Goal: Use online tool/utility: Utilize a website feature to perform a specific function

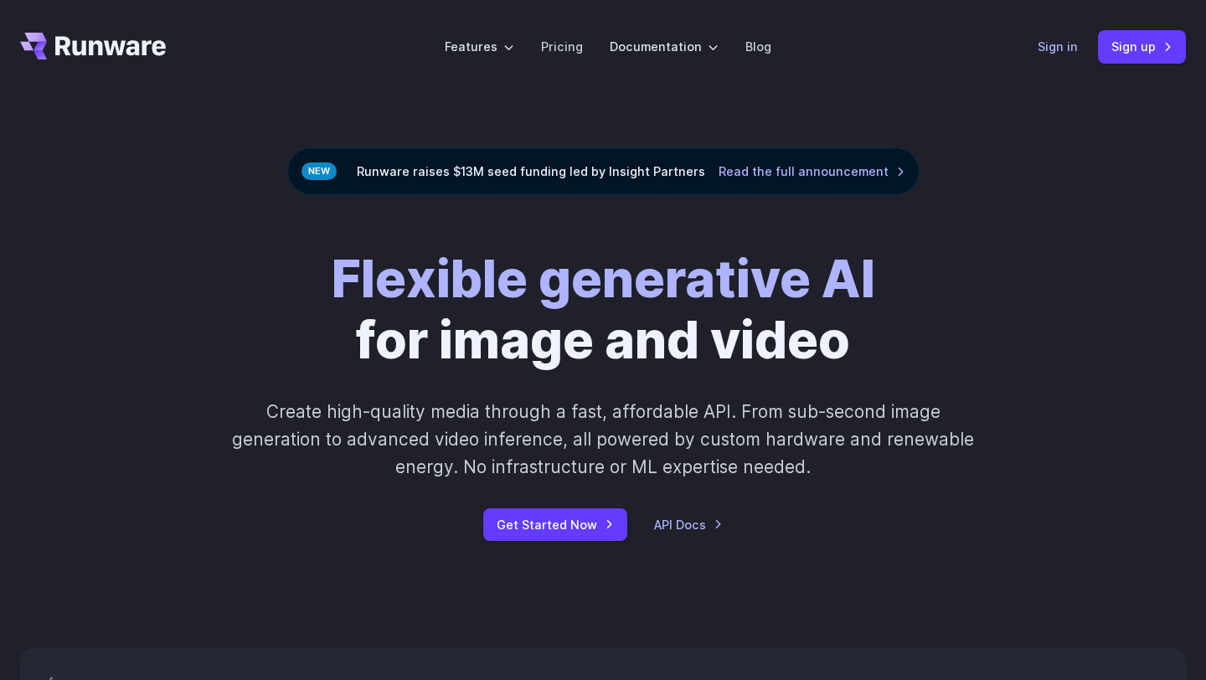
click at [1047, 38] on link "Sign in" at bounding box center [1057, 46] width 40 height 19
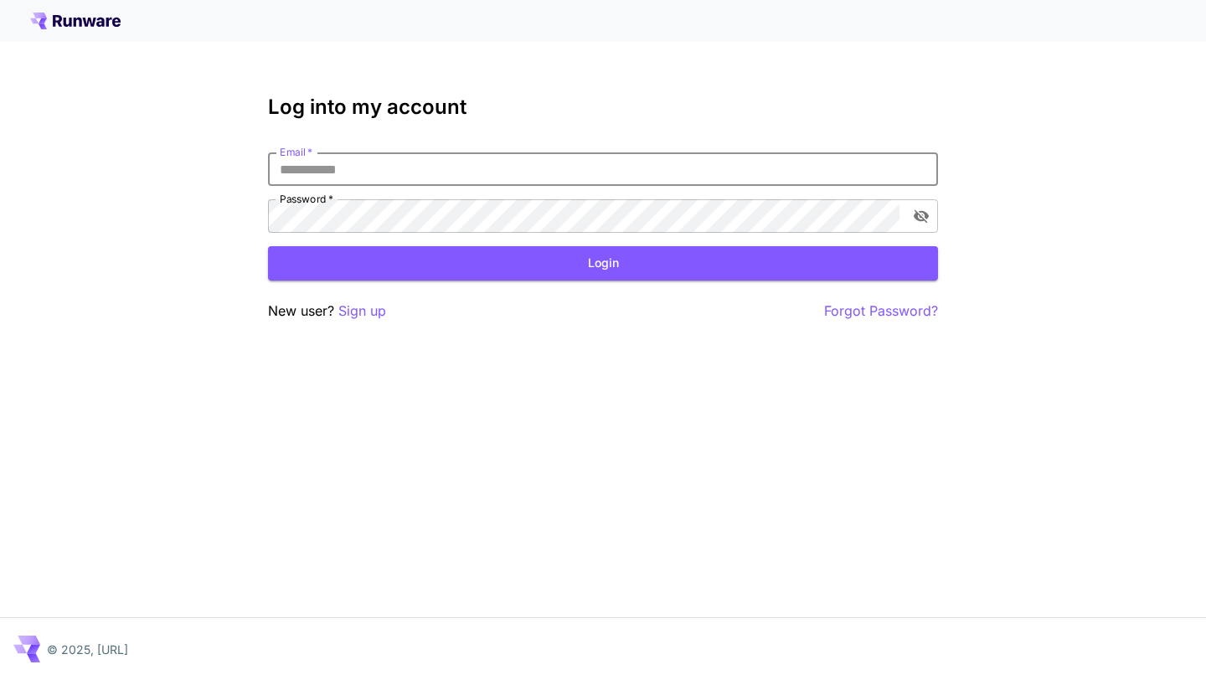
click at [420, 175] on input "Email   *" at bounding box center [603, 168] width 670 height 33
type input "**********"
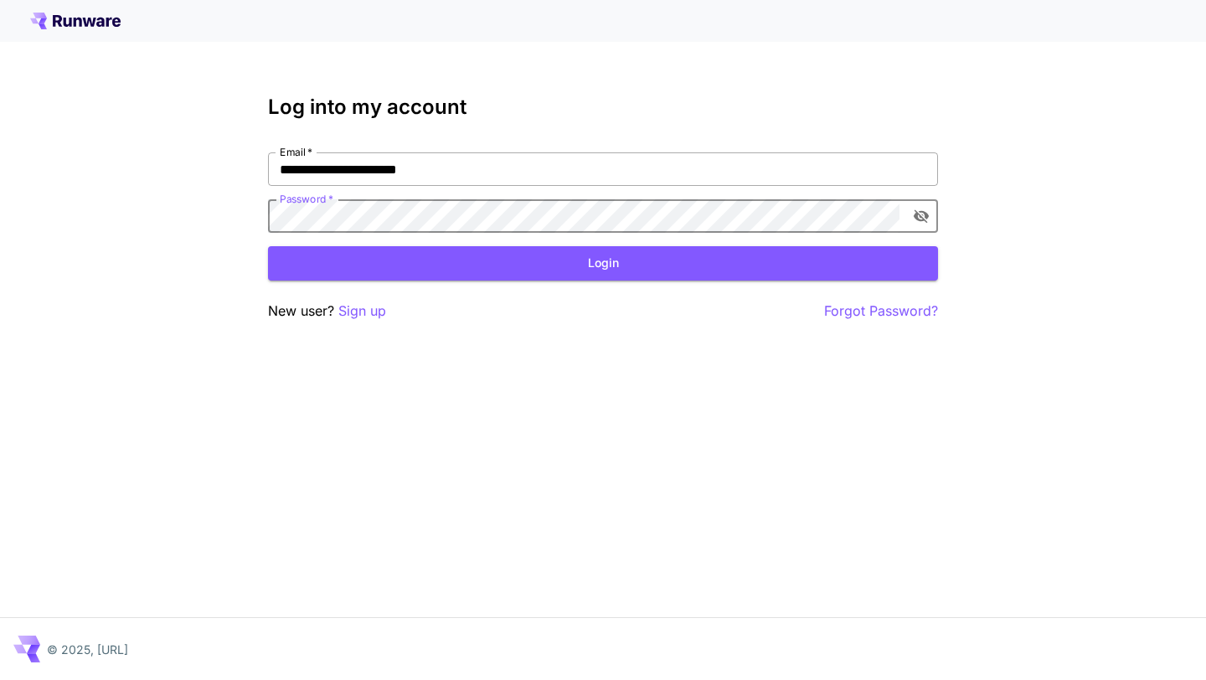
click button "Login" at bounding box center [603, 263] width 670 height 34
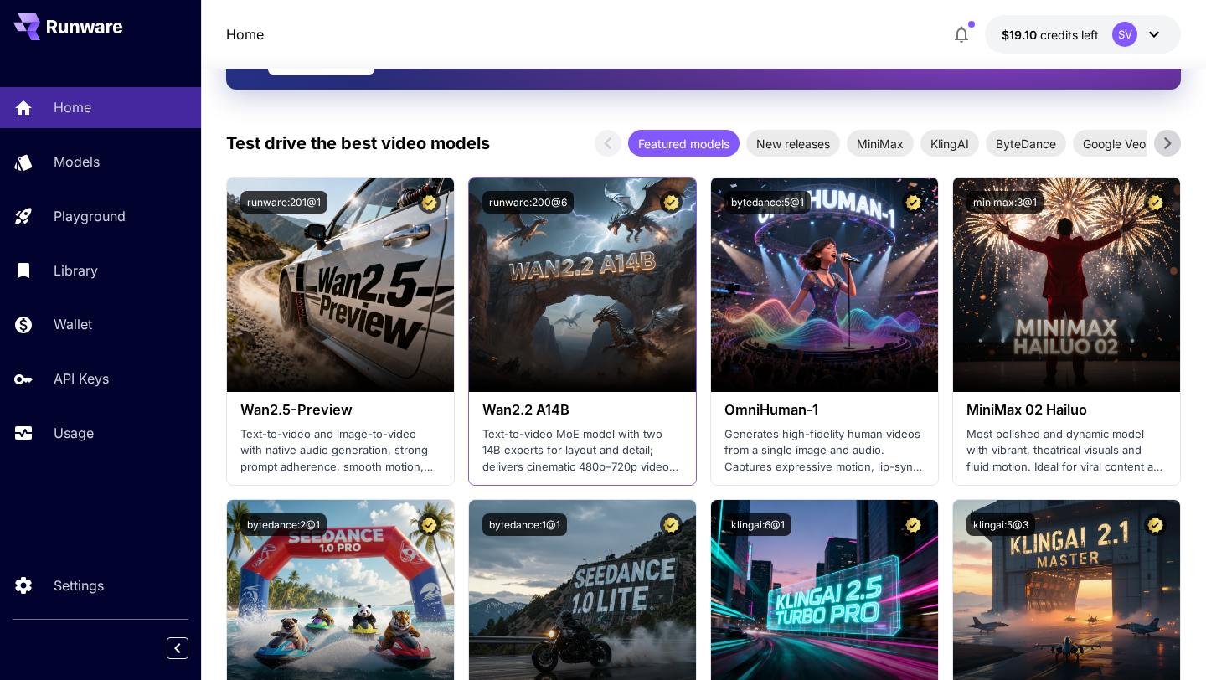
scroll to position [297, 0]
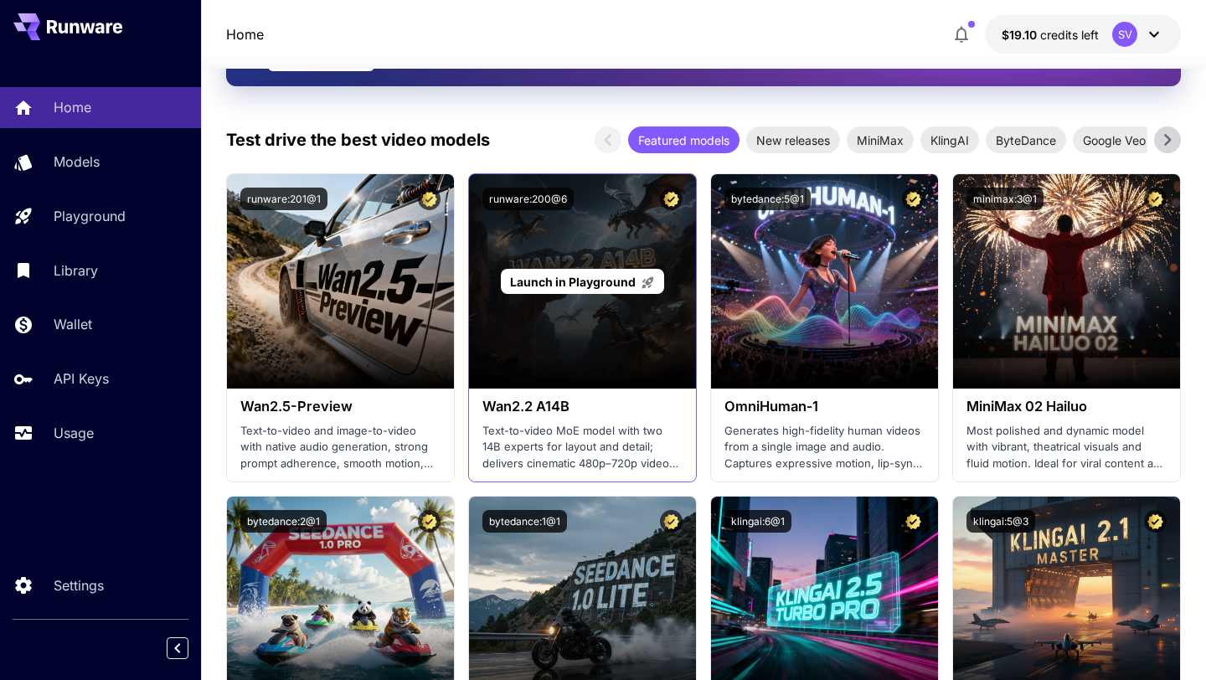
click at [562, 285] on span "Launch in Playground" at bounding box center [573, 282] width 126 height 14
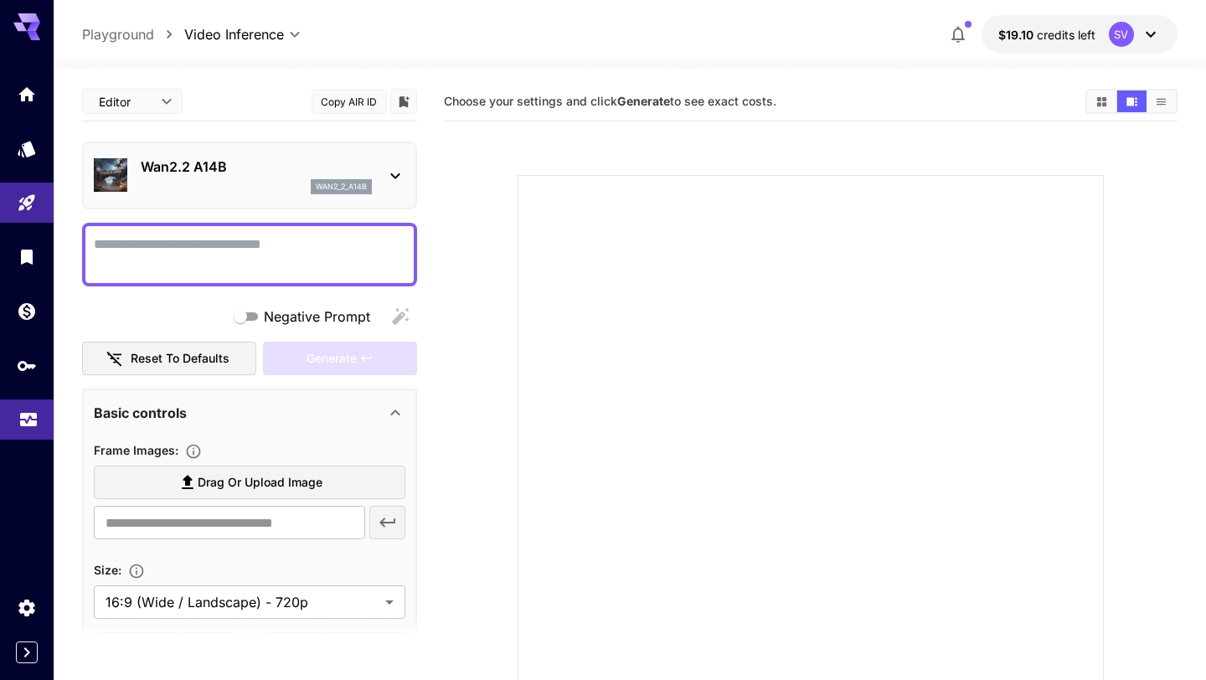
click at [26, 429] on link at bounding box center [27, 419] width 54 height 41
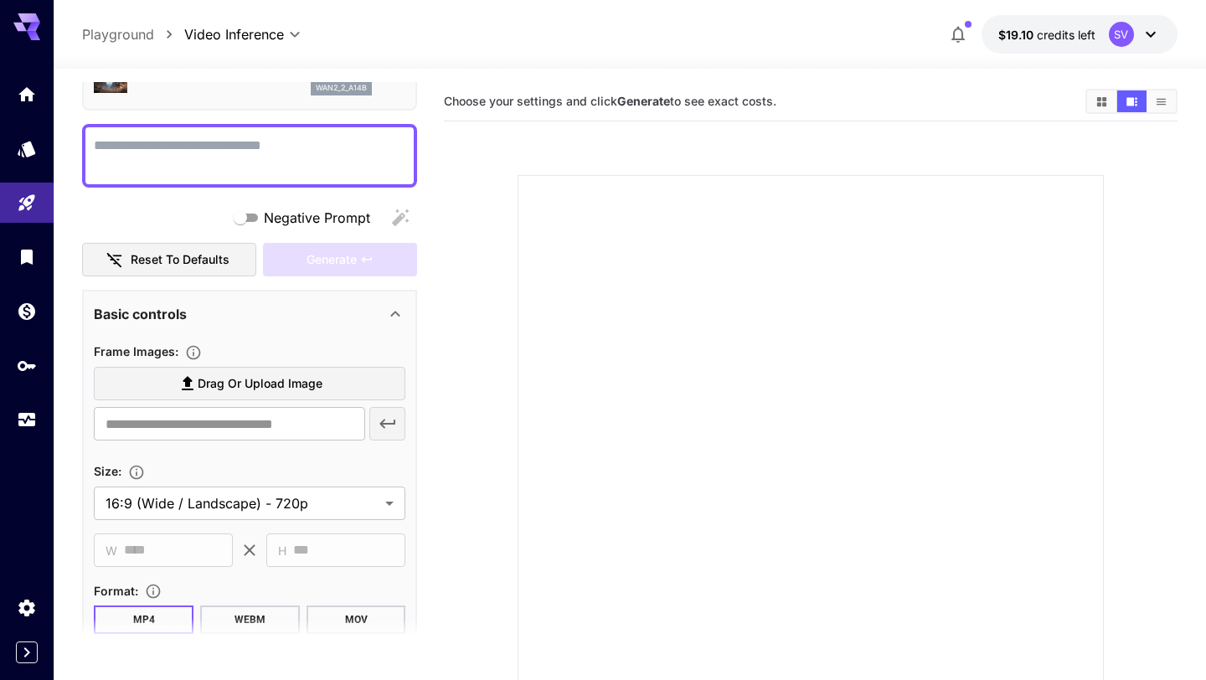
scroll to position [120, 0]
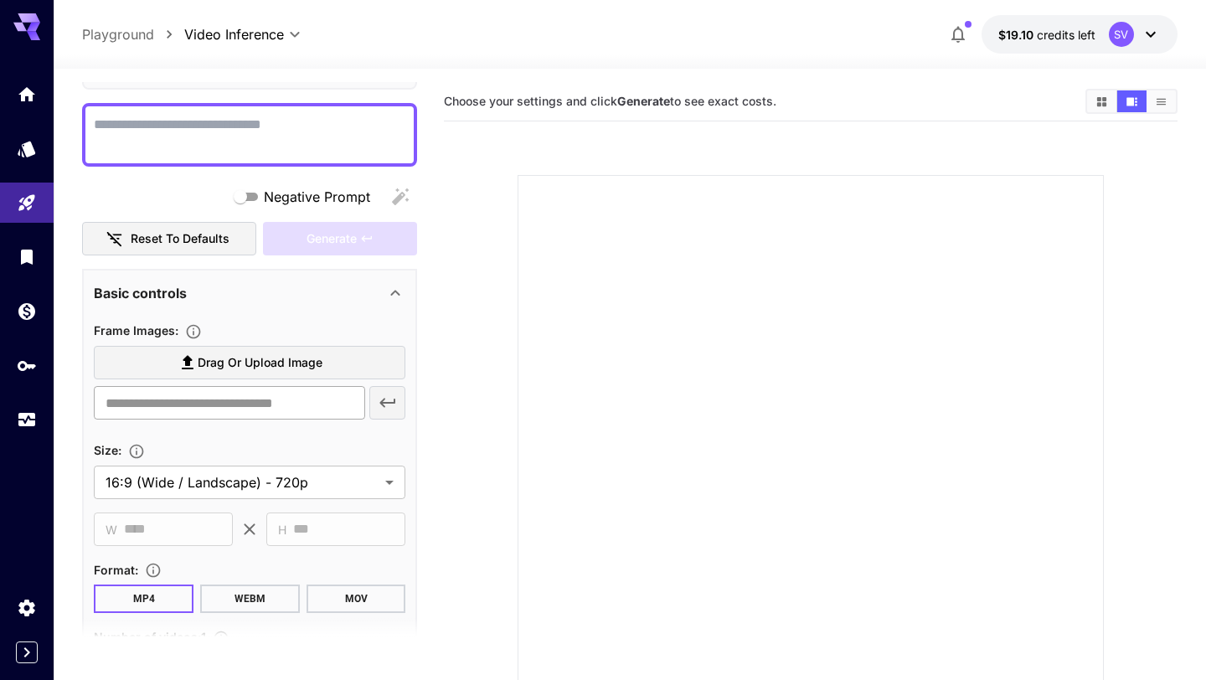
click at [188, 409] on input "text" at bounding box center [229, 402] width 270 height 33
paste input "**********"
type input "**********"
click at [385, 398] on icon "button" at bounding box center [388, 403] width 20 height 20
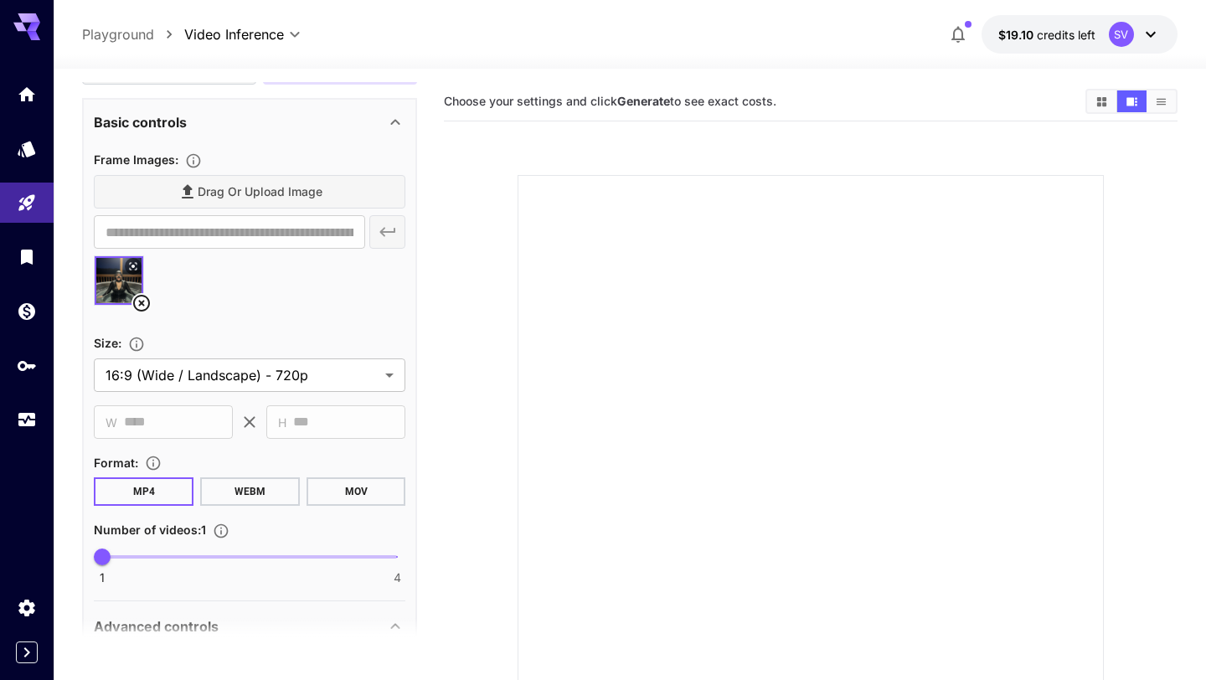
scroll to position [298, 0]
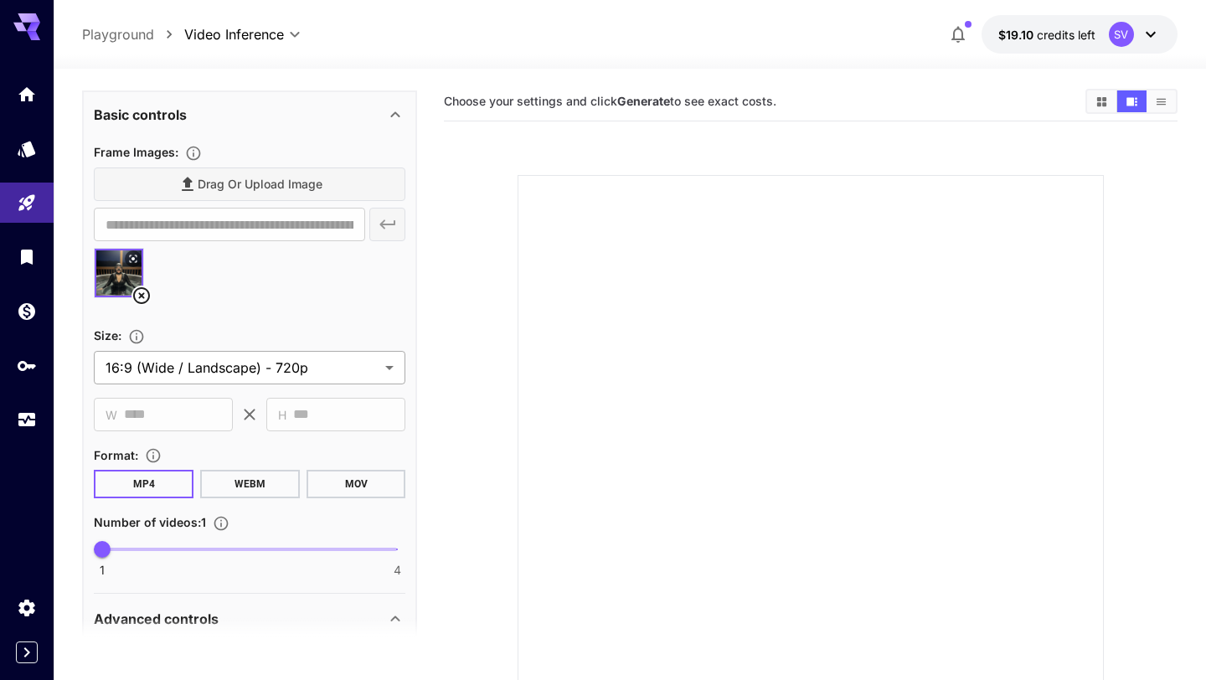
click at [152, 364] on body "**********" at bounding box center [603, 406] width 1206 height 812
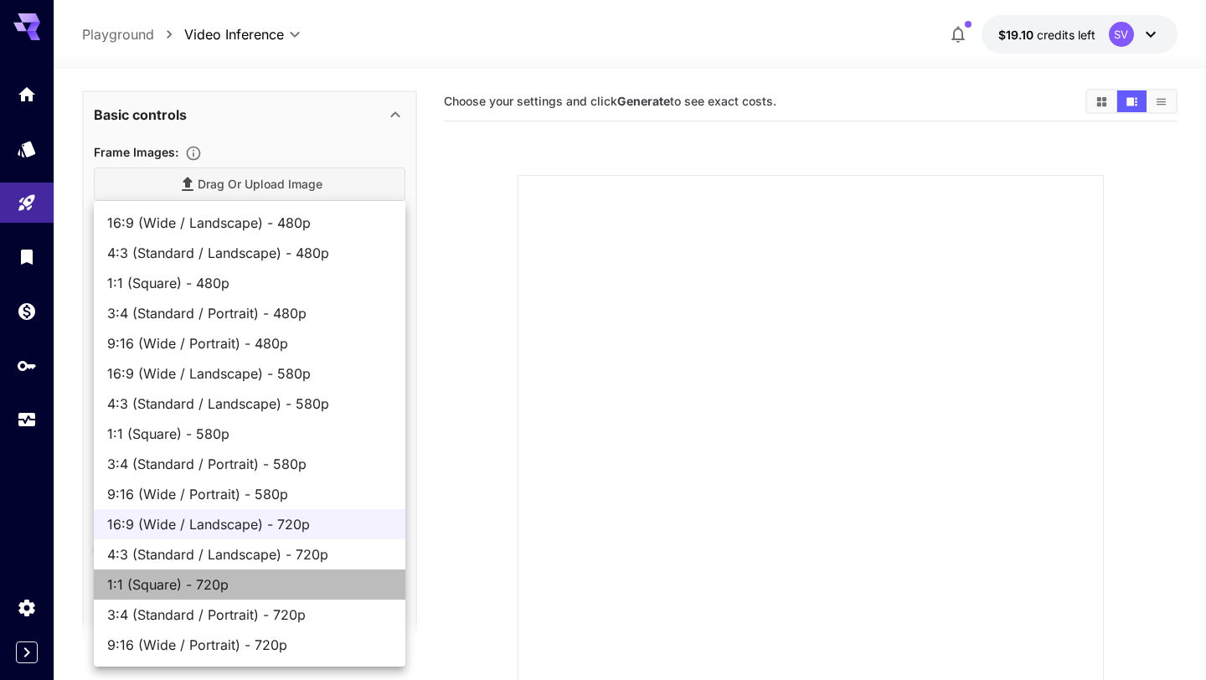
click at [160, 585] on span "1:1 (Square) - 720p" at bounding box center [249, 584] width 285 height 20
type input "**********"
type input "***"
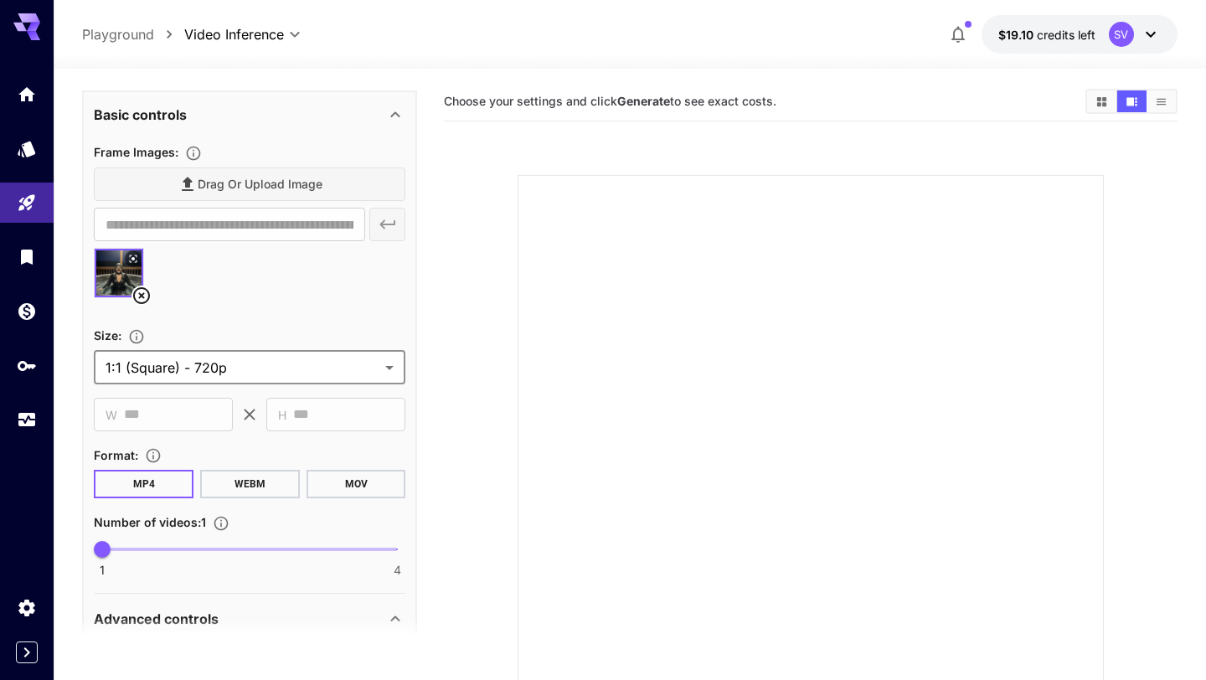
click at [440, 398] on main "**********" at bounding box center [629, 428] width 1094 height 693
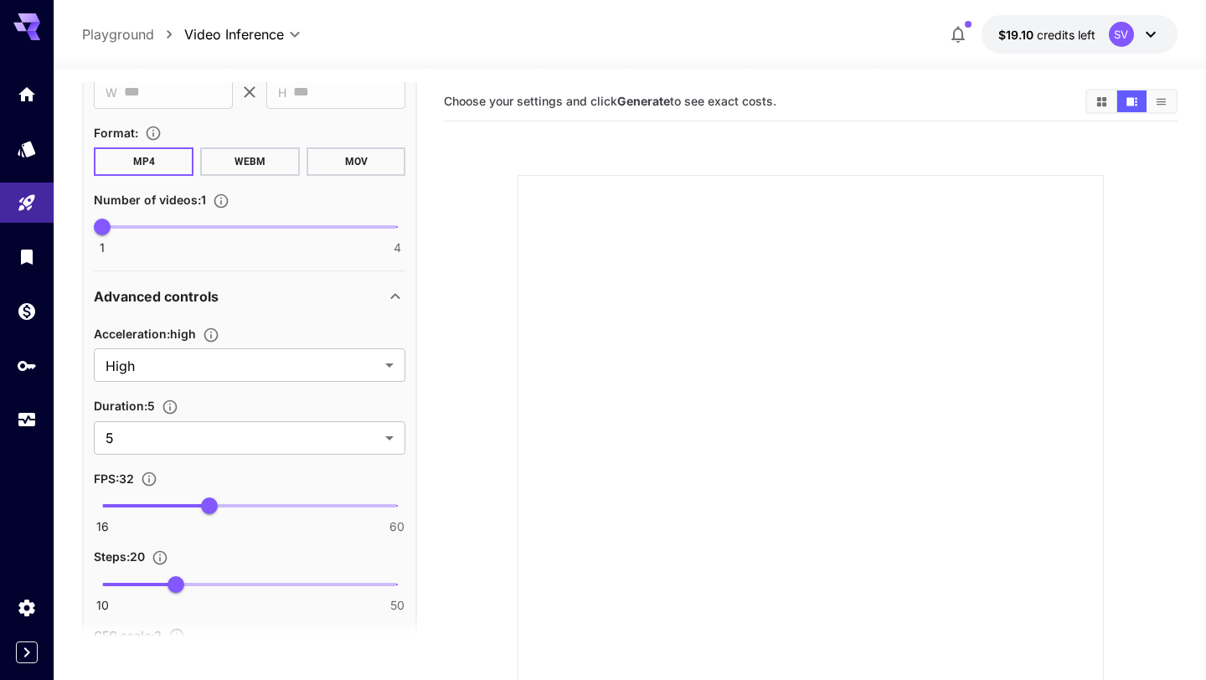
scroll to position [633, 0]
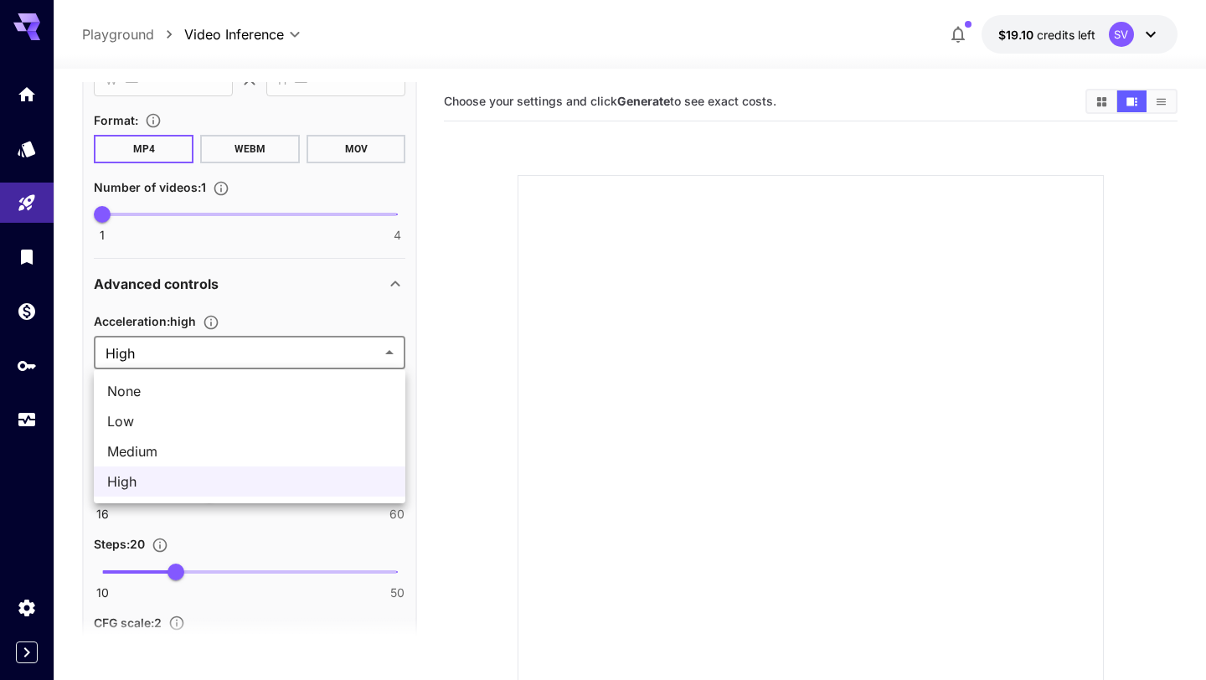
click at [259, 355] on body "**********" at bounding box center [603, 406] width 1206 height 812
click at [215, 318] on div at bounding box center [603, 340] width 1206 height 680
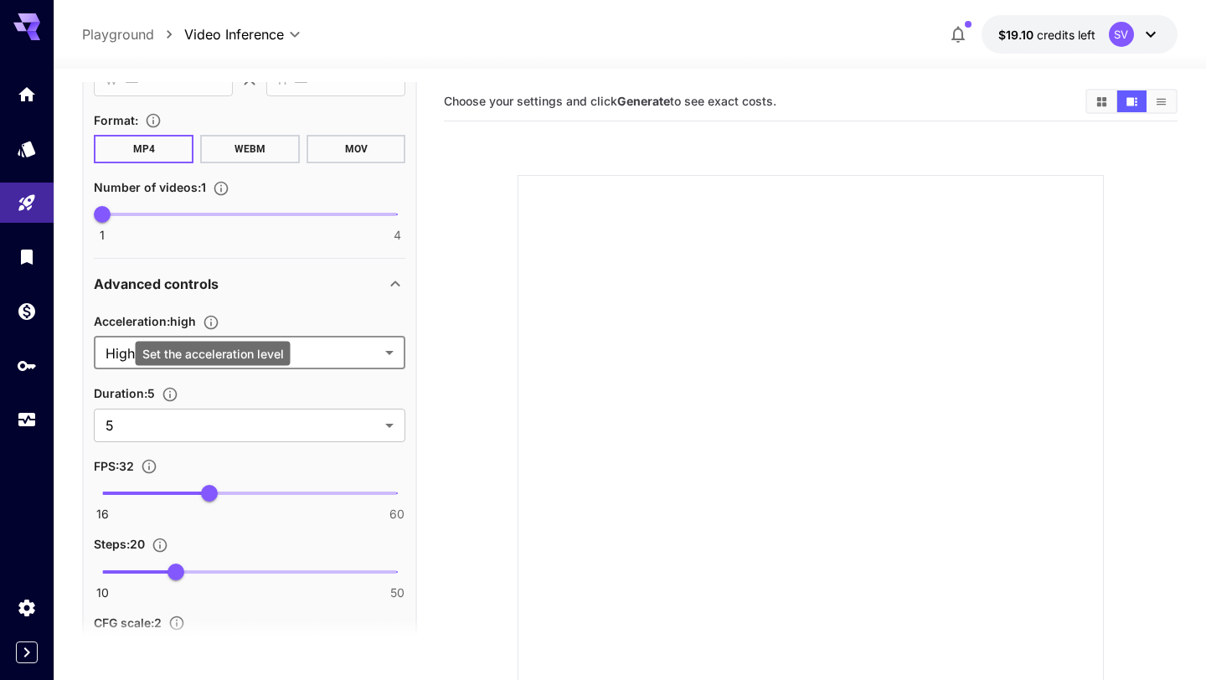
click at [213, 320] on icon "Set the acceleration level" at bounding box center [211, 322] width 17 height 17
click at [294, 312] on div "Acceleration : high" at bounding box center [249, 321] width 311 height 20
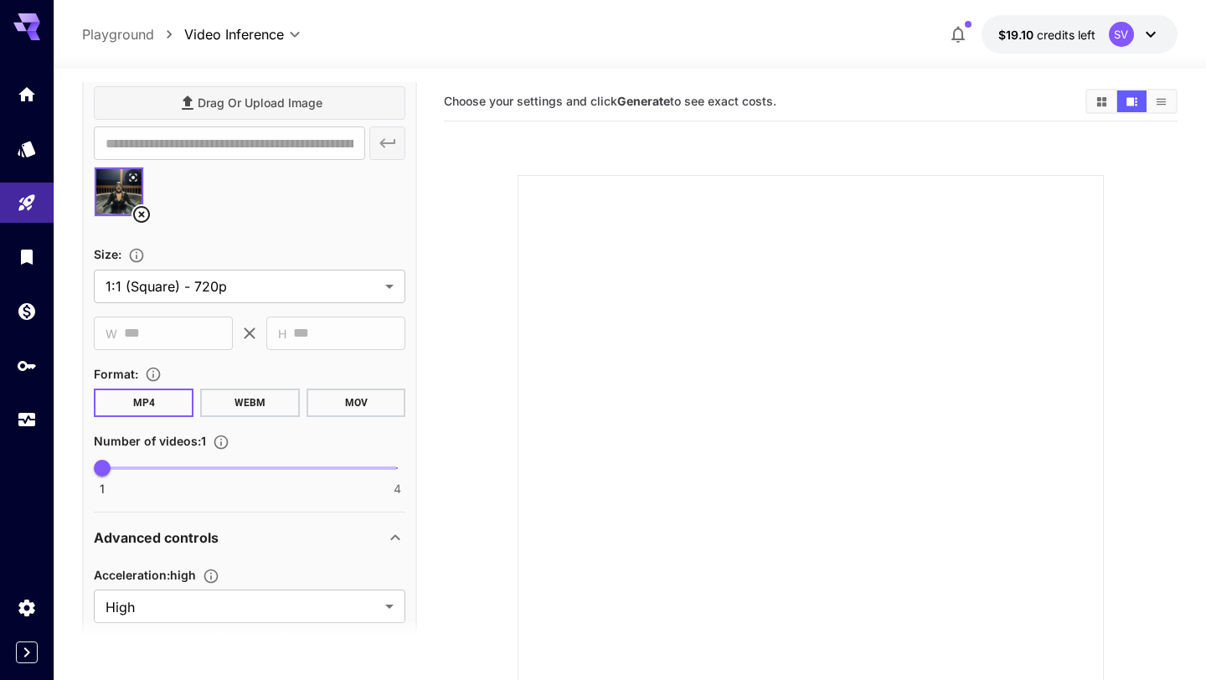
scroll to position [0, 0]
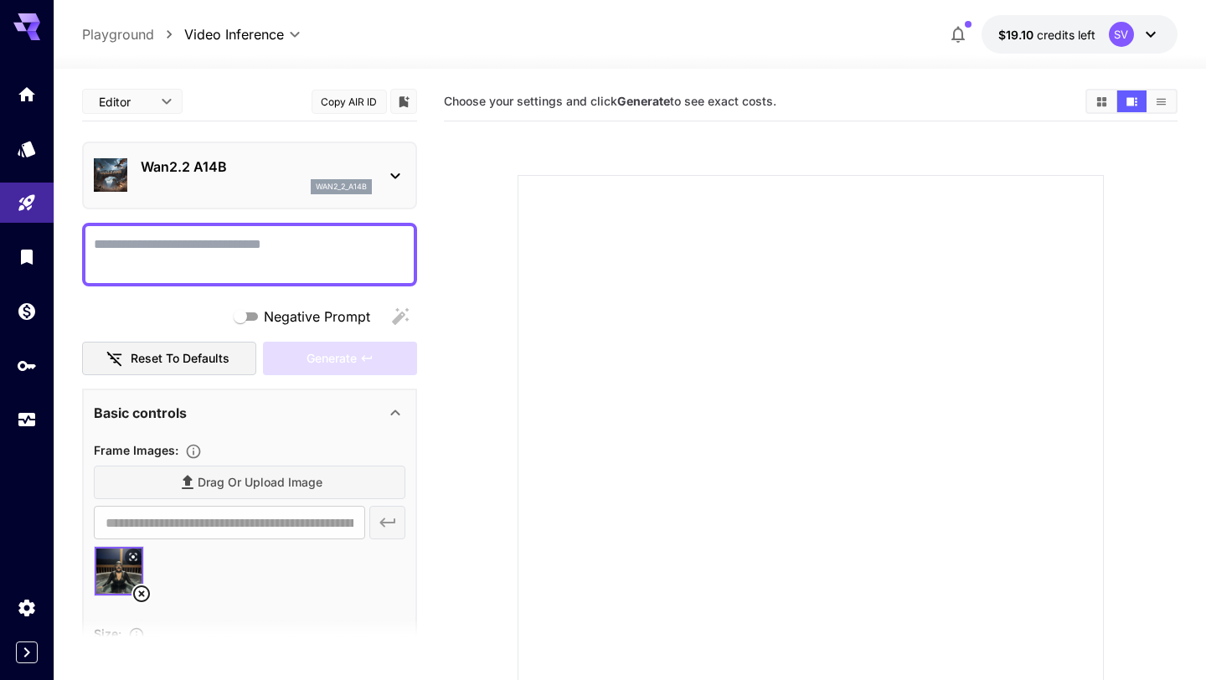
click at [165, 247] on textarea "Negative Prompt" at bounding box center [249, 254] width 311 height 40
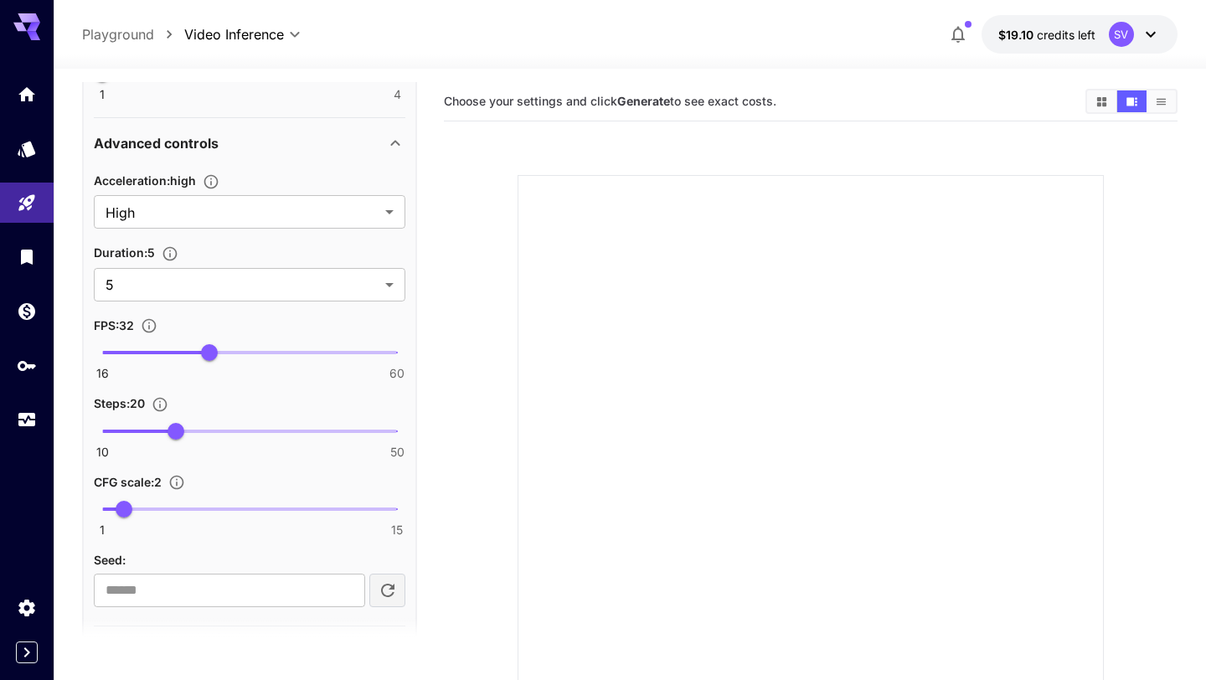
scroll to position [769, 0]
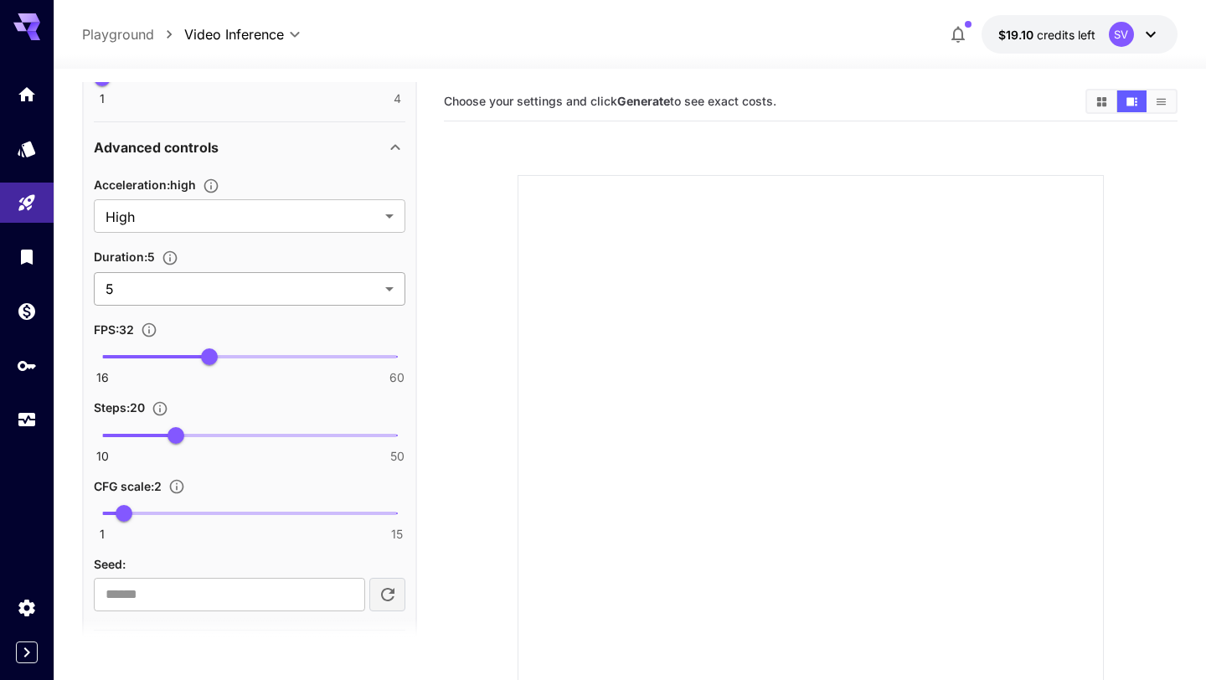
type textarea "**********"
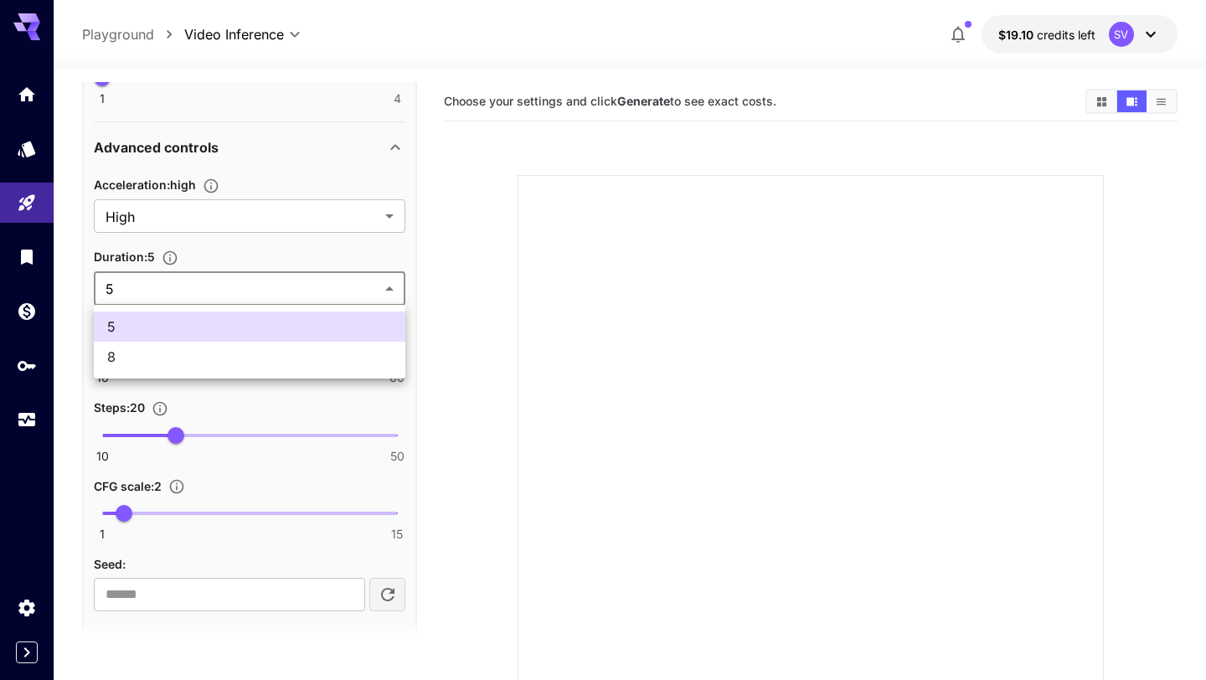
click at [179, 295] on body "**********" at bounding box center [603, 406] width 1206 height 812
click at [179, 295] on div at bounding box center [603, 340] width 1206 height 680
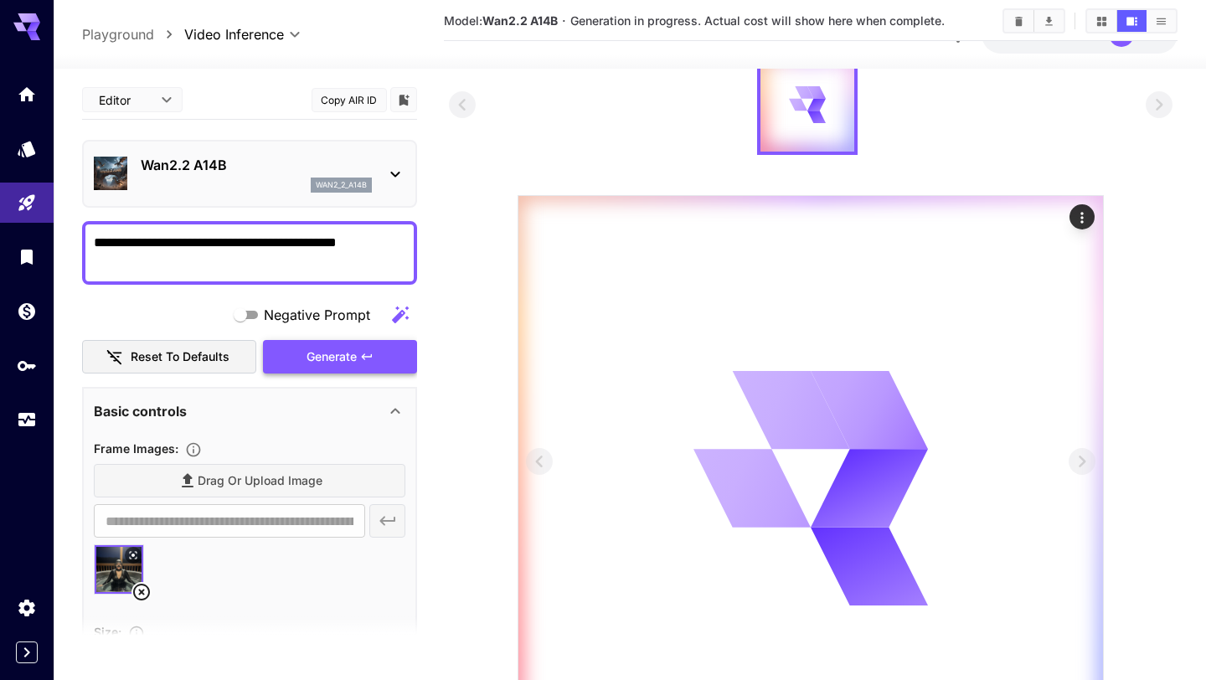
scroll to position [0, 0]
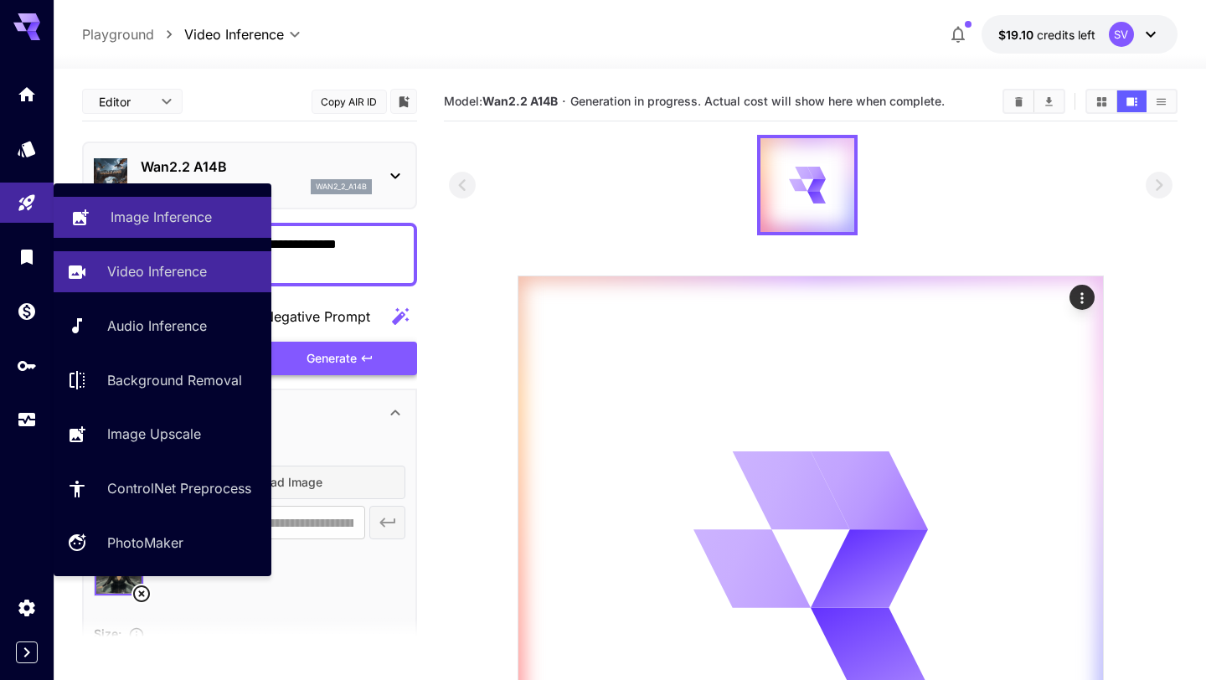
click at [134, 220] on p "Image Inference" at bounding box center [161, 217] width 101 height 20
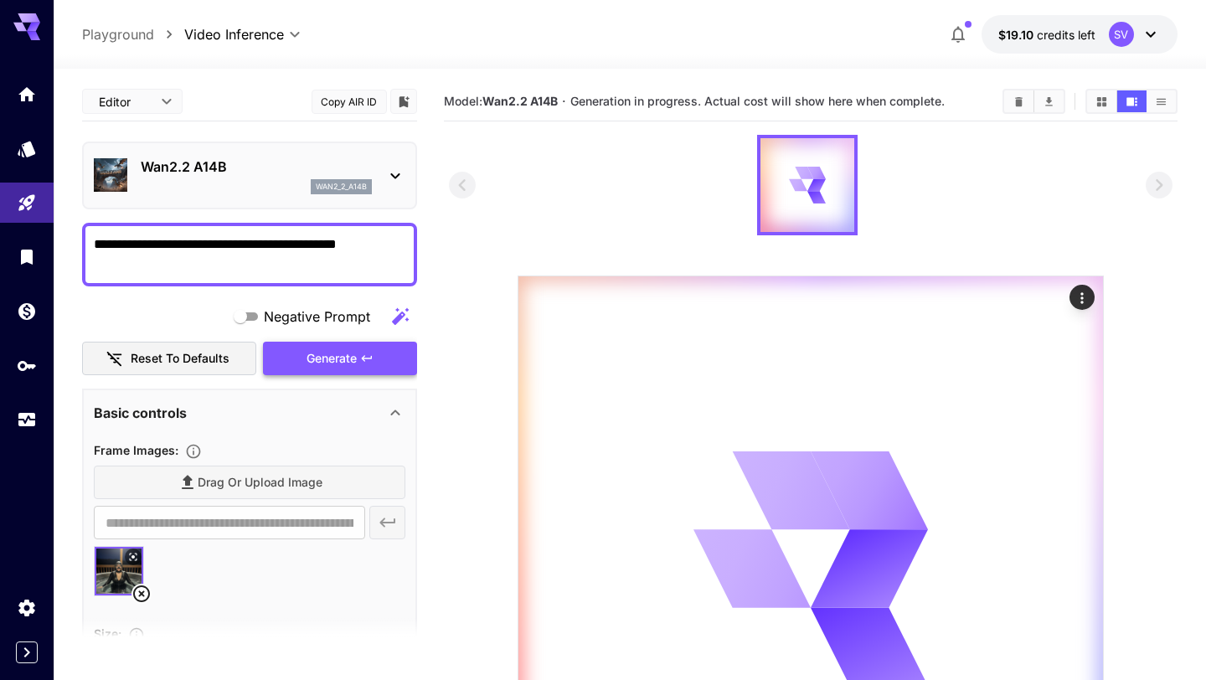
click at [254, 174] on p "Wan2.2 A14B" at bounding box center [256, 167] width 231 height 20
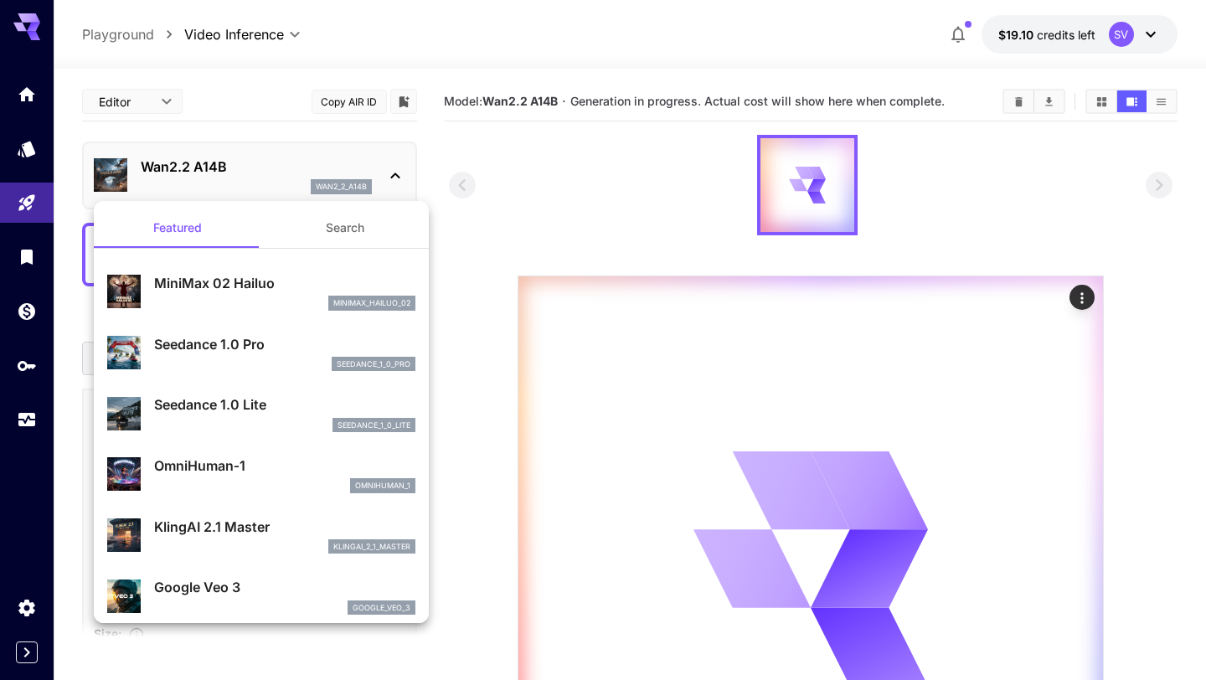
click at [521, 178] on div at bounding box center [603, 340] width 1206 height 680
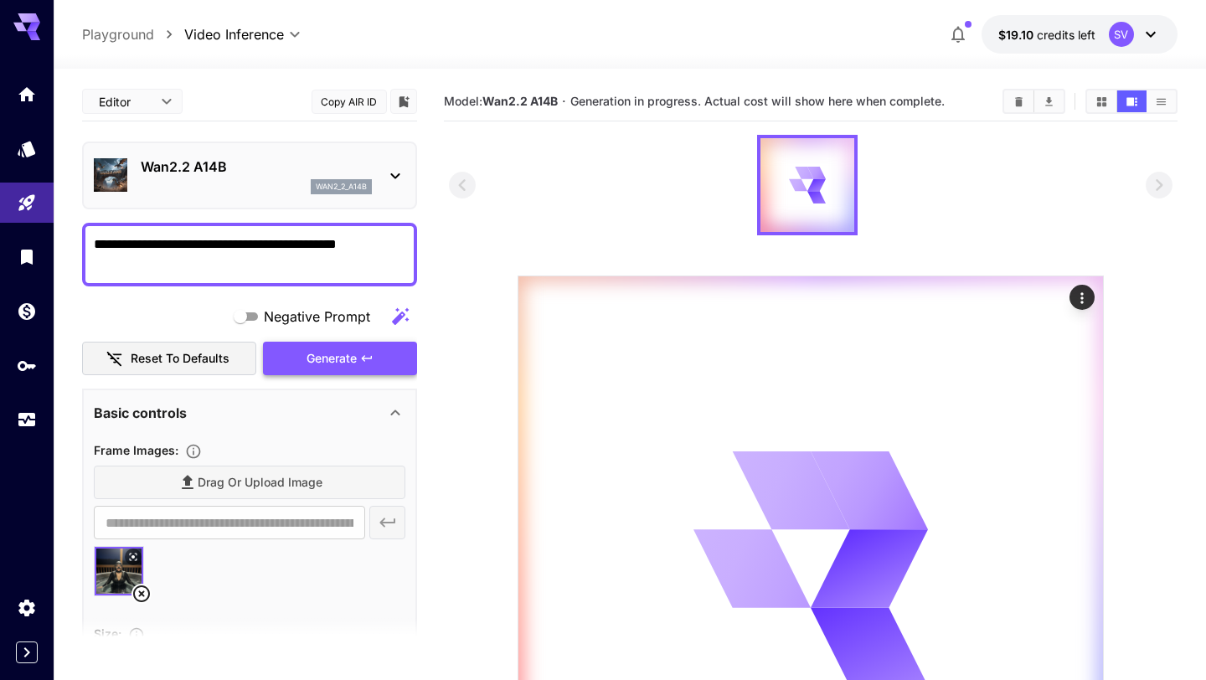
click at [281, 184] on div "wan2_2_a14b" at bounding box center [256, 186] width 231 height 15
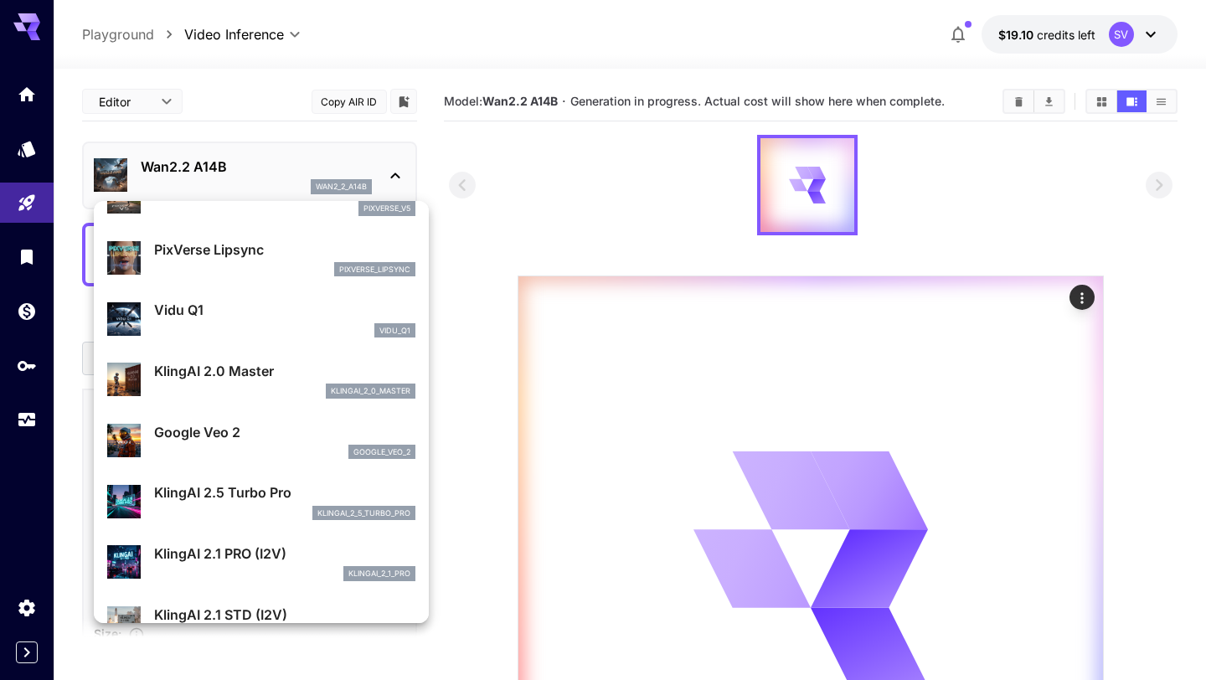
scroll to position [580, 0]
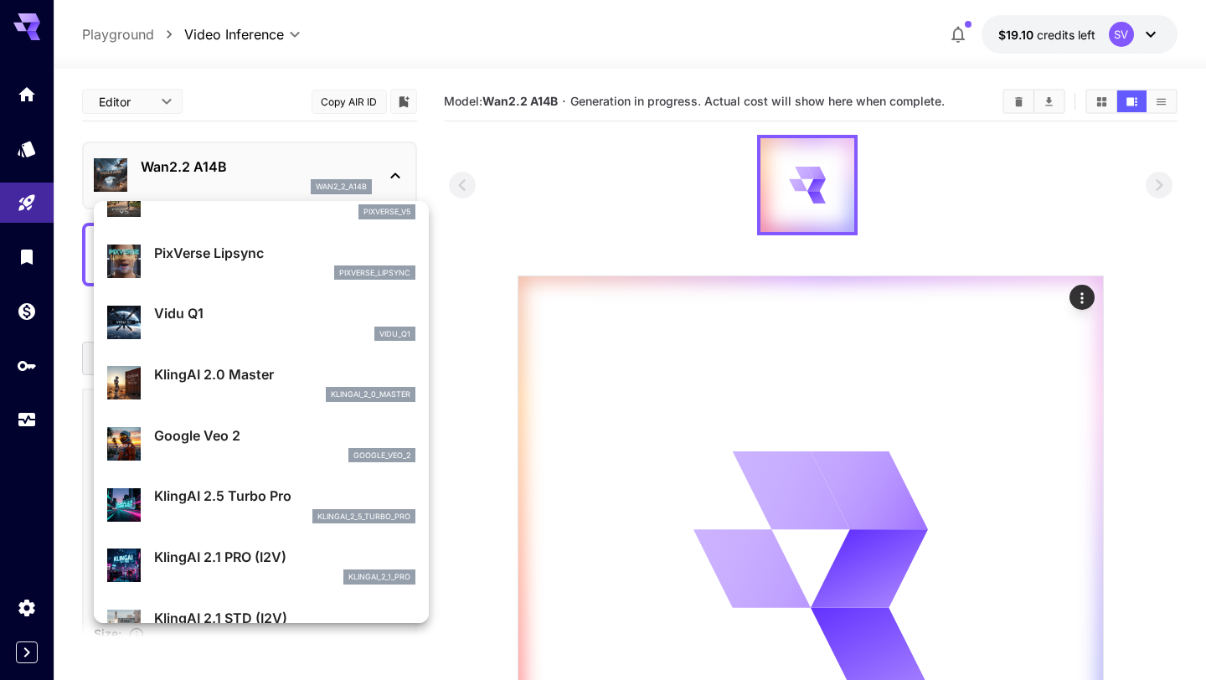
click at [220, 501] on p "KlingAI 2.5 Turbo Pro" at bounding box center [284, 496] width 261 height 20
type input "**********"
type input "****"
type input "***"
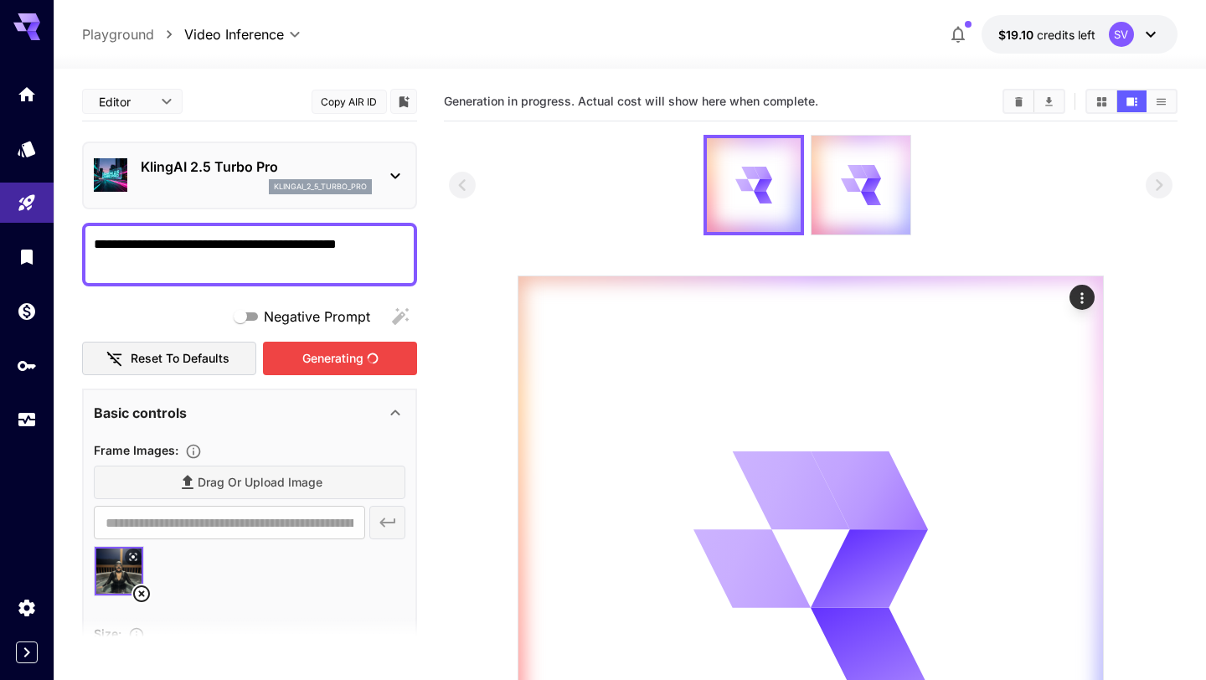
click at [347, 358] on div "Generating" at bounding box center [340, 359] width 154 height 34
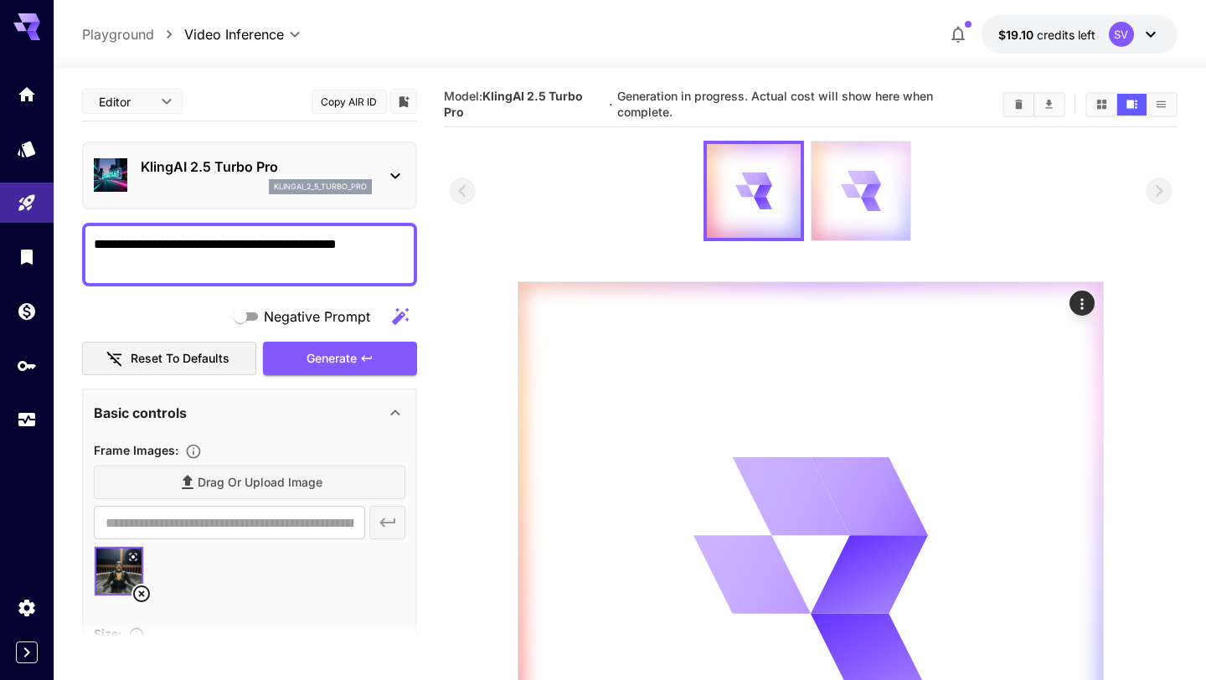
click at [888, 171] on div at bounding box center [860, 190] width 99 height 99
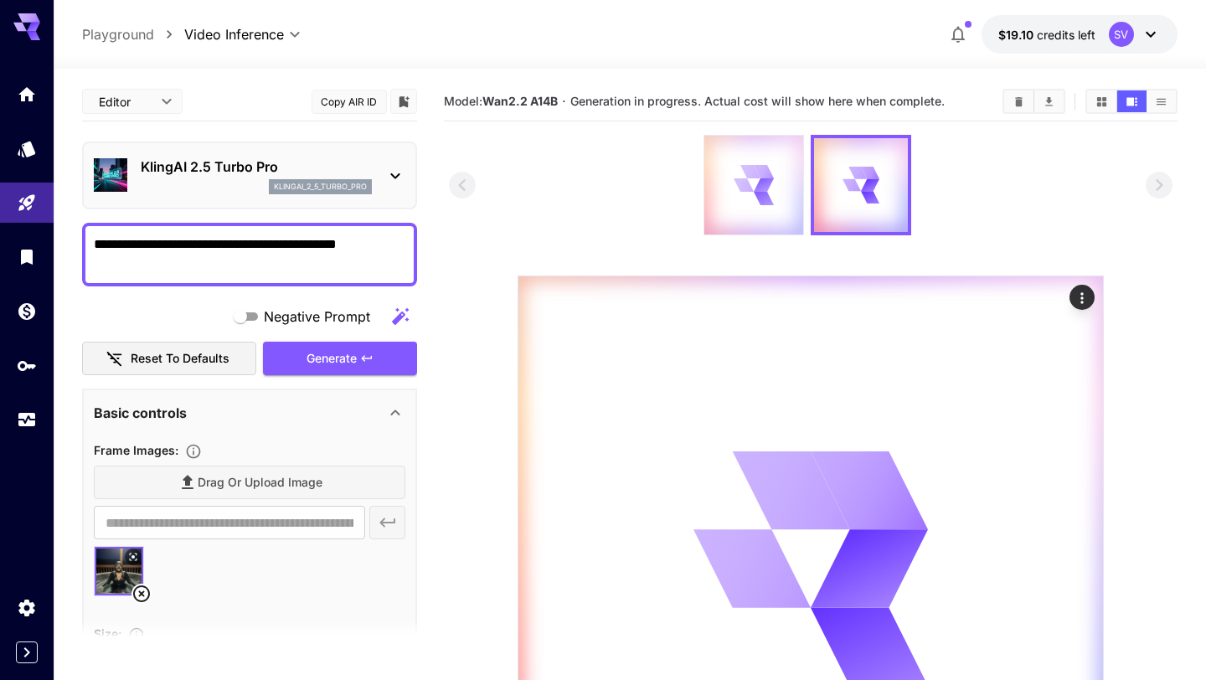
click at [743, 177] on icon at bounding box center [752, 184] width 39 height 39
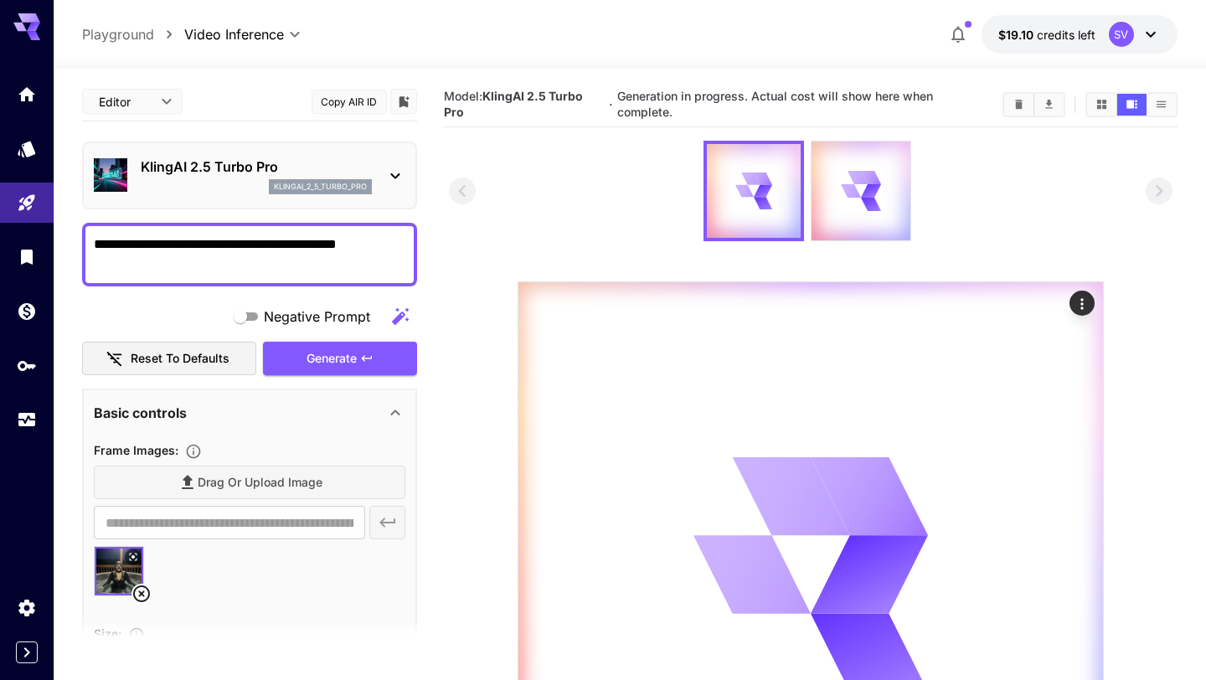
click at [352, 188] on p "klingai_2_5_turbo_pro" at bounding box center [320, 187] width 93 height 12
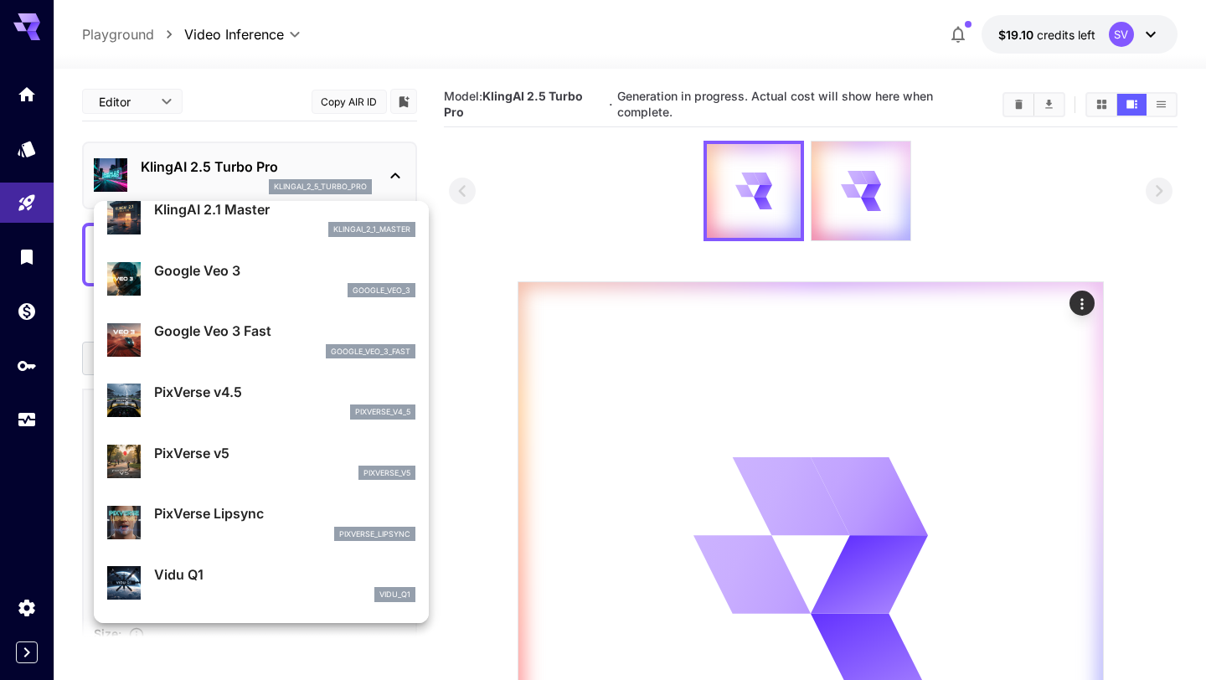
scroll to position [321, 0]
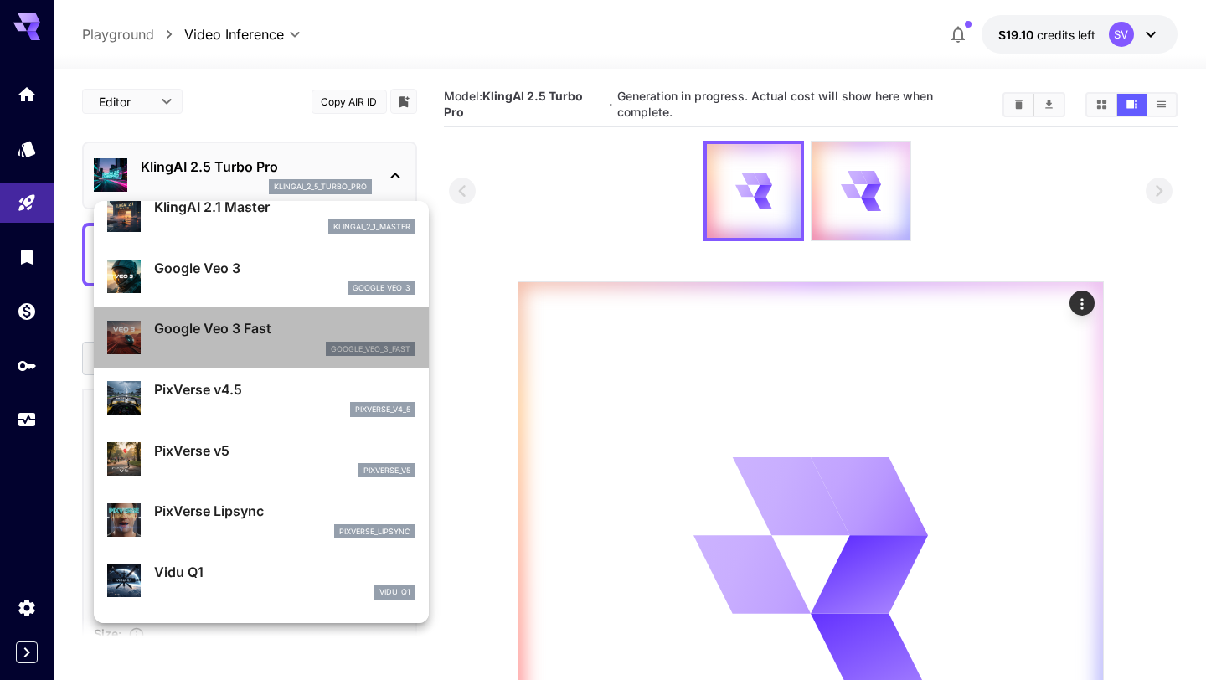
click at [229, 329] on p "Google Veo 3 Fast" at bounding box center [284, 328] width 261 height 20
type input "**********"
type input "****"
type input "***"
type input "*"
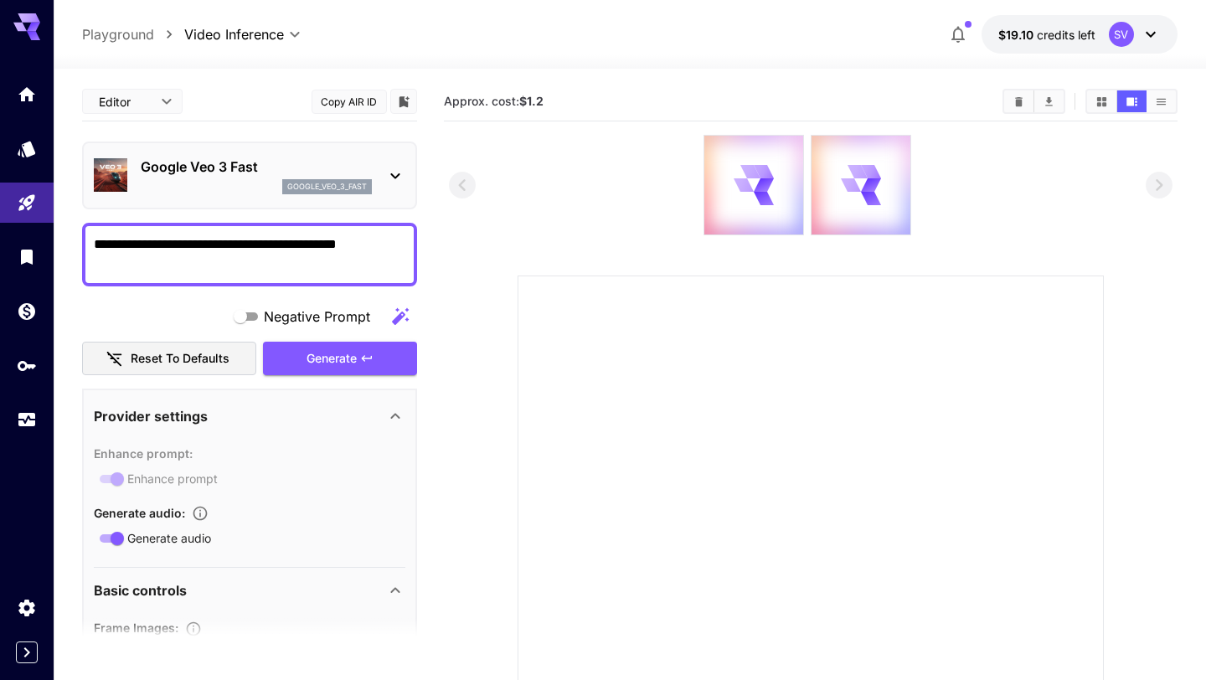
click at [256, 184] on div "google_veo_3_fast" at bounding box center [256, 186] width 231 height 15
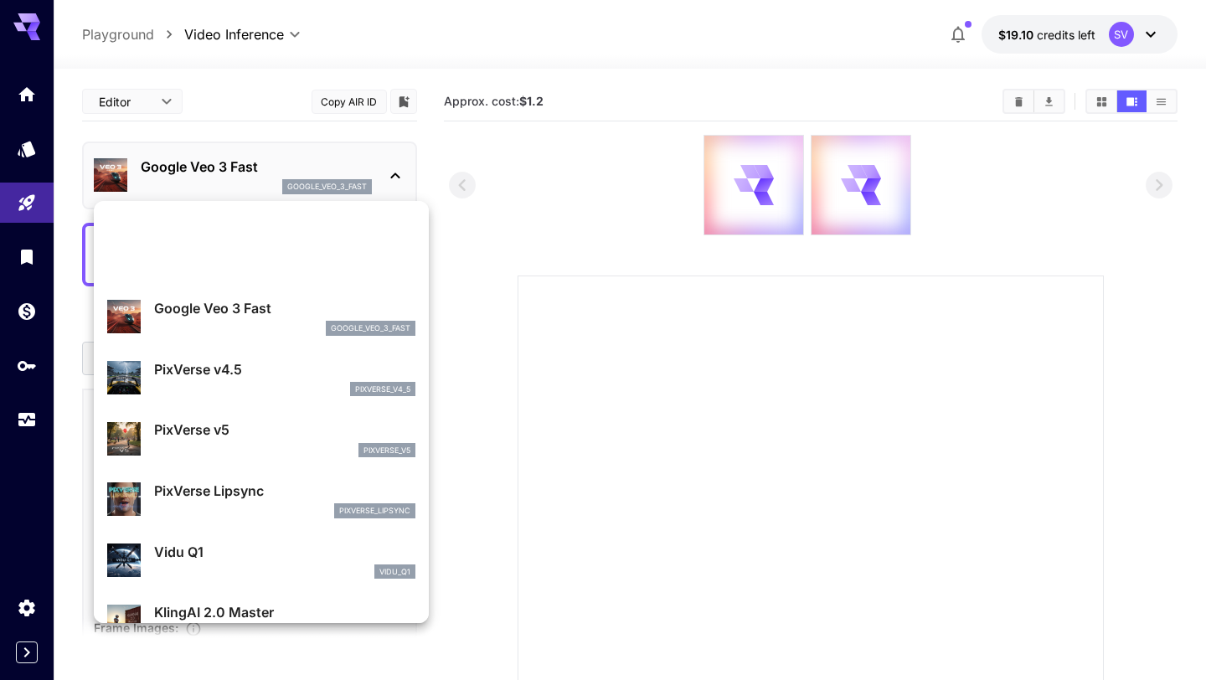
scroll to position [0, 0]
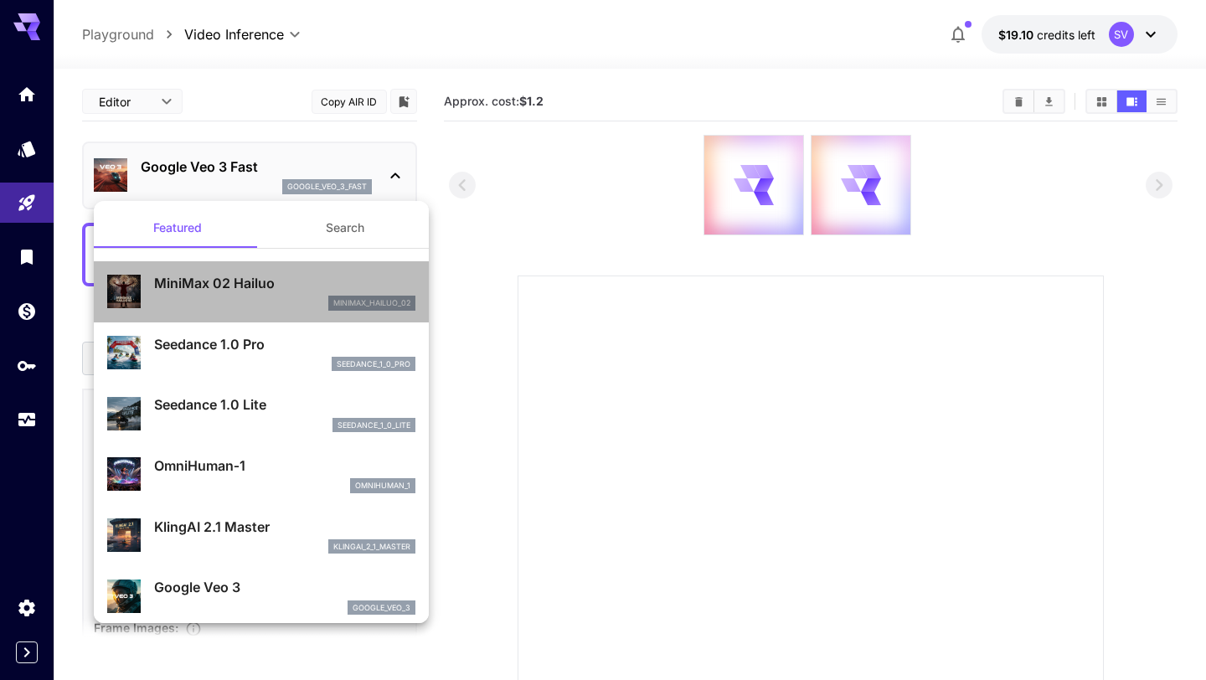
click at [216, 294] on div "MiniMax 02 Hailuo minimax_hailuo_02" at bounding box center [284, 292] width 261 height 38
type input "**********"
type input "***"
type input "*"
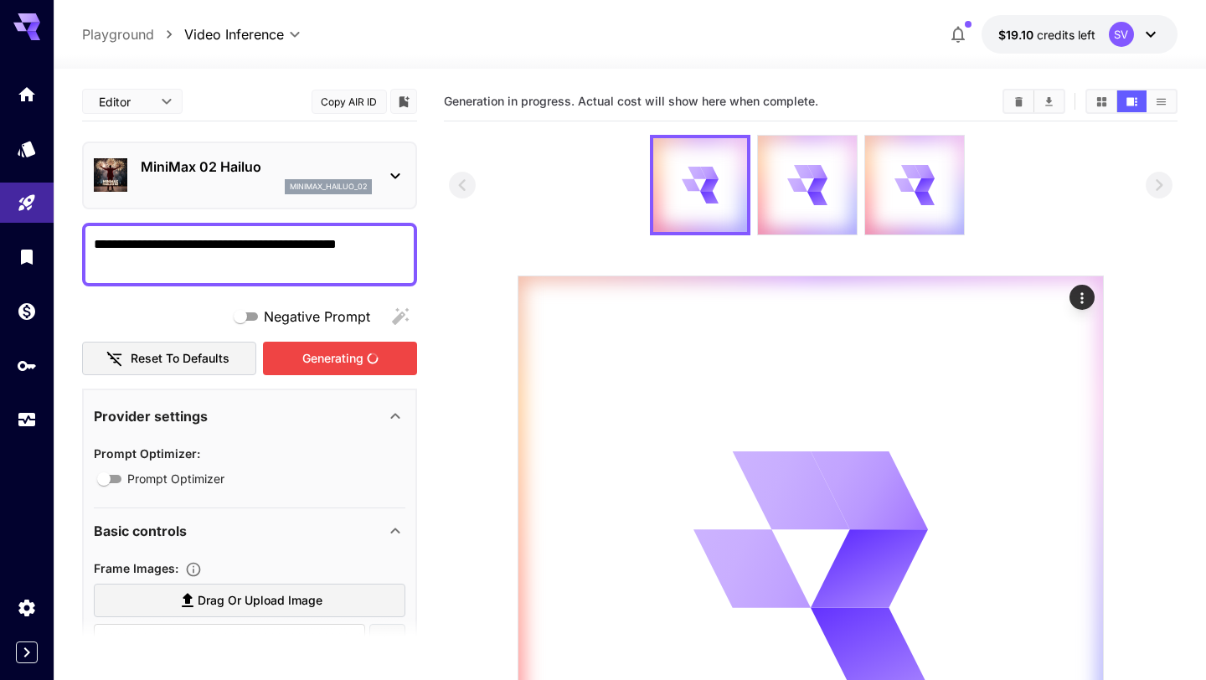
click at [326, 360] on div "Generating" at bounding box center [340, 359] width 154 height 34
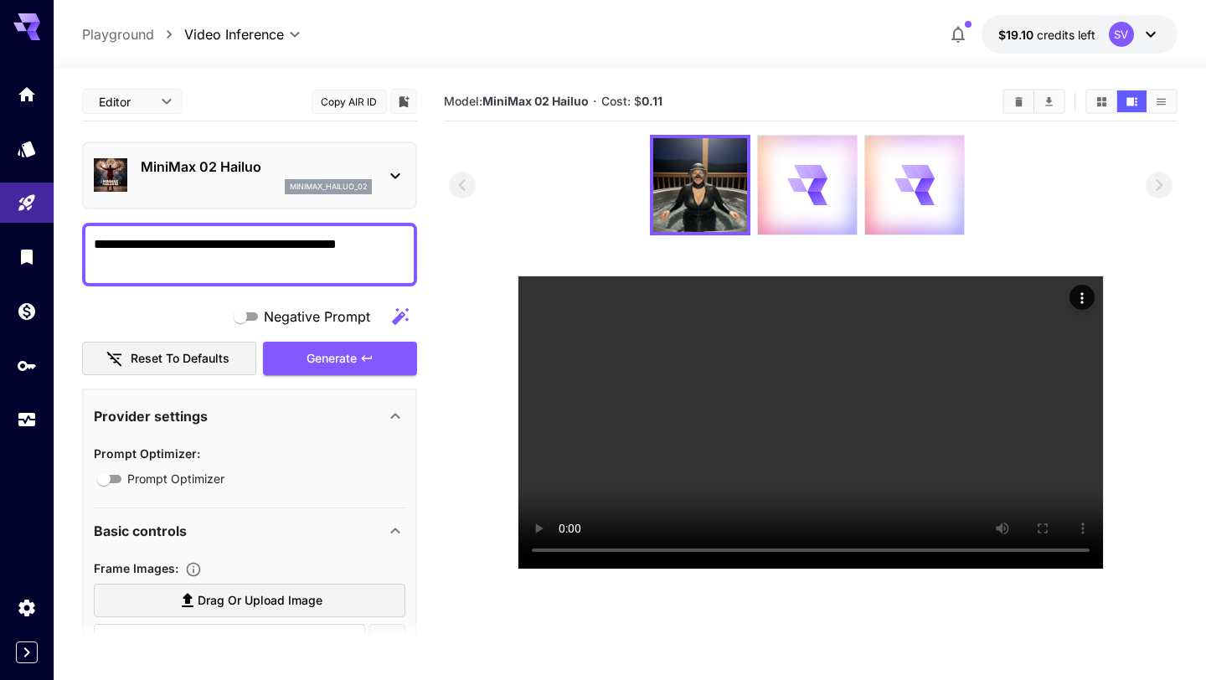
click at [156, 243] on textarea "**********" at bounding box center [249, 254] width 311 height 40
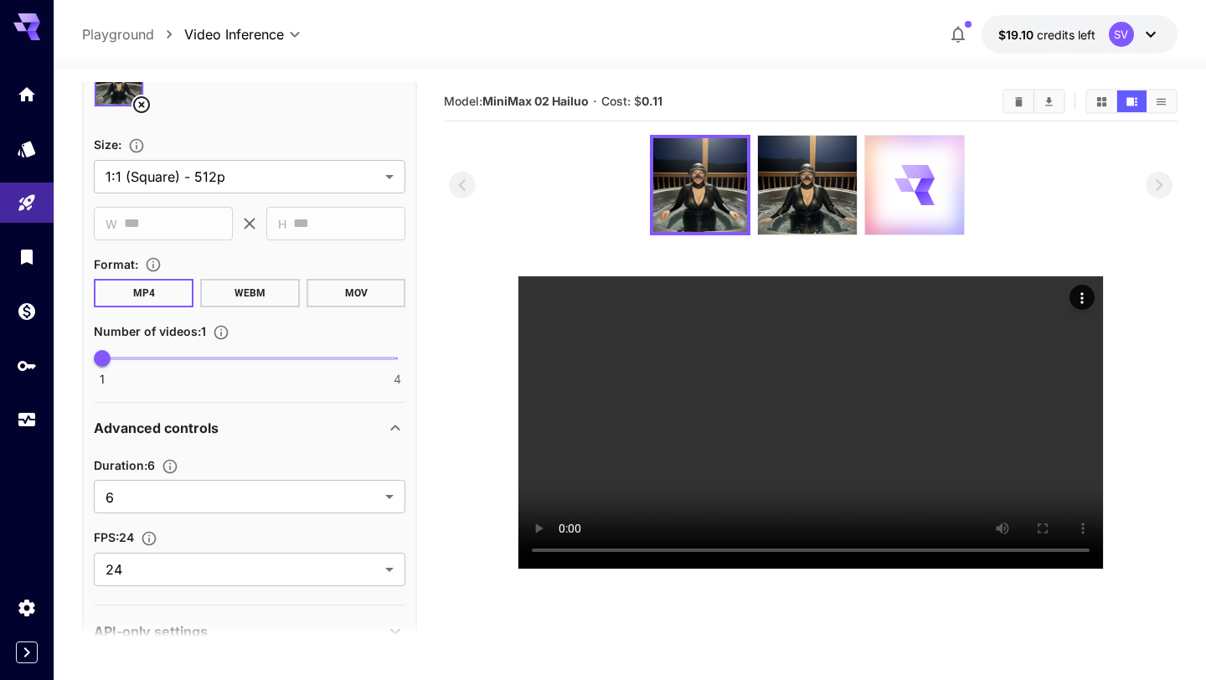
scroll to position [610, 0]
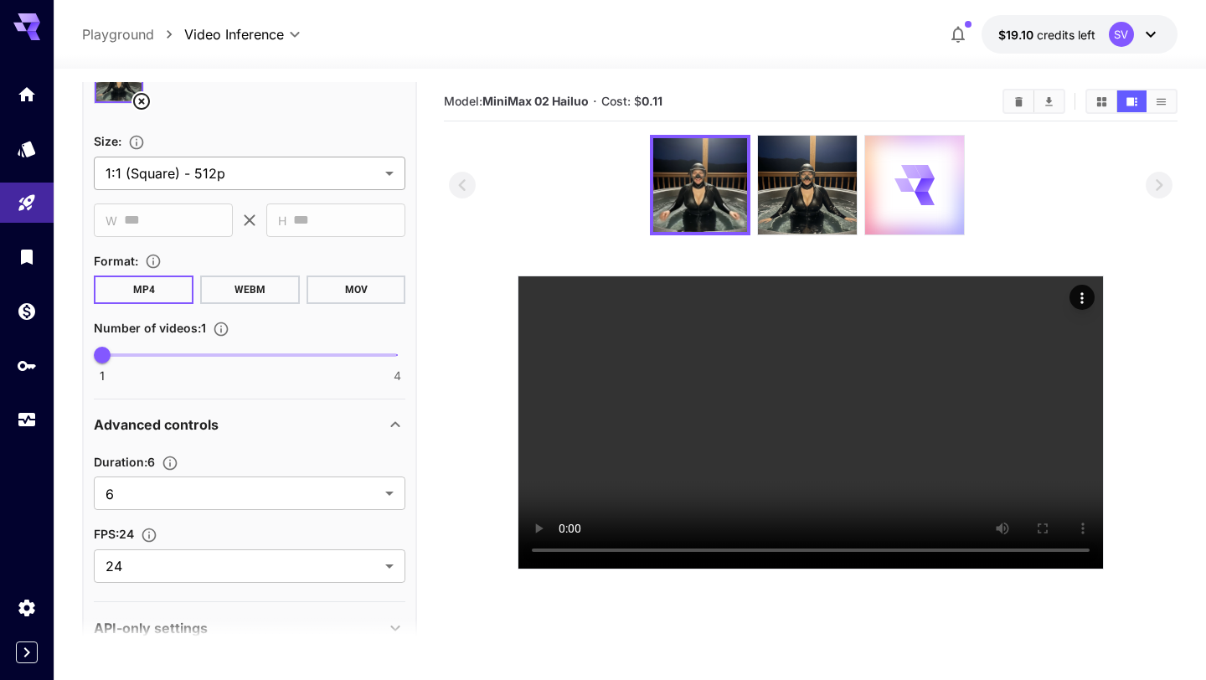
type textarea "**********"
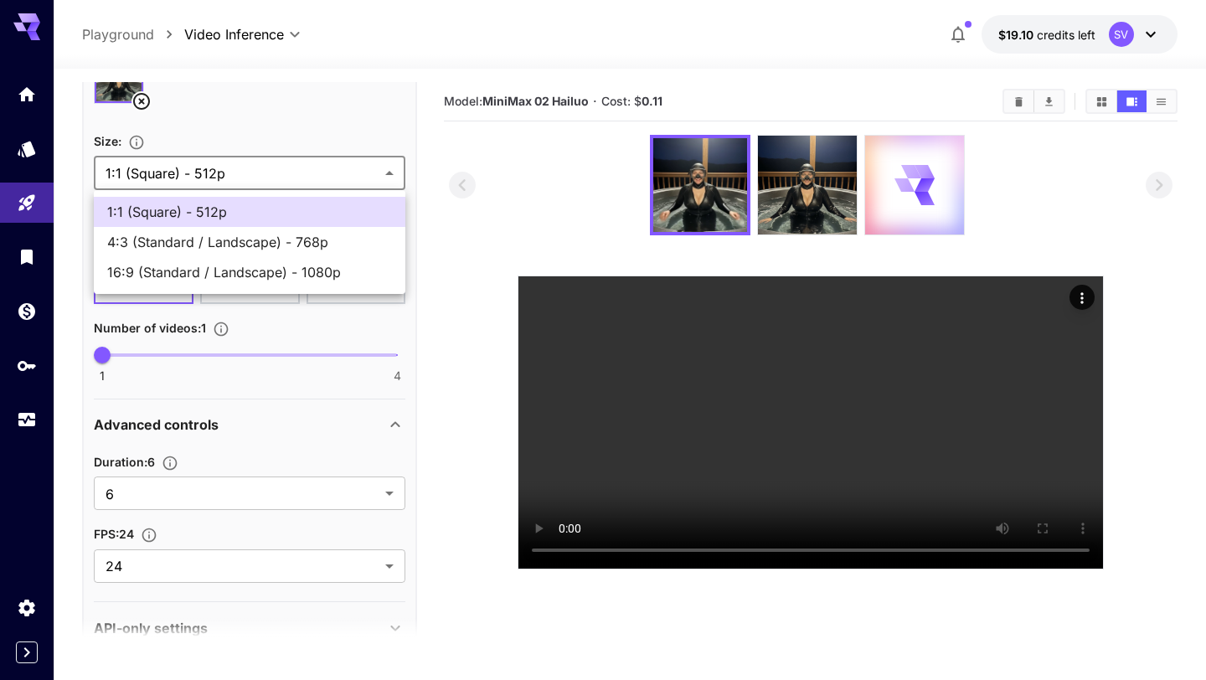
click at [190, 167] on body "**********" at bounding box center [603, 406] width 1206 height 812
click at [447, 116] on div at bounding box center [603, 340] width 1206 height 680
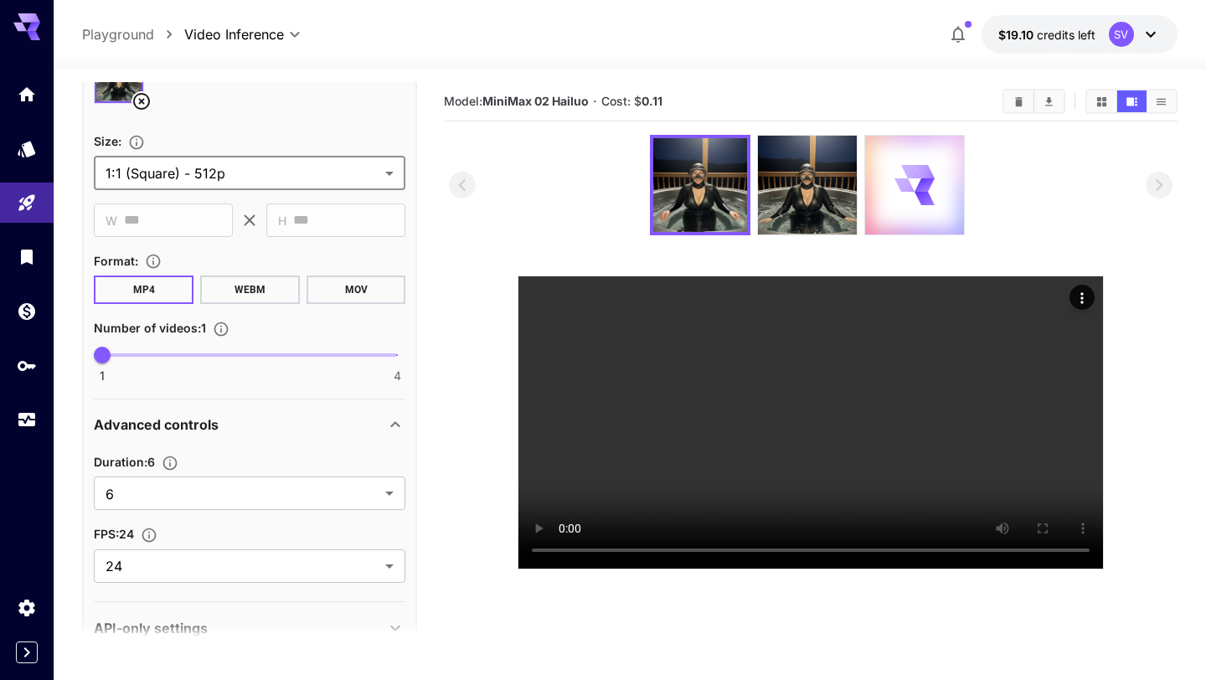
click at [259, 374] on div "1 4 1" at bounding box center [249, 361] width 311 height 39
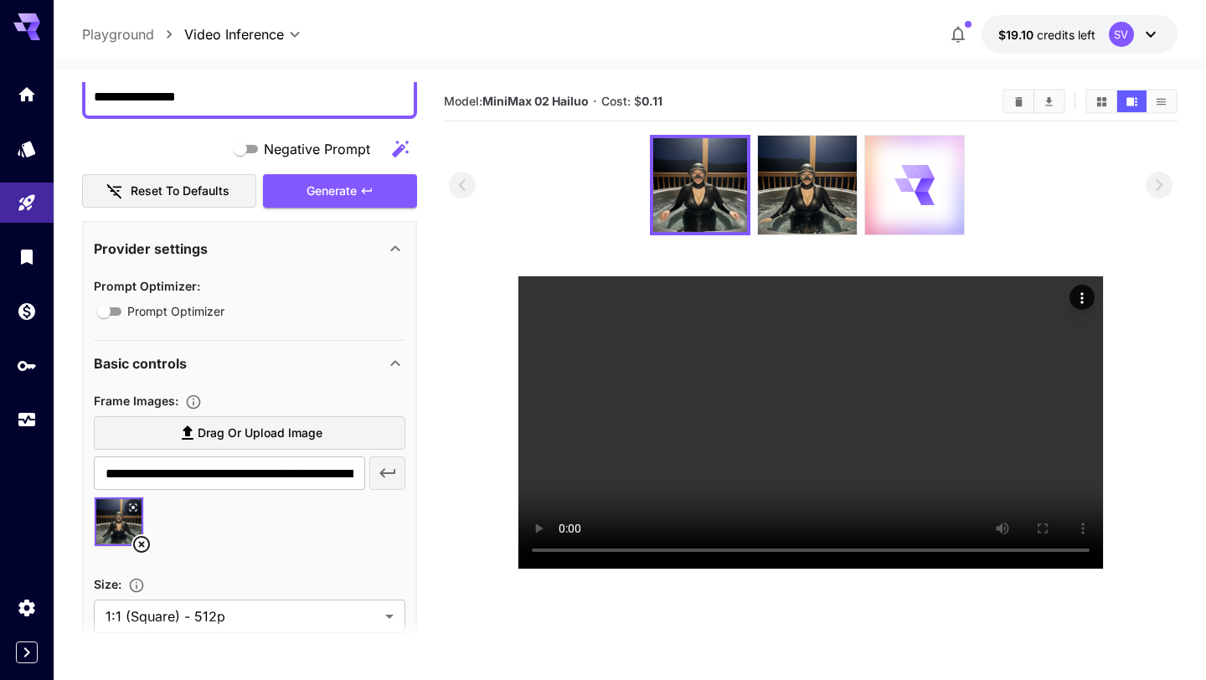
scroll to position [108, 0]
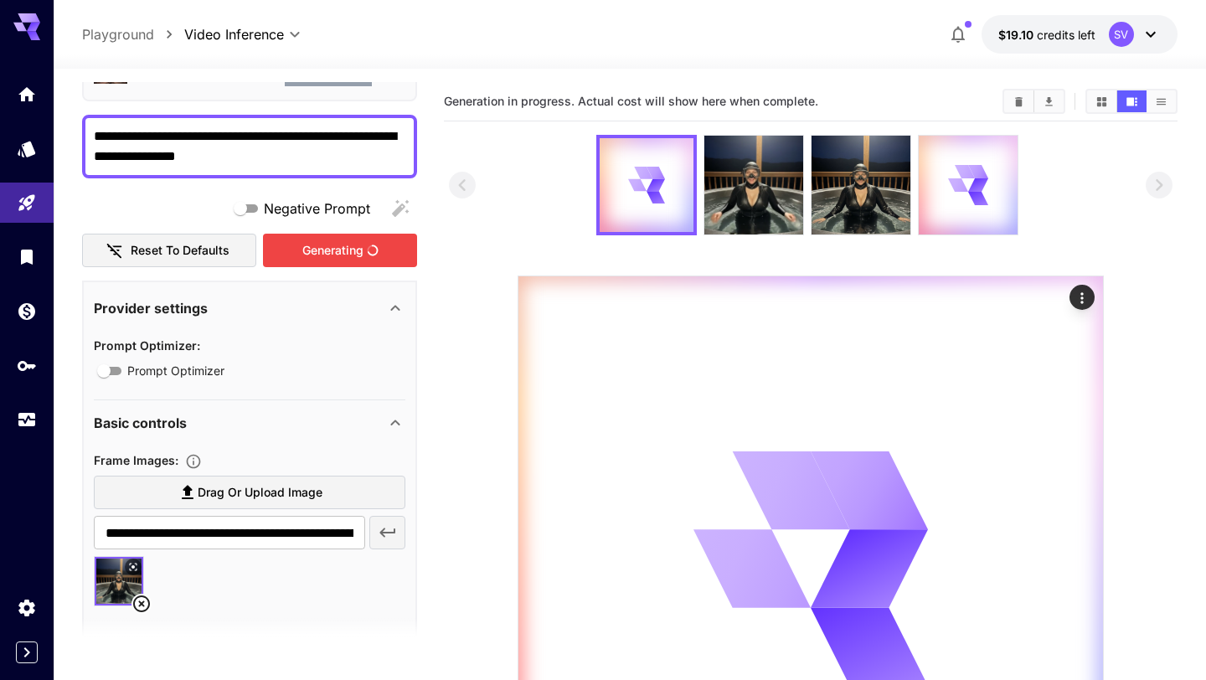
click at [321, 253] on div "Generating" at bounding box center [340, 251] width 154 height 34
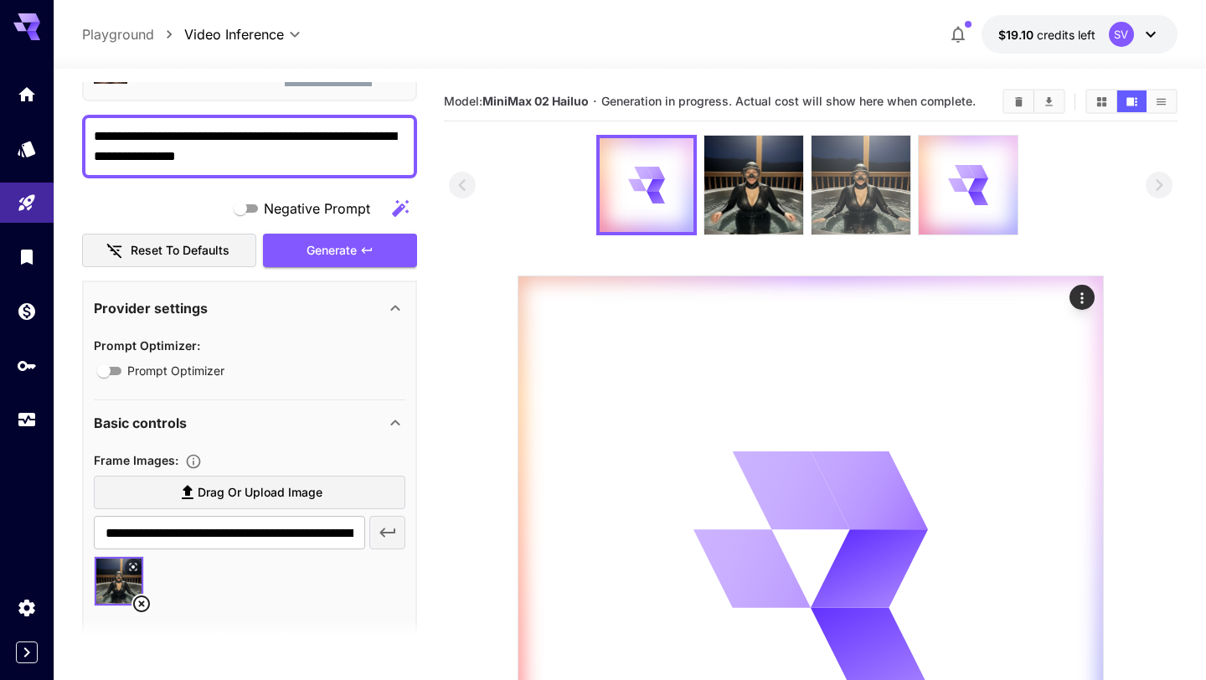
click at [836, 194] on img at bounding box center [860, 185] width 99 height 99
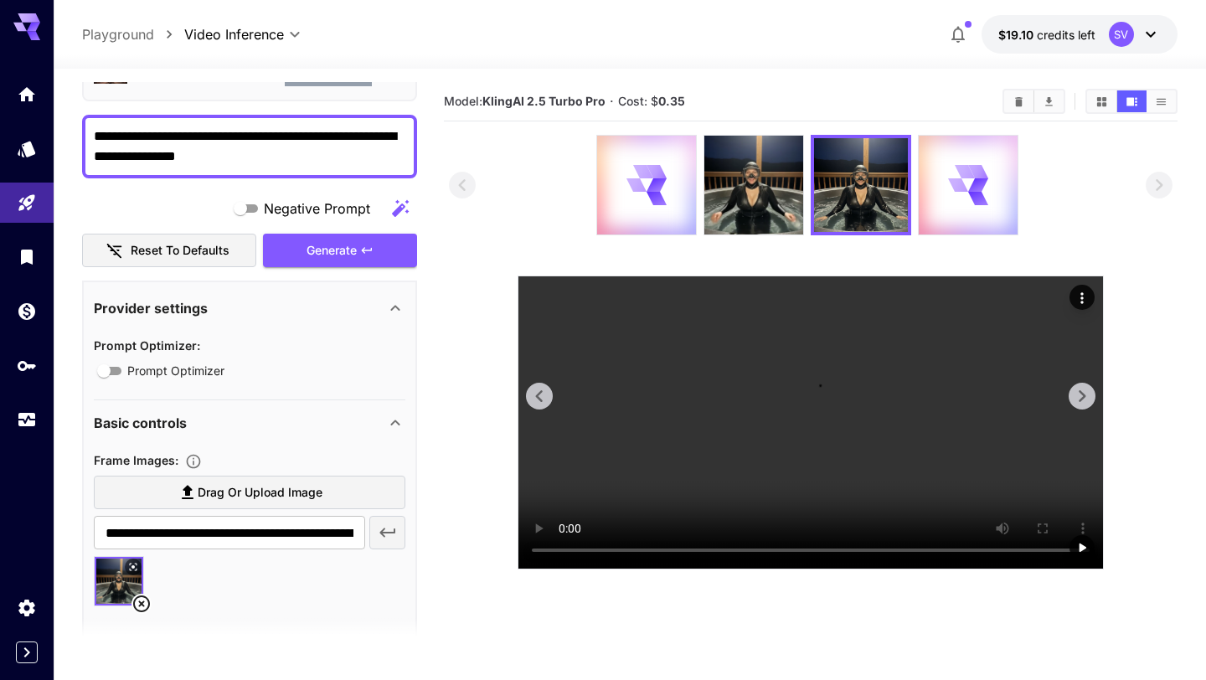
scroll to position [232, 0]
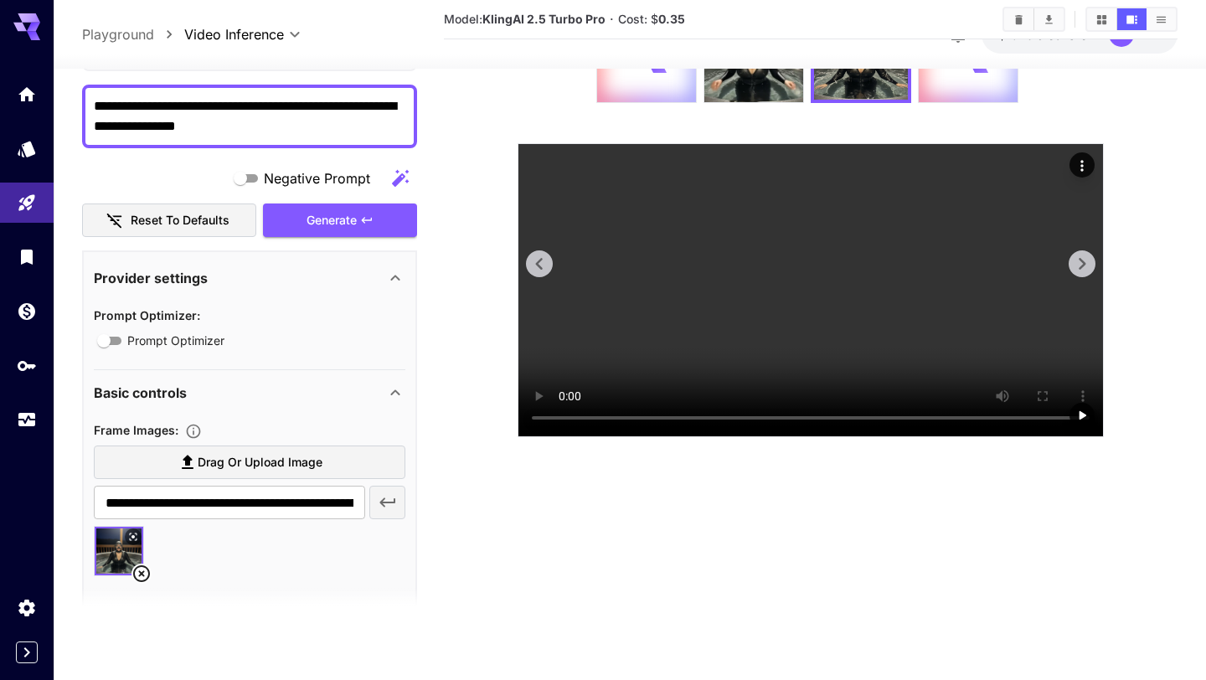
click at [538, 276] on icon at bounding box center [539, 263] width 25 height 25
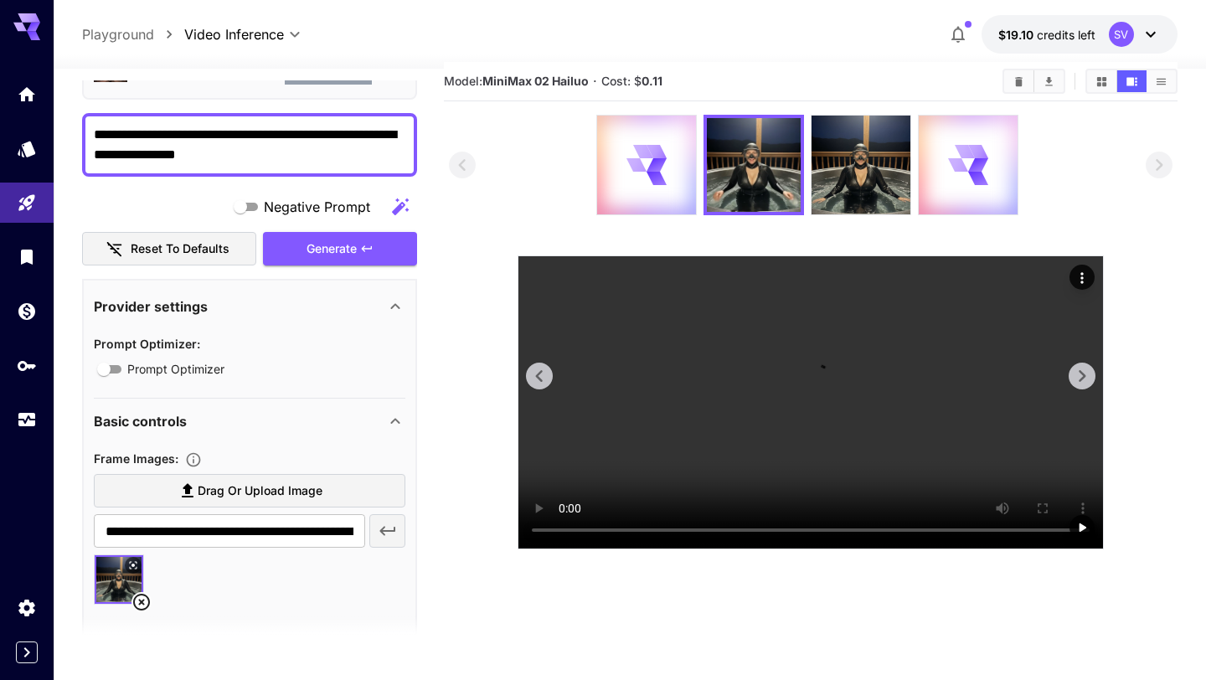
scroll to position [0, 0]
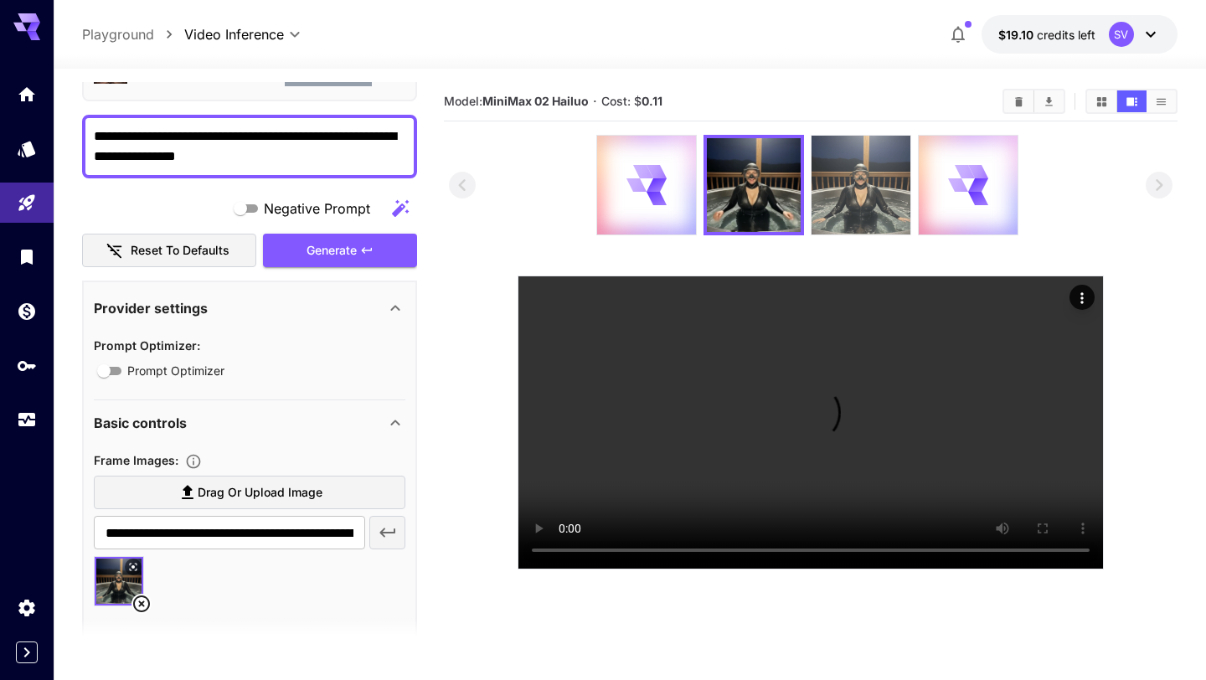
click at [863, 148] on img at bounding box center [860, 185] width 99 height 99
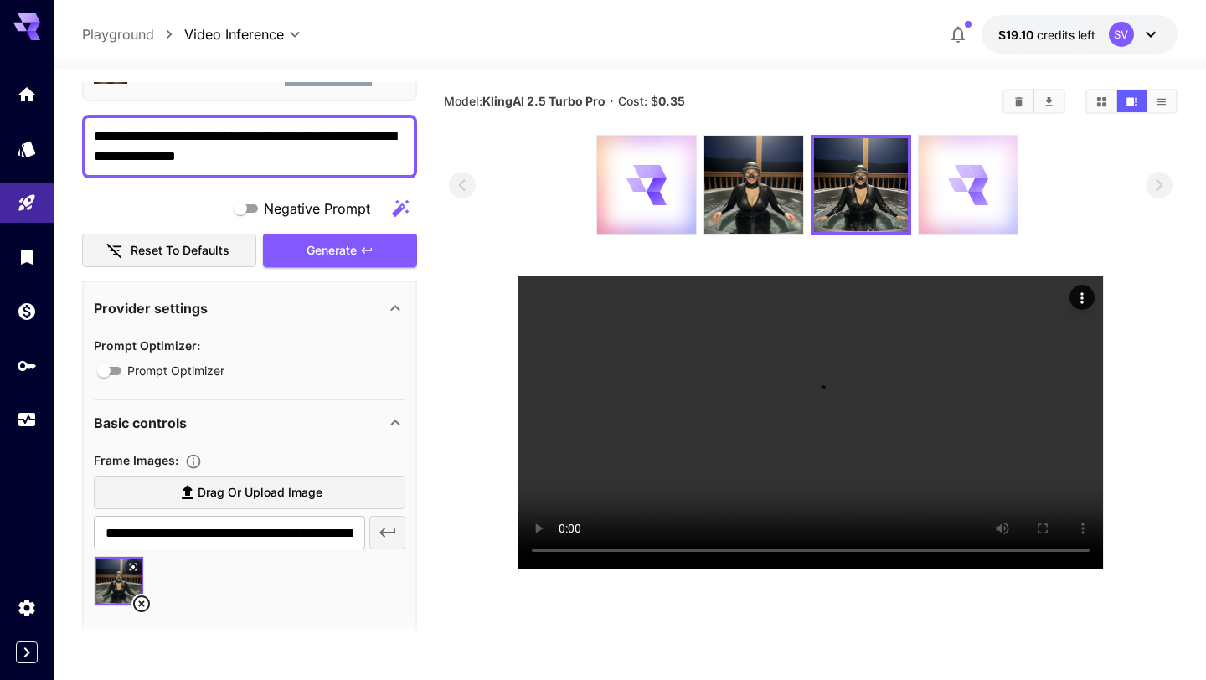
click at [972, 178] on icon at bounding box center [967, 184] width 39 height 39
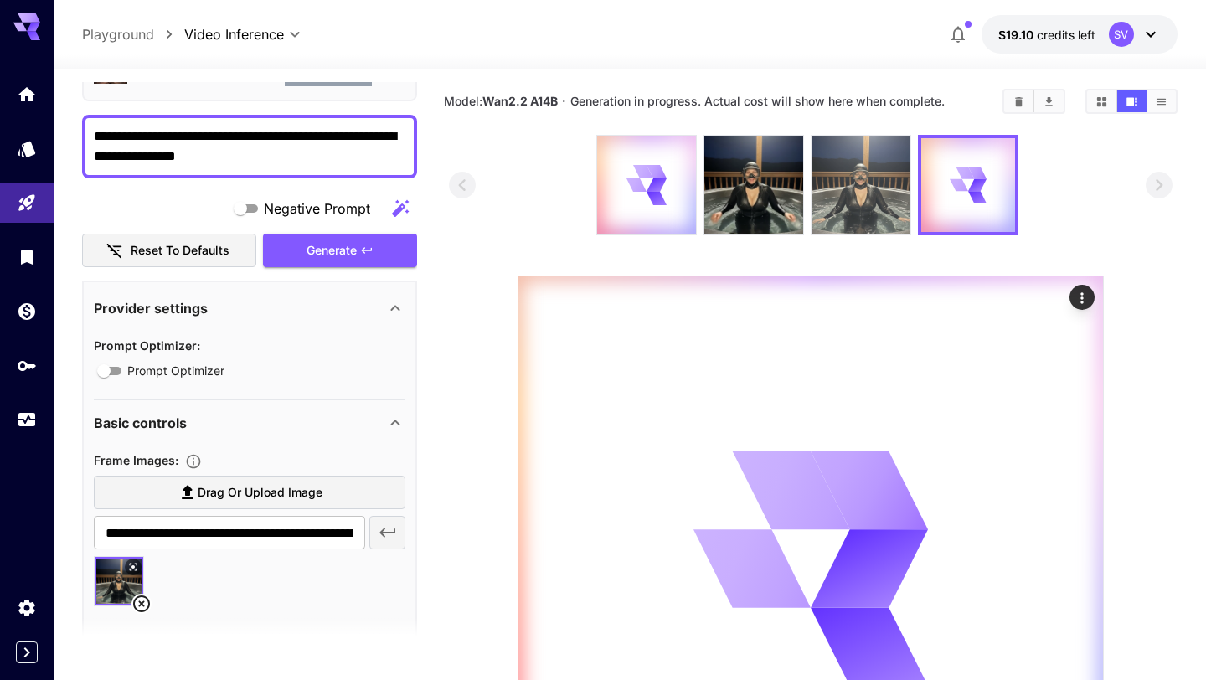
click at [856, 192] on img at bounding box center [860, 185] width 99 height 99
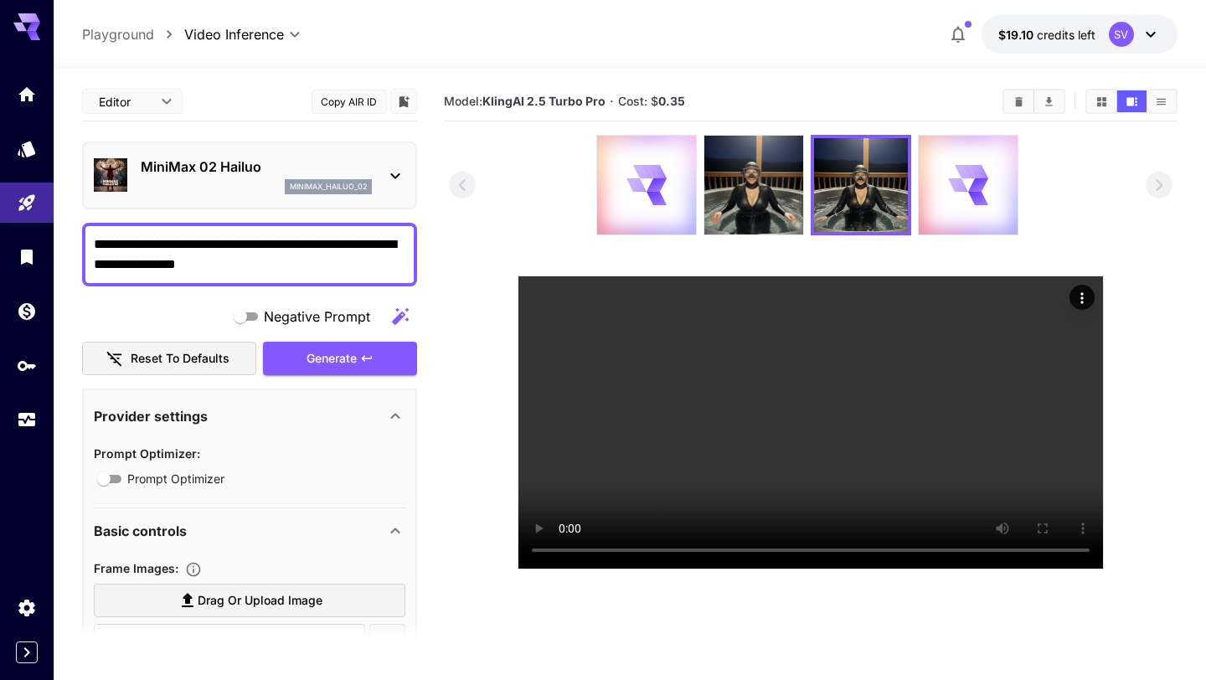
click at [197, 167] on p "MiniMax 02 Hailuo" at bounding box center [256, 167] width 231 height 20
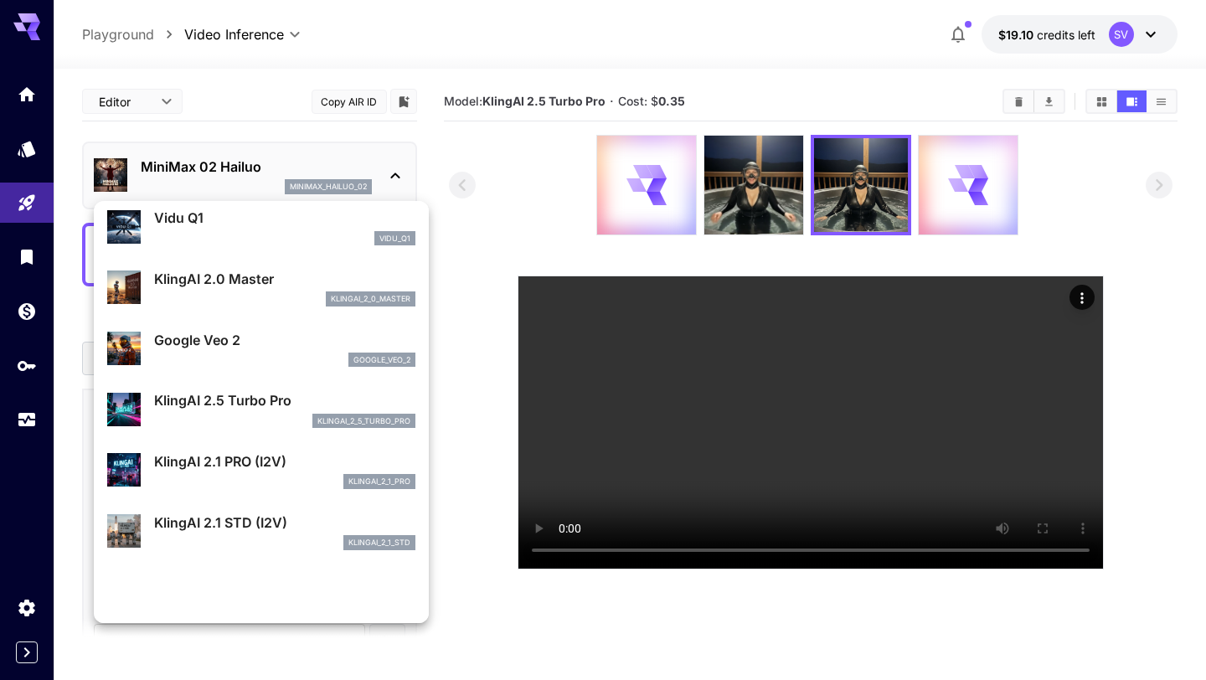
scroll to position [701, 0]
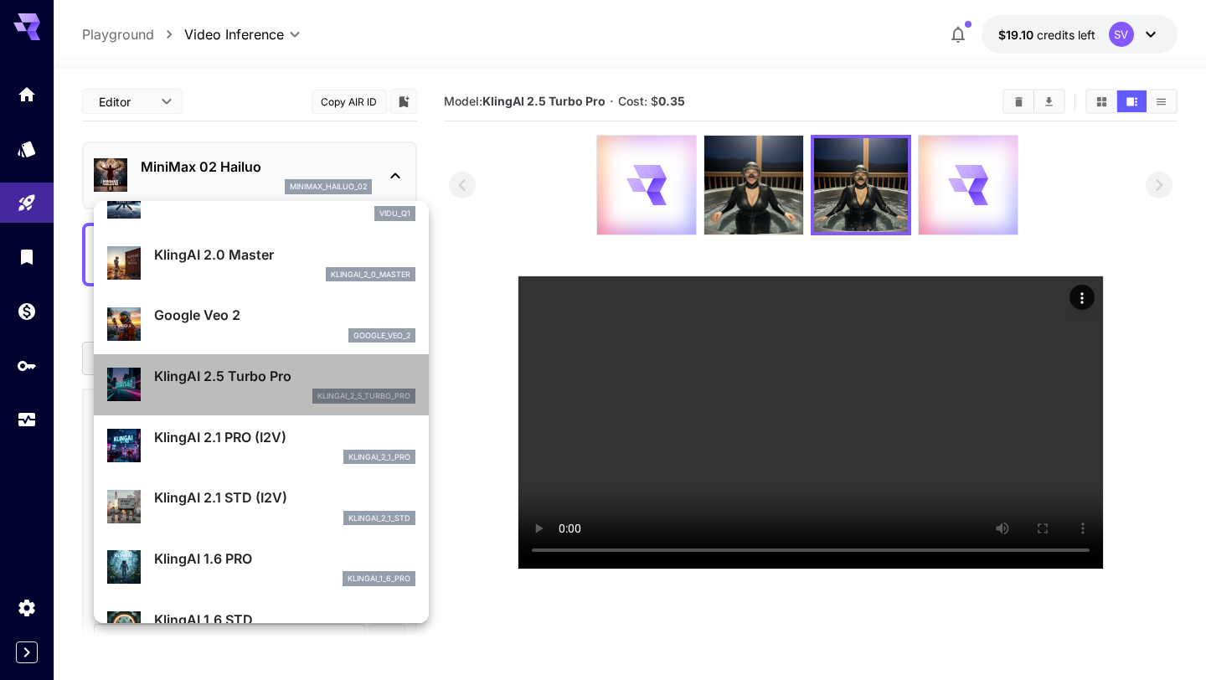
click at [230, 395] on div "klingai_2_5_turbo_pro" at bounding box center [284, 395] width 261 height 15
type input "**********"
type input "****"
type input "*"
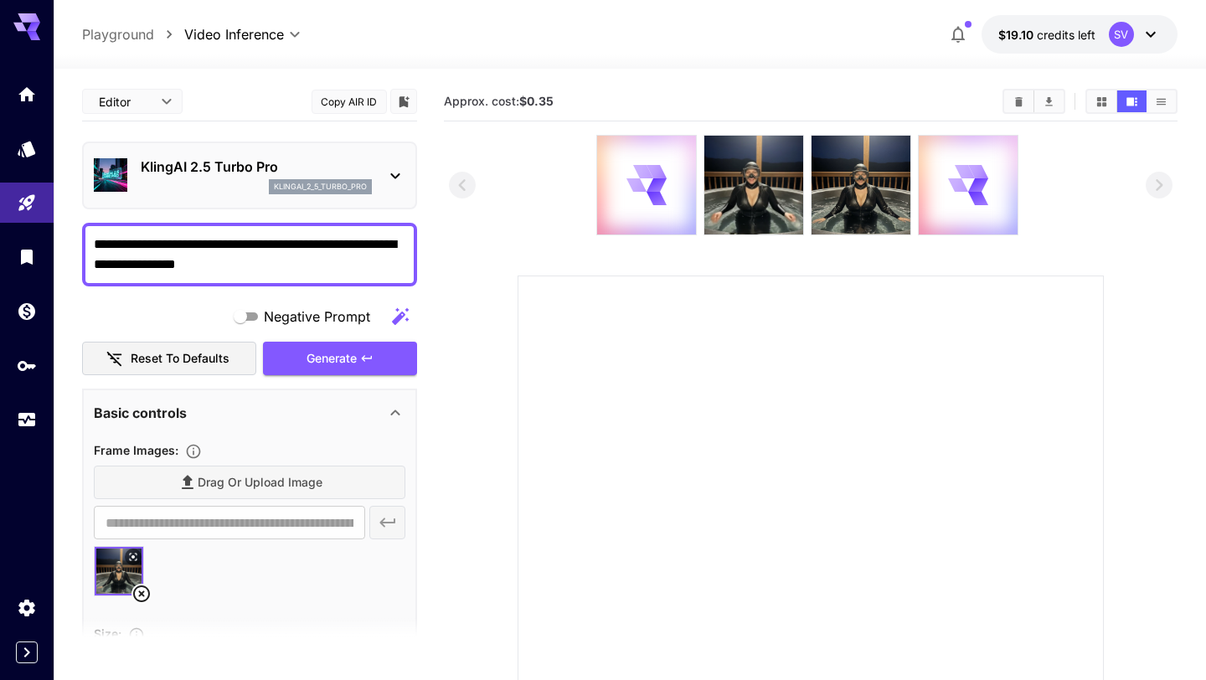
click at [318, 260] on textarea "**********" at bounding box center [249, 254] width 311 height 40
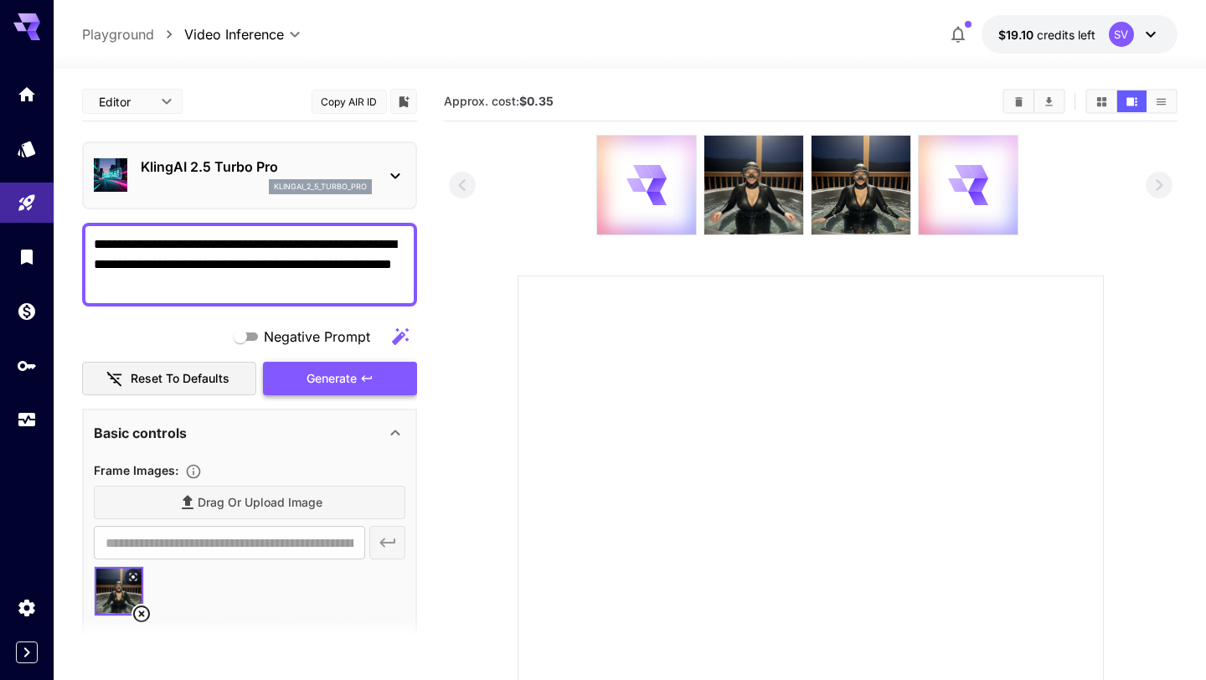
type textarea "**********"
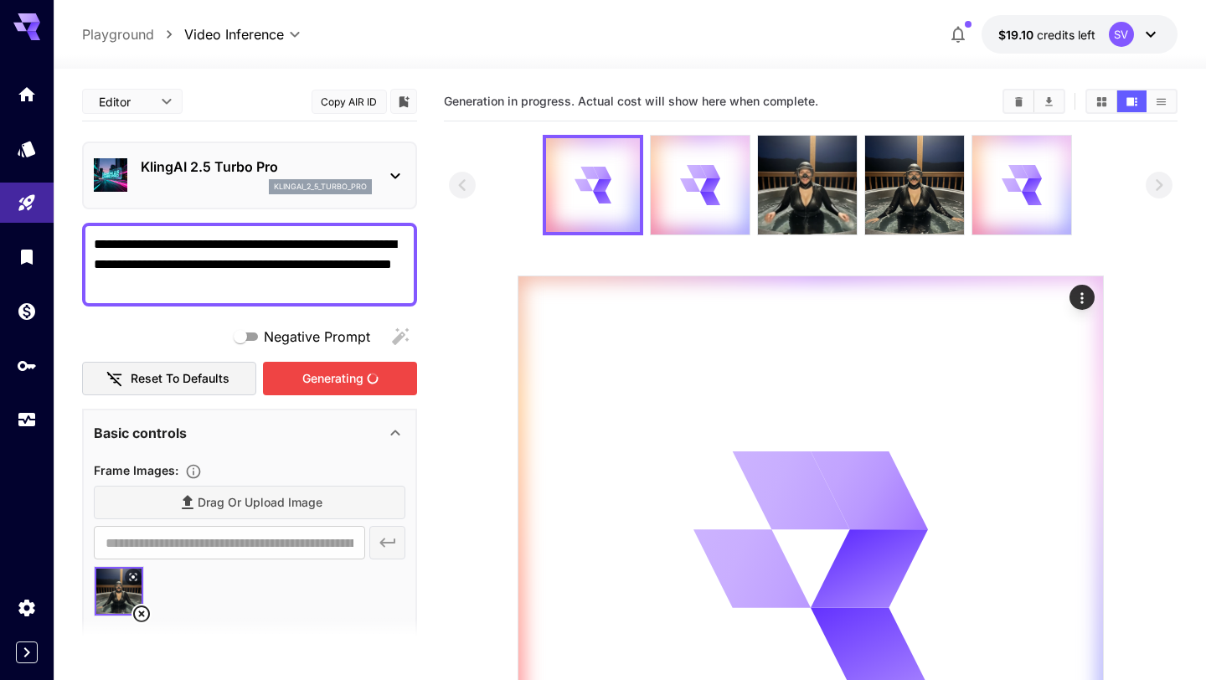
click at [331, 382] on div "Generating" at bounding box center [340, 379] width 154 height 34
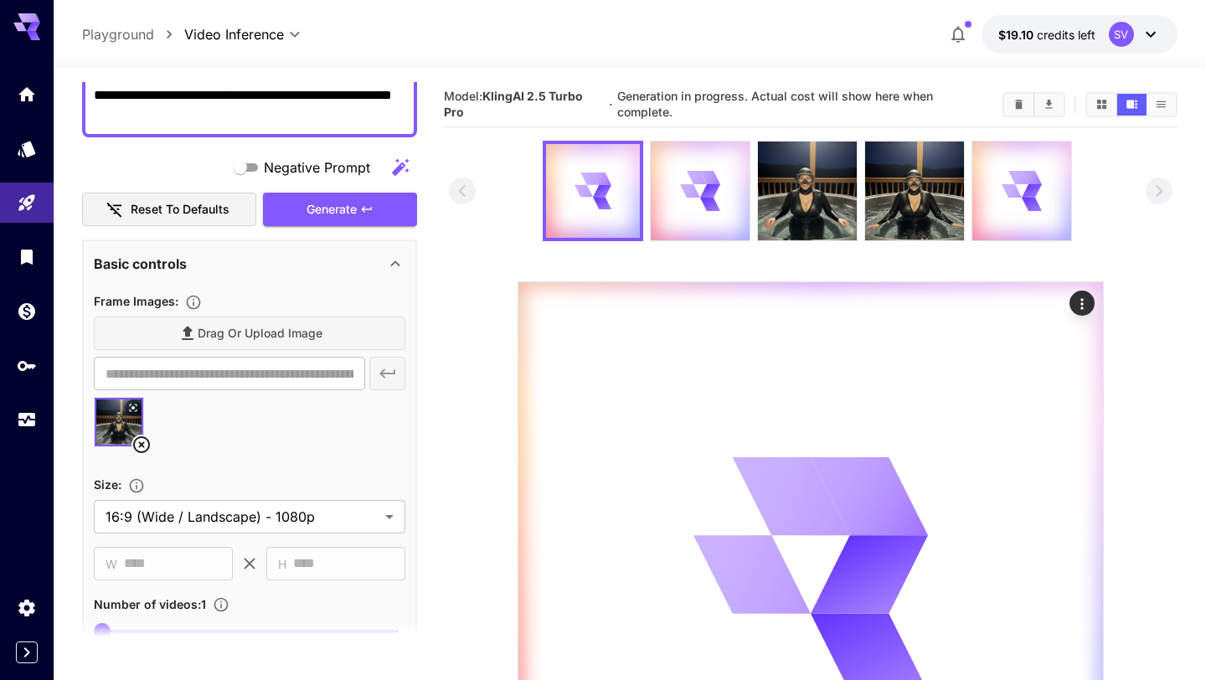
scroll to position [176, 0]
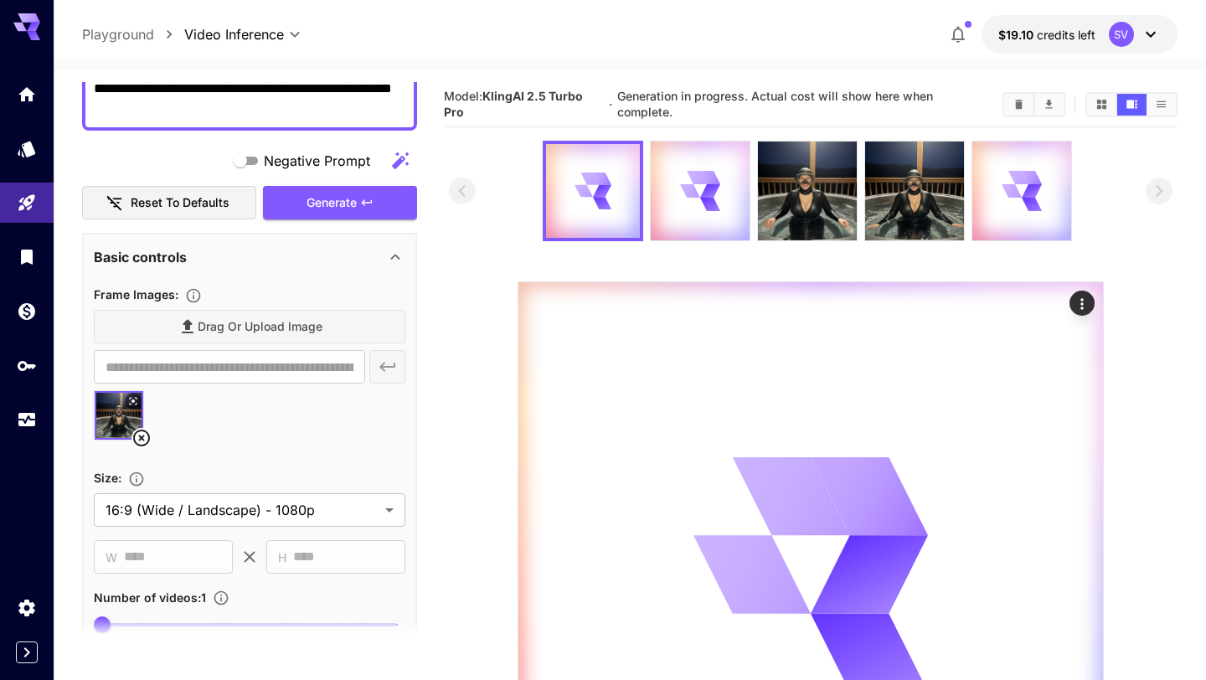
click at [145, 436] on icon at bounding box center [141, 438] width 20 height 20
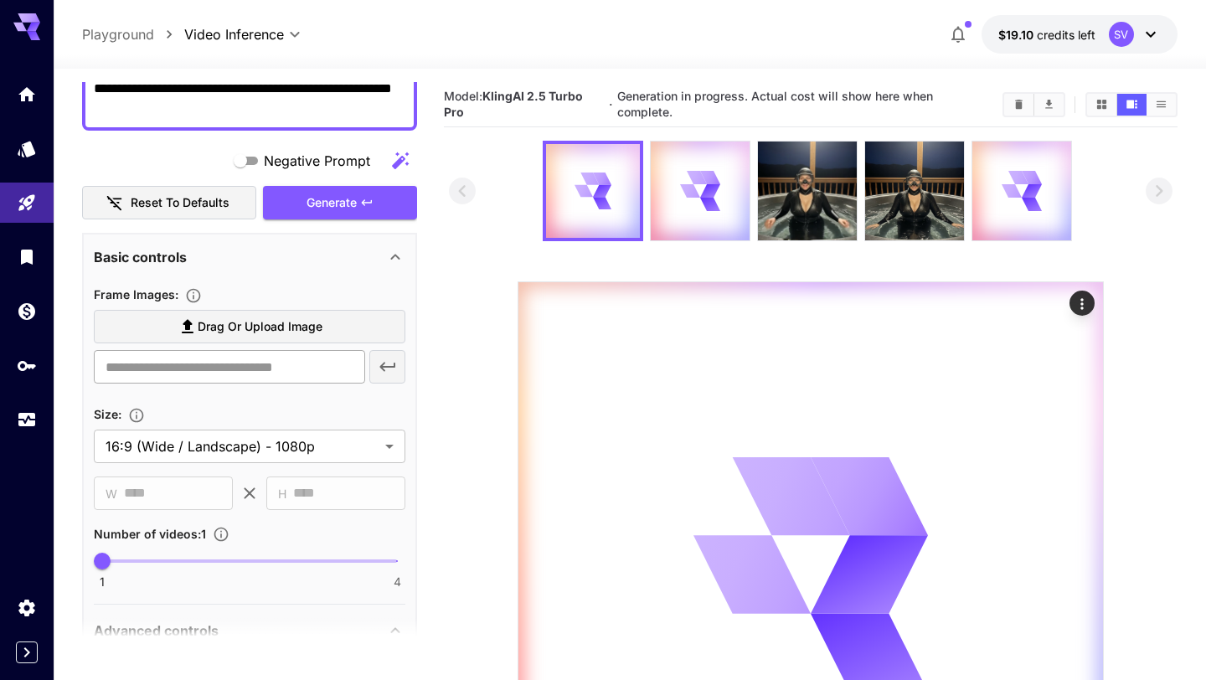
click at [177, 375] on input "text" at bounding box center [229, 366] width 270 height 33
paste input "**********"
type input "**********"
click at [390, 367] on icon "button" at bounding box center [387, 366] width 16 height 9
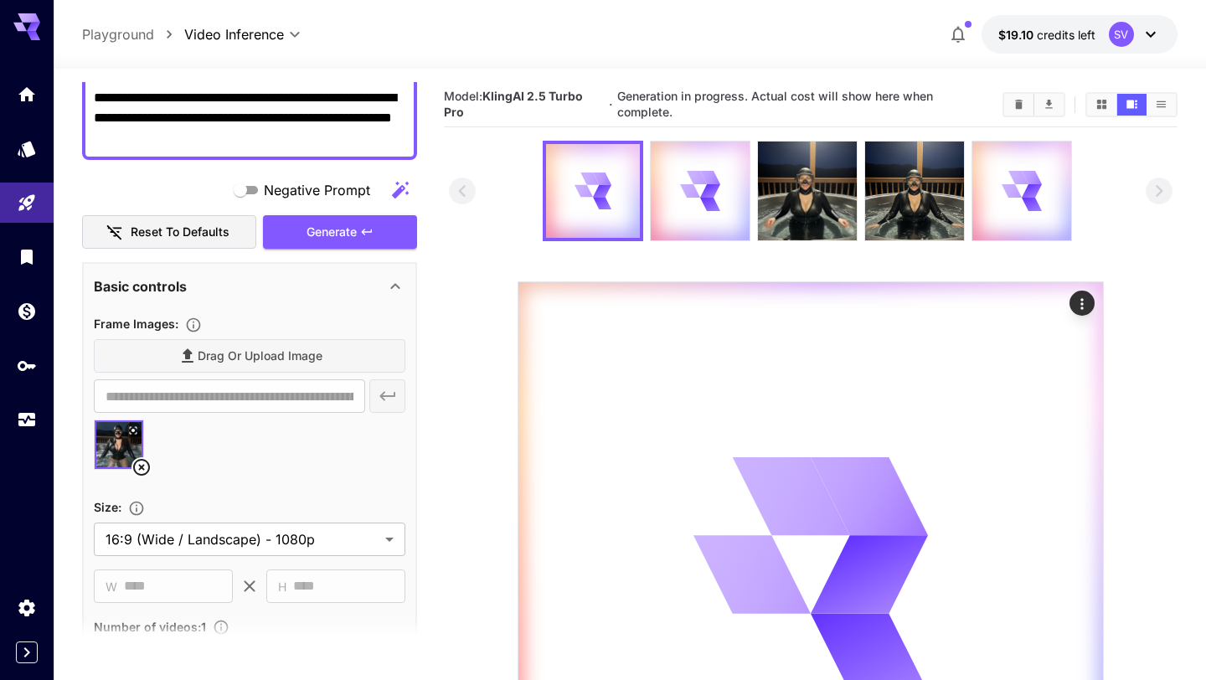
scroll to position [144, 0]
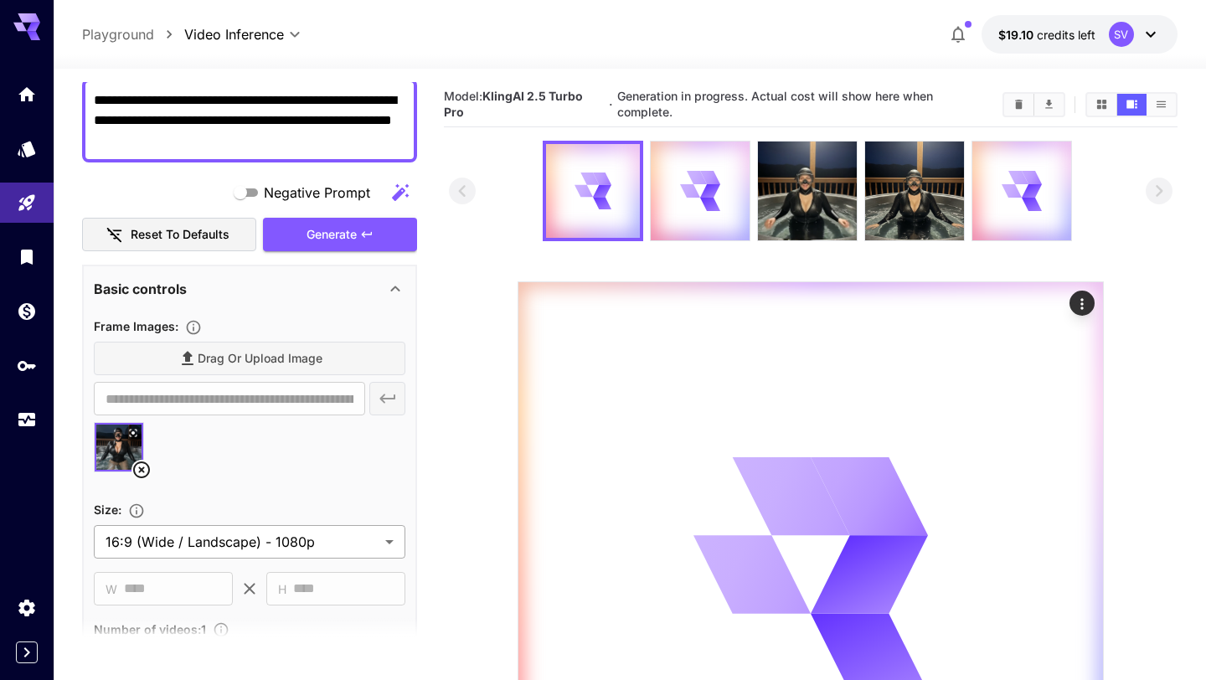
click at [241, 538] on body "**********" at bounding box center [603, 459] width 1206 height 918
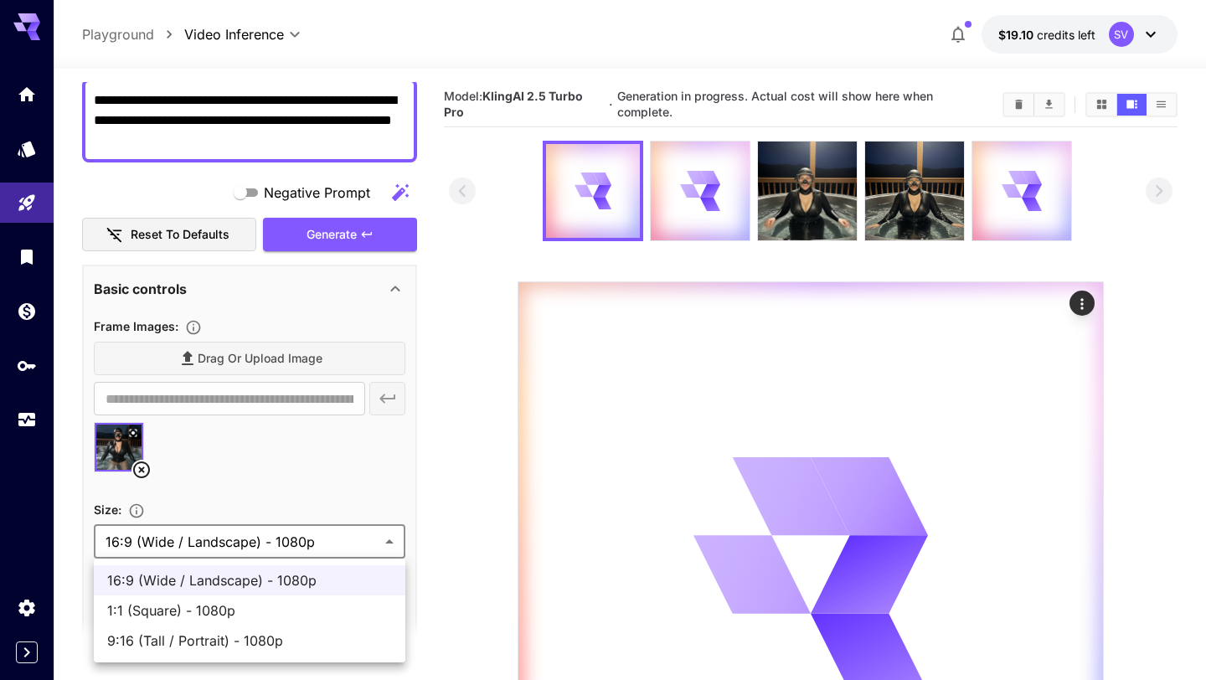
click at [214, 606] on span "1:1 (Square) - 1080p" at bounding box center [249, 610] width 285 height 20
type input "**********"
type input "****"
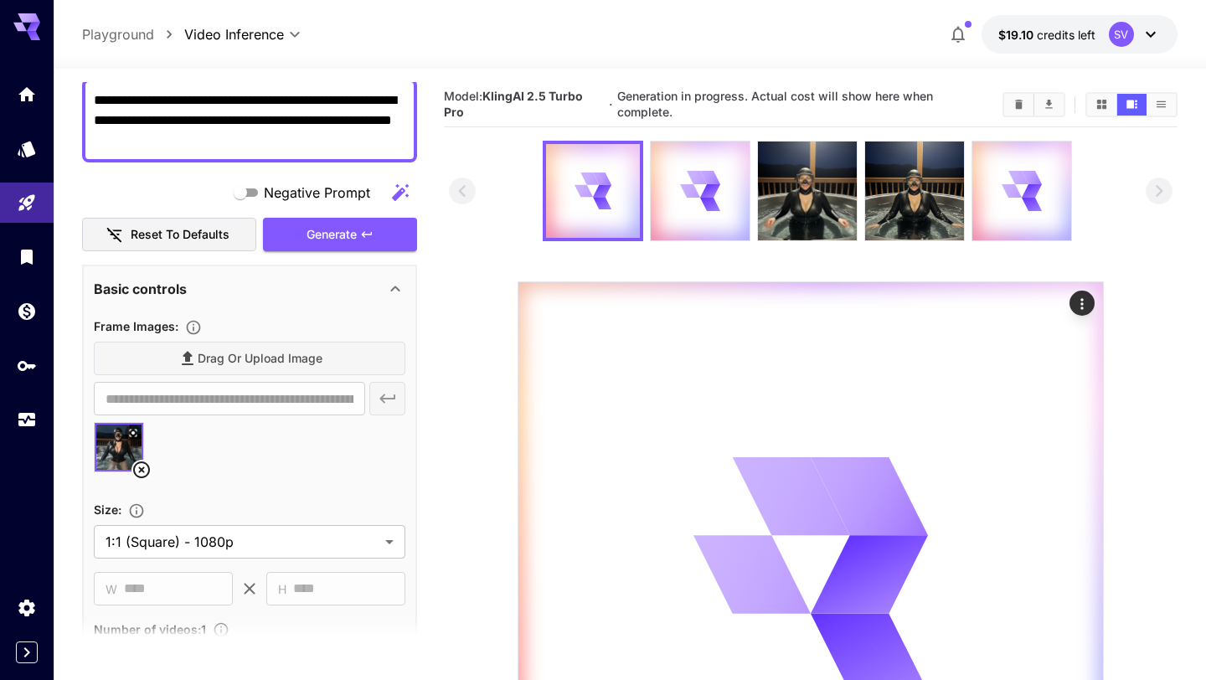
click at [455, 409] on section at bounding box center [810, 504] width 723 height 727
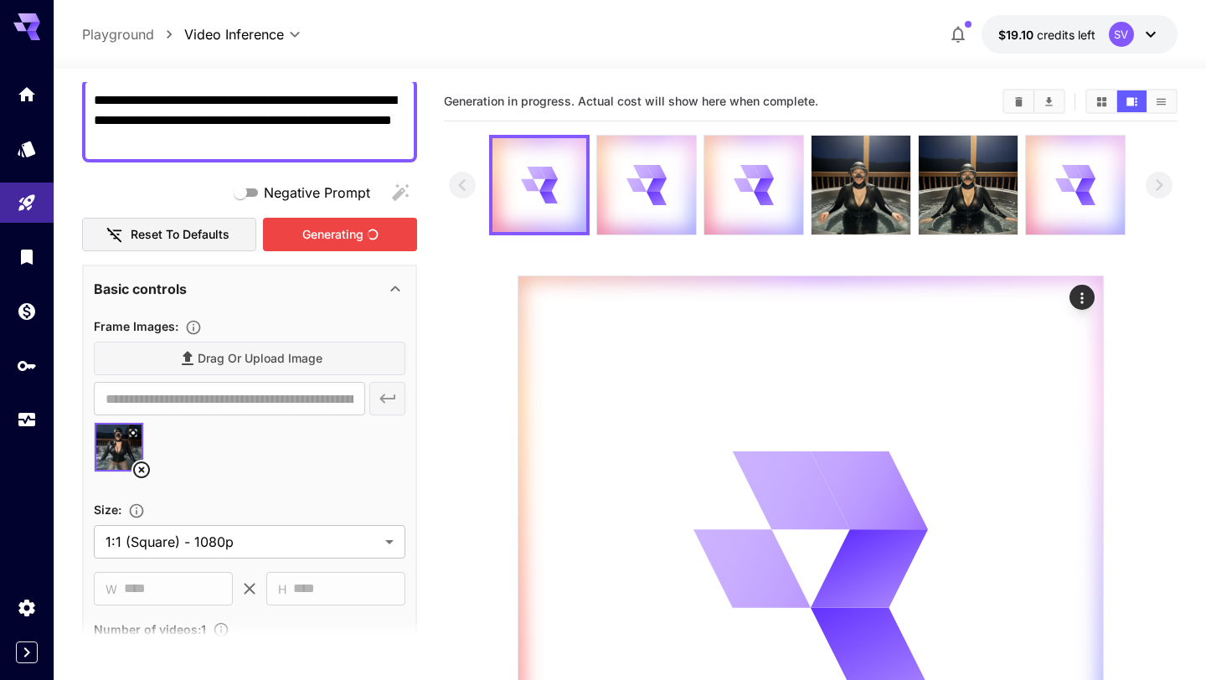
click at [346, 239] on div "Generating" at bounding box center [340, 235] width 154 height 34
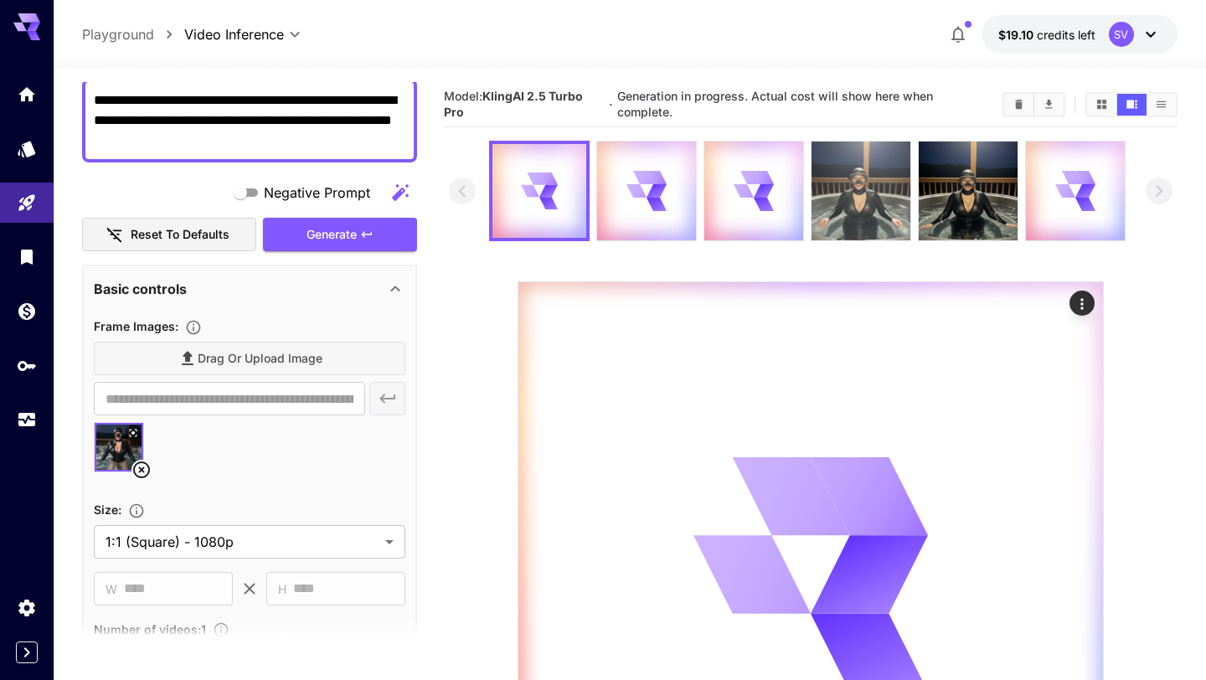
click at [853, 188] on img at bounding box center [860, 190] width 99 height 99
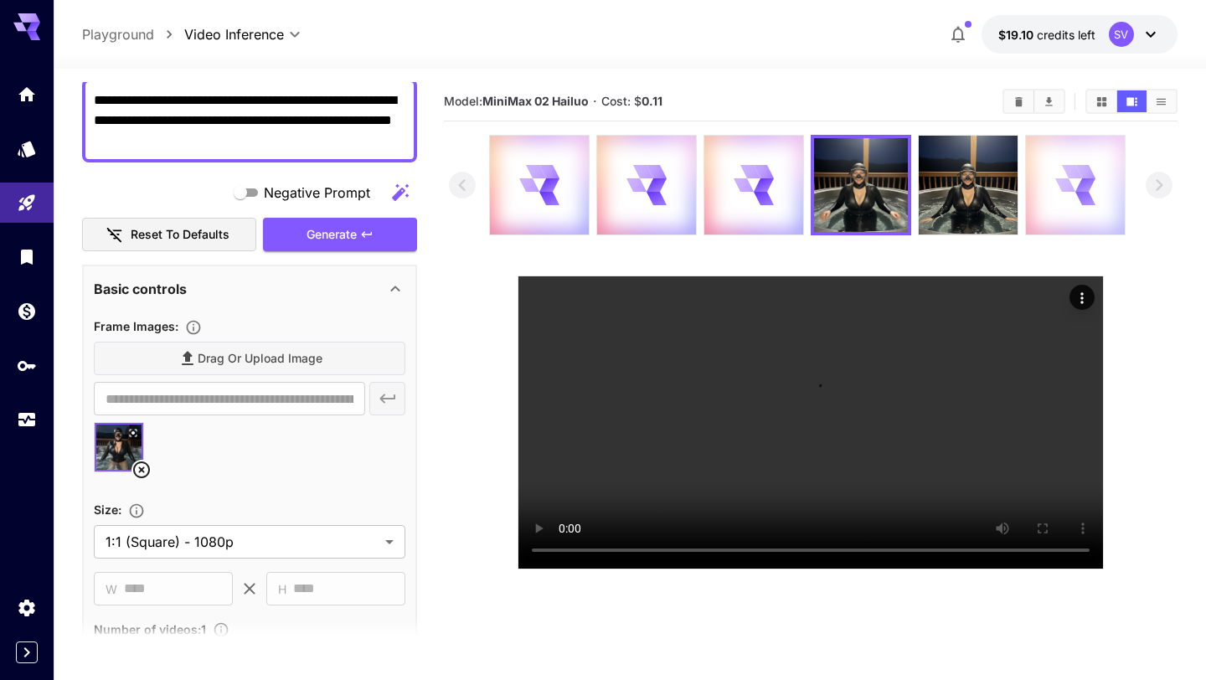
click at [1051, 206] on div at bounding box center [1075, 185] width 99 height 99
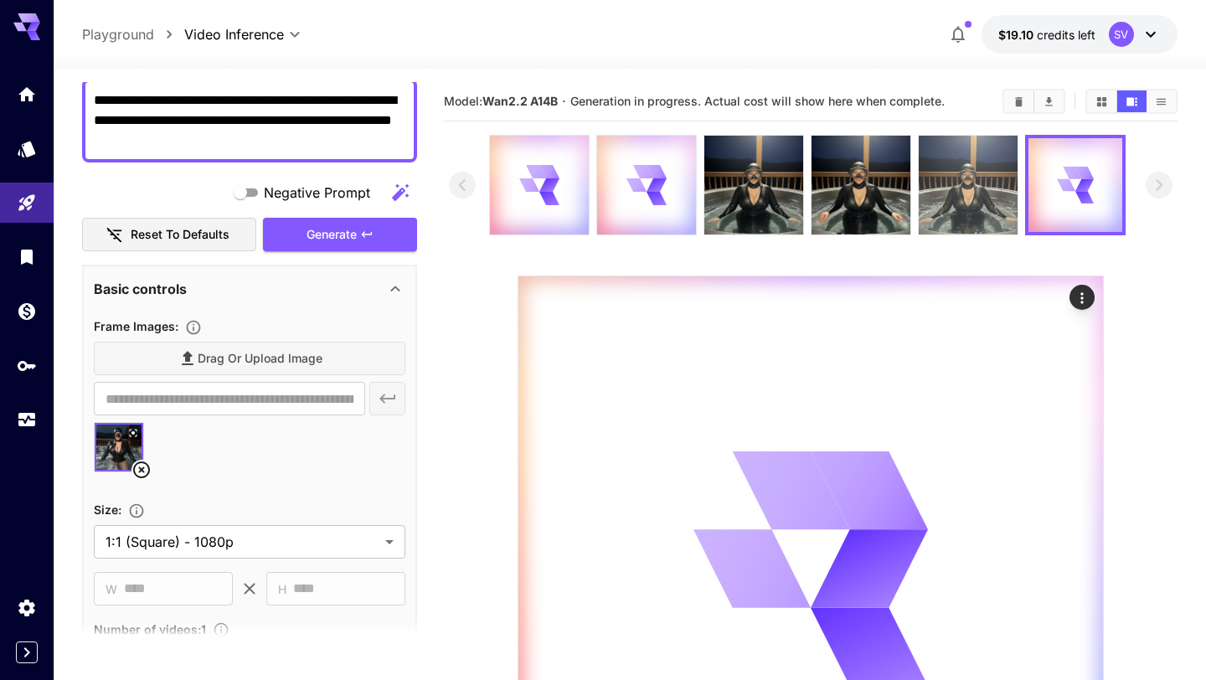
click at [957, 203] on img at bounding box center [967, 185] width 99 height 99
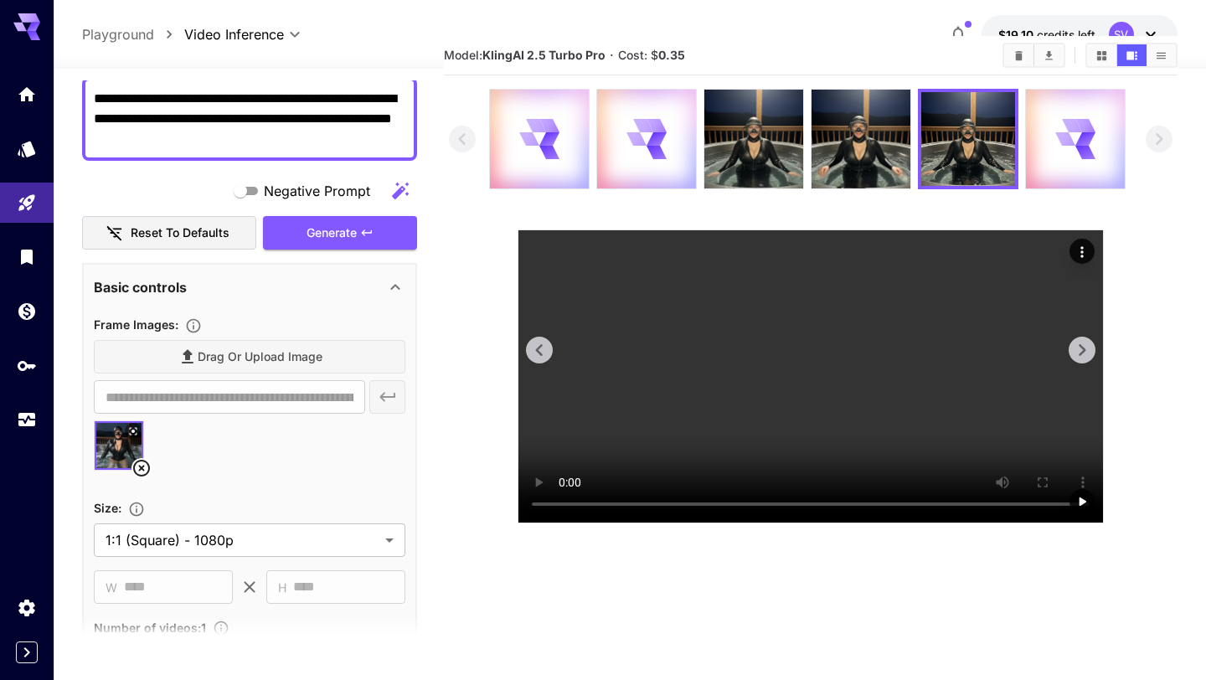
scroll to position [0, 0]
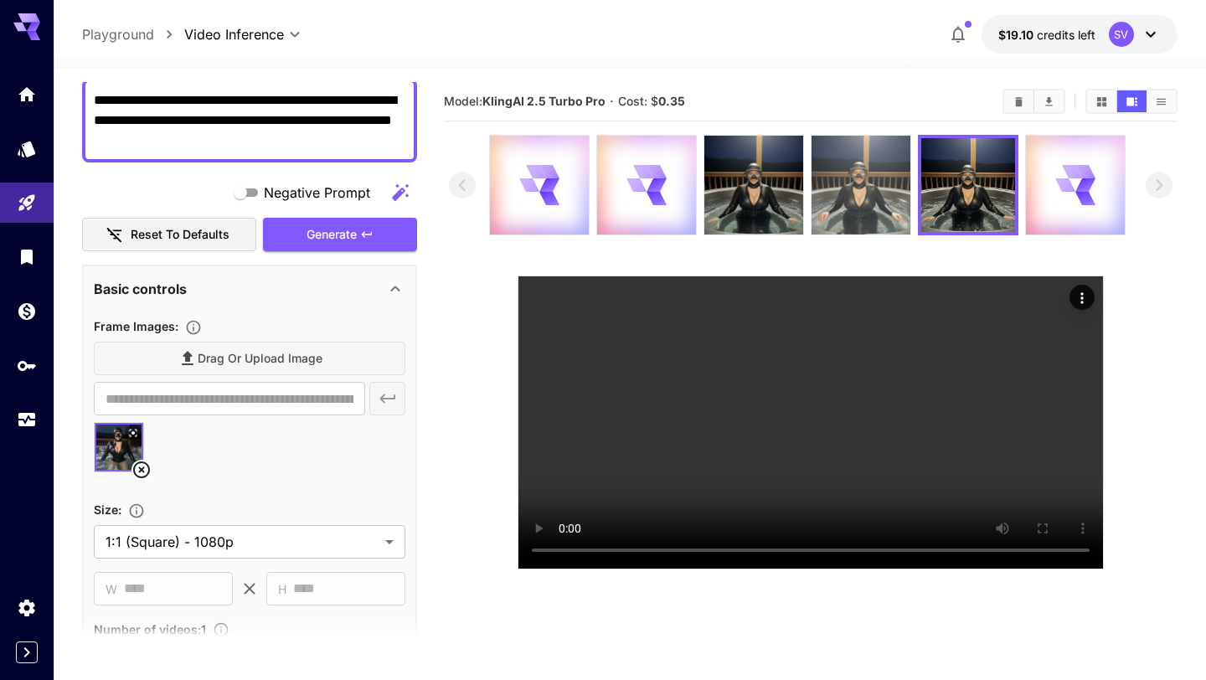
click at [879, 170] on img at bounding box center [860, 185] width 99 height 99
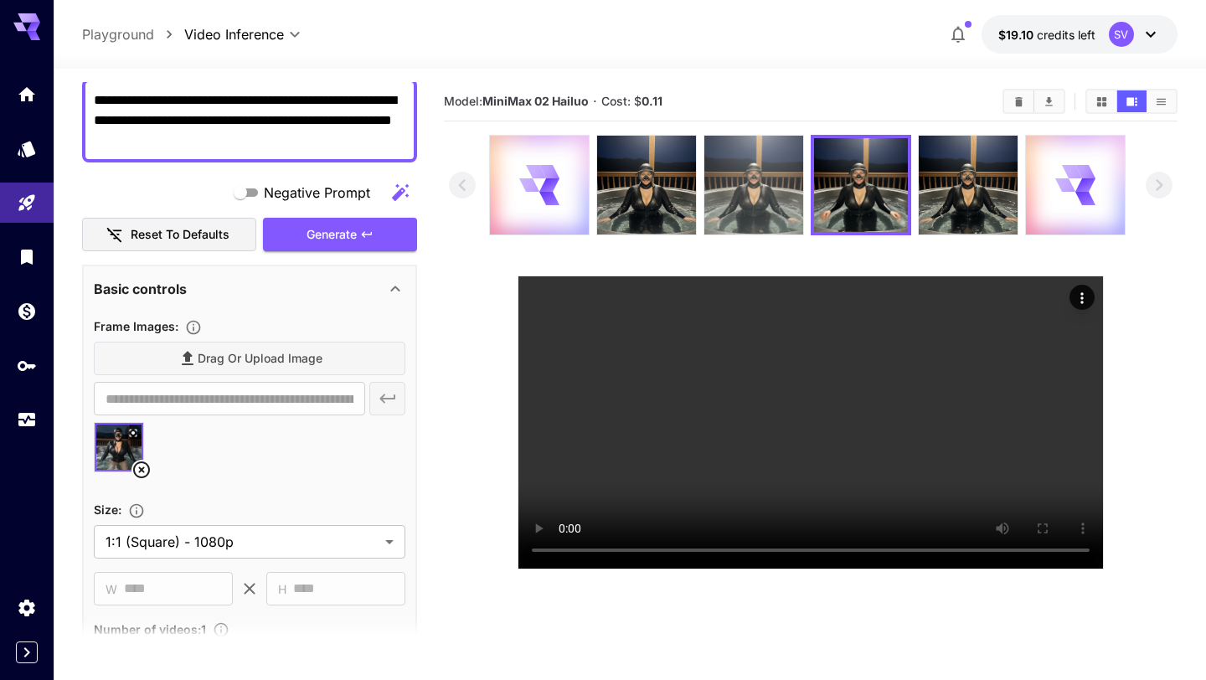
click at [751, 198] on img at bounding box center [753, 185] width 99 height 99
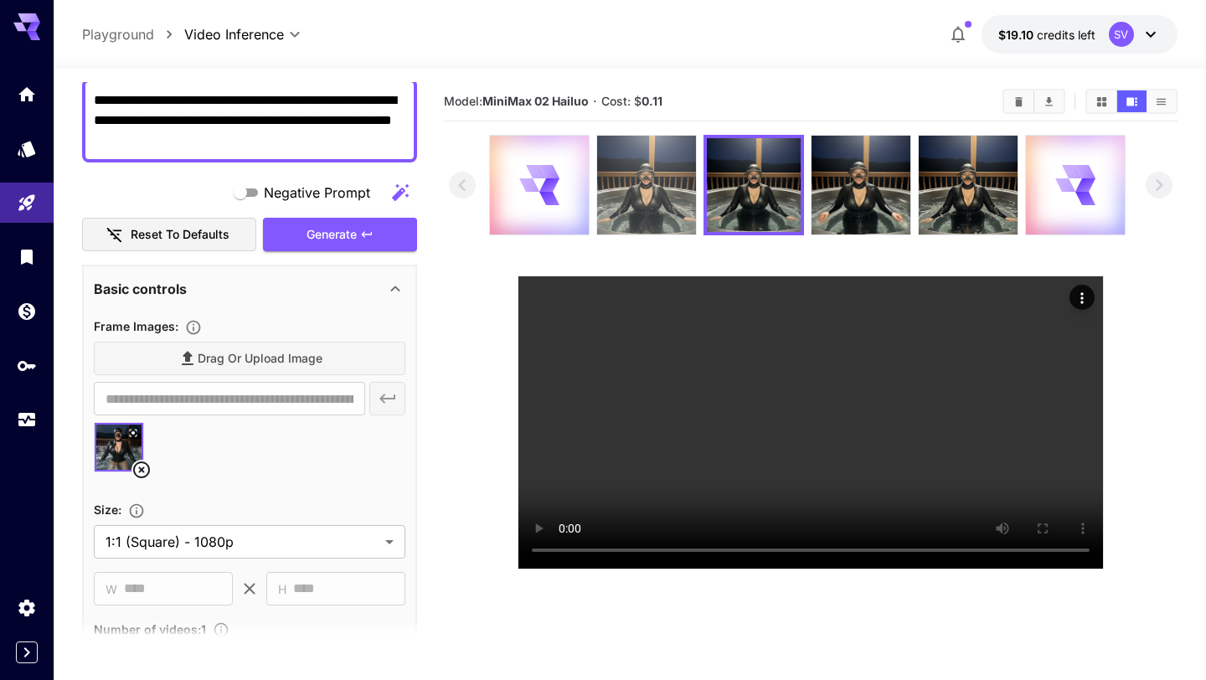
click at [646, 194] on img at bounding box center [646, 185] width 99 height 99
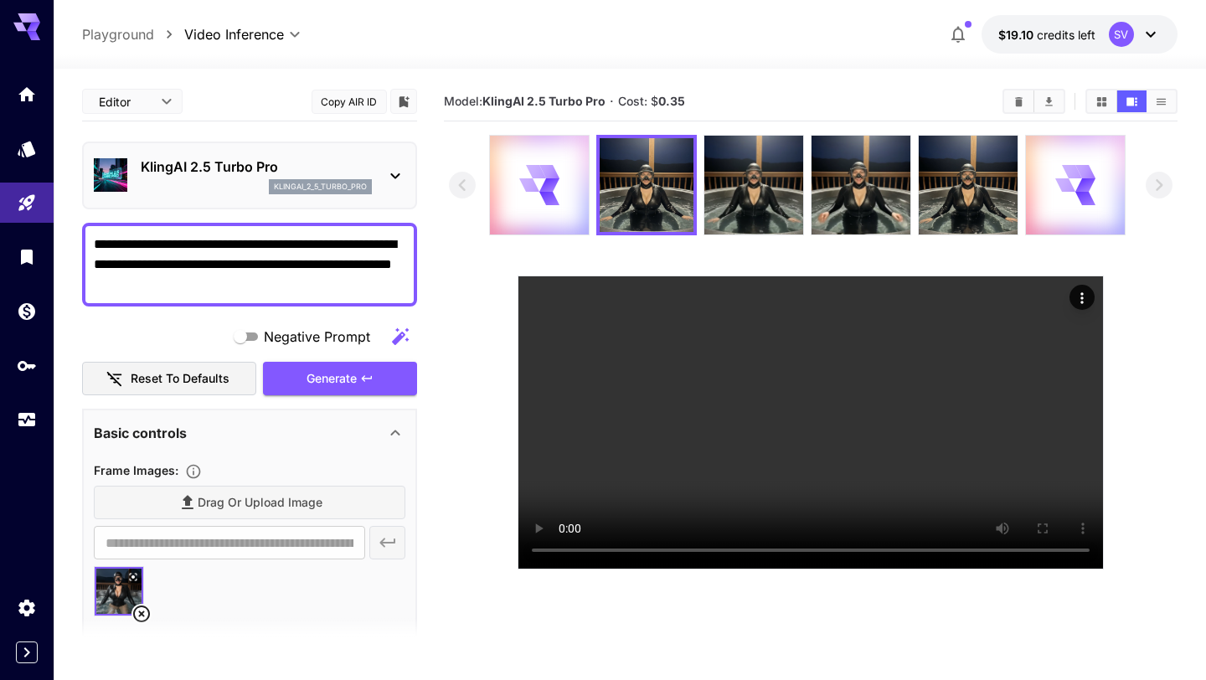
click at [334, 239] on textarea "**********" at bounding box center [249, 264] width 311 height 60
click at [127, 260] on textarea "**********" at bounding box center [249, 264] width 311 height 60
type textarea "**********"
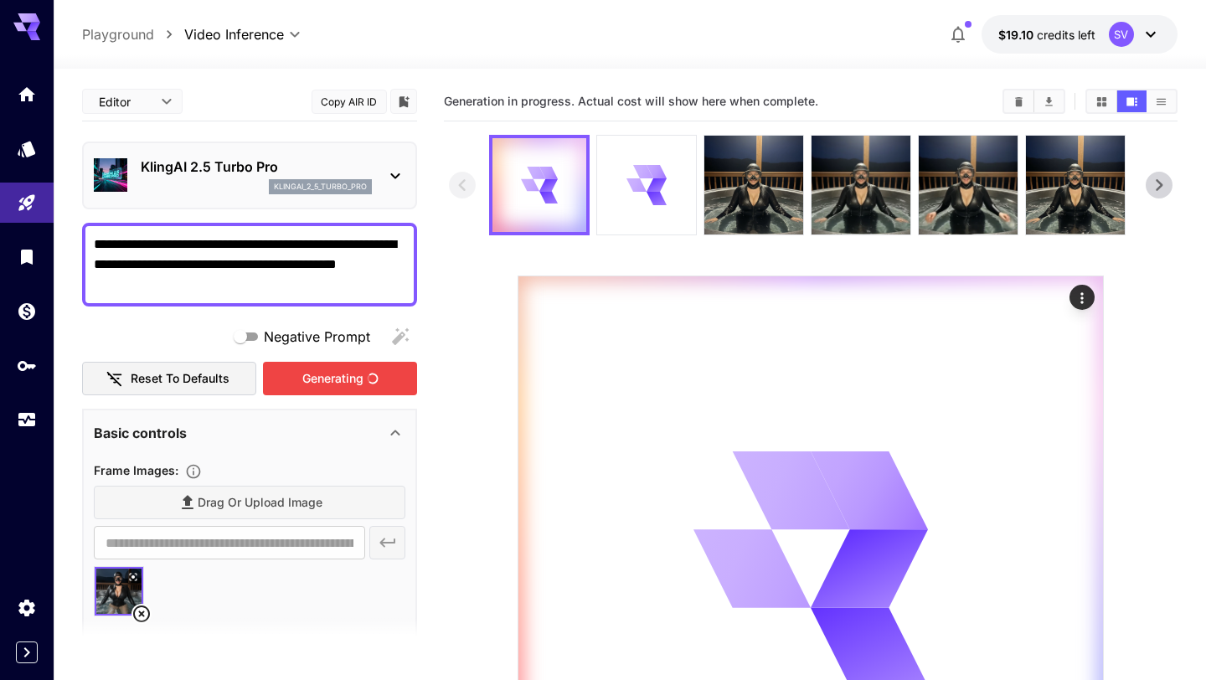
click at [347, 380] on div "Generating" at bounding box center [340, 379] width 154 height 34
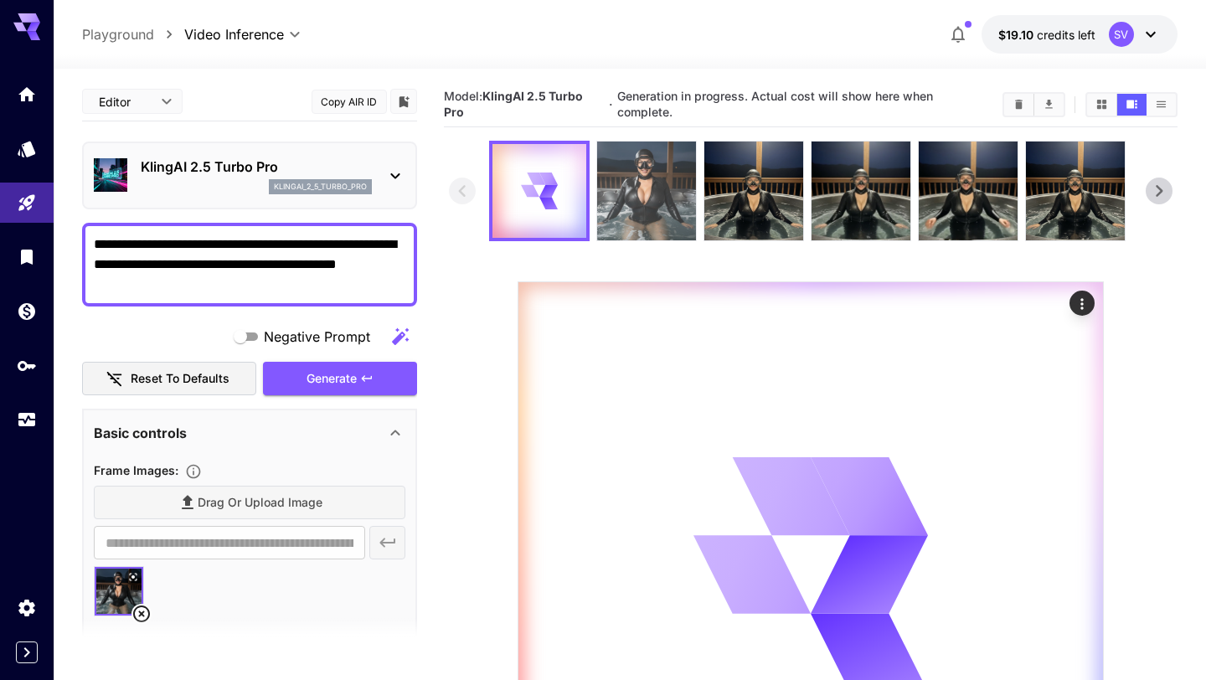
click at [627, 184] on img at bounding box center [646, 190] width 99 height 99
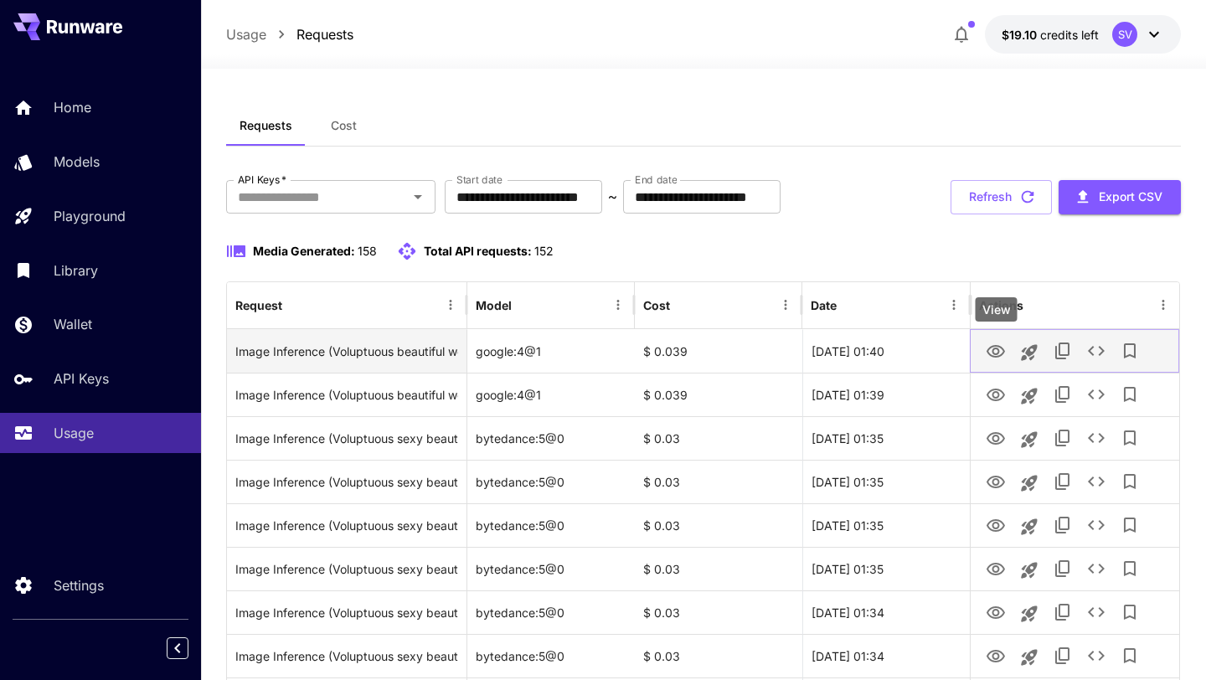
click at [995, 344] on icon "View" at bounding box center [995, 352] width 20 height 20
click at [1000, 349] on icon "View" at bounding box center [995, 352] width 20 height 20
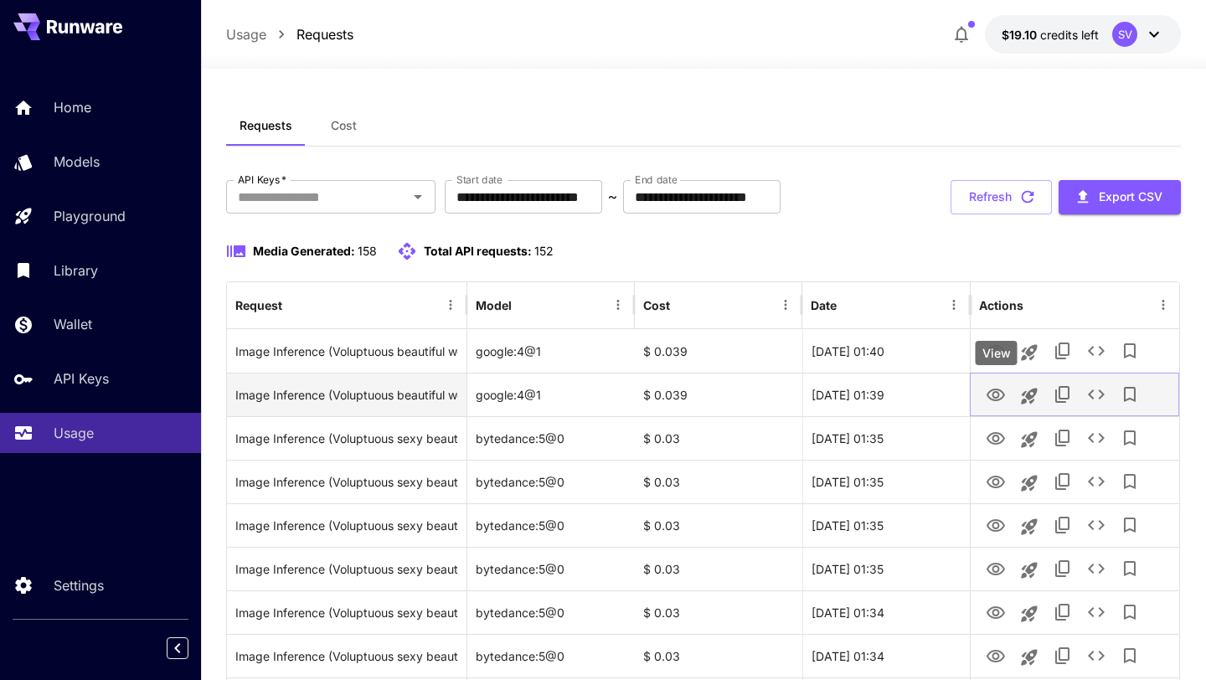
click at [995, 402] on icon "View" at bounding box center [995, 395] width 20 height 20
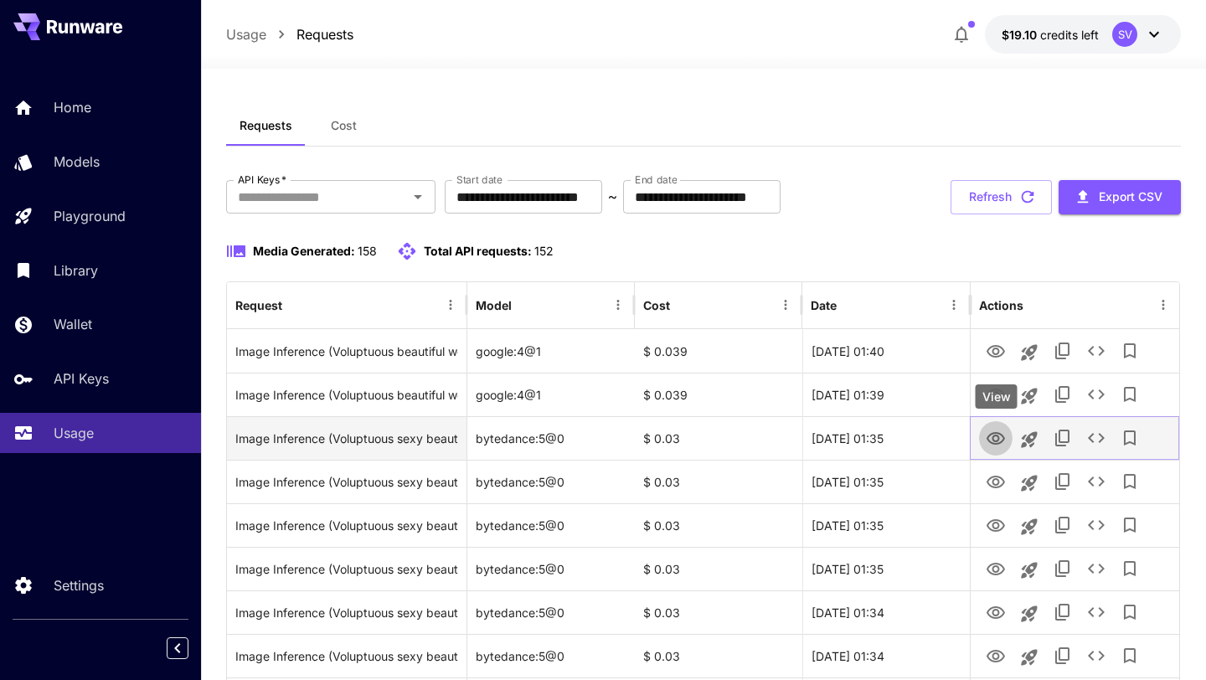
click at [995, 442] on icon "View" at bounding box center [995, 439] width 20 height 20
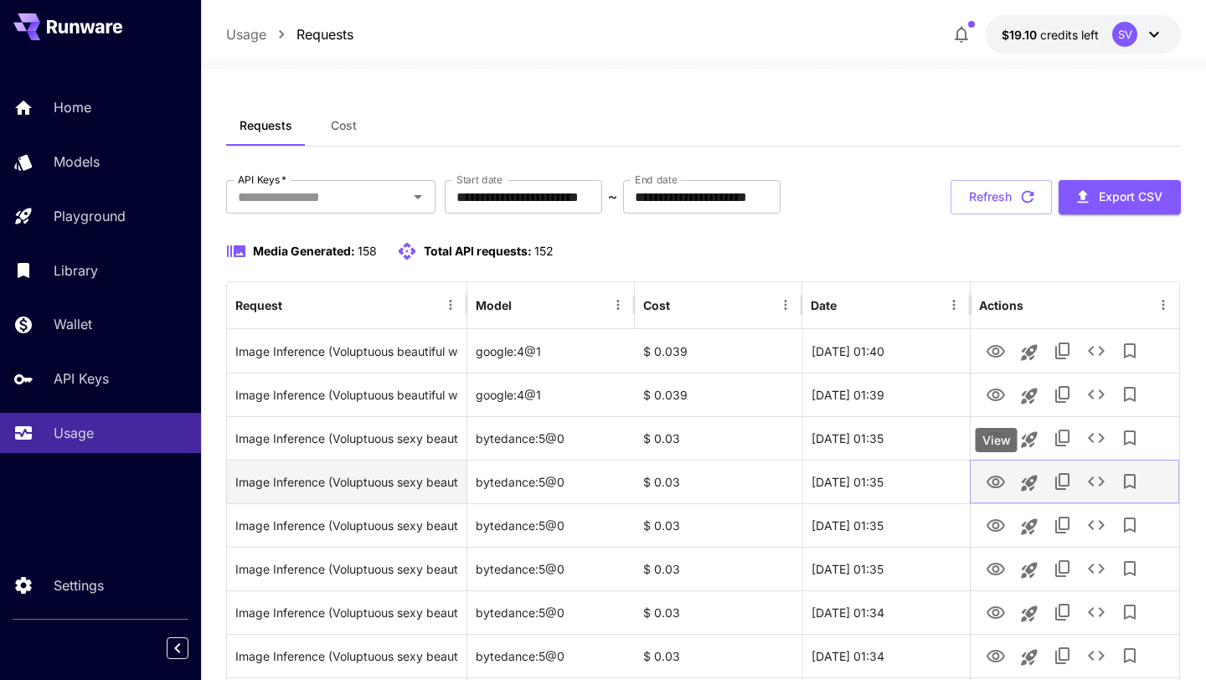
click at [994, 483] on icon "View" at bounding box center [995, 482] width 20 height 20
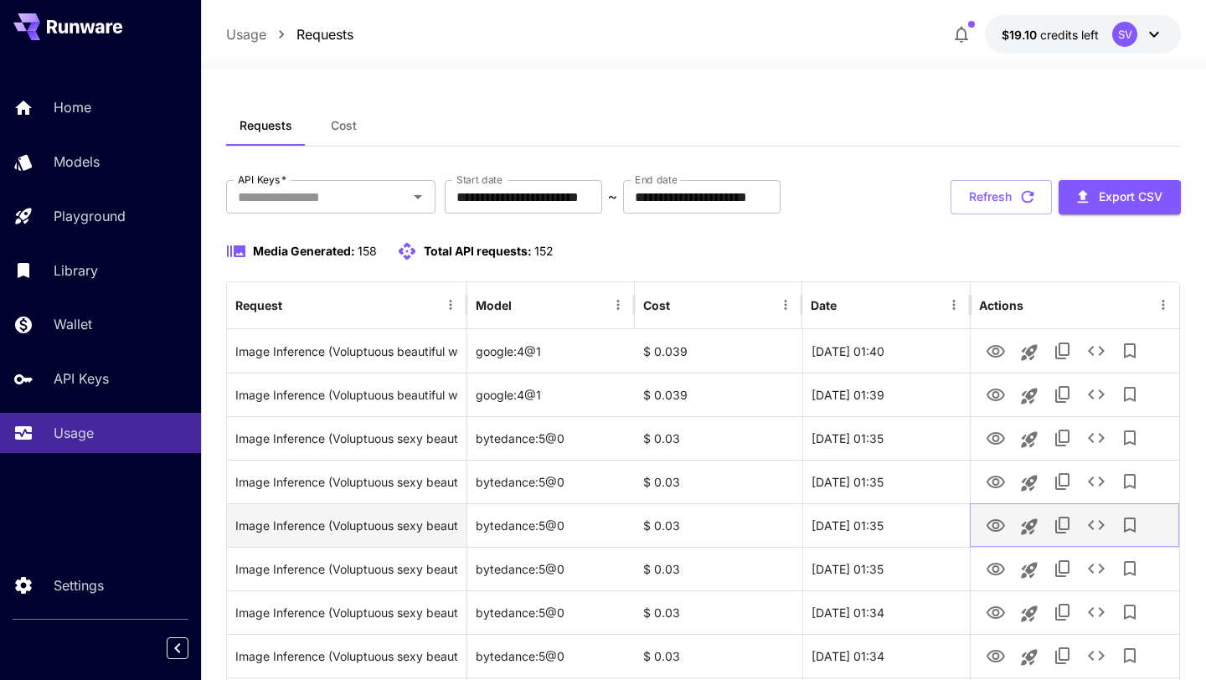
click at [988, 521] on icon "View" at bounding box center [995, 526] width 20 height 20
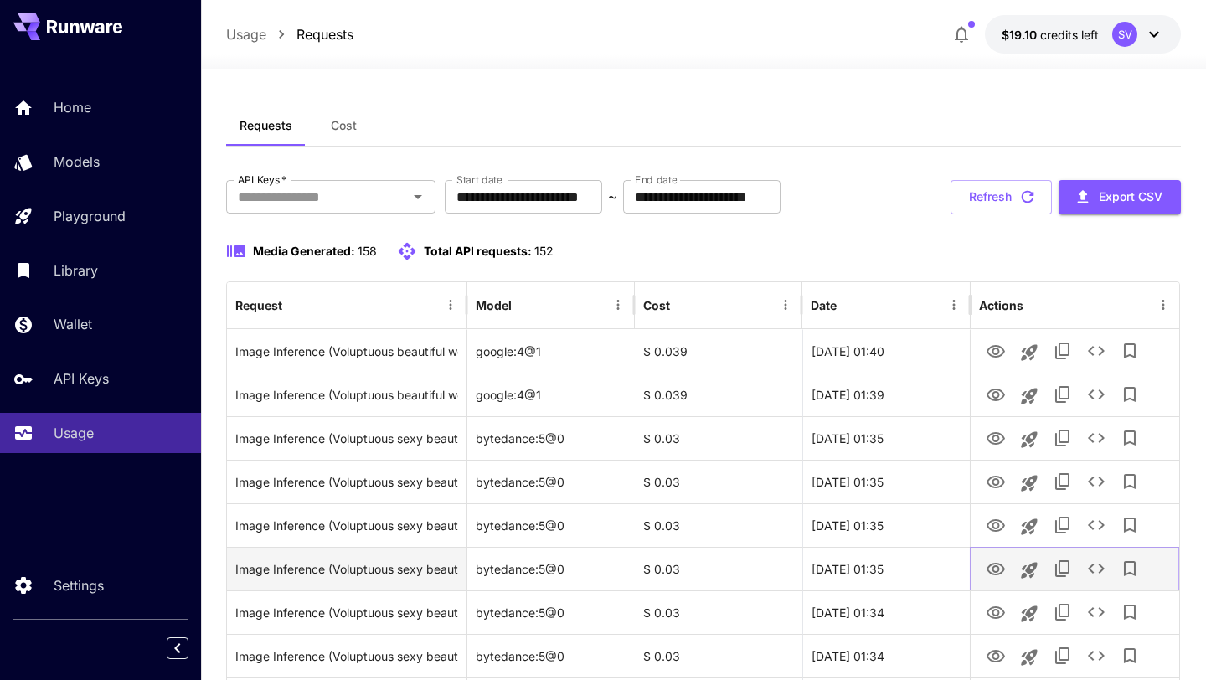
click at [992, 567] on icon "View" at bounding box center [995, 569] width 18 height 13
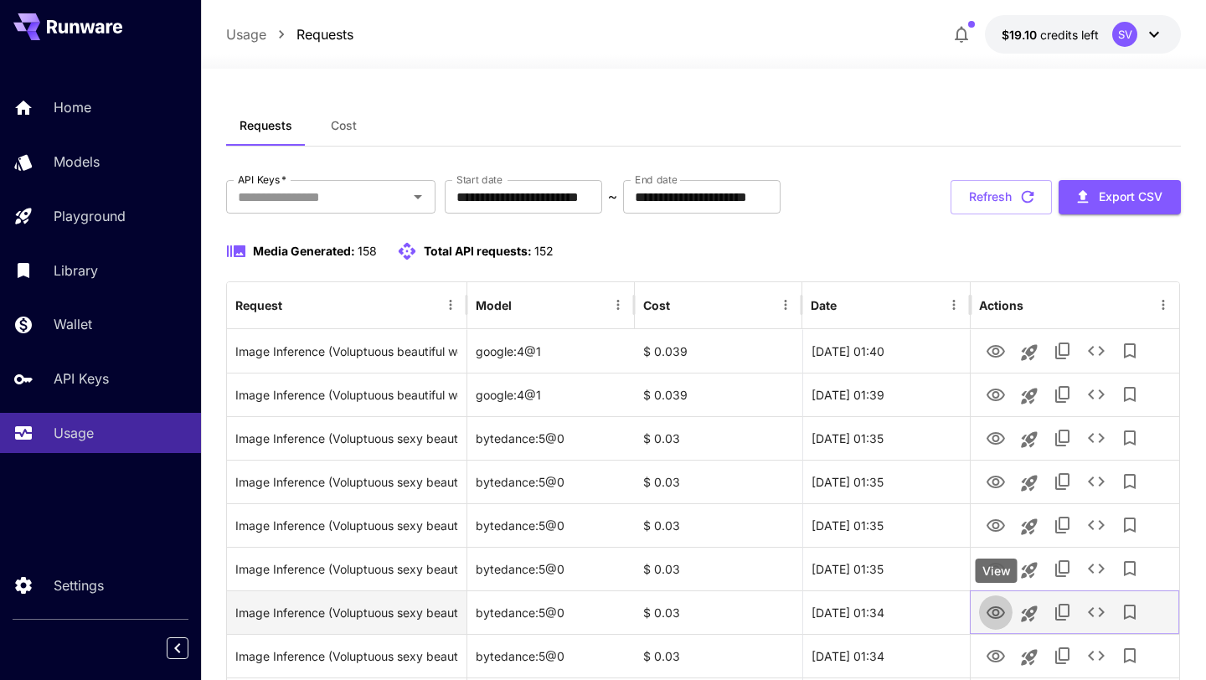
click at [999, 610] on icon "View" at bounding box center [995, 613] width 20 height 20
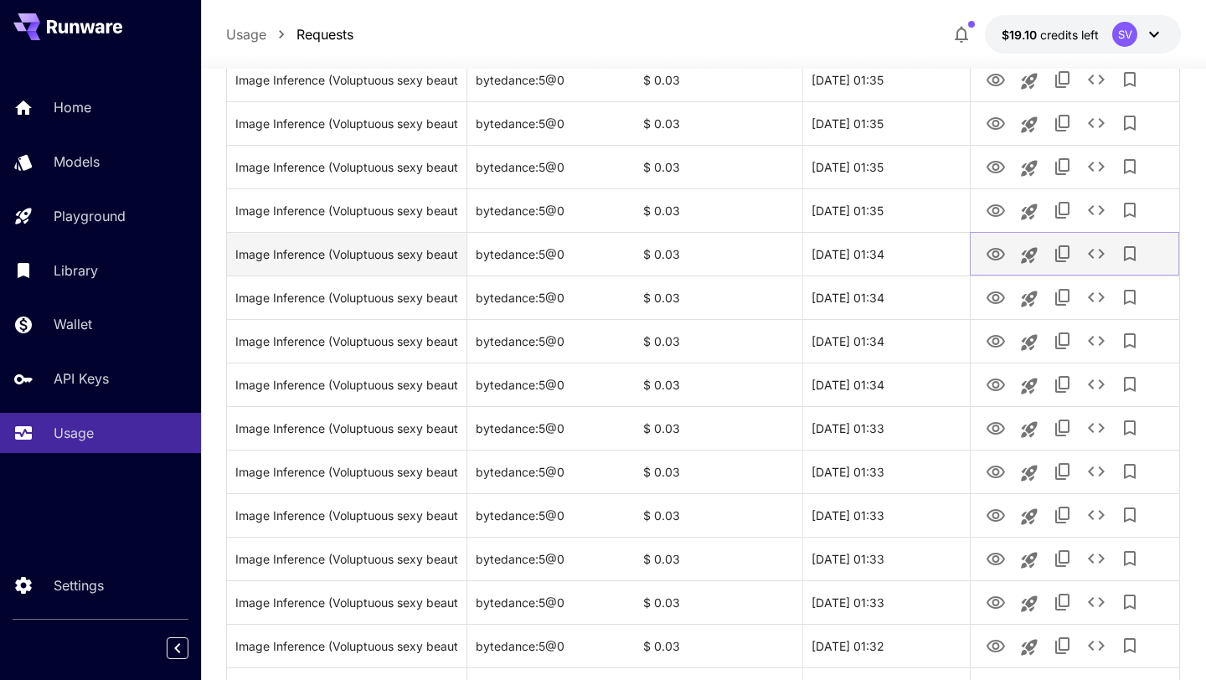
scroll to position [368, 0]
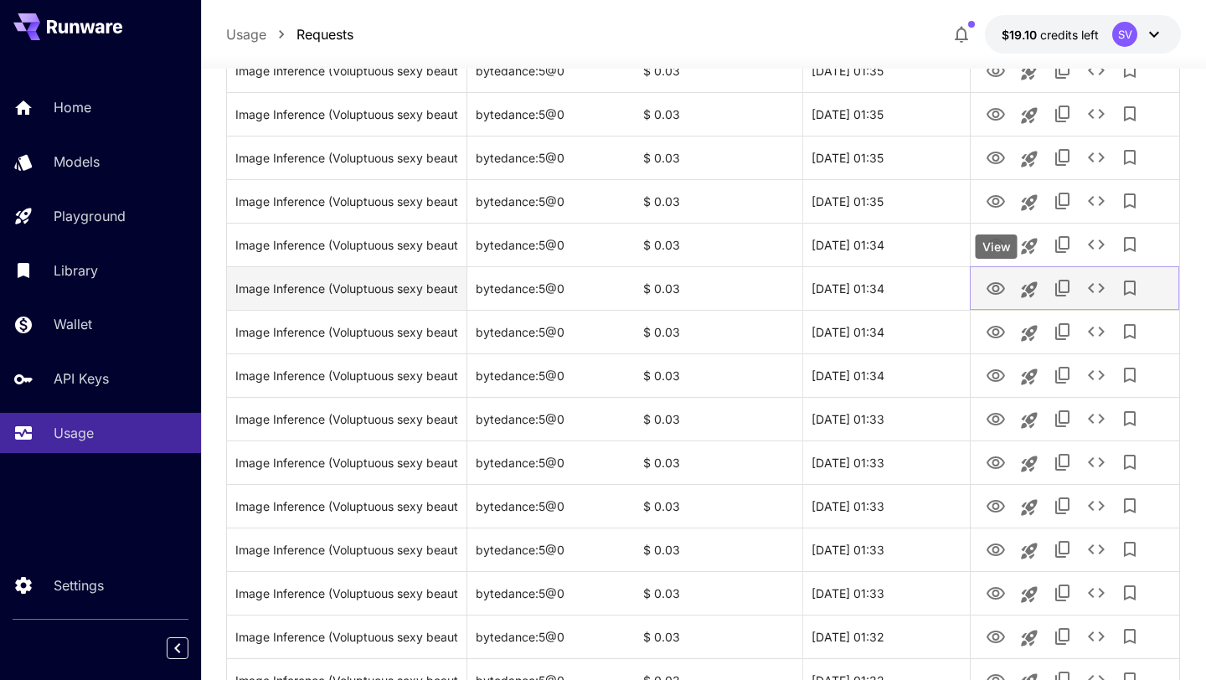
click at [994, 288] on icon "View" at bounding box center [995, 289] width 20 height 20
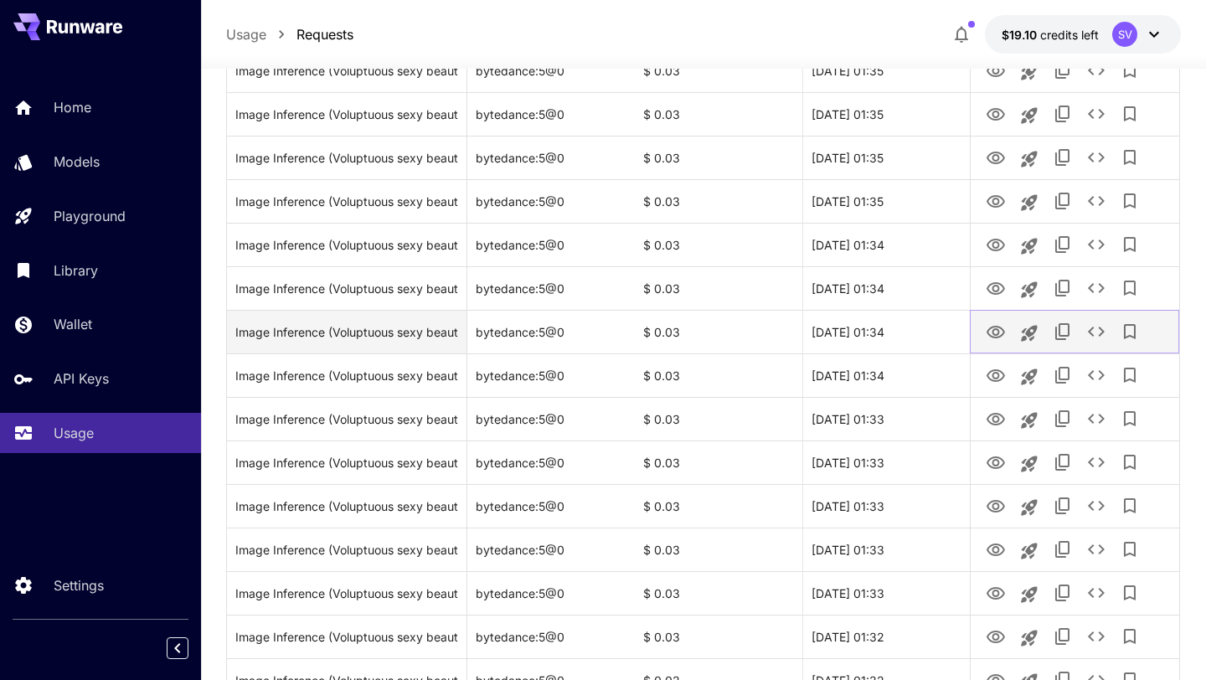
click at [998, 328] on icon "View" at bounding box center [995, 332] width 20 height 20
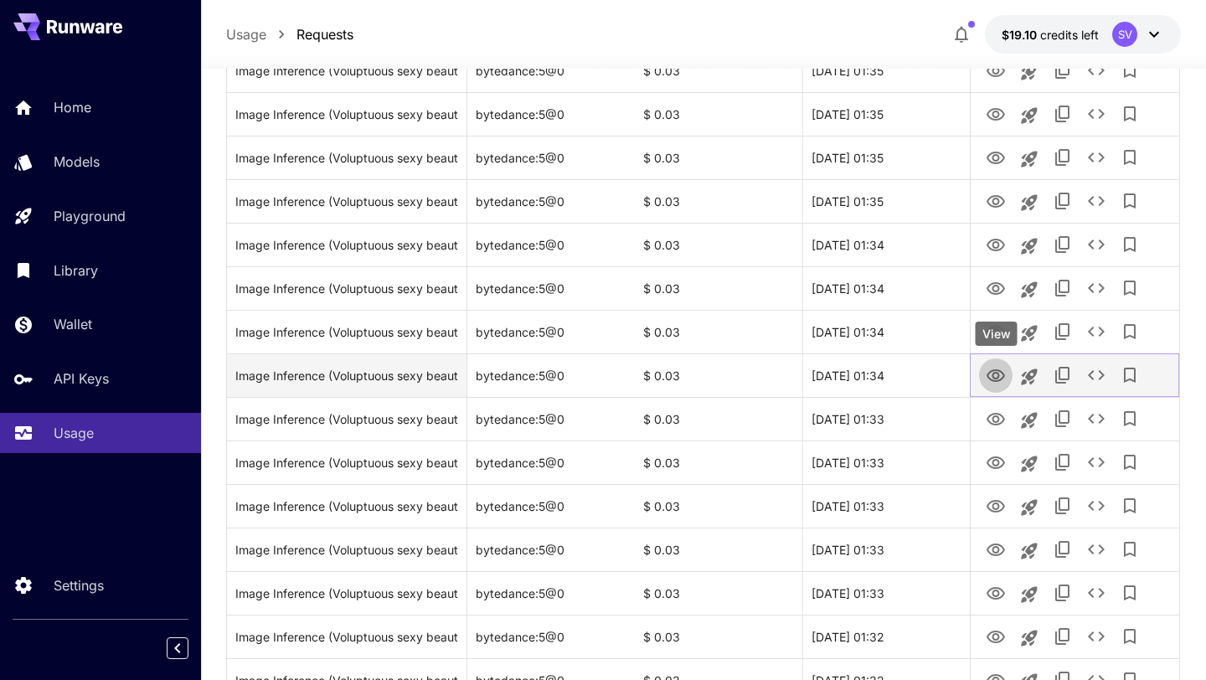
click at [996, 372] on icon "View" at bounding box center [995, 375] width 18 height 13
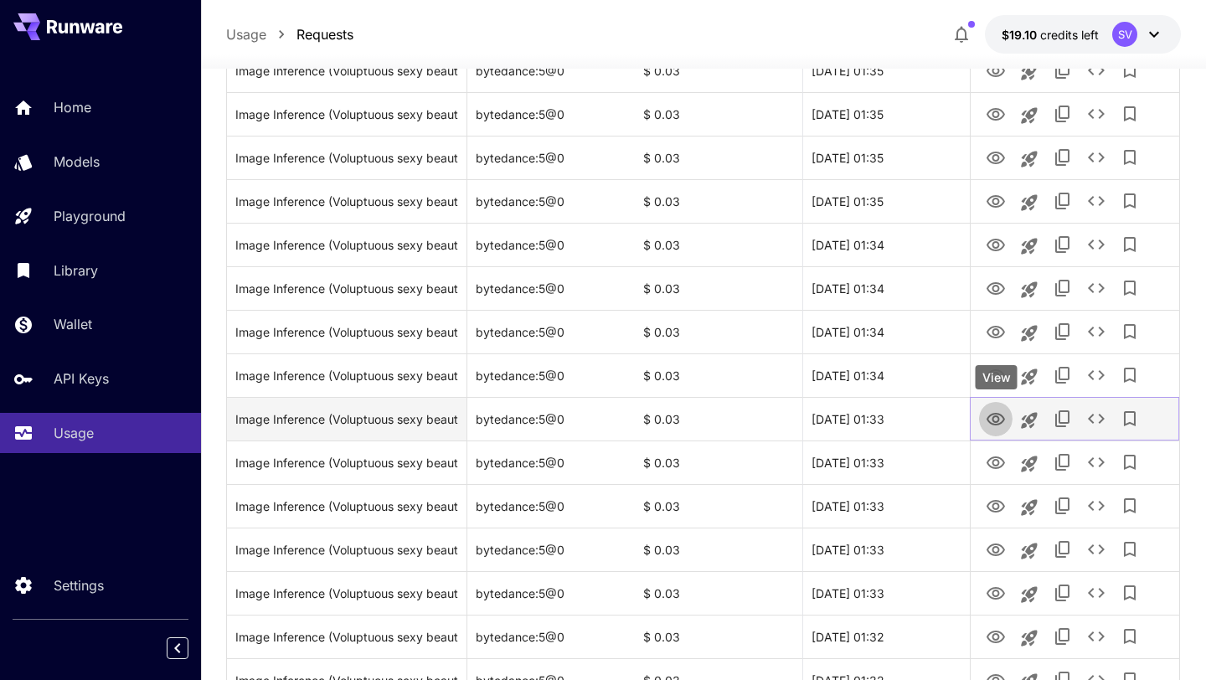
click at [993, 424] on icon "View" at bounding box center [995, 419] width 18 height 13
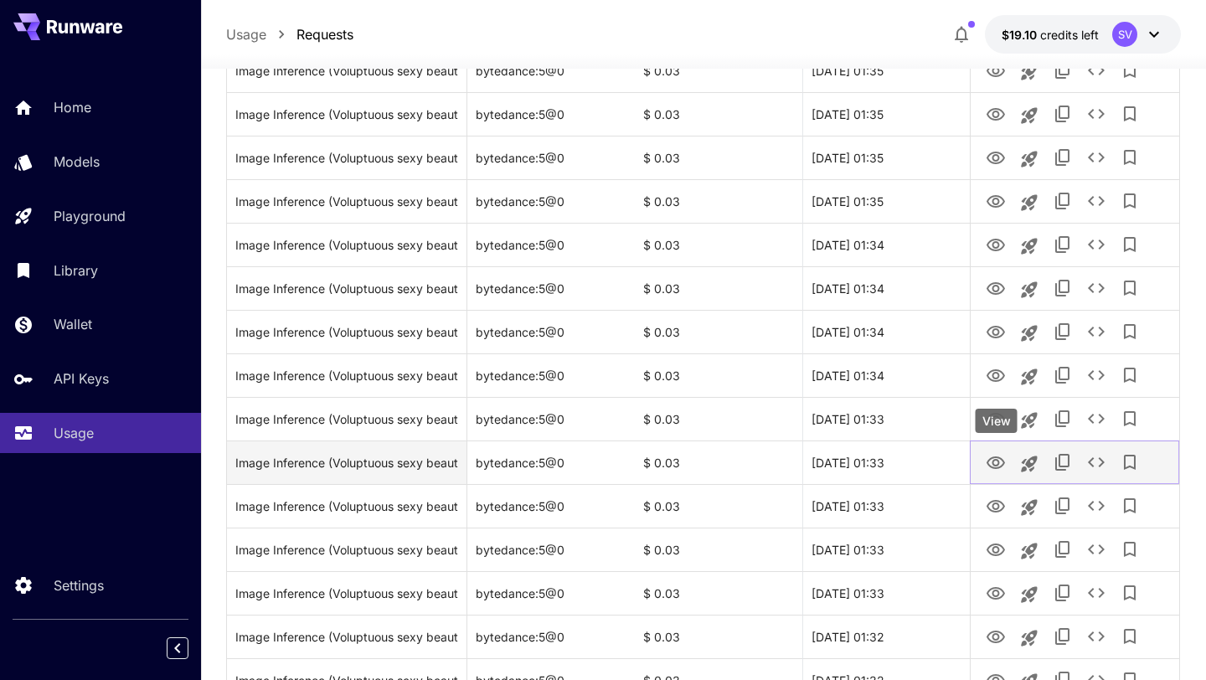
click at [991, 456] on icon "View" at bounding box center [995, 463] width 20 height 20
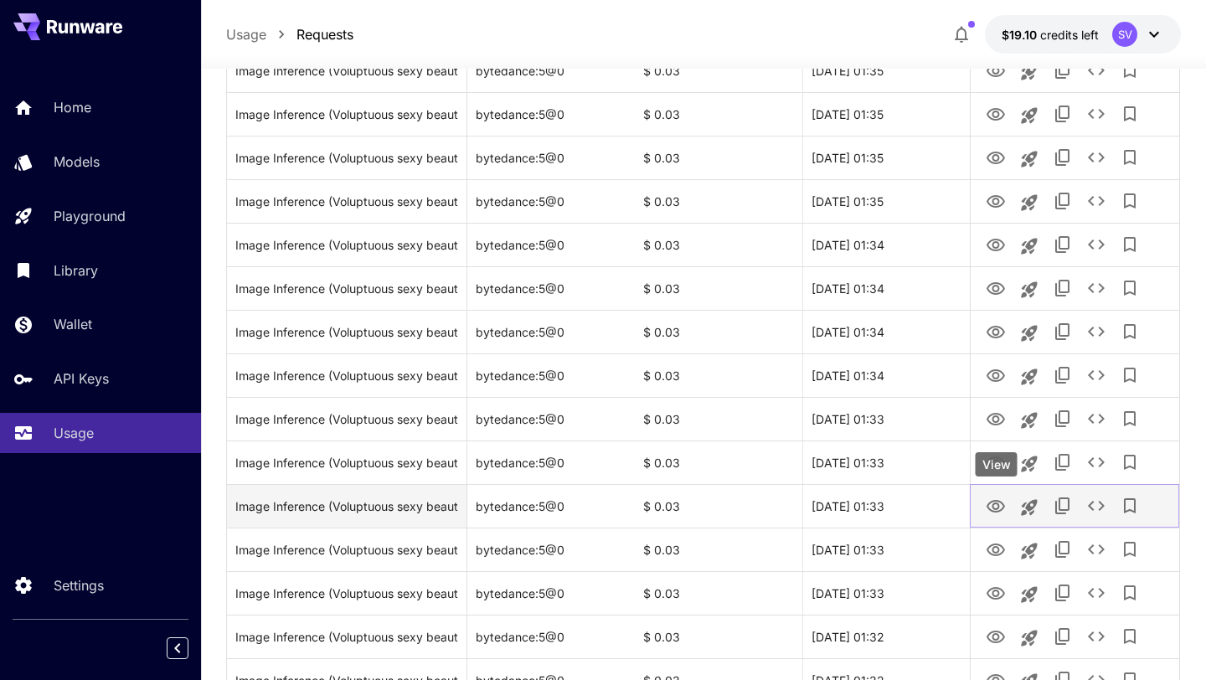
click at [991, 502] on icon "View" at bounding box center [995, 506] width 20 height 20
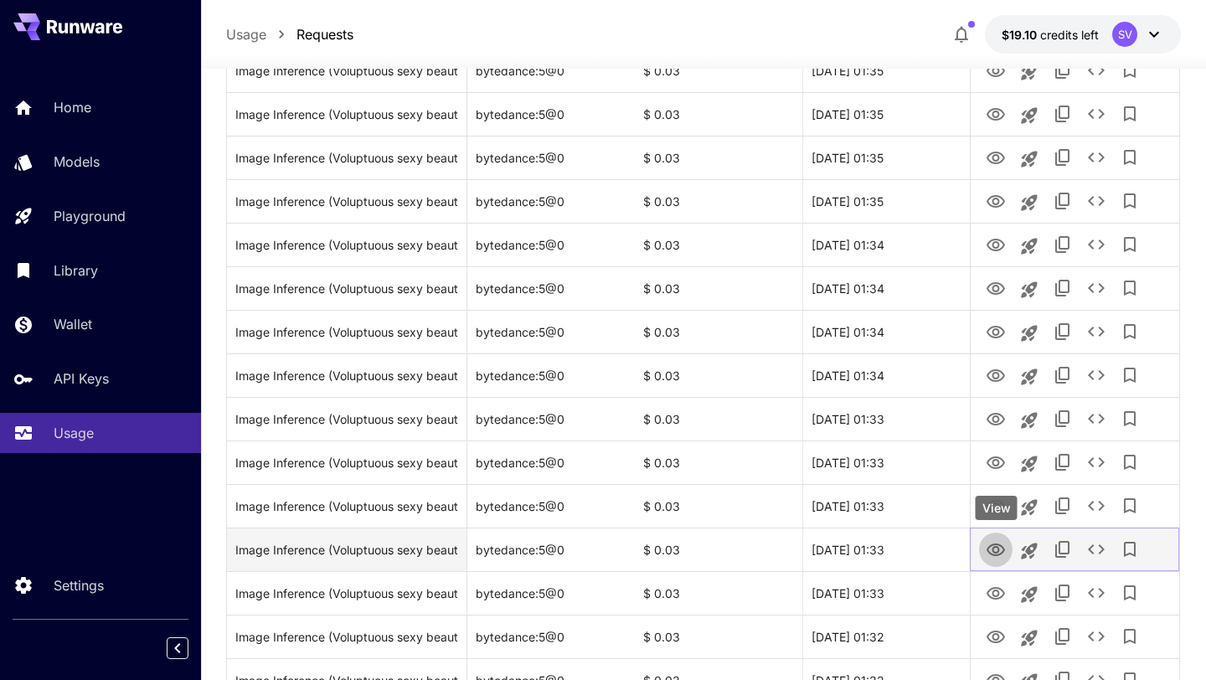
click at [994, 542] on icon "View" at bounding box center [995, 550] width 20 height 20
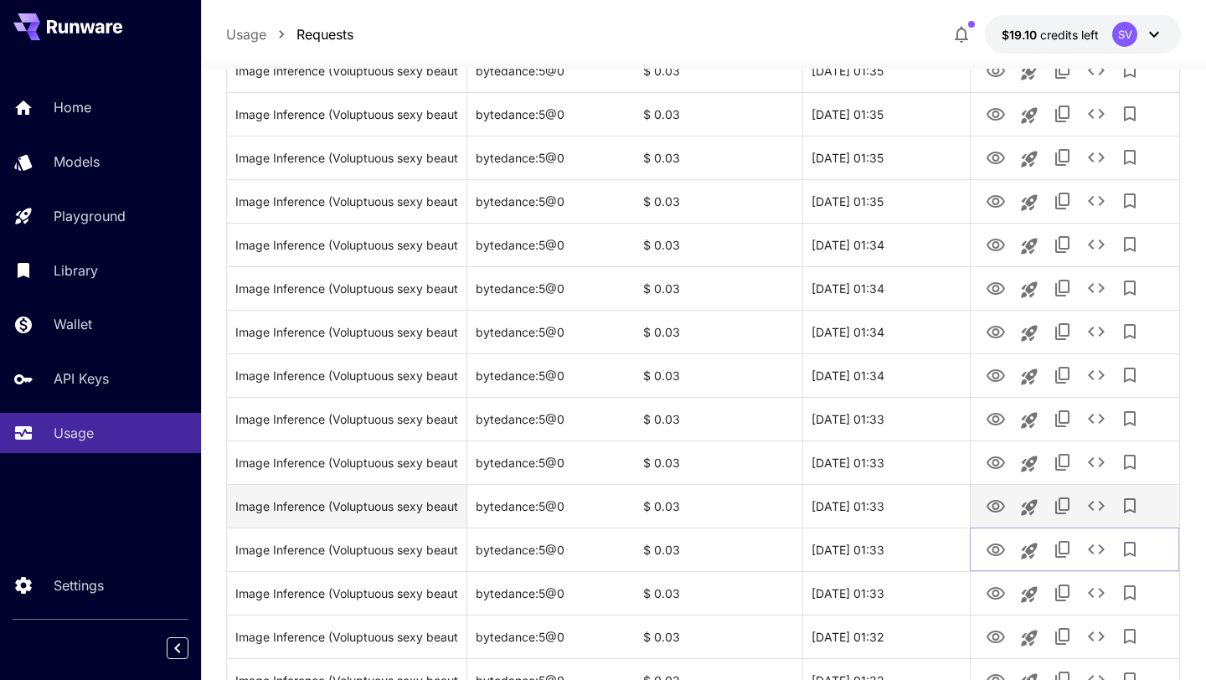
scroll to position [372, 0]
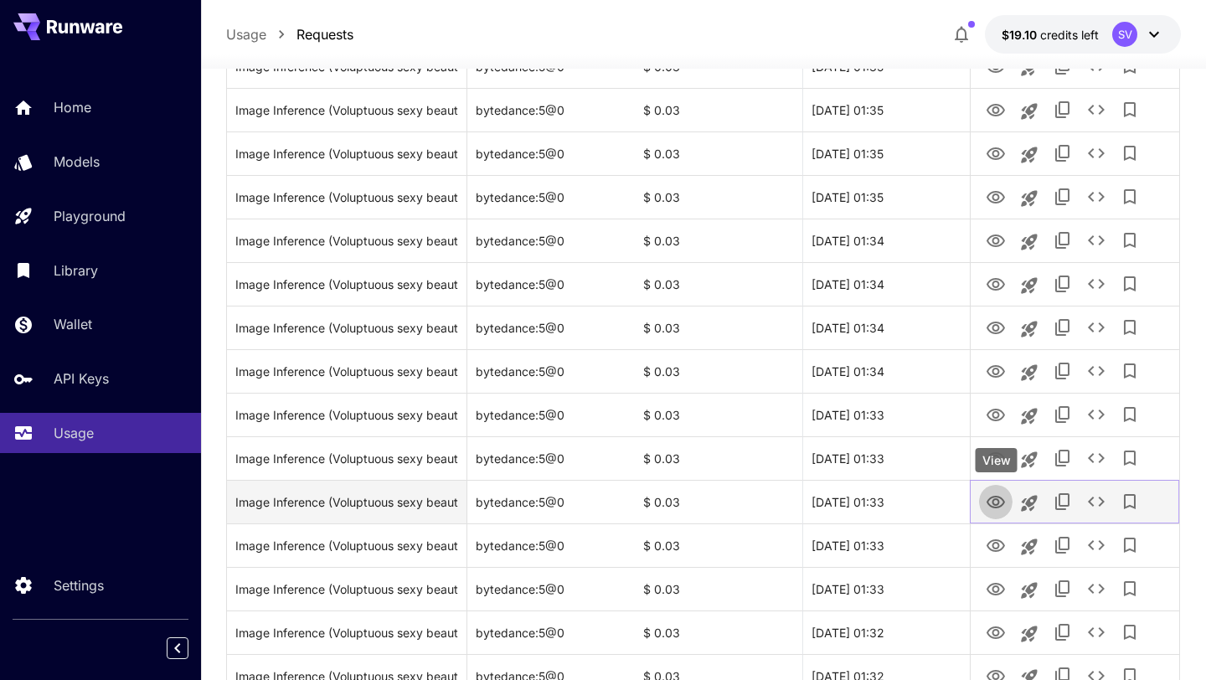
click at [995, 494] on icon "View" at bounding box center [995, 502] width 20 height 20
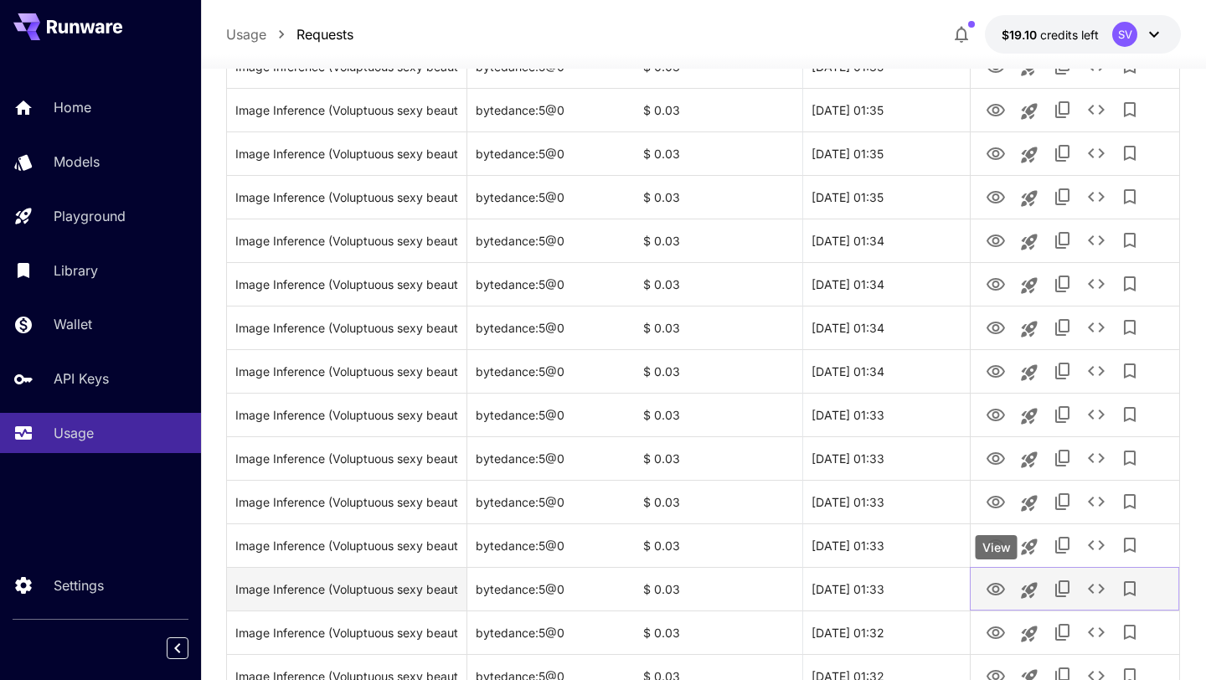
click at [1000, 580] on icon "View" at bounding box center [995, 589] width 20 height 20
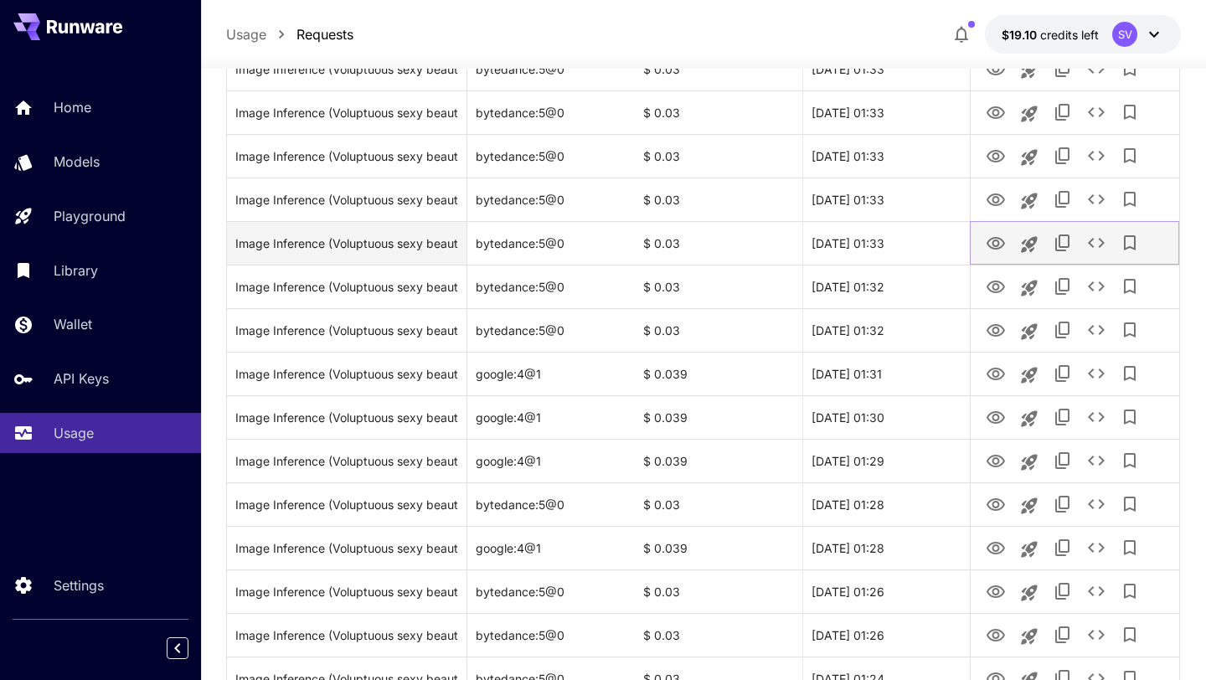
scroll to position [730, 0]
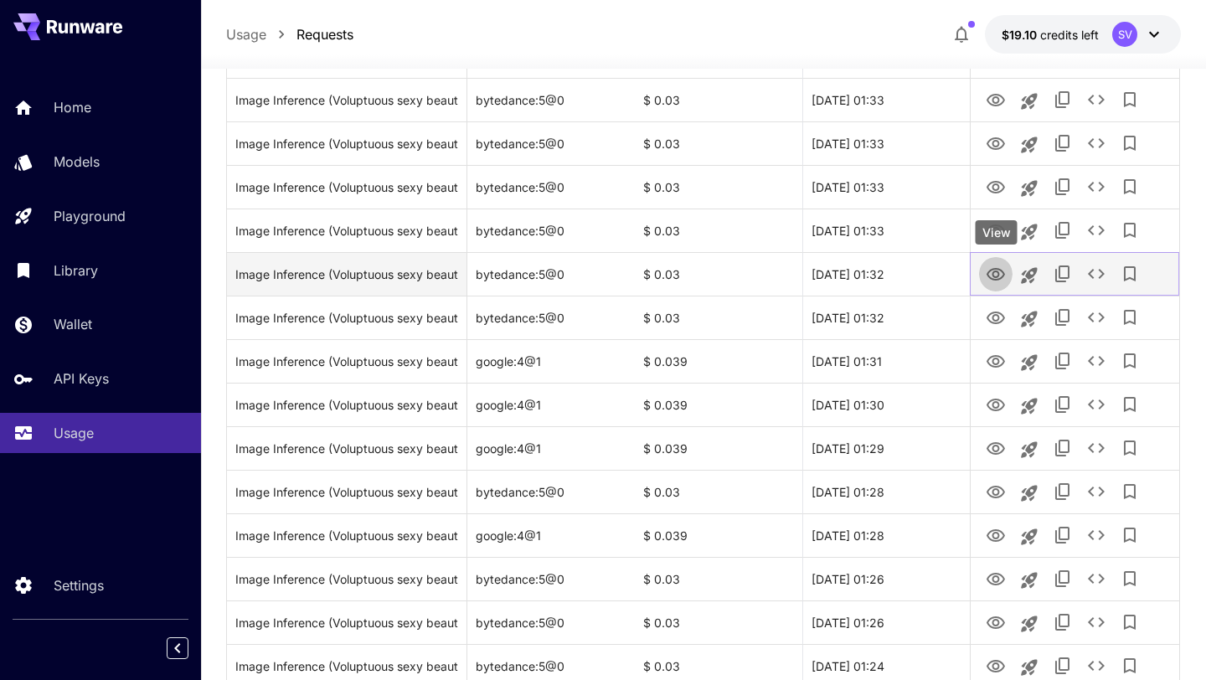
click at [995, 281] on icon "View" at bounding box center [995, 275] width 20 height 20
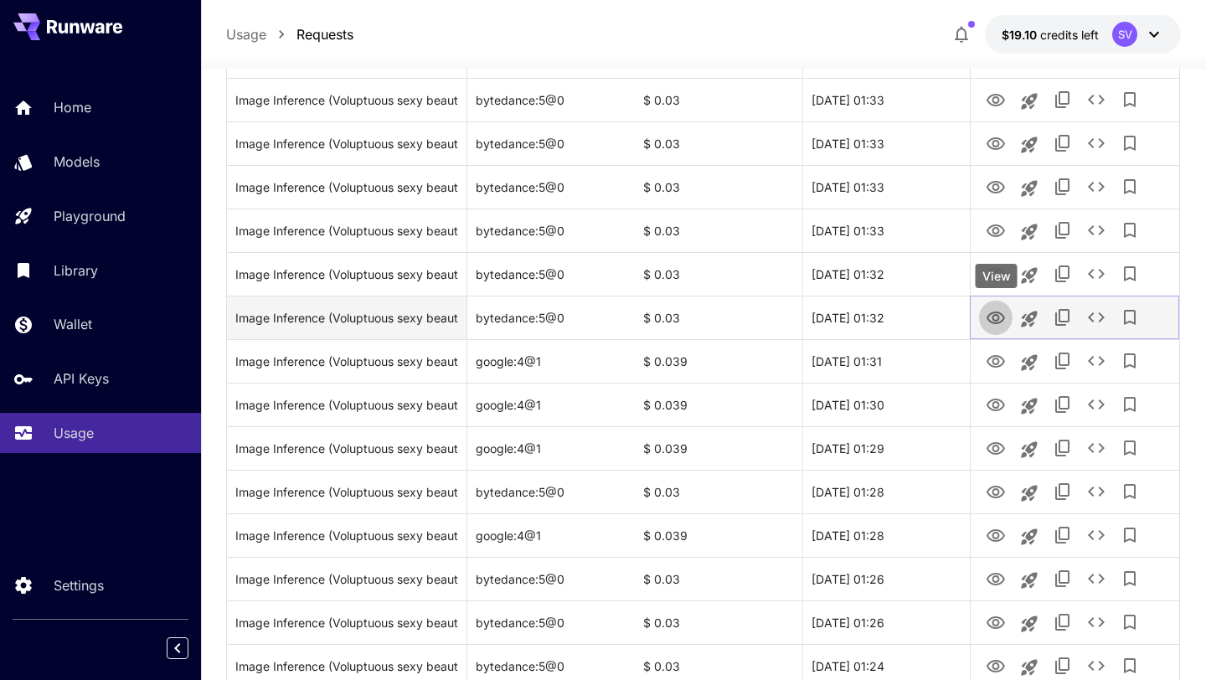
click at [990, 322] on icon "View" at bounding box center [995, 318] width 20 height 20
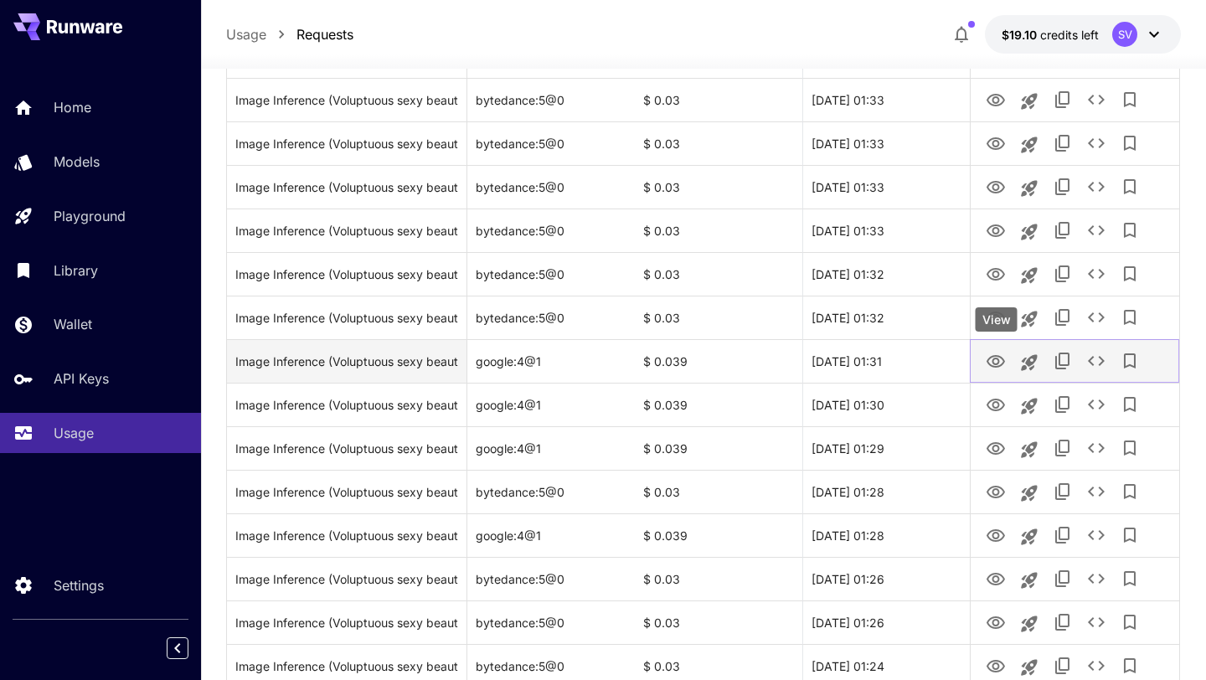
click at [990, 357] on icon "View" at bounding box center [995, 361] width 18 height 13
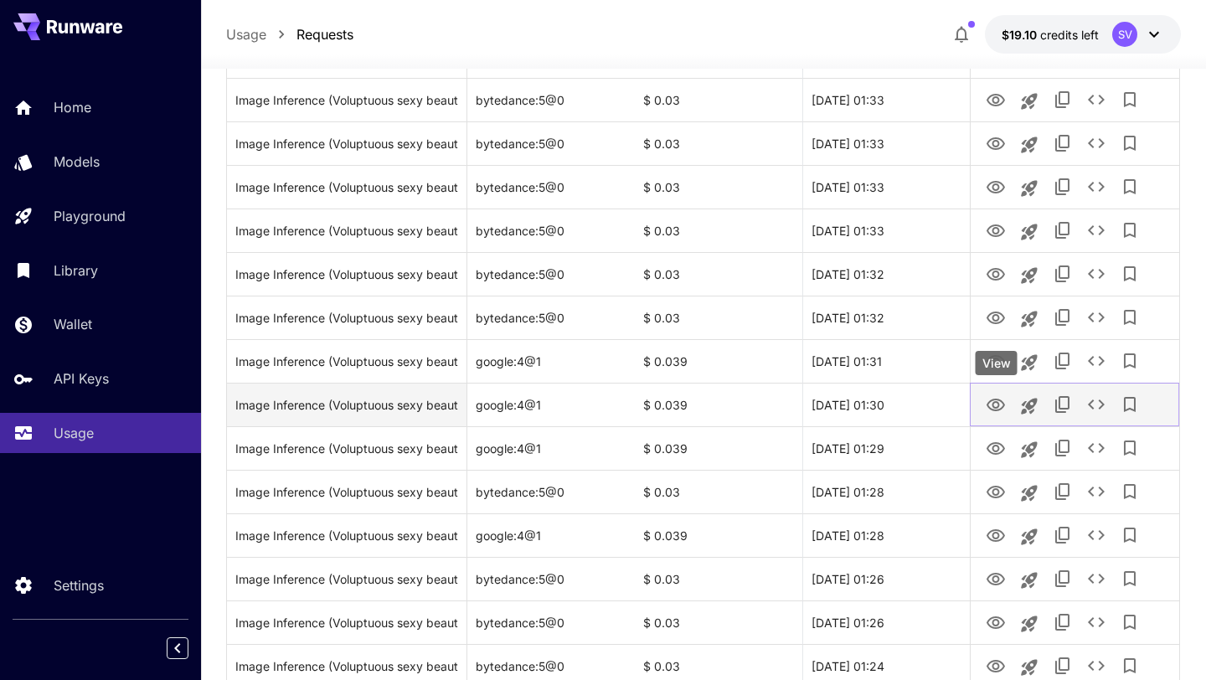
click at [994, 402] on icon "View" at bounding box center [995, 404] width 18 height 13
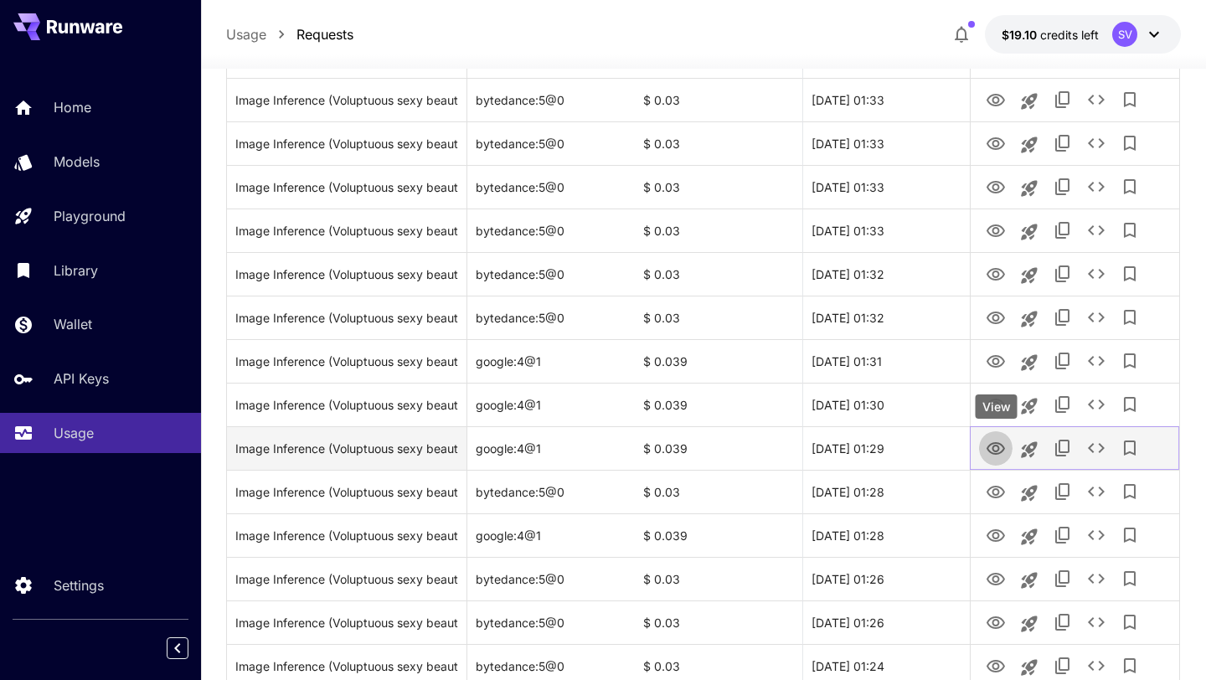
click at [995, 445] on icon "View" at bounding box center [995, 448] width 18 height 13
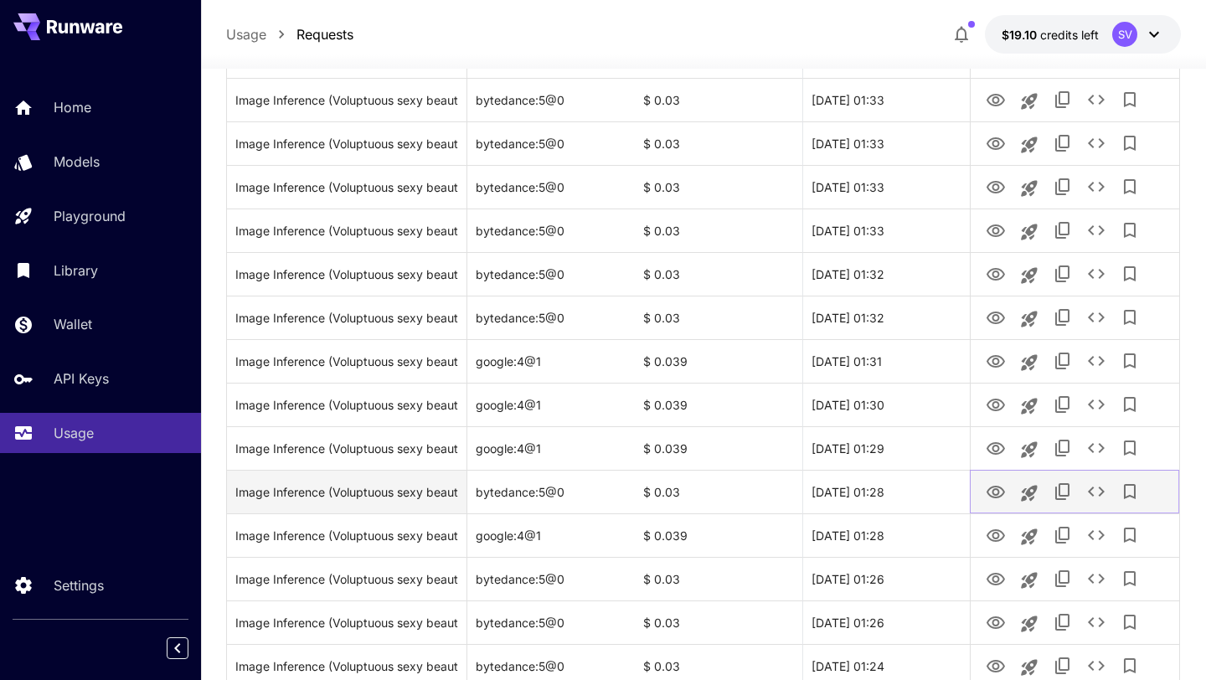
click at [992, 491] on icon "View" at bounding box center [995, 492] width 18 height 13
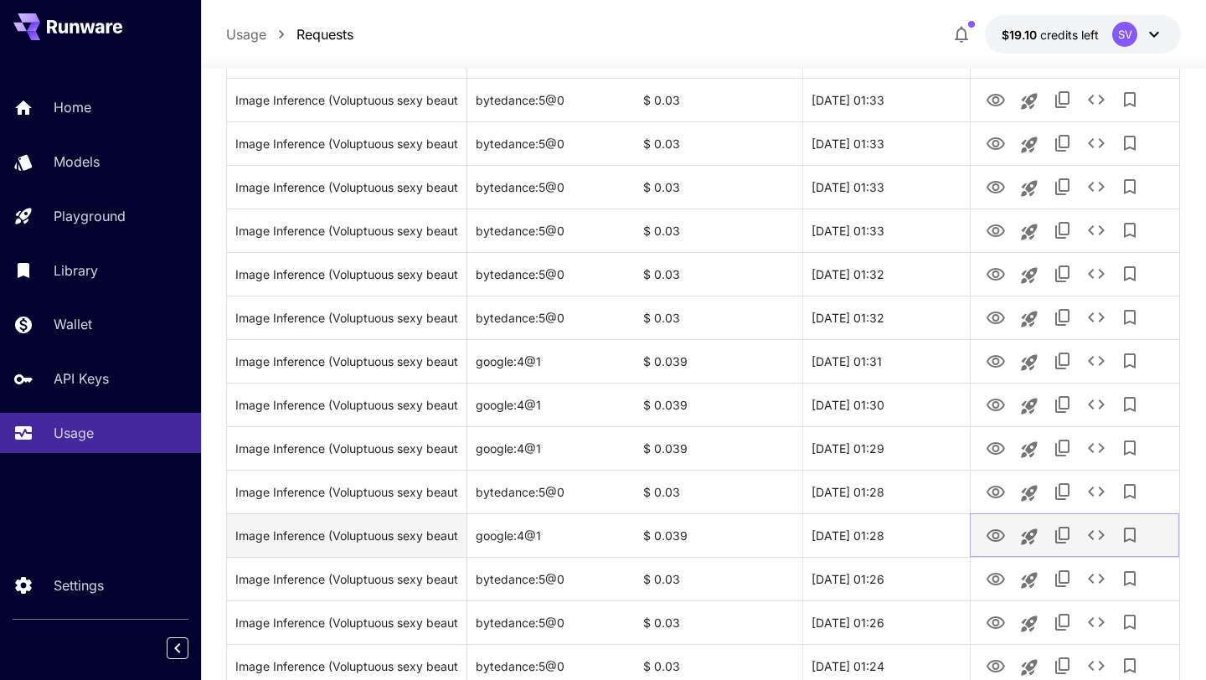
click at [997, 533] on icon "View" at bounding box center [995, 535] width 18 height 13
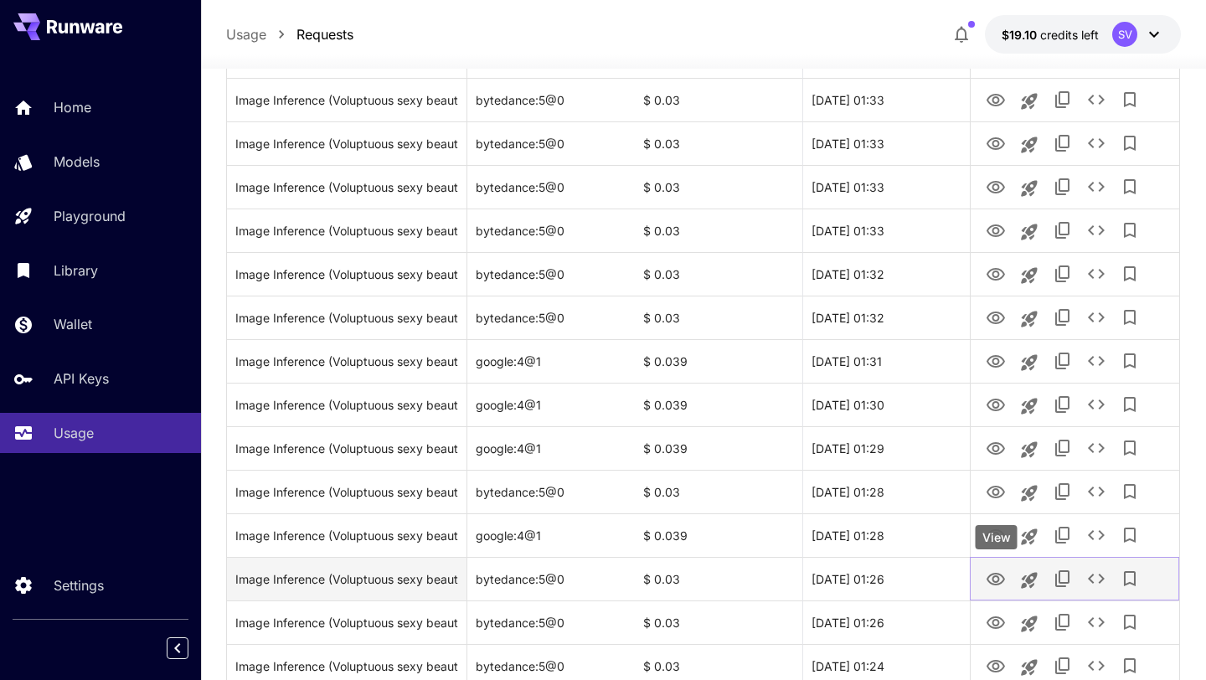
click at [993, 577] on icon "View" at bounding box center [995, 579] width 18 height 13
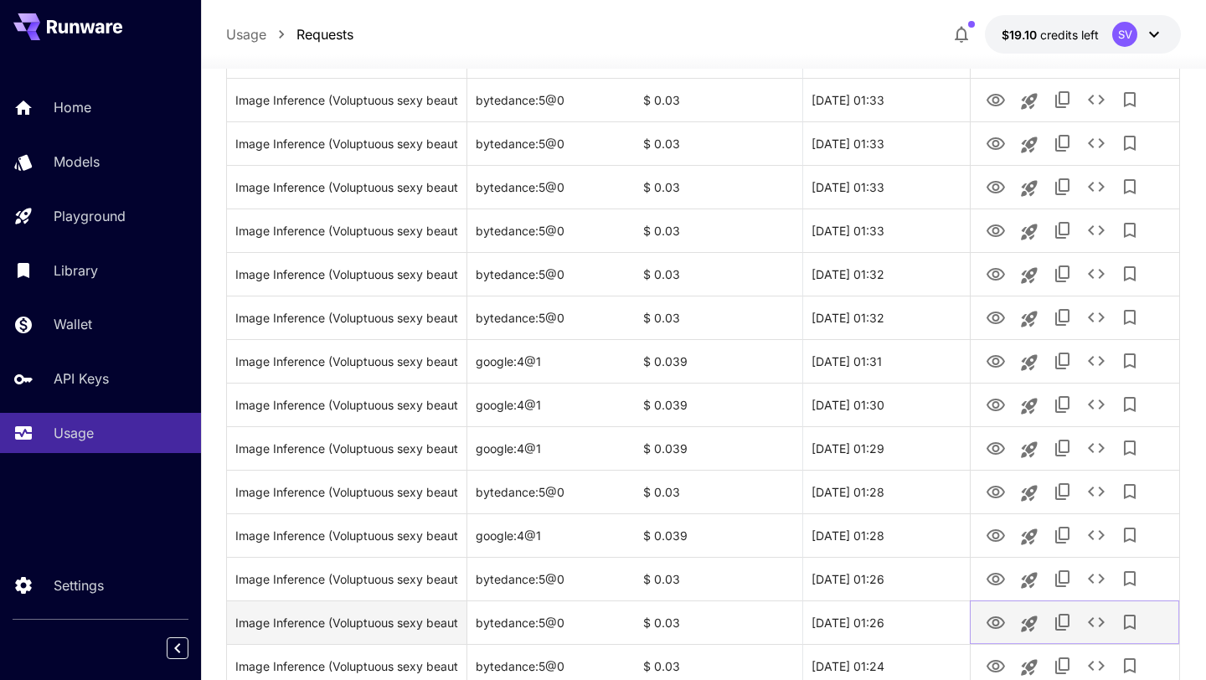
click at [993, 619] on icon "View" at bounding box center [995, 622] width 18 height 13
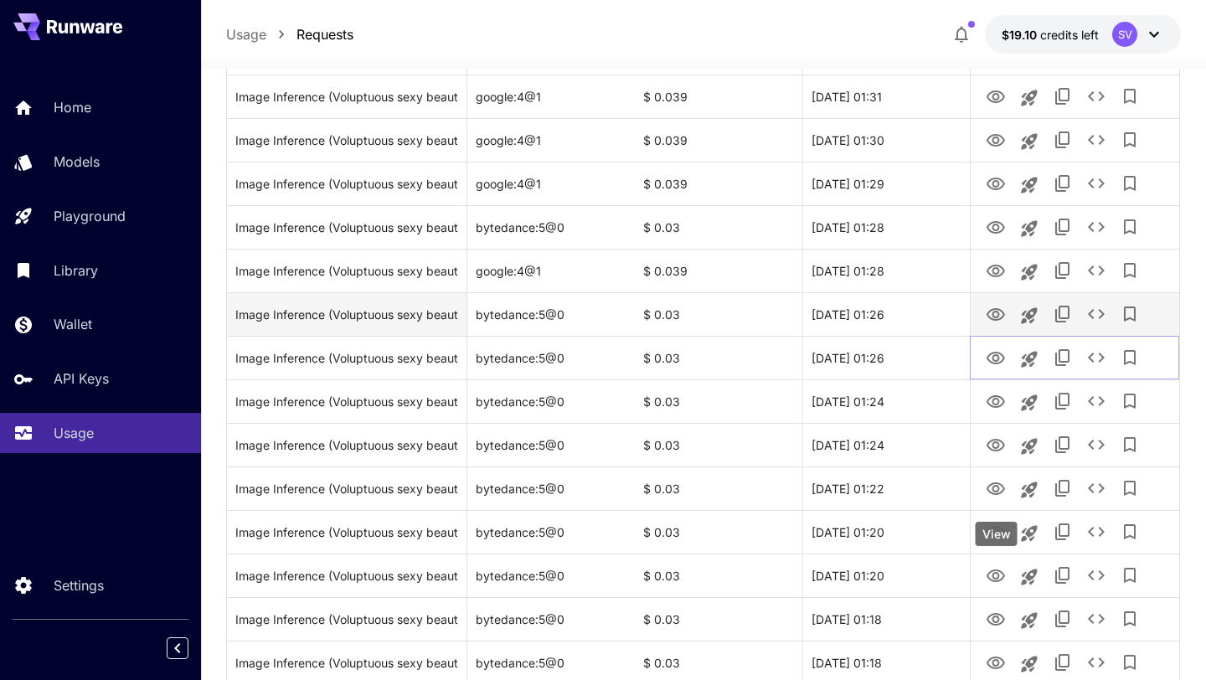
scroll to position [1017, 0]
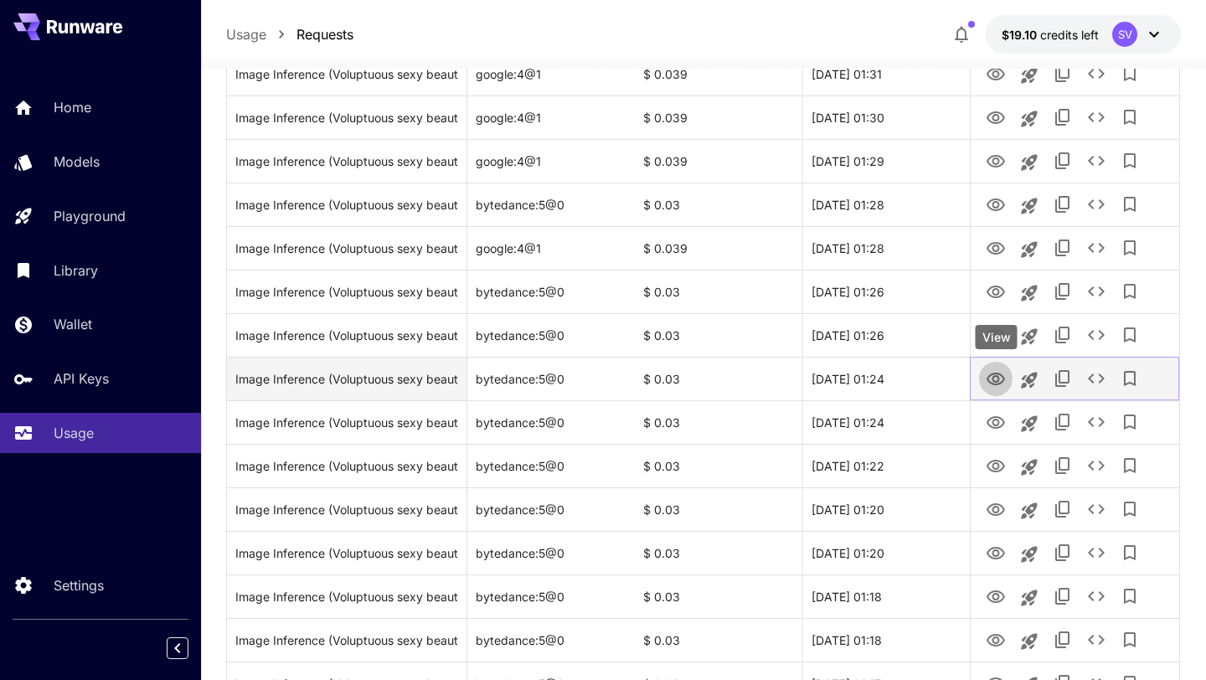
click at [998, 383] on icon "View" at bounding box center [995, 379] width 18 height 13
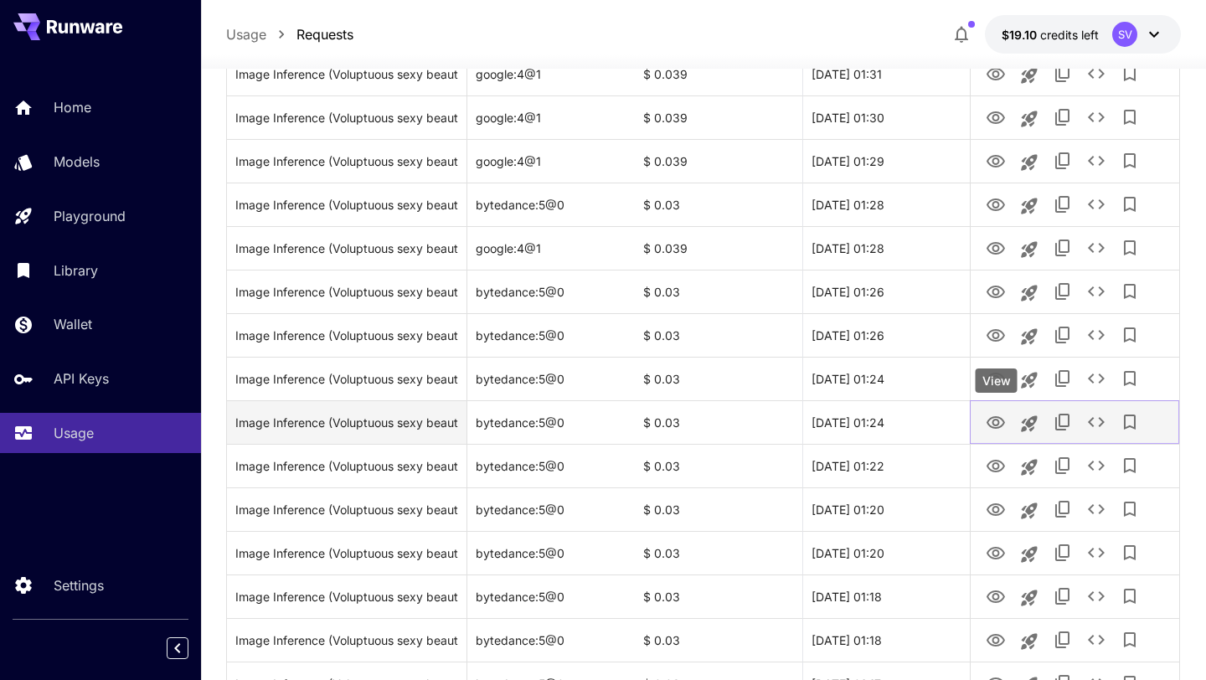
click at [995, 420] on icon "View" at bounding box center [995, 423] width 20 height 20
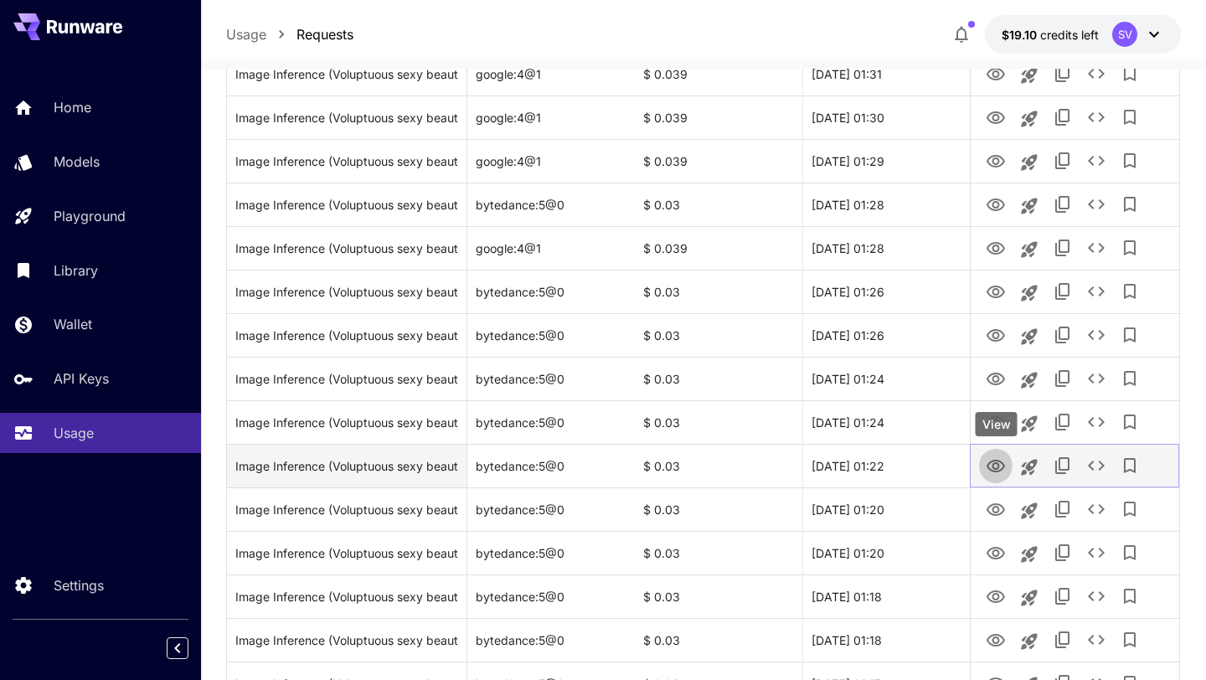
click at [995, 467] on icon "View" at bounding box center [995, 466] width 20 height 20
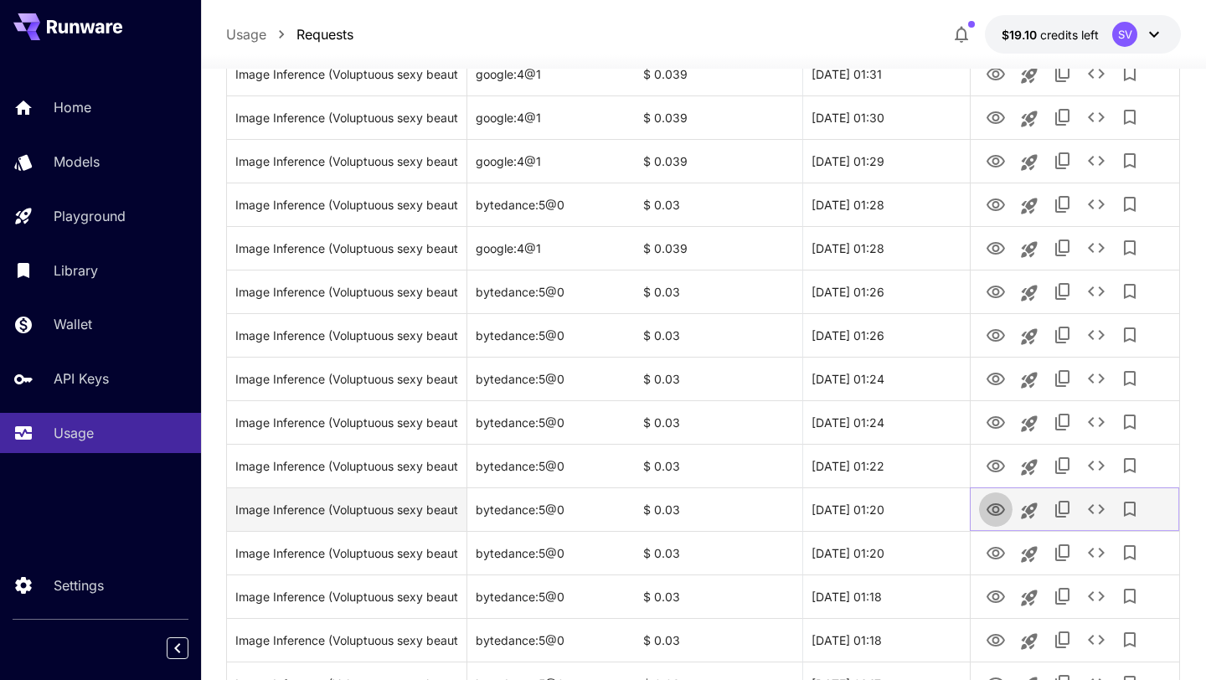
click at [1000, 515] on icon "View" at bounding box center [995, 510] width 20 height 20
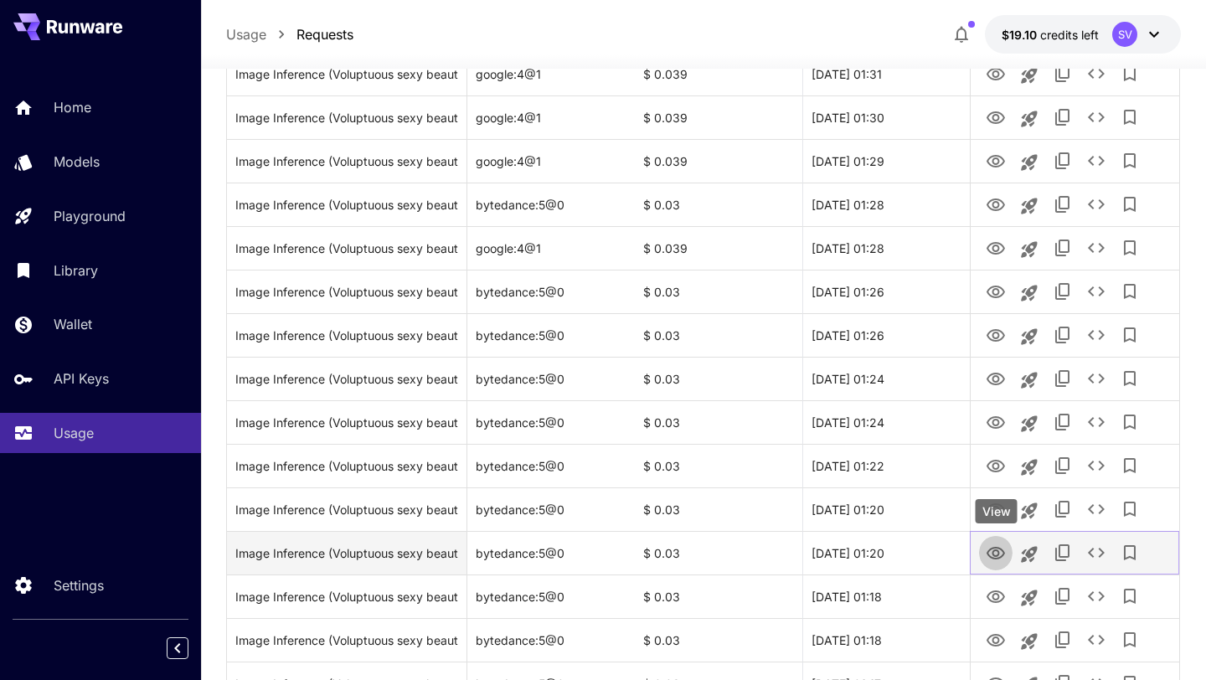
click at [998, 548] on icon "View" at bounding box center [995, 553] width 18 height 13
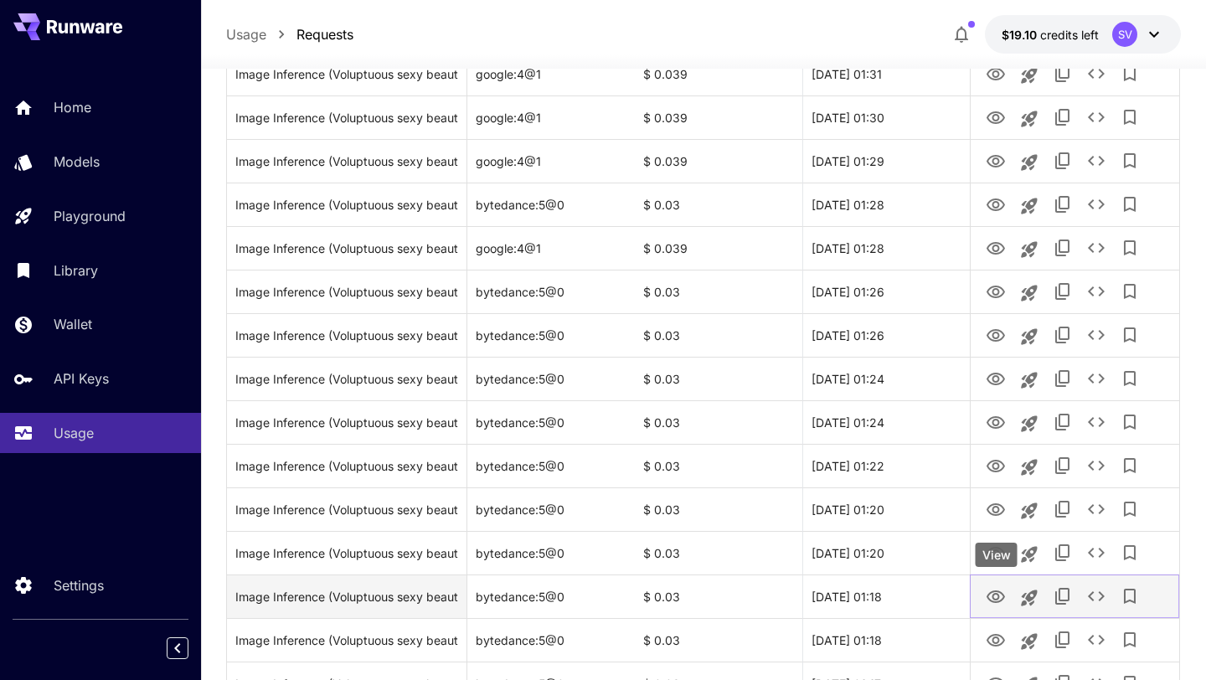
click at [997, 596] on icon "View" at bounding box center [995, 597] width 20 height 20
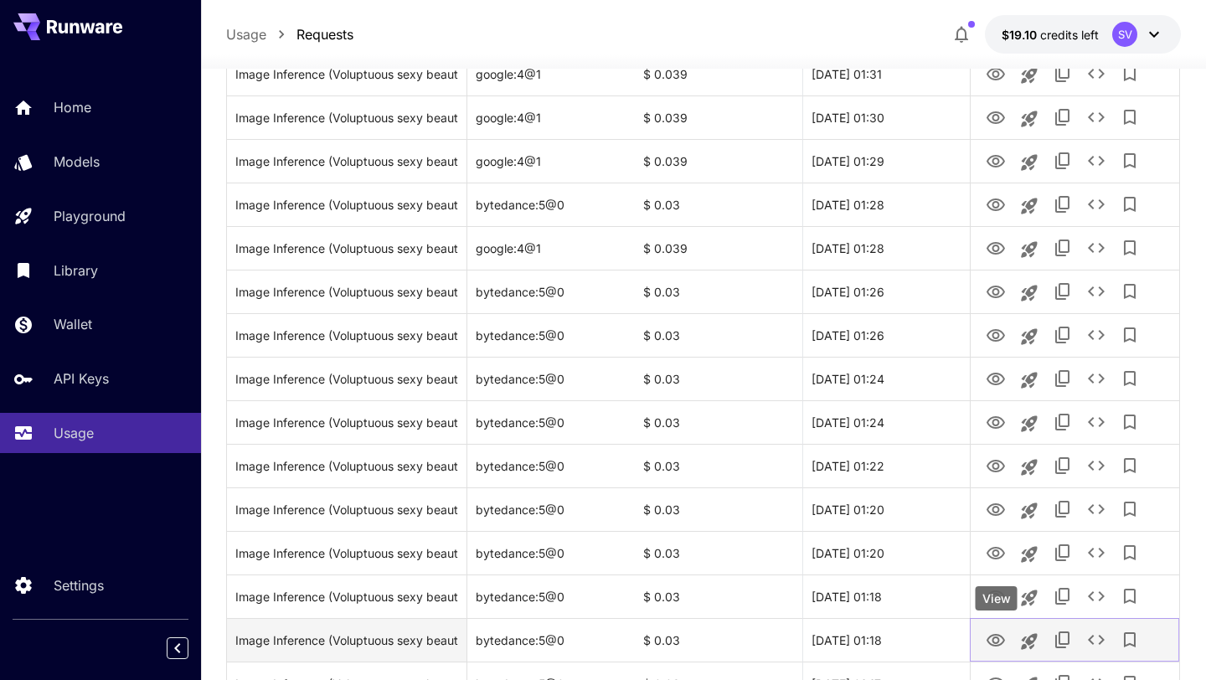
click at [989, 646] on icon "View" at bounding box center [995, 640] width 20 height 20
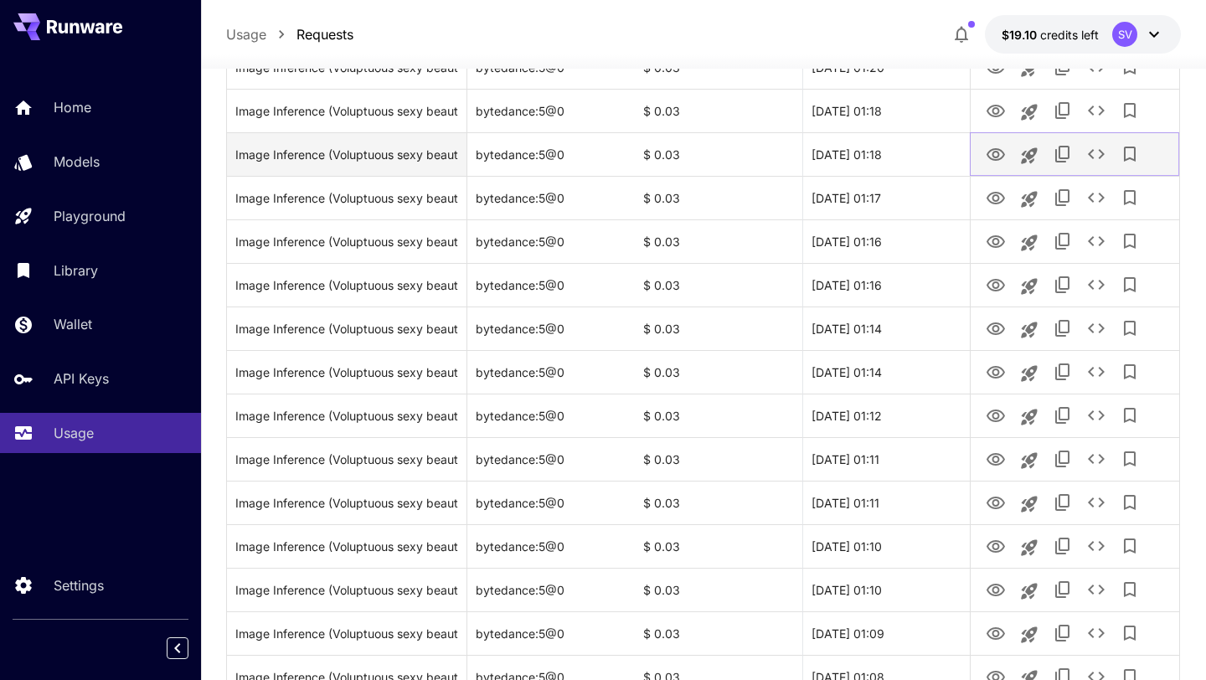
scroll to position [1544, 0]
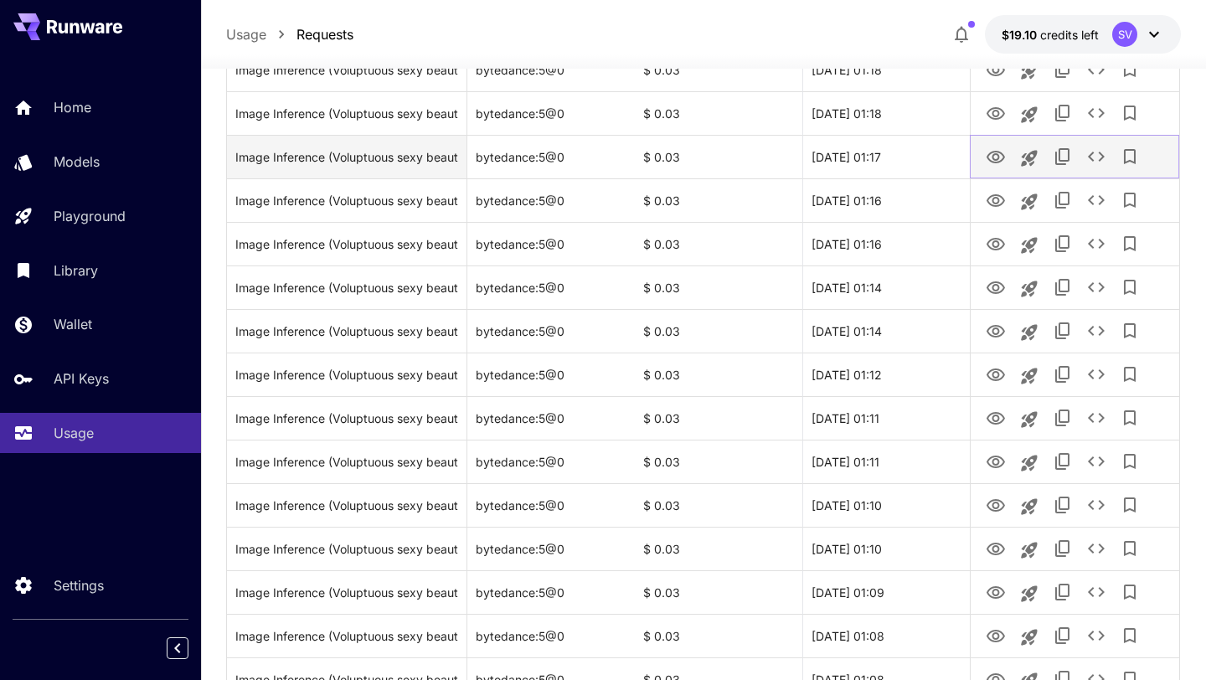
click at [999, 142] on button "View" at bounding box center [995, 156] width 33 height 34
click at [995, 155] on icon "View" at bounding box center [995, 157] width 20 height 20
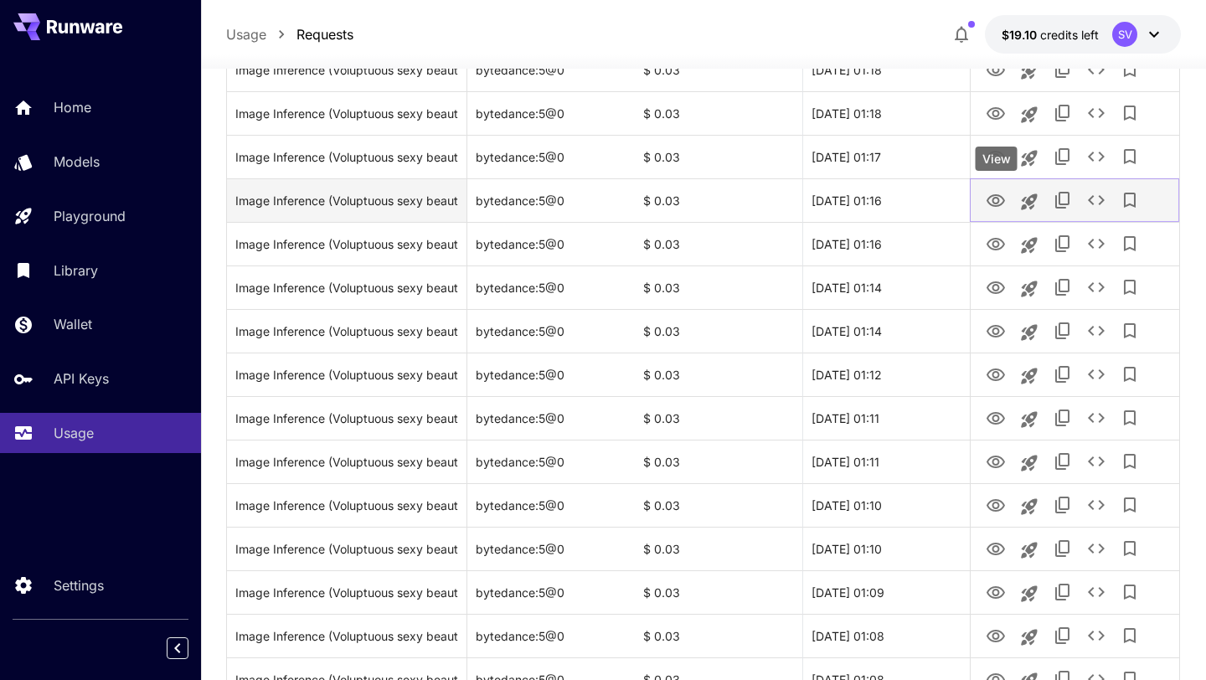
click at [995, 199] on icon "View" at bounding box center [995, 201] width 20 height 20
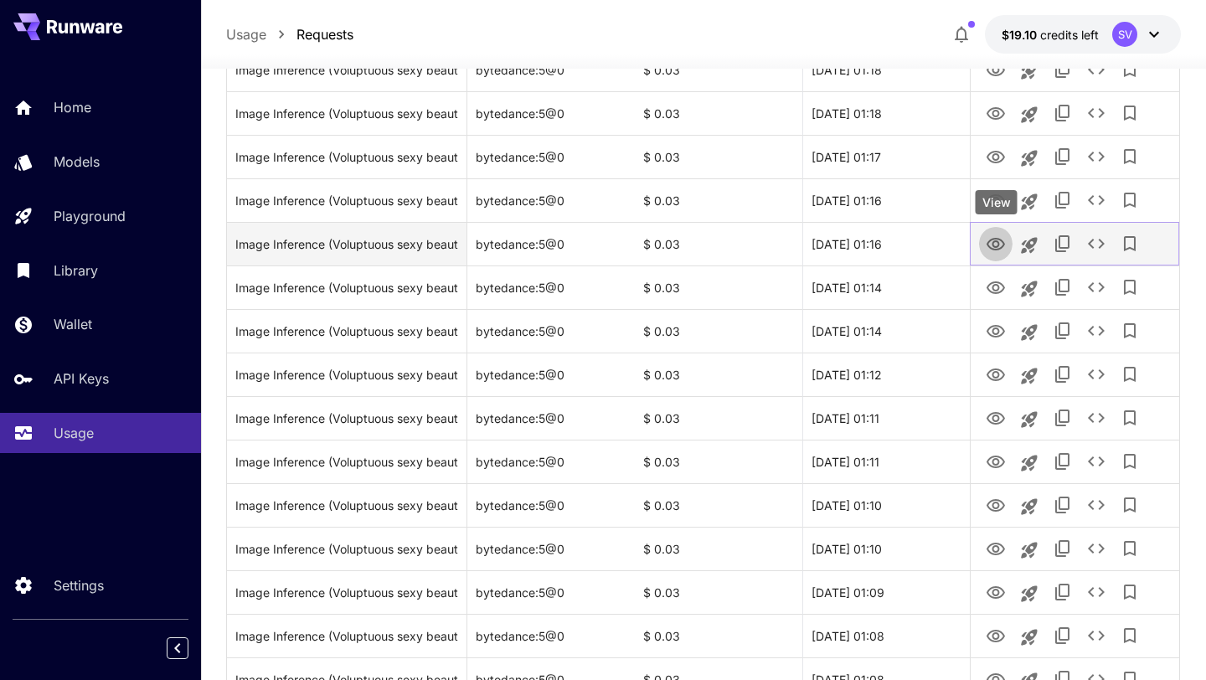
click at [994, 245] on icon "View" at bounding box center [995, 244] width 18 height 13
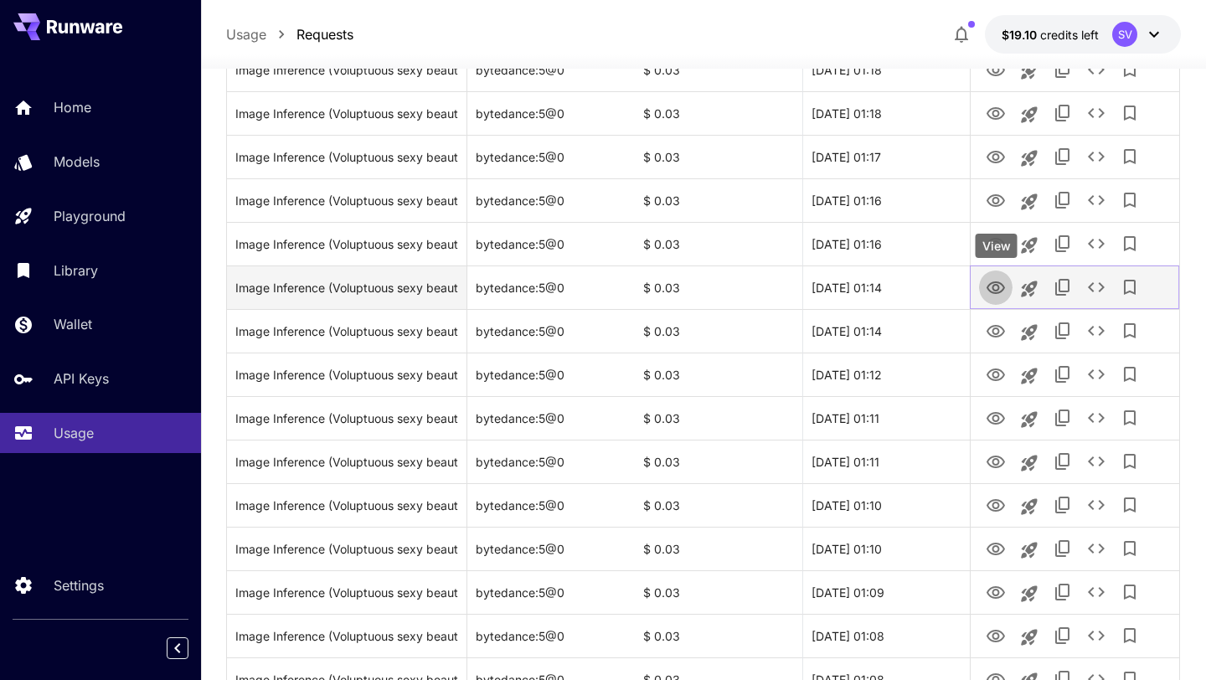
click at [1000, 292] on icon "View" at bounding box center [995, 288] width 20 height 20
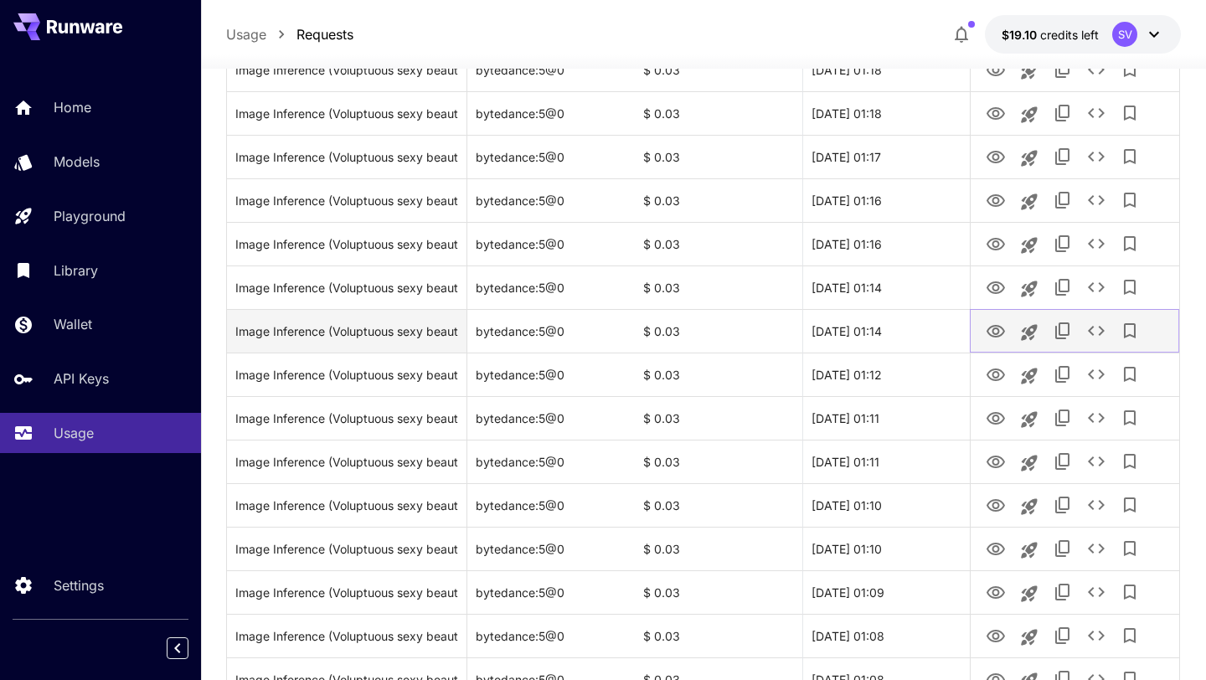
click at [992, 334] on icon "View" at bounding box center [995, 331] width 20 height 20
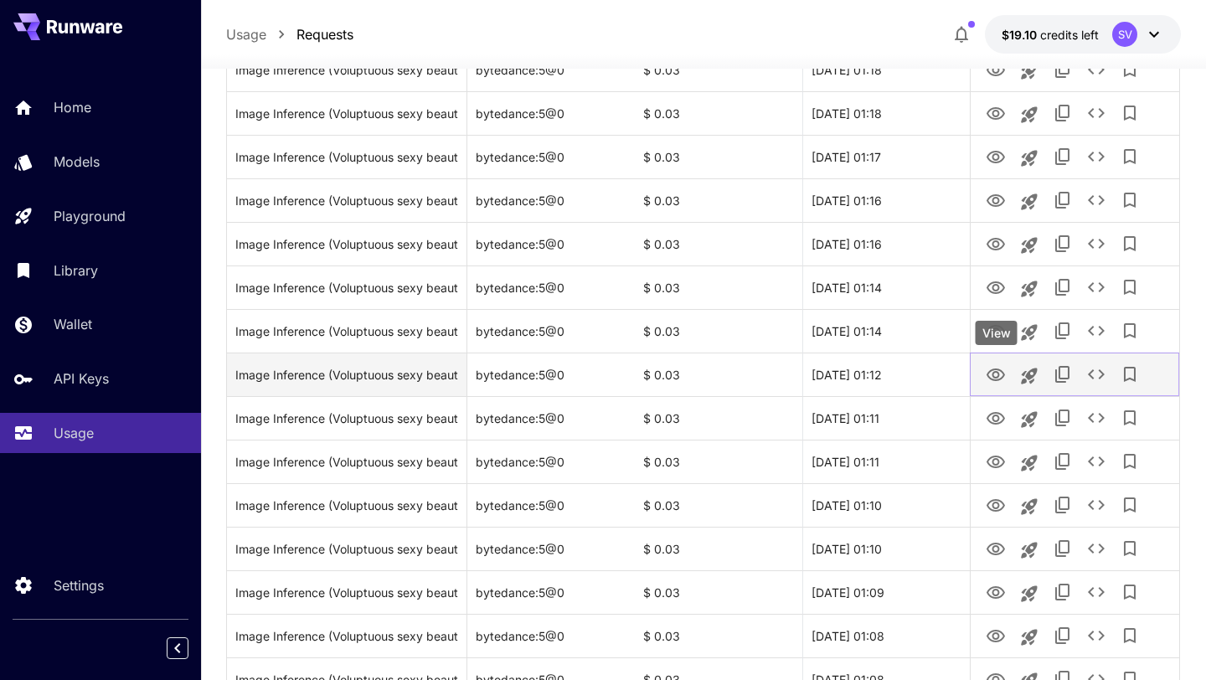
click at [993, 376] on icon "View" at bounding box center [995, 374] width 18 height 13
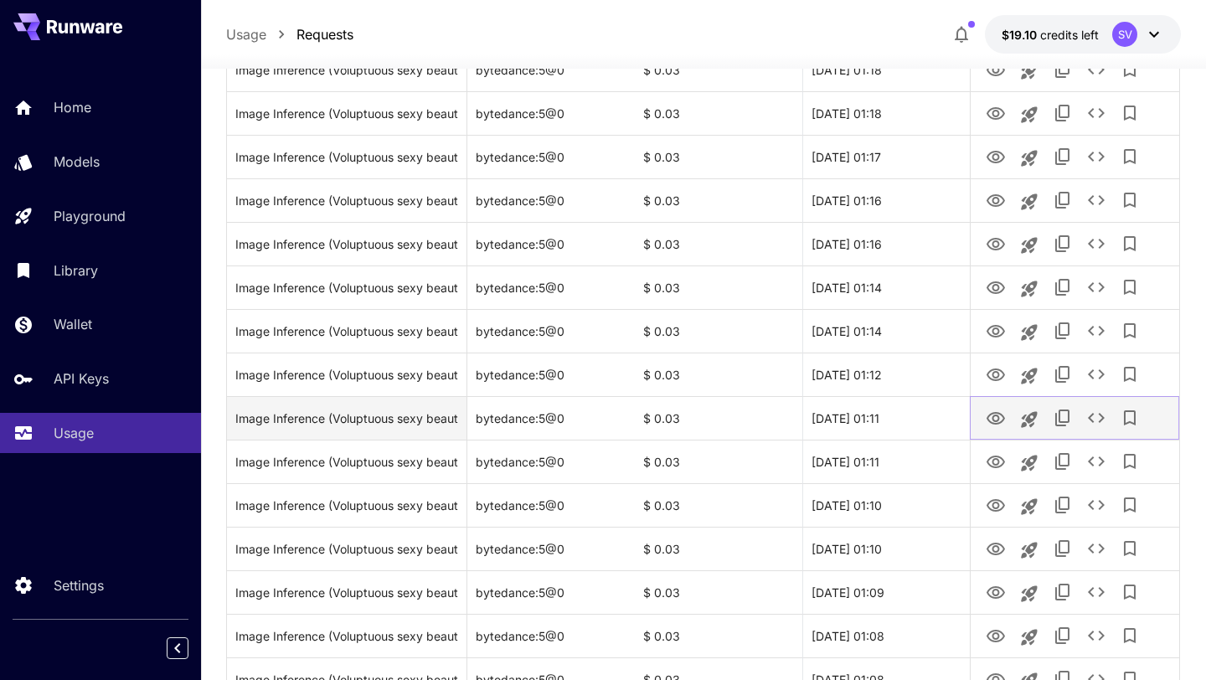
click at [994, 429] on button "View" at bounding box center [995, 417] width 33 height 34
click at [992, 421] on icon "View" at bounding box center [995, 419] width 20 height 20
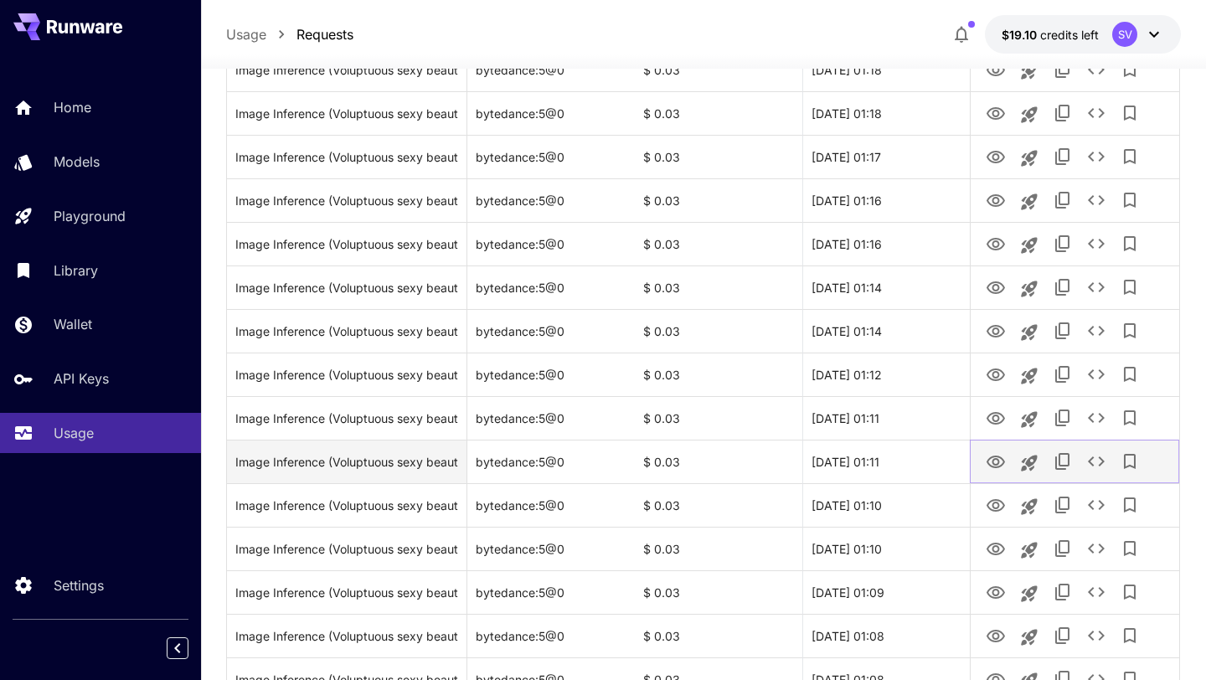
click at [996, 465] on icon "View" at bounding box center [995, 462] width 20 height 20
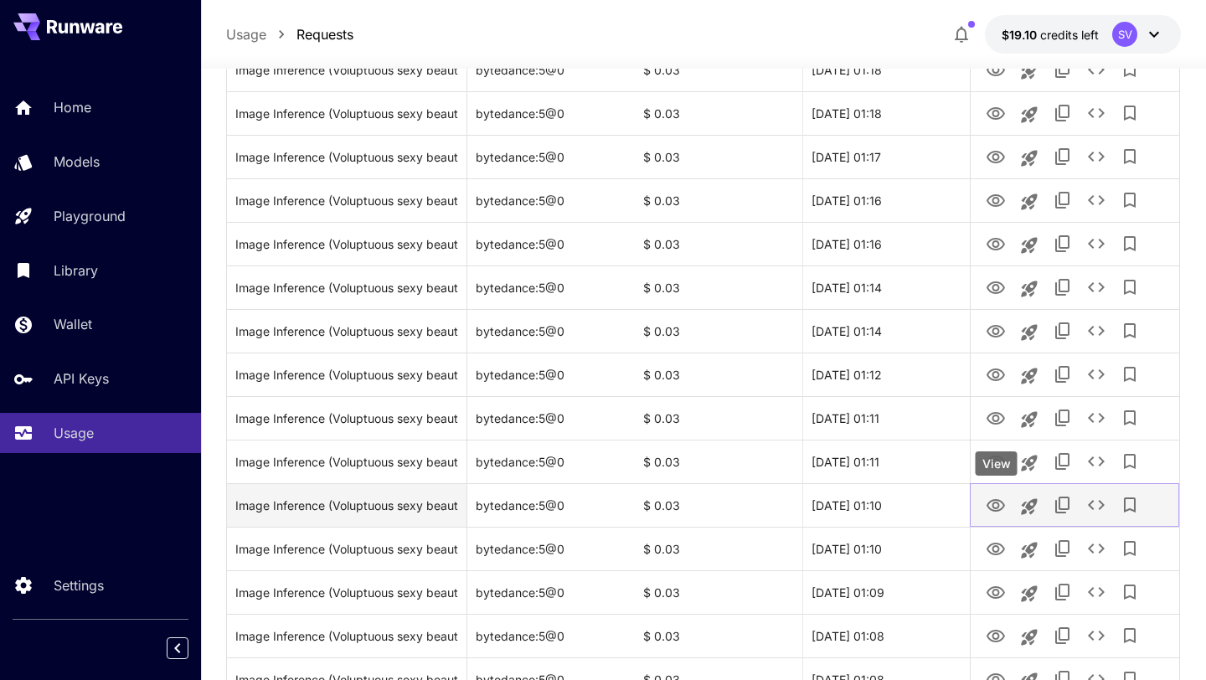
click at [995, 505] on icon "View" at bounding box center [995, 506] width 20 height 20
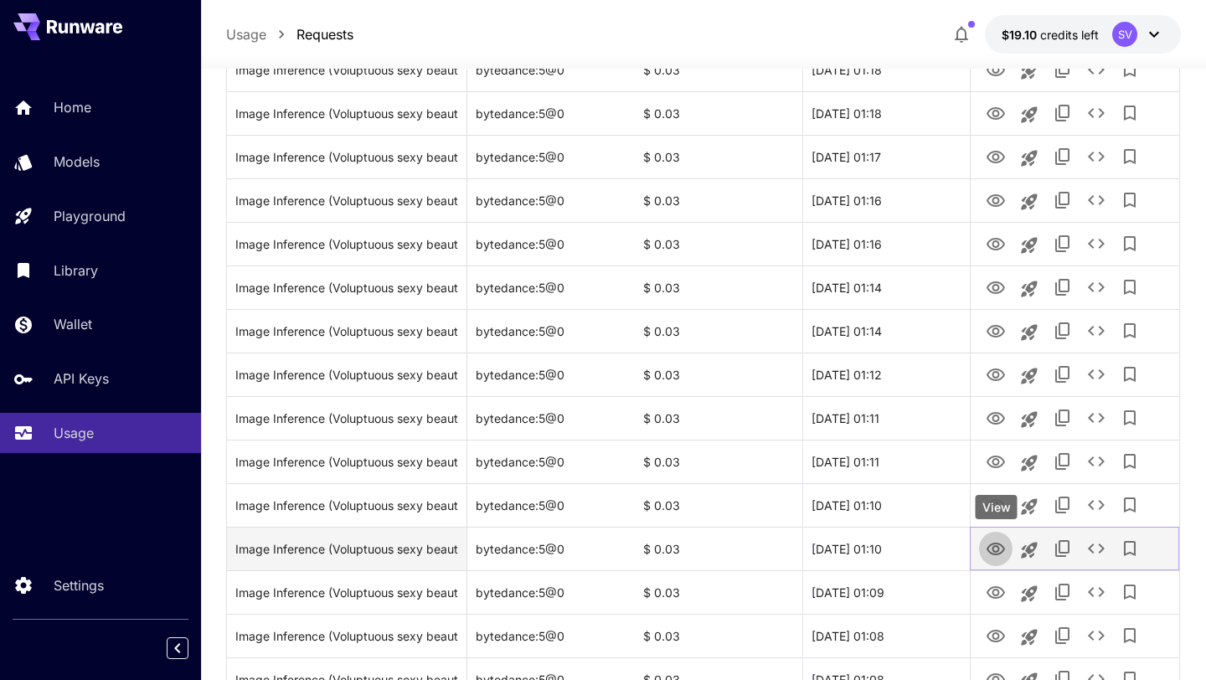
click at [995, 555] on icon "View" at bounding box center [995, 549] width 20 height 20
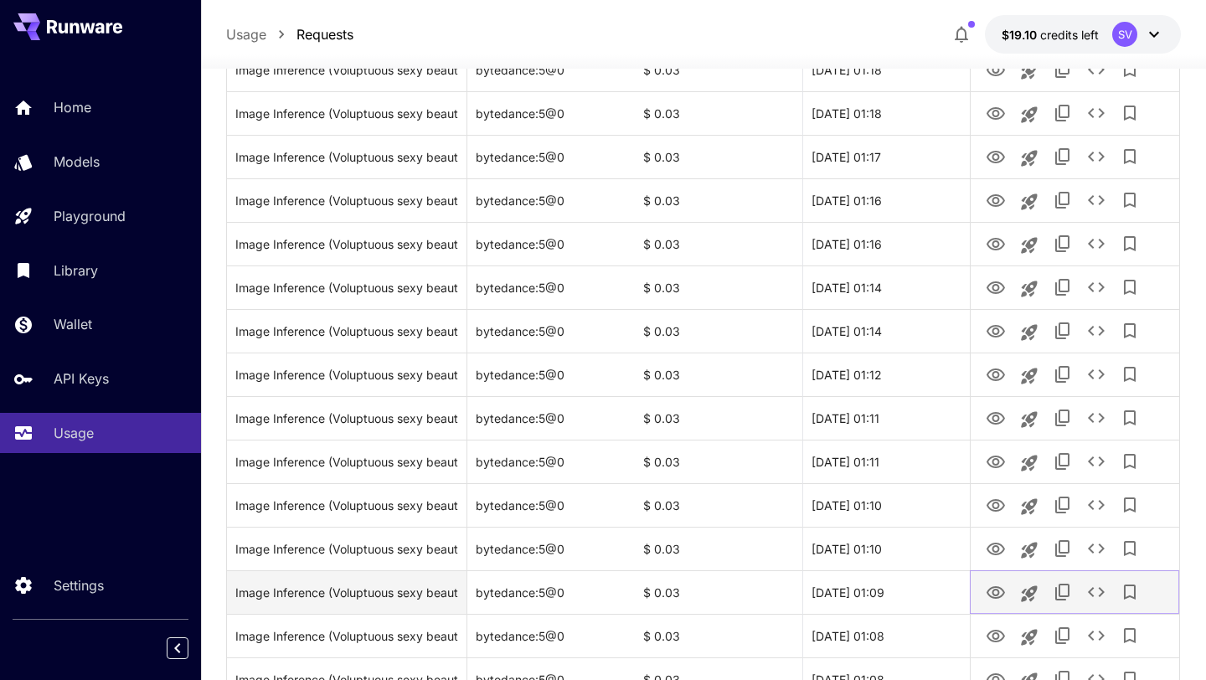
click at [994, 590] on icon "View" at bounding box center [995, 593] width 20 height 20
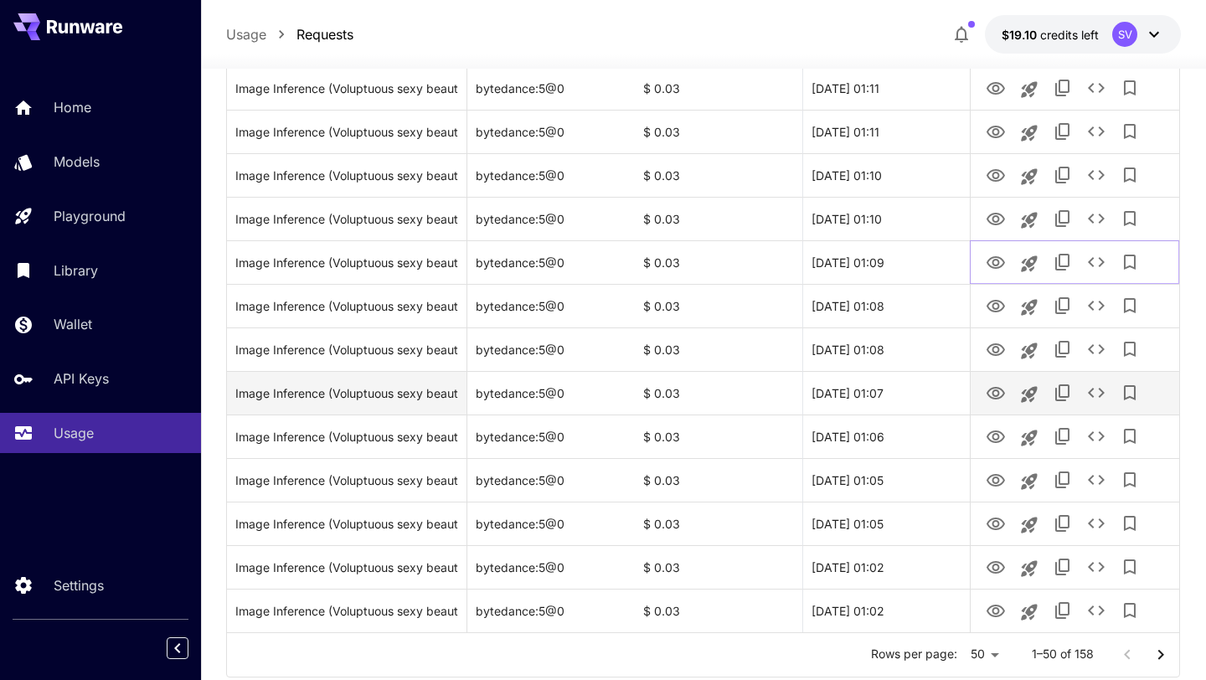
scroll to position [1879, 0]
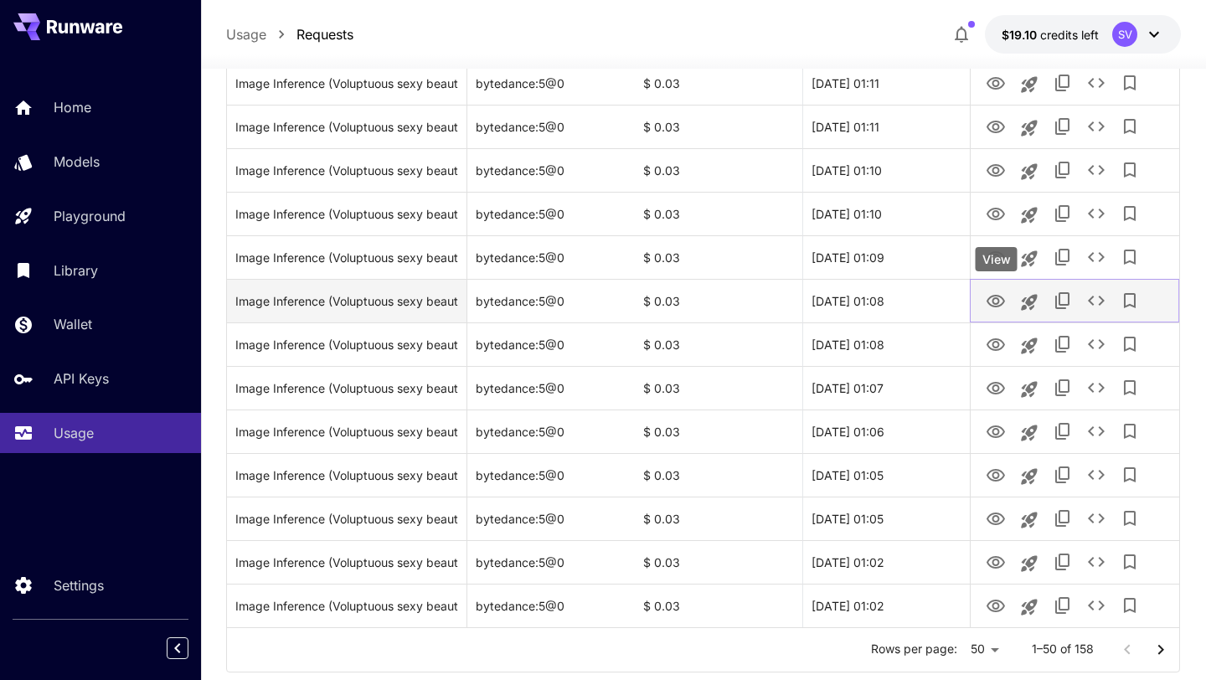
click at [994, 304] on icon "View" at bounding box center [995, 301] width 20 height 20
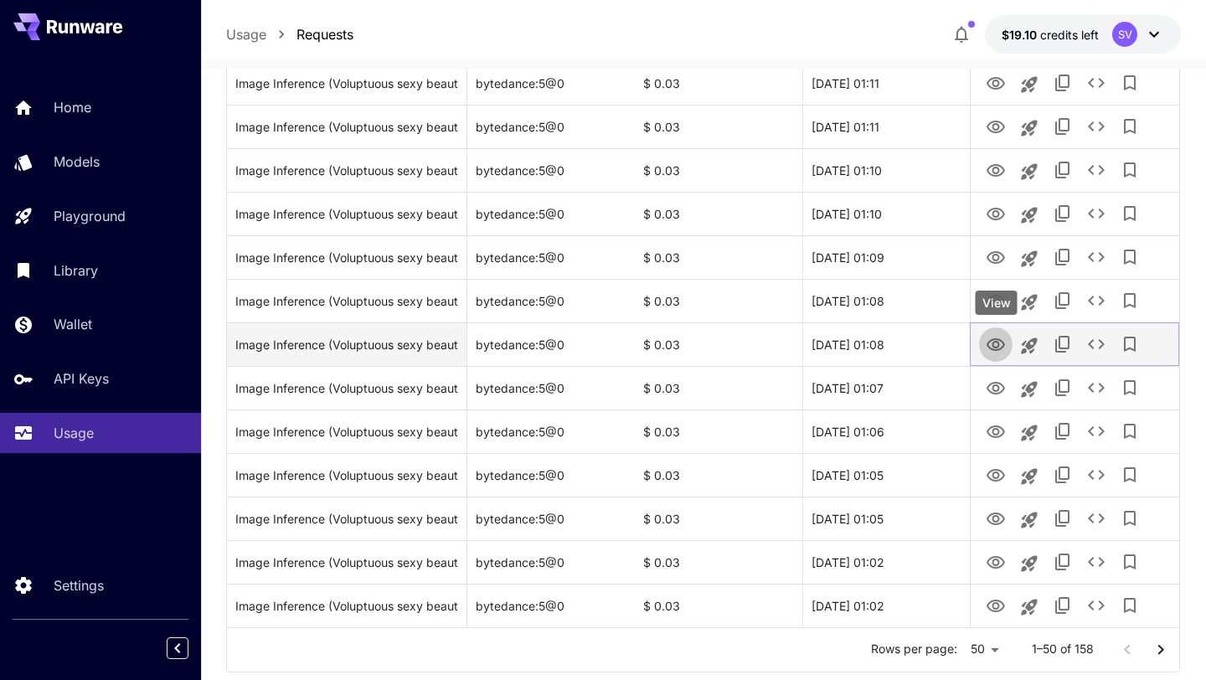
click at [992, 348] on icon "View" at bounding box center [995, 344] width 18 height 13
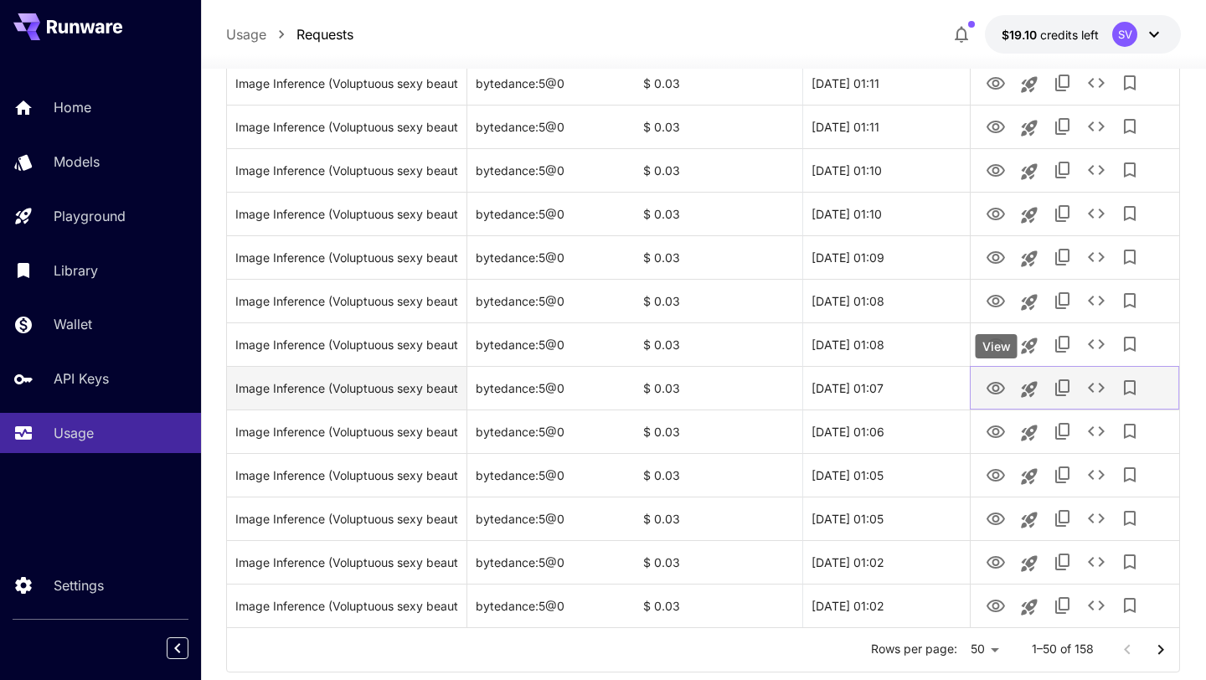
click at [995, 388] on icon "View" at bounding box center [995, 388] width 20 height 20
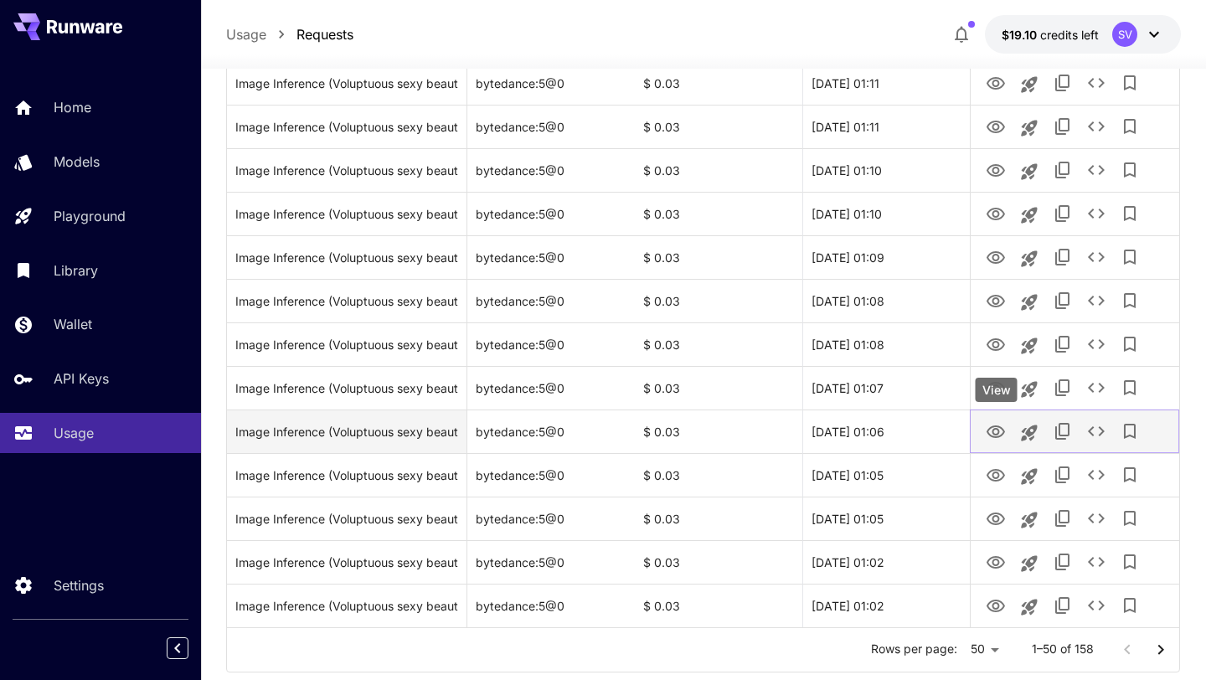
click at [994, 426] on icon "View" at bounding box center [995, 431] width 18 height 13
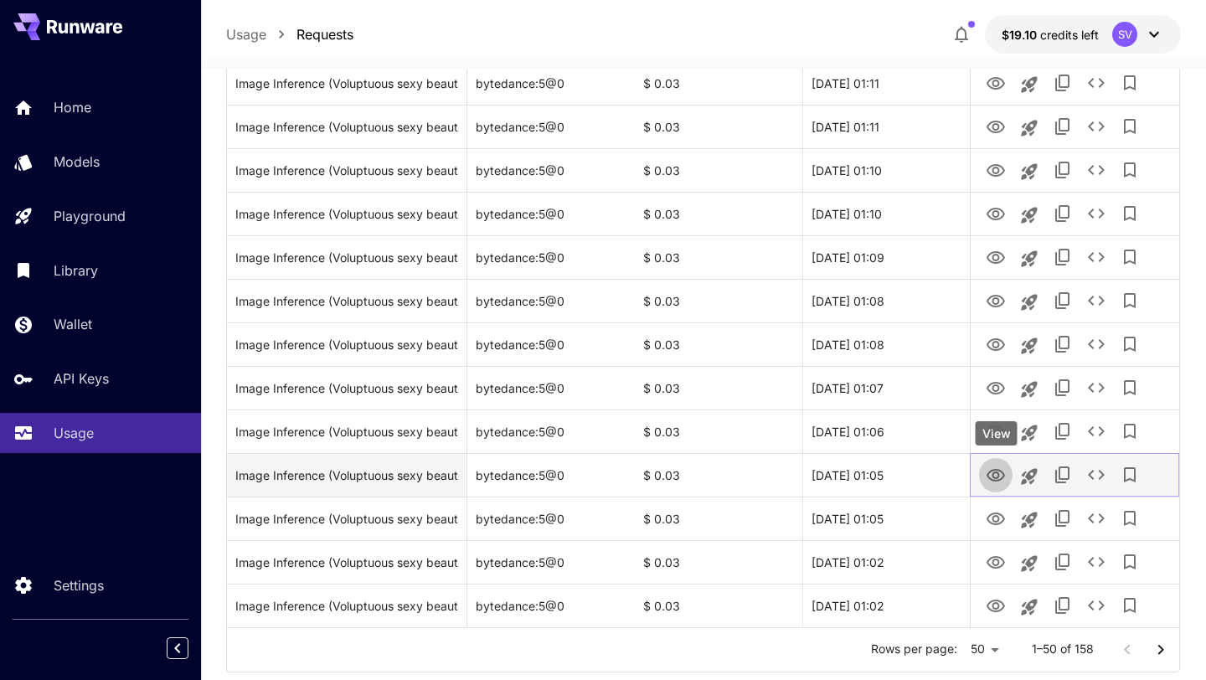
click at [995, 470] on icon "View" at bounding box center [995, 475] width 18 height 13
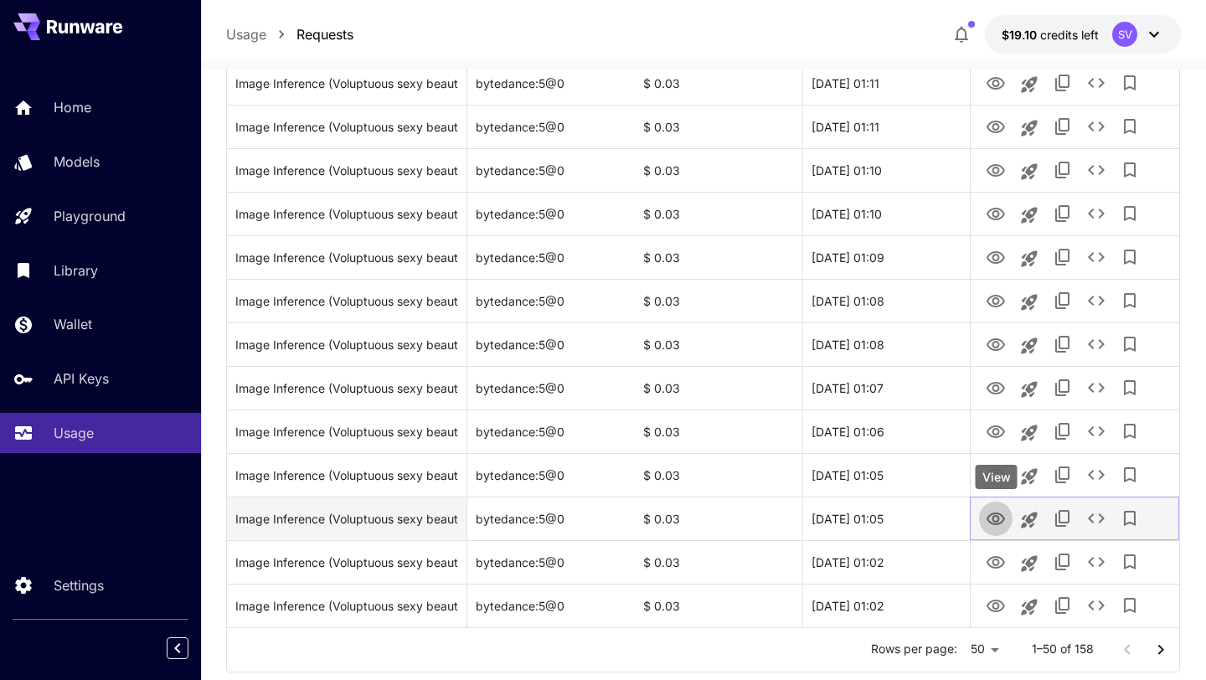
click at [996, 513] on icon "View" at bounding box center [995, 518] width 18 height 13
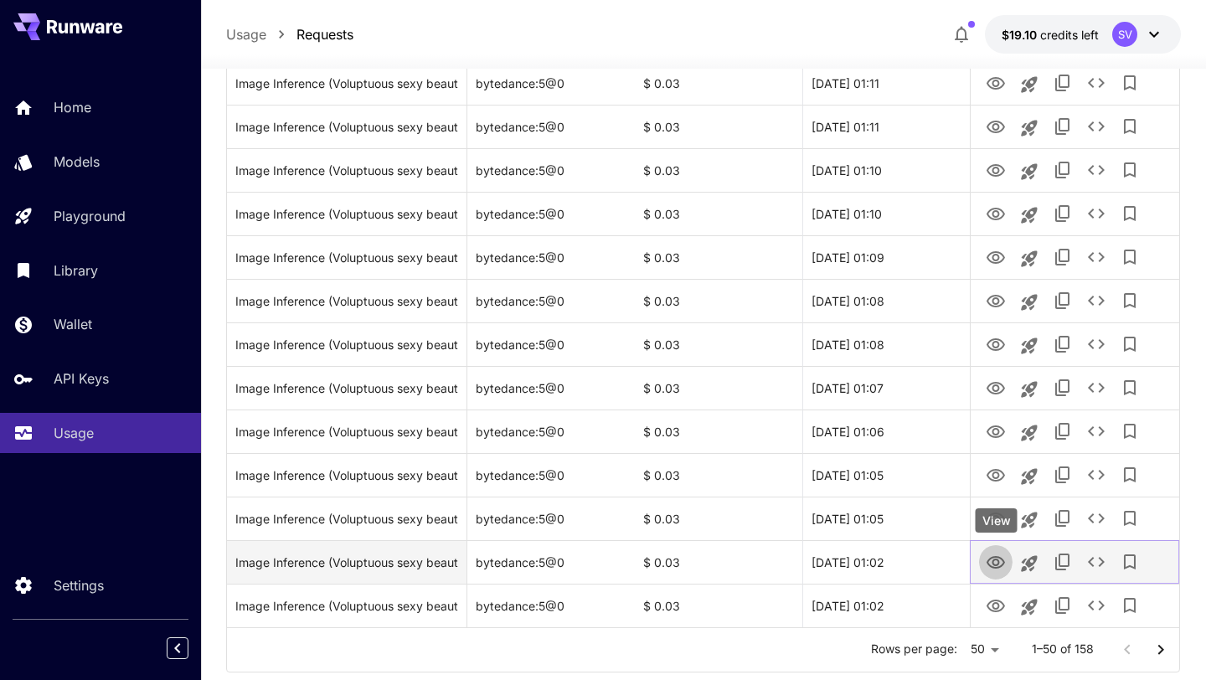
click at [991, 567] on icon "View" at bounding box center [995, 562] width 18 height 13
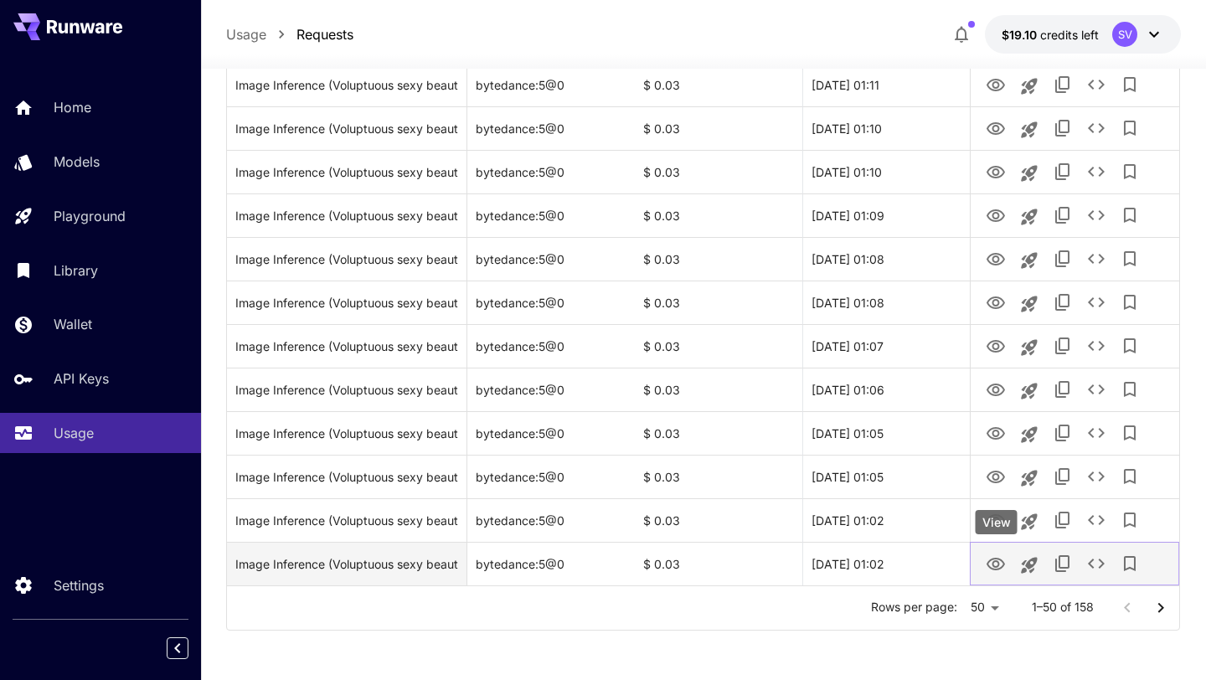
click at [998, 569] on icon "View" at bounding box center [995, 564] width 20 height 20
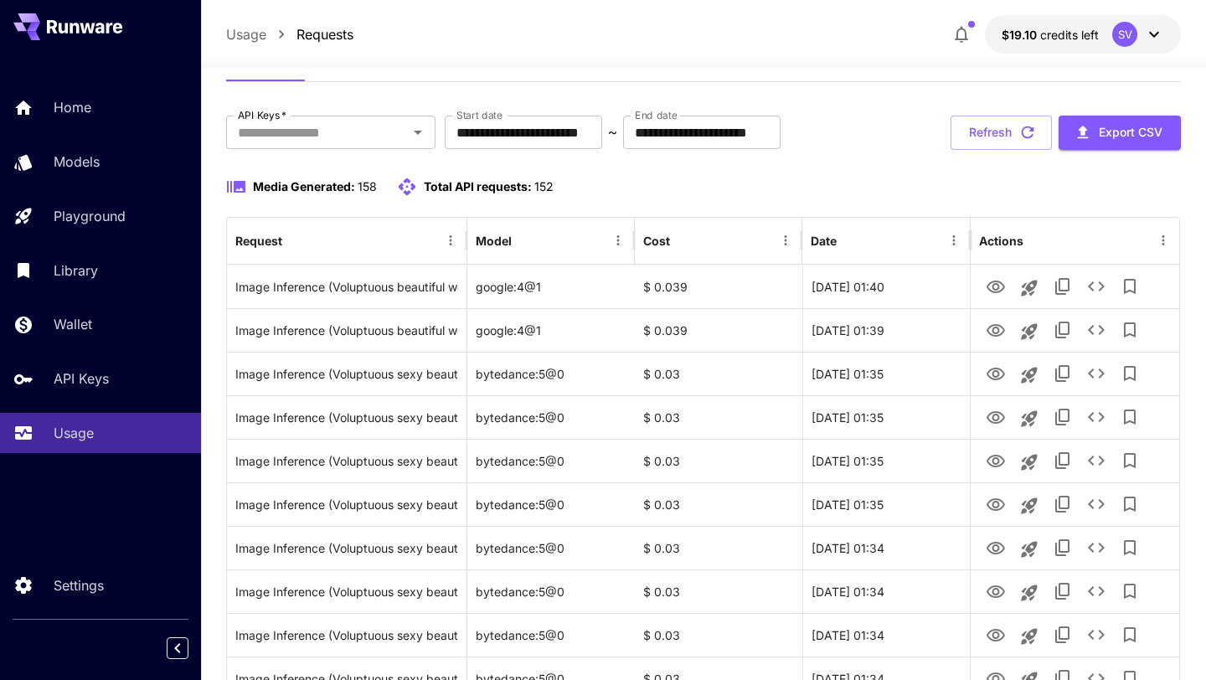
scroll to position [0, 0]
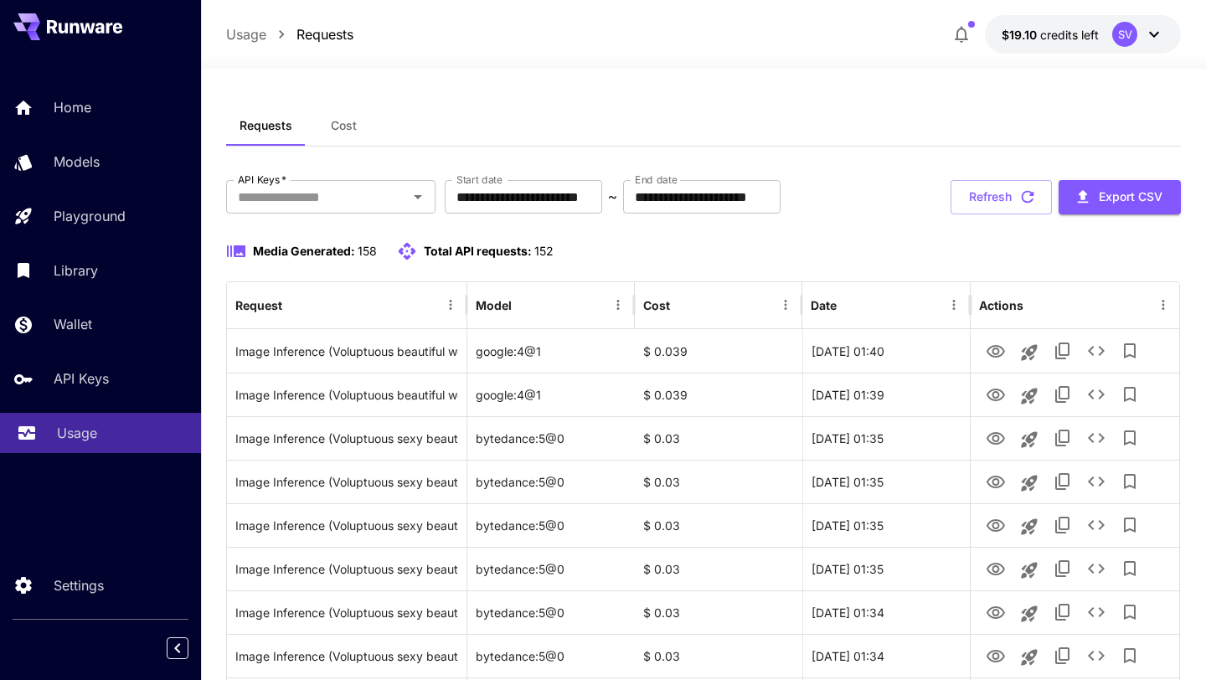
click at [71, 447] on link "Usage" at bounding box center [100, 433] width 201 height 41
click at [1012, 212] on button "Refresh" at bounding box center [1000, 197] width 101 height 34
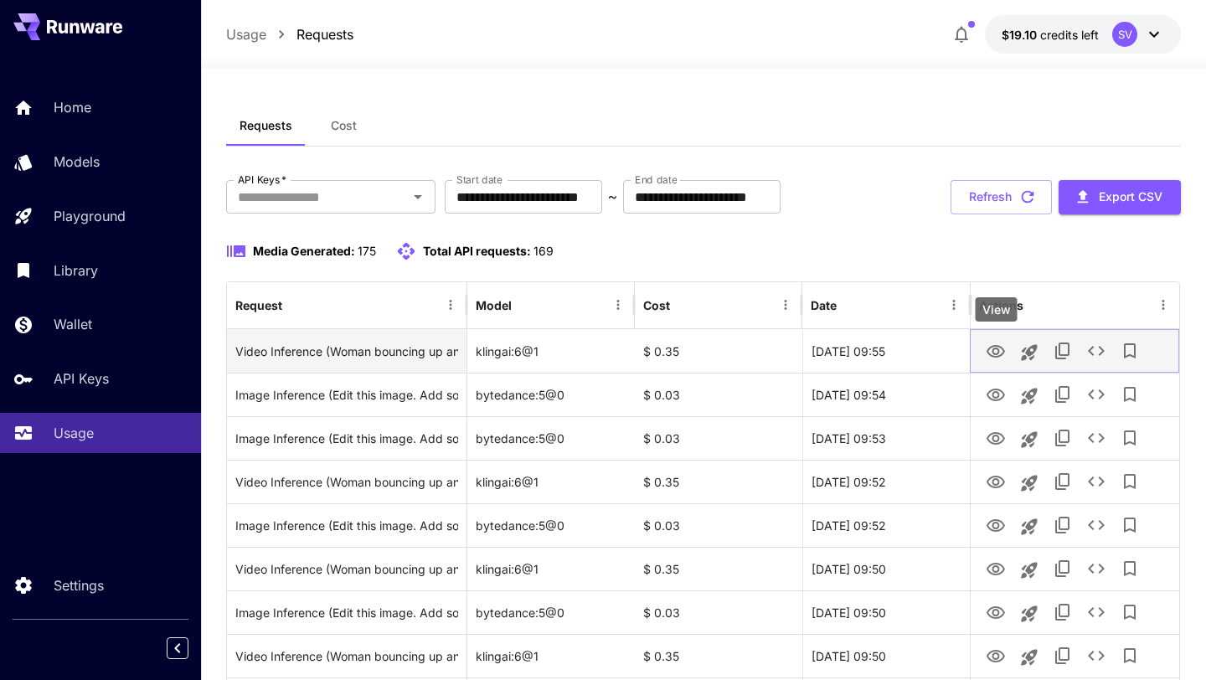
click at [987, 348] on icon "View" at bounding box center [995, 352] width 20 height 20
click at [1098, 355] on icon "See details" at bounding box center [1095, 351] width 17 height 10
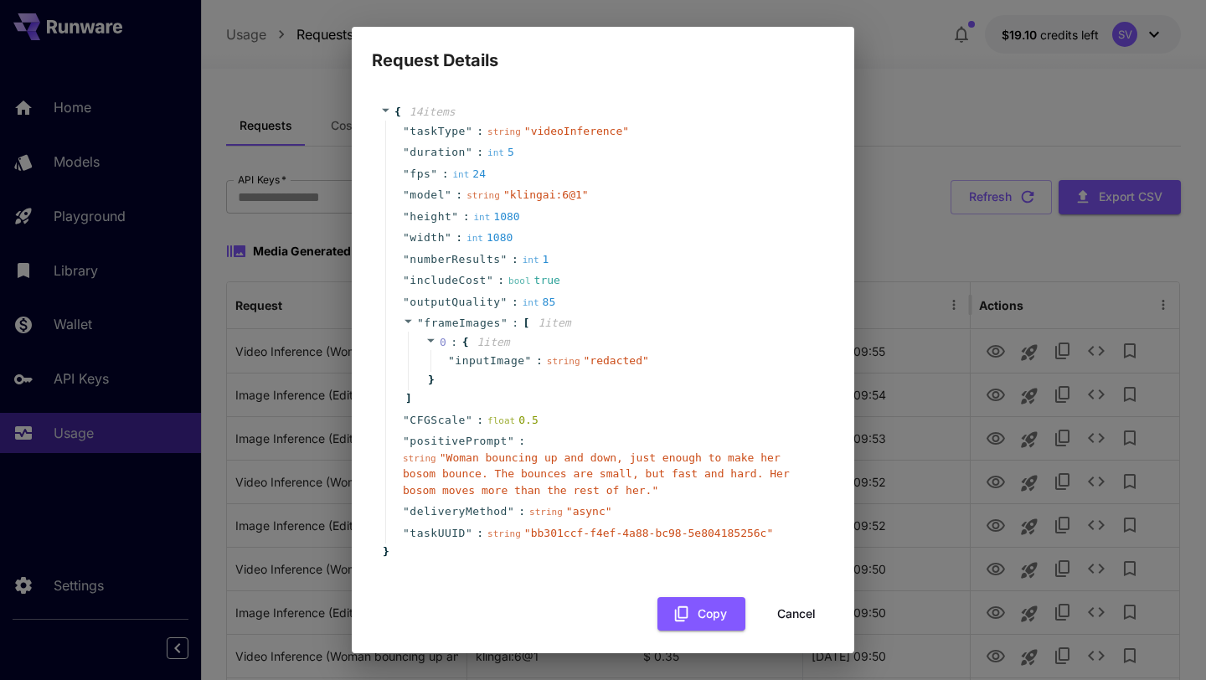
click at [502, 468] on span "" Woman bouncing up and down, just enough to make her bosom bounce. The bounces…" at bounding box center [596, 473] width 387 height 45
click at [795, 616] on button "Cancel" at bounding box center [795, 614] width 75 height 34
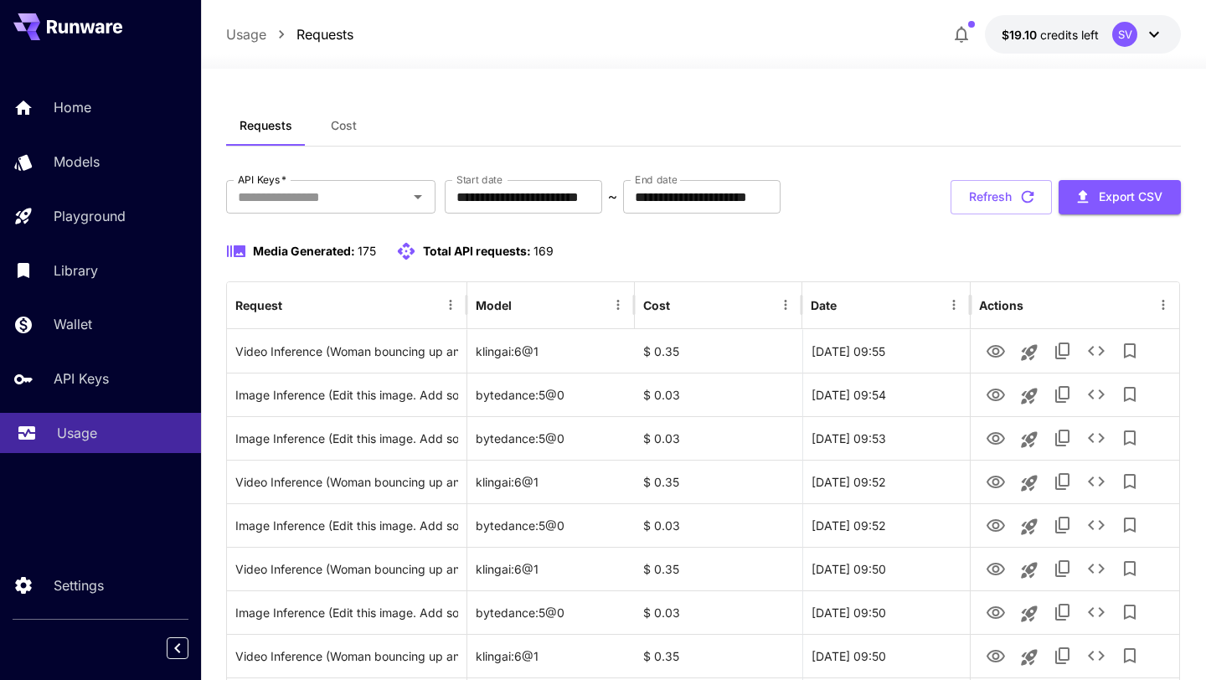
click at [62, 435] on p "Usage" at bounding box center [77, 433] width 40 height 20
click at [991, 185] on button "Refresh" at bounding box center [1000, 197] width 101 height 34
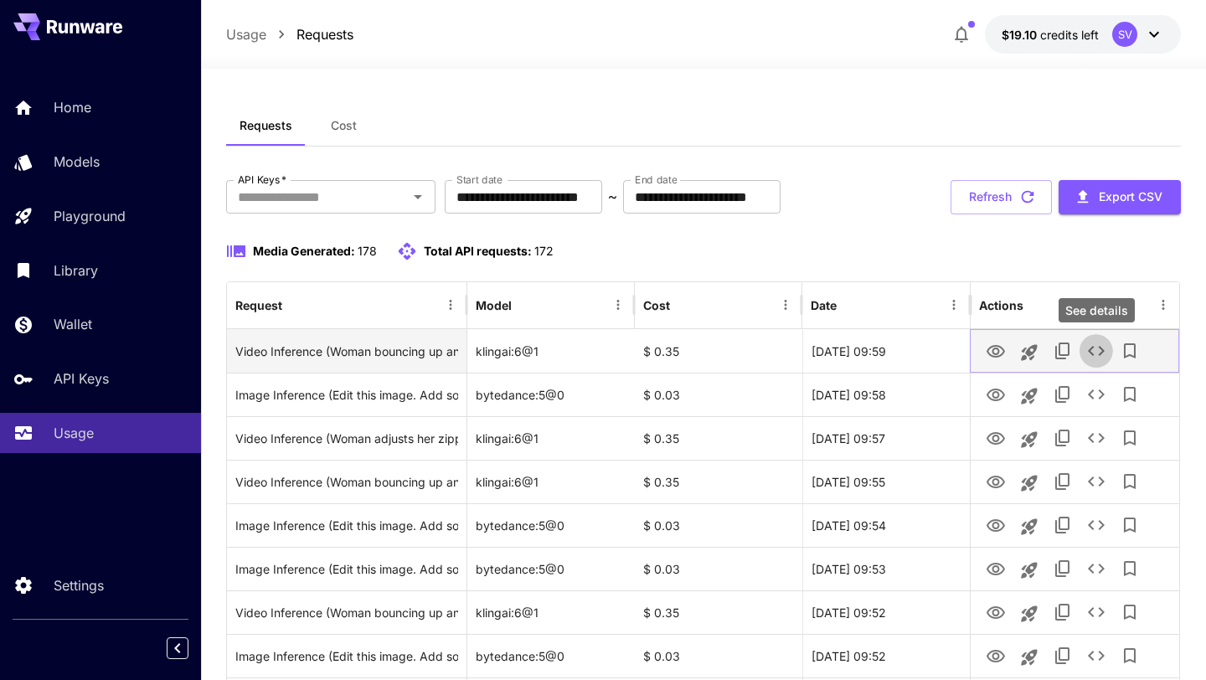
click at [1089, 350] on icon "See details" at bounding box center [1095, 351] width 17 height 10
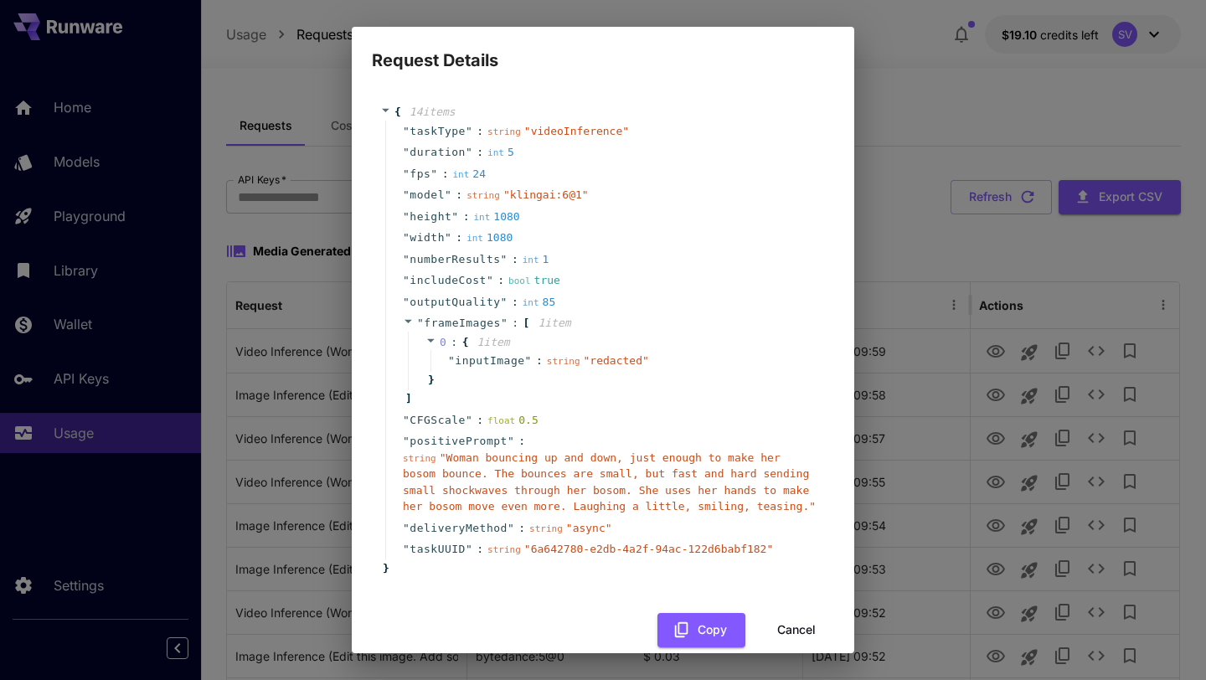
click at [611, 490] on span "" Woman bouncing up and down, just enough to make her bosom bounce. The bounces…" at bounding box center [609, 482] width 413 height 62
click at [784, 624] on button "Cancel" at bounding box center [795, 630] width 75 height 34
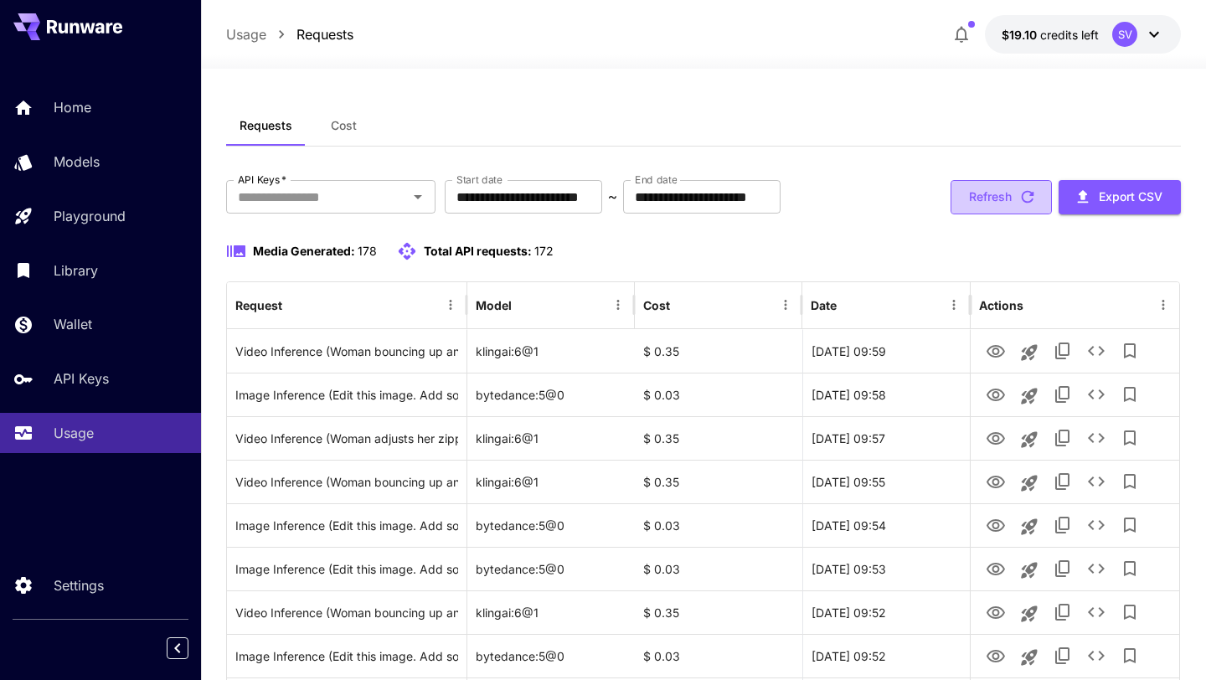
click at [1015, 189] on button "Refresh" at bounding box center [1000, 197] width 101 height 34
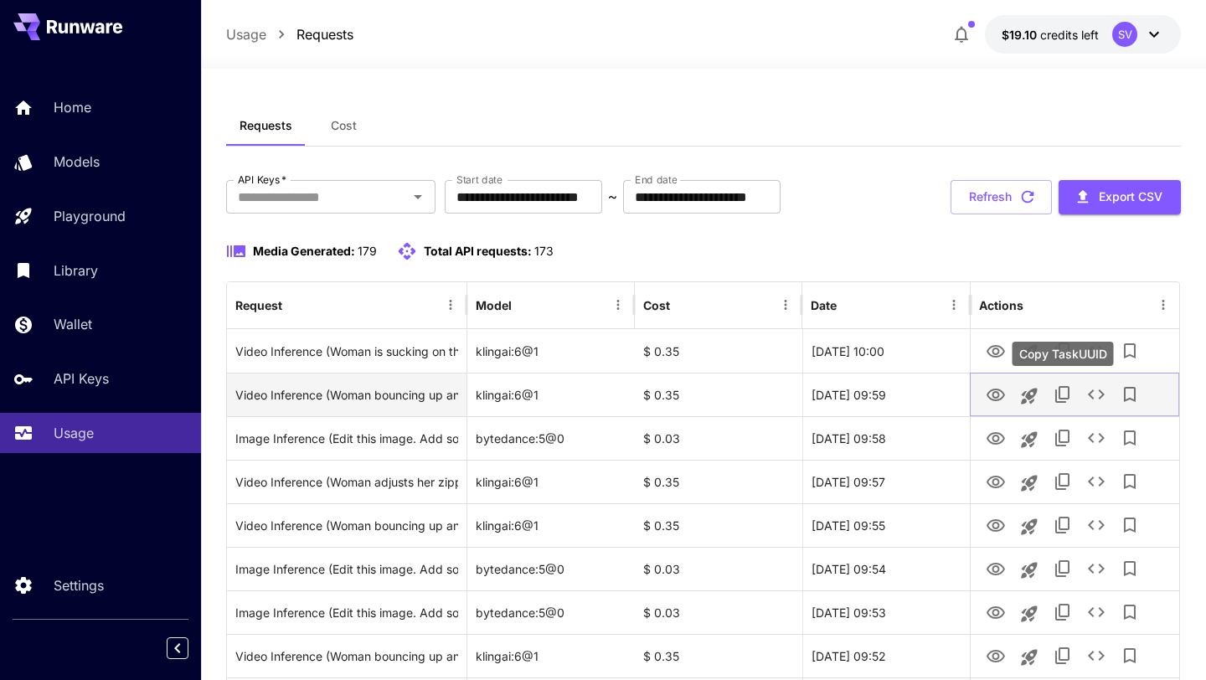
click at [1105, 350] on div "Copy TaskUUID" at bounding box center [1062, 354] width 101 height 24
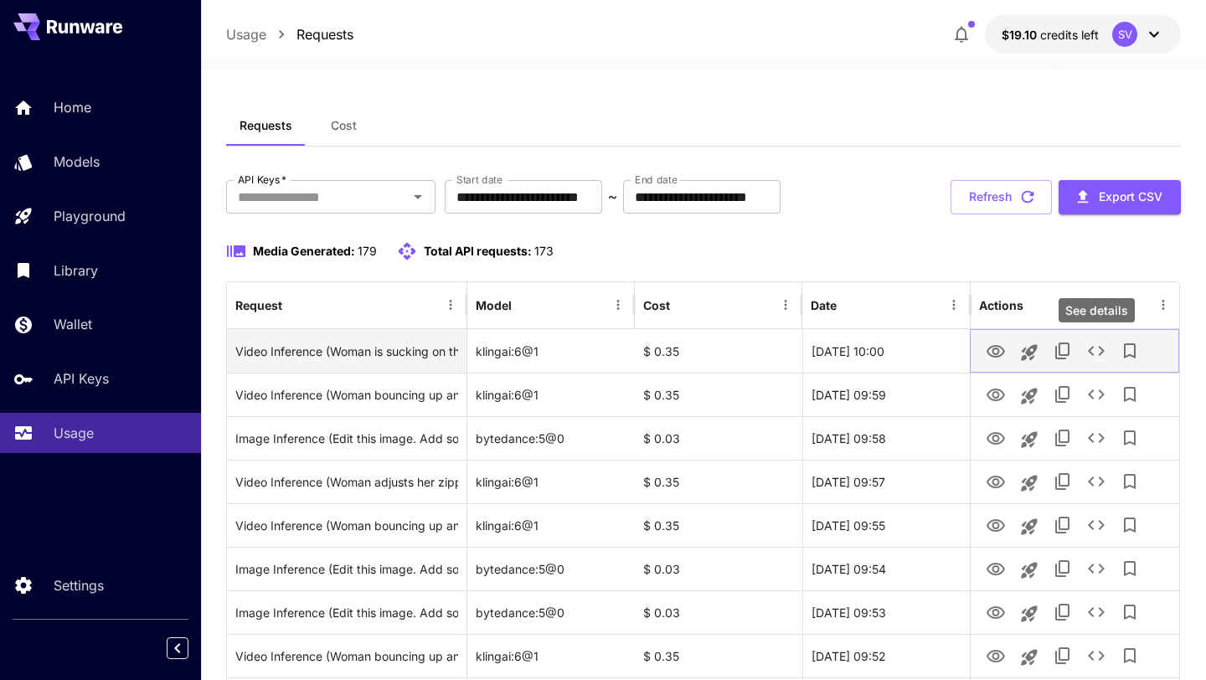
click at [1098, 346] on icon "See details" at bounding box center [1096, 351] width 20 height 20
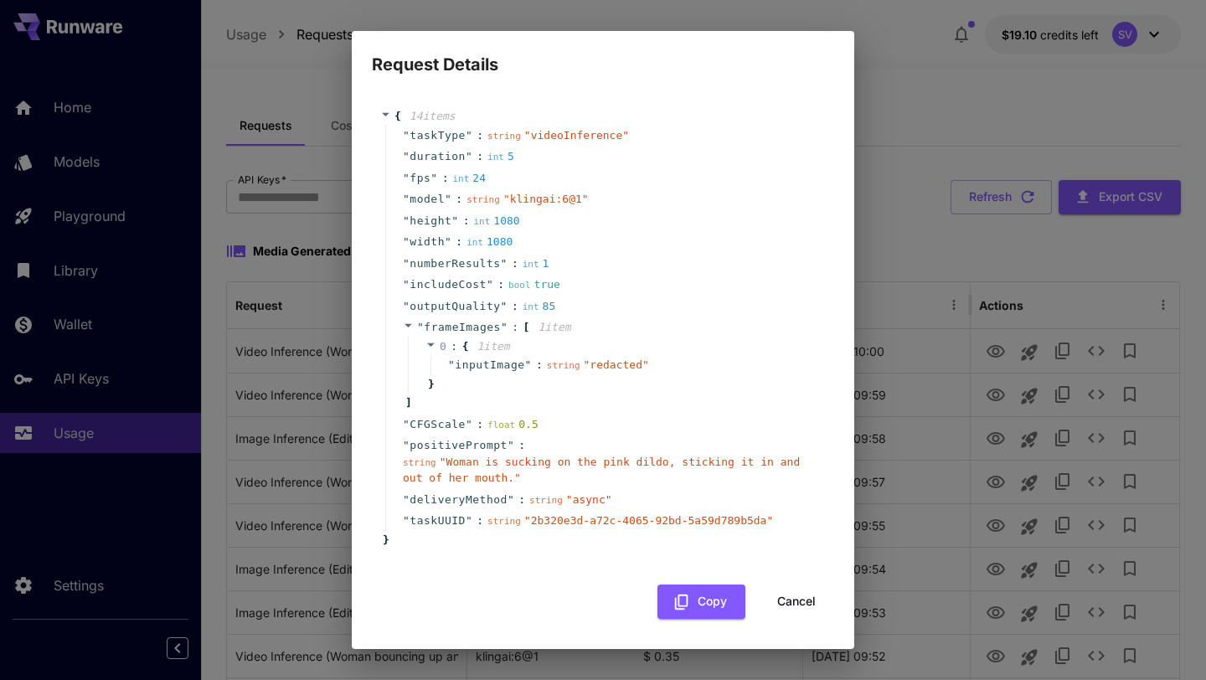
click at [565, 461] on span "" Woman is sucking on the pink dildo, sticking it in and out of her mouth. "" at bounding box center [601, 469] width 397 height 29
click at [785, 604] on button "Cancel" at bounding box center [795, 601] width 75 height 34
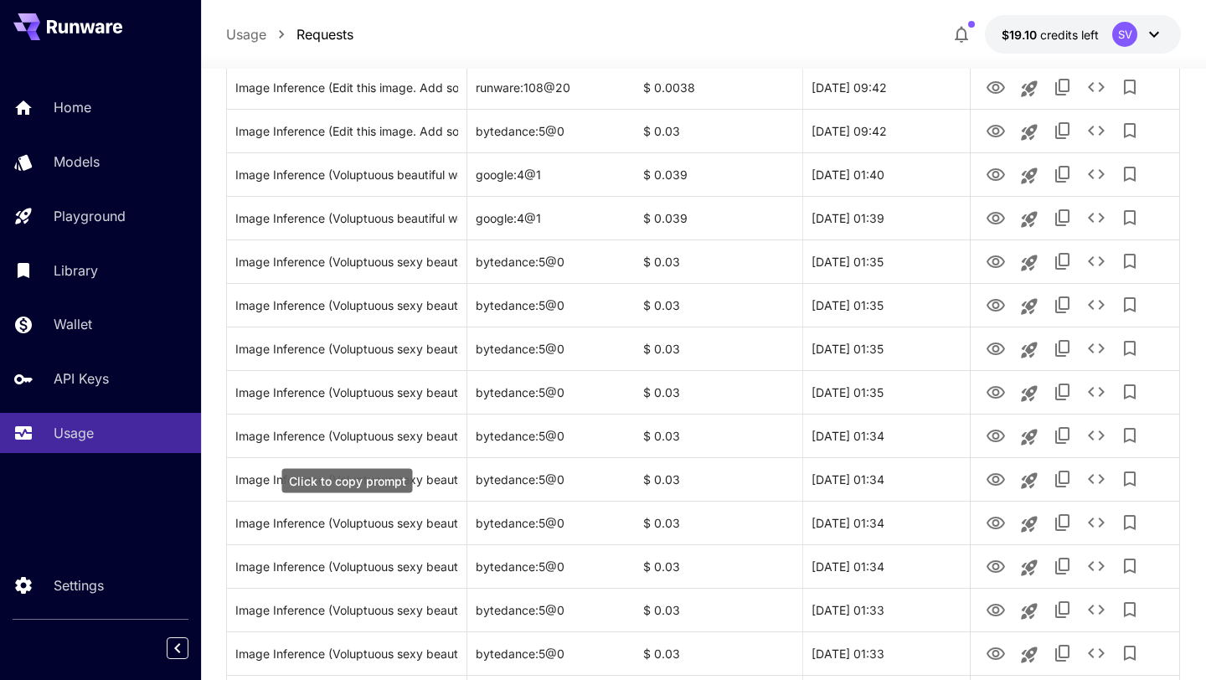
scroll to position [1254, 0]
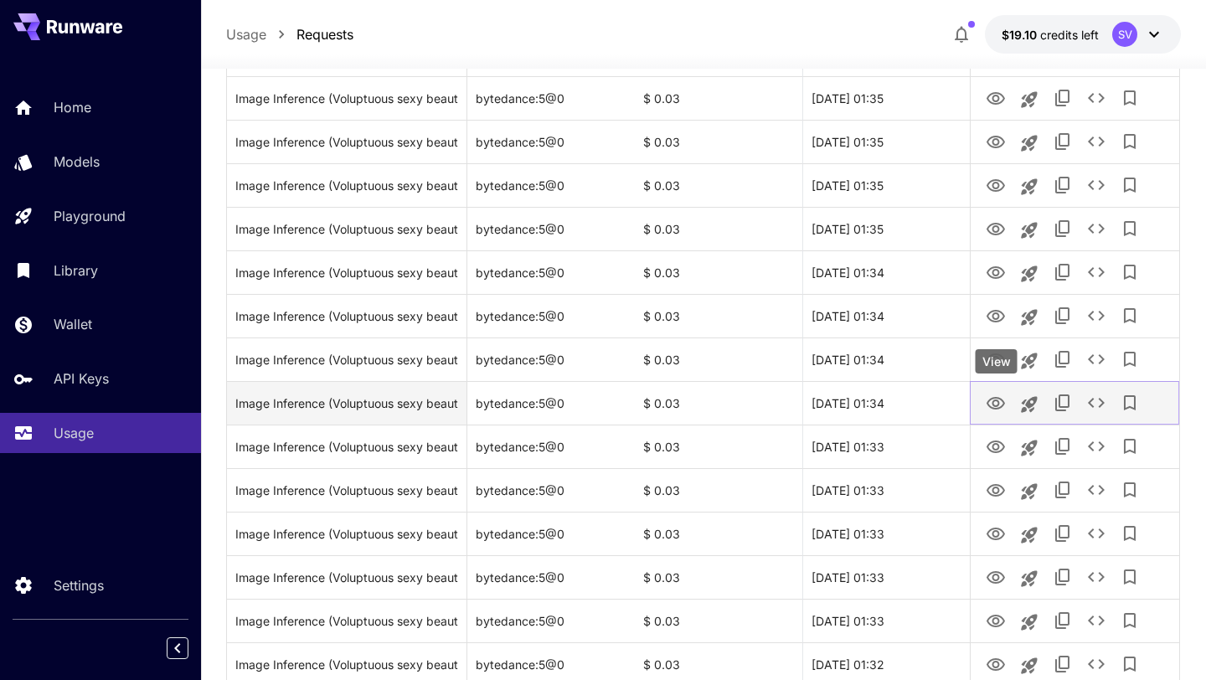
click at [990, 398] on icon "View" at bounding box center [995, 403] width 18 height 13
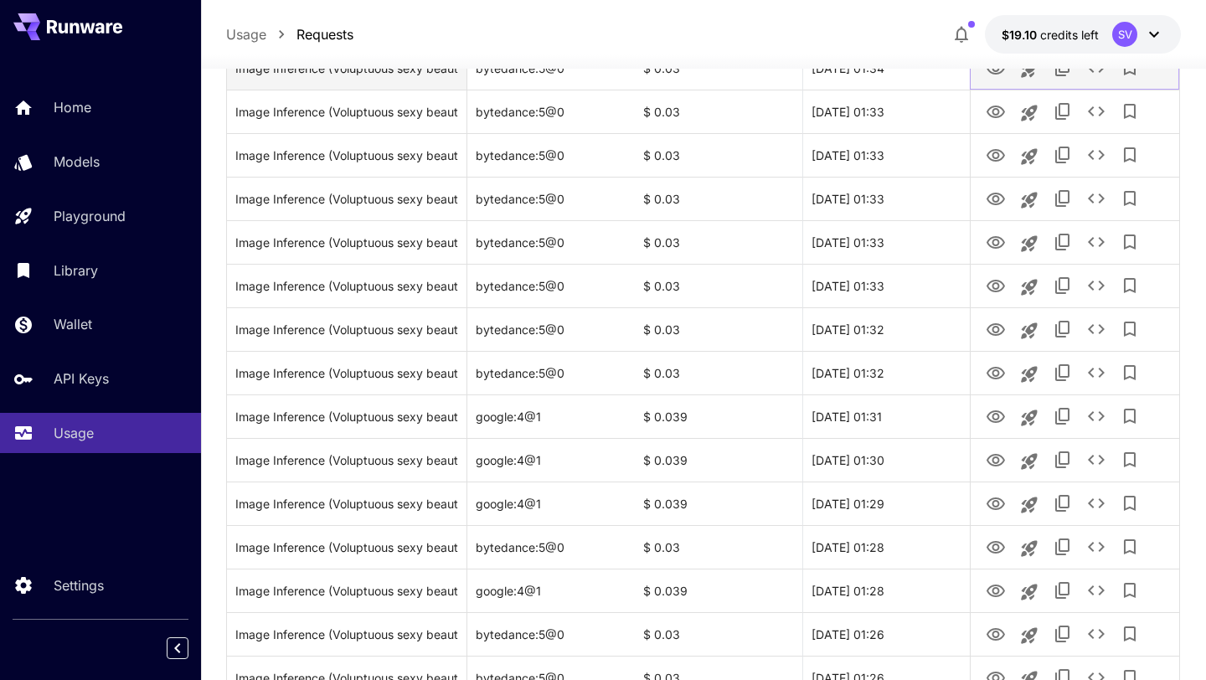
scroll to position [1610, 0]
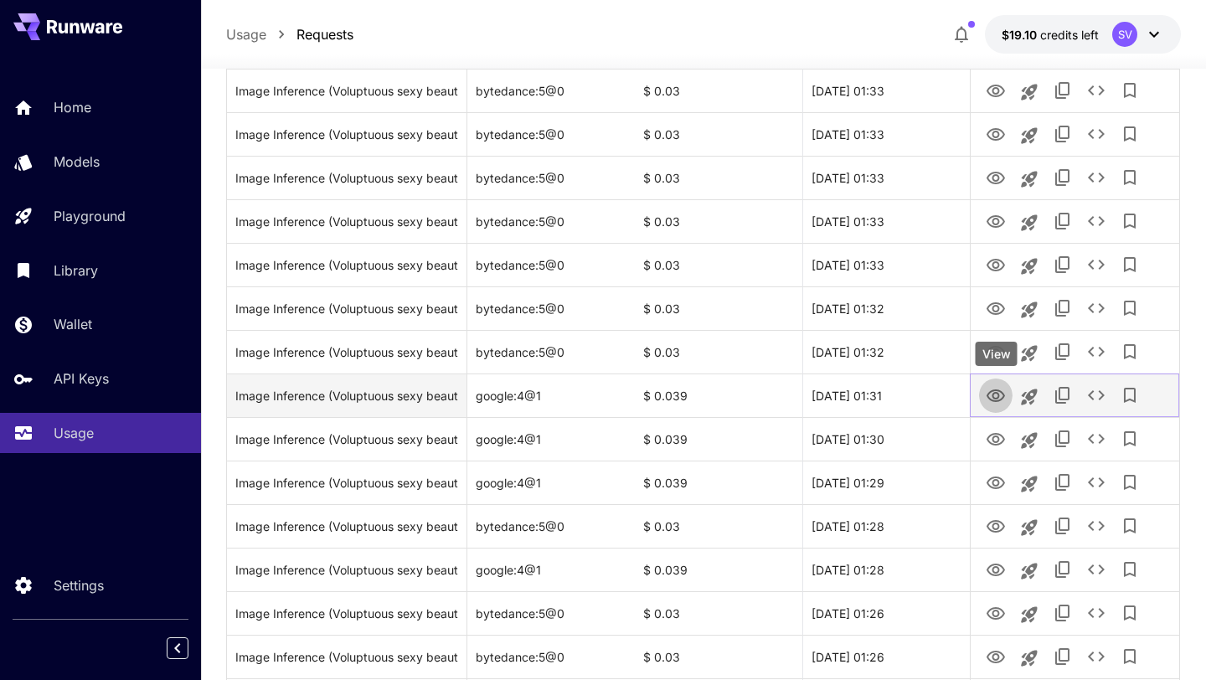
click at [990, 399] on icon "View" at bounding box center [995, 395] width 18 height 13
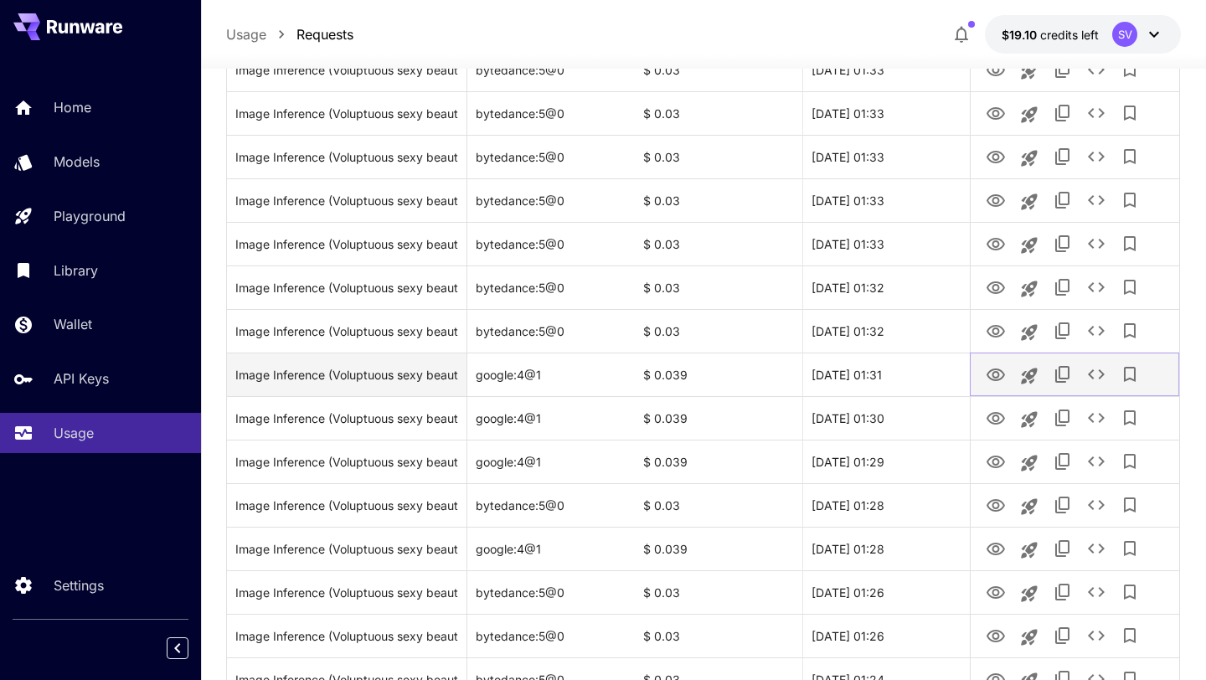
scroll to position [1632, 0]
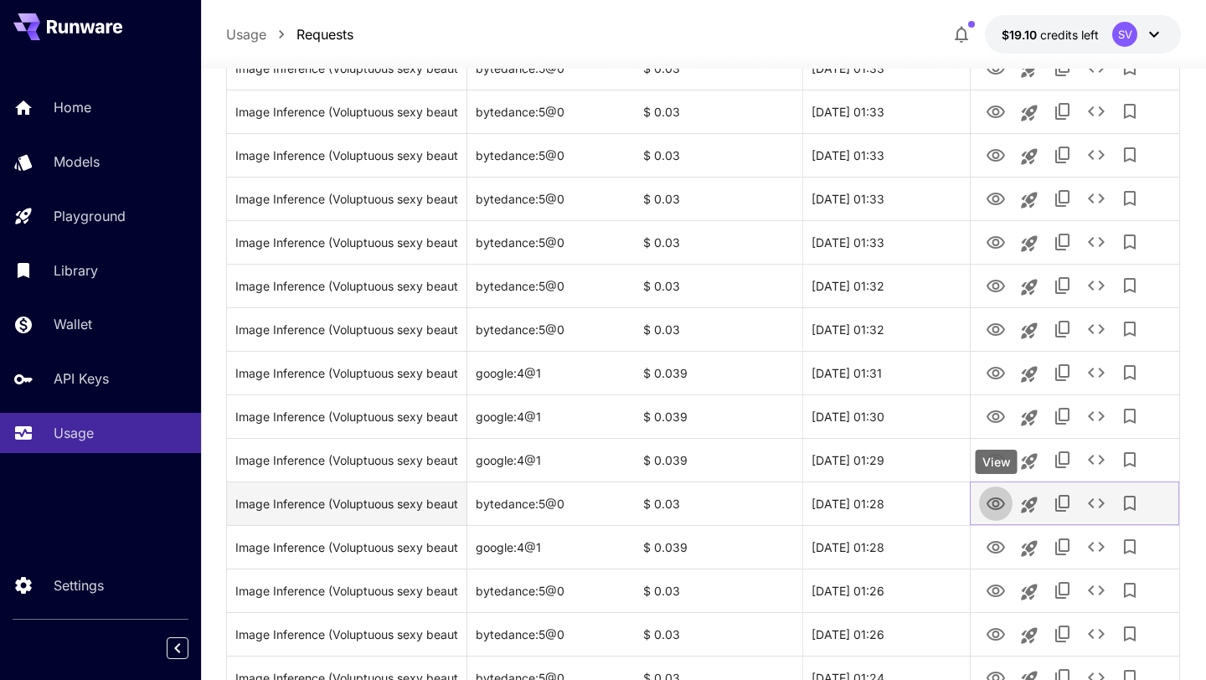
click at [991, 498] on icon "View" at bounding box center [995, 503] width 18 height 13
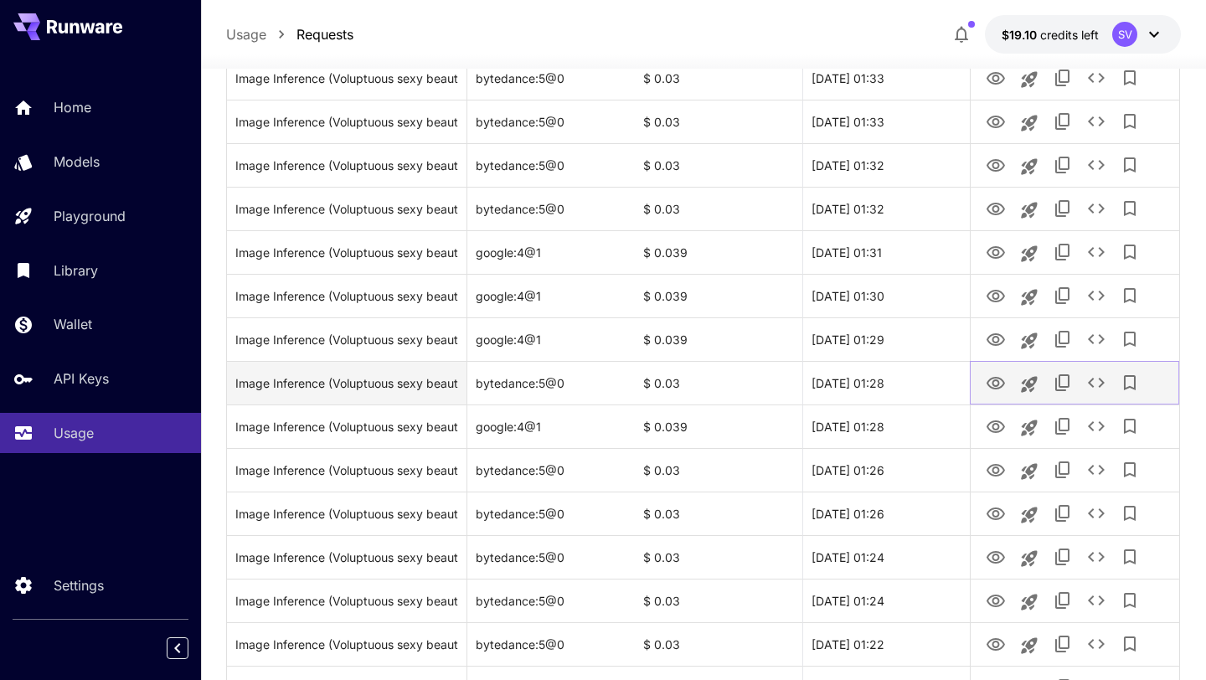
scroll to position [1755, 0]
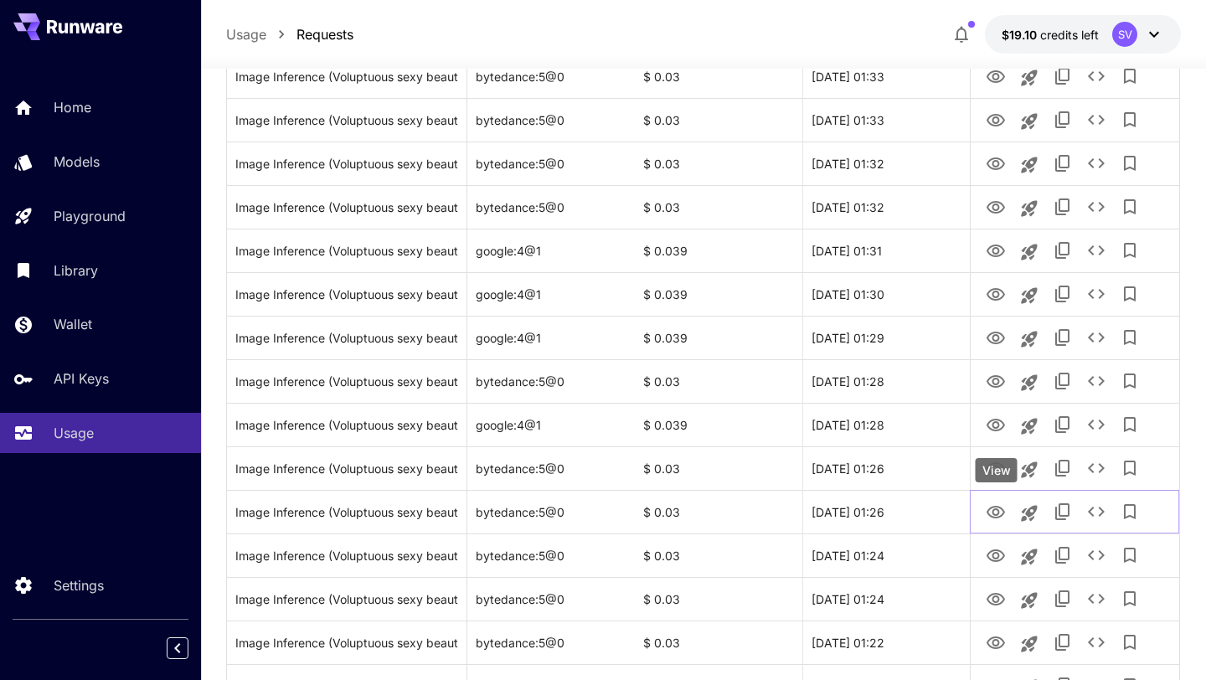
click at [990, 468] on div "View" at bounding box center [996, 470] width 42 height 24
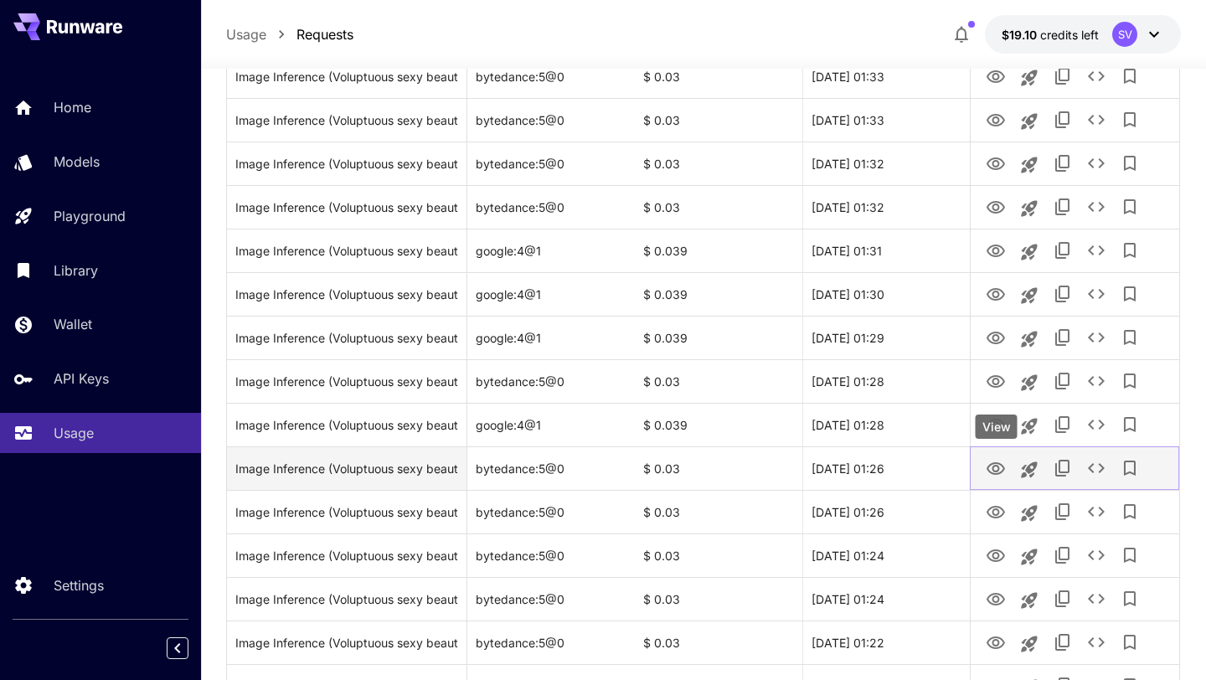
click at [995, 465] on icon "View" at bounding box center [995, 468] width 18 height 13
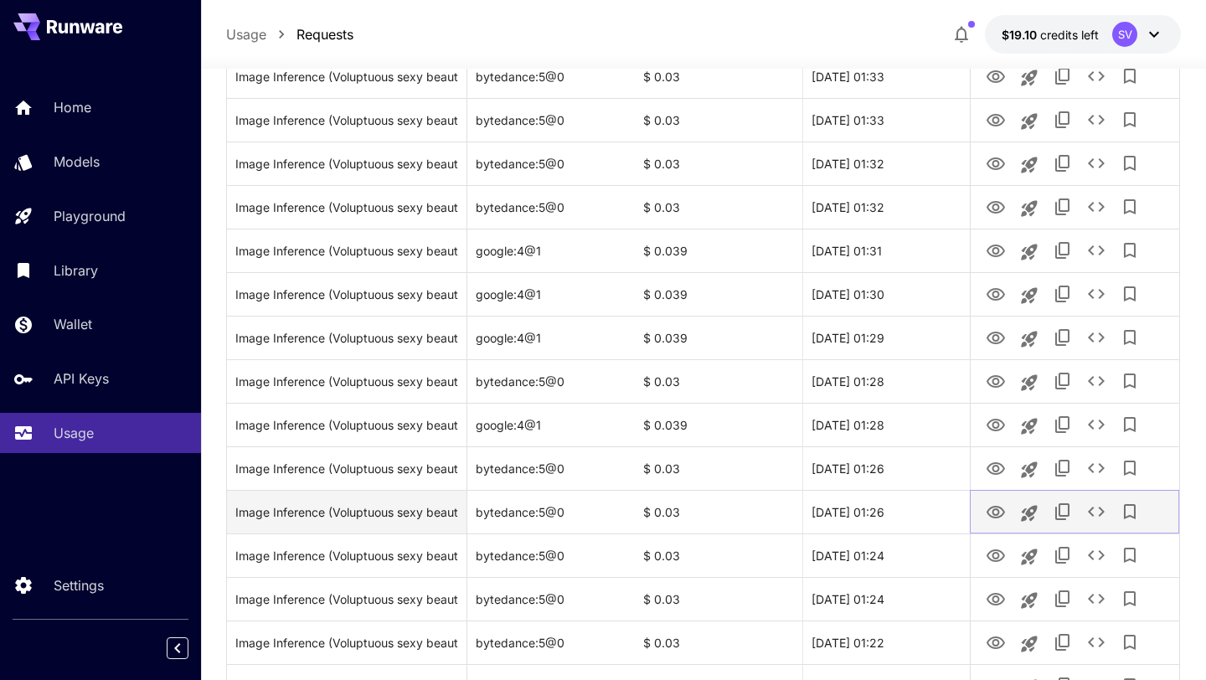
click at [995, 516] on icon "View" at bounding box center [995, 512] width 20 height 20
click at [1032, 510] on icon "Launch in playground" at bounding box center [1029, 513] width 20 height 20
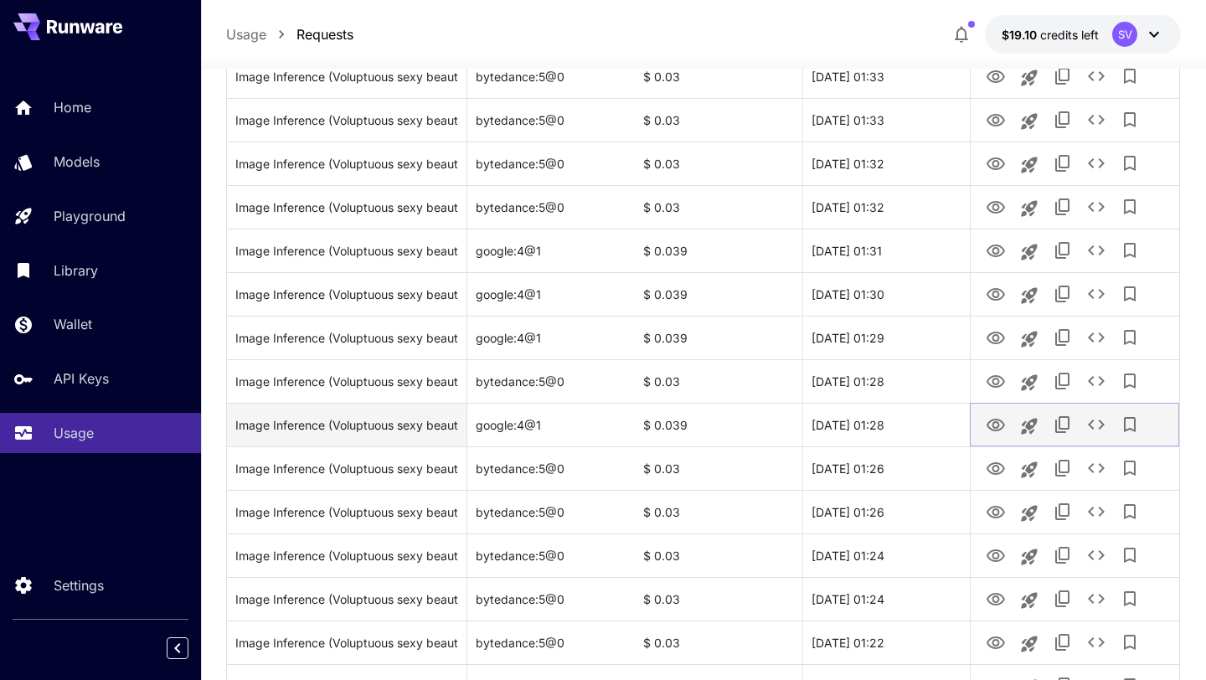
click at [995, 420] on icon "View" at bounding box center [995, 425] width 20 height 20
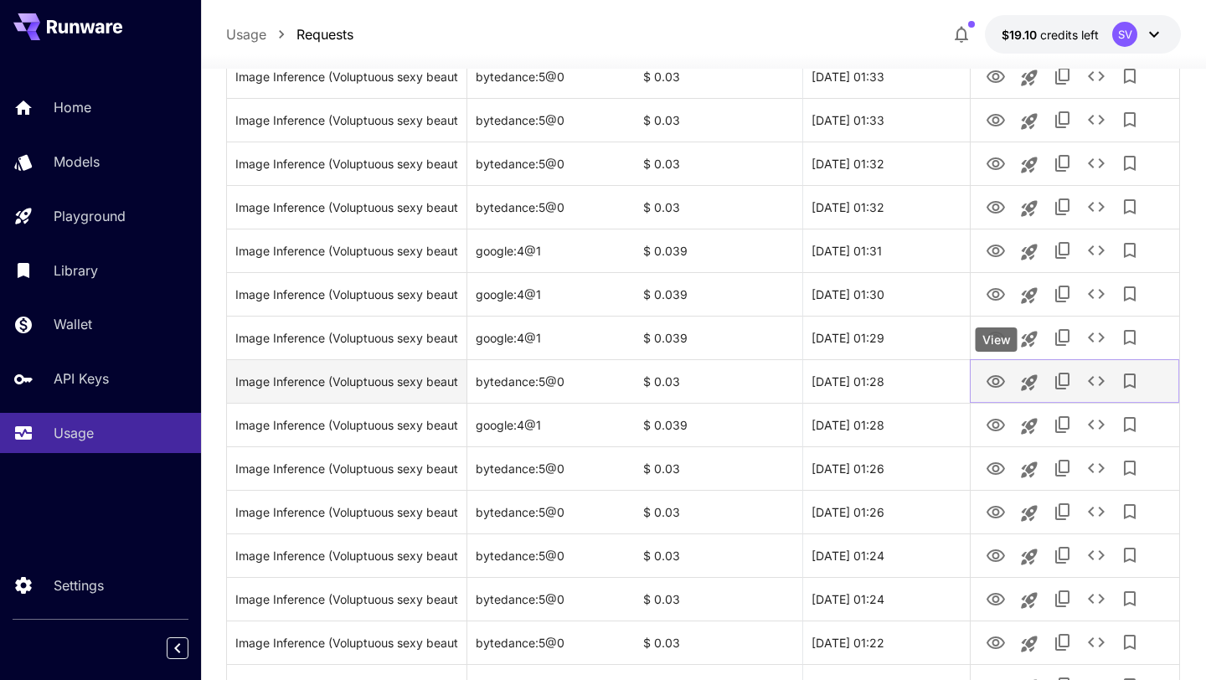
click at [992, 379] on icon "View" at bounding box center [995, 381] width 18 height 13
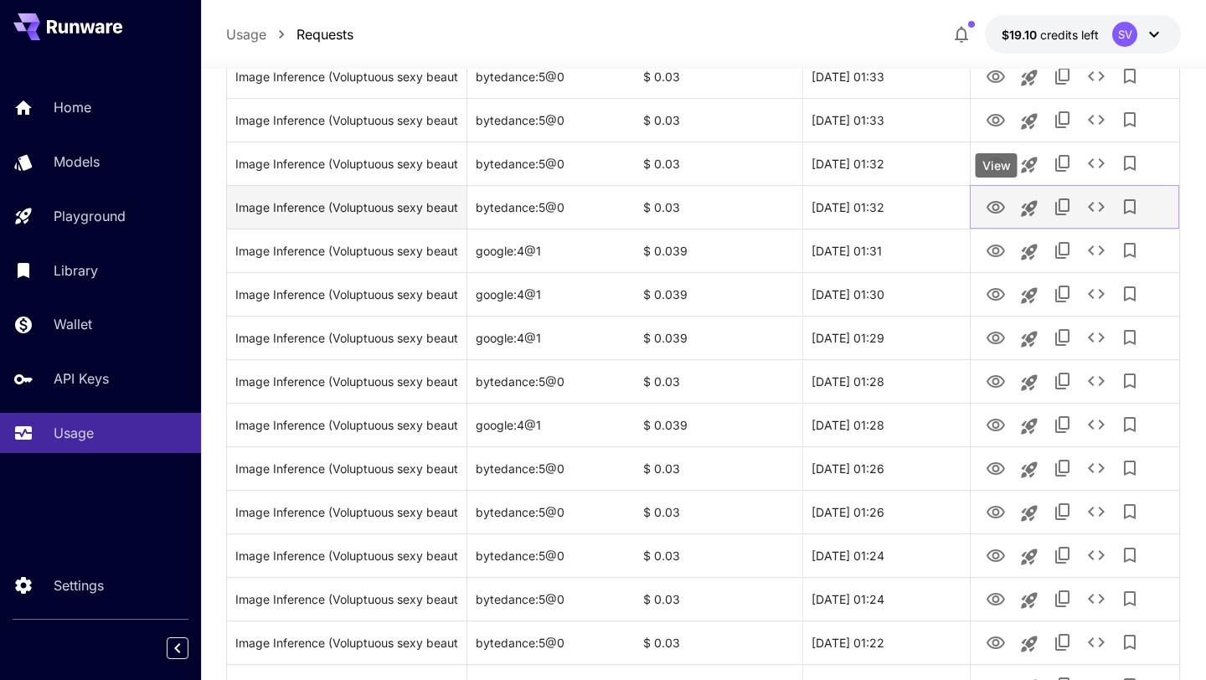
click at [996, 209] on icon "View" at bounding box center [995, 207] width 18 height 13
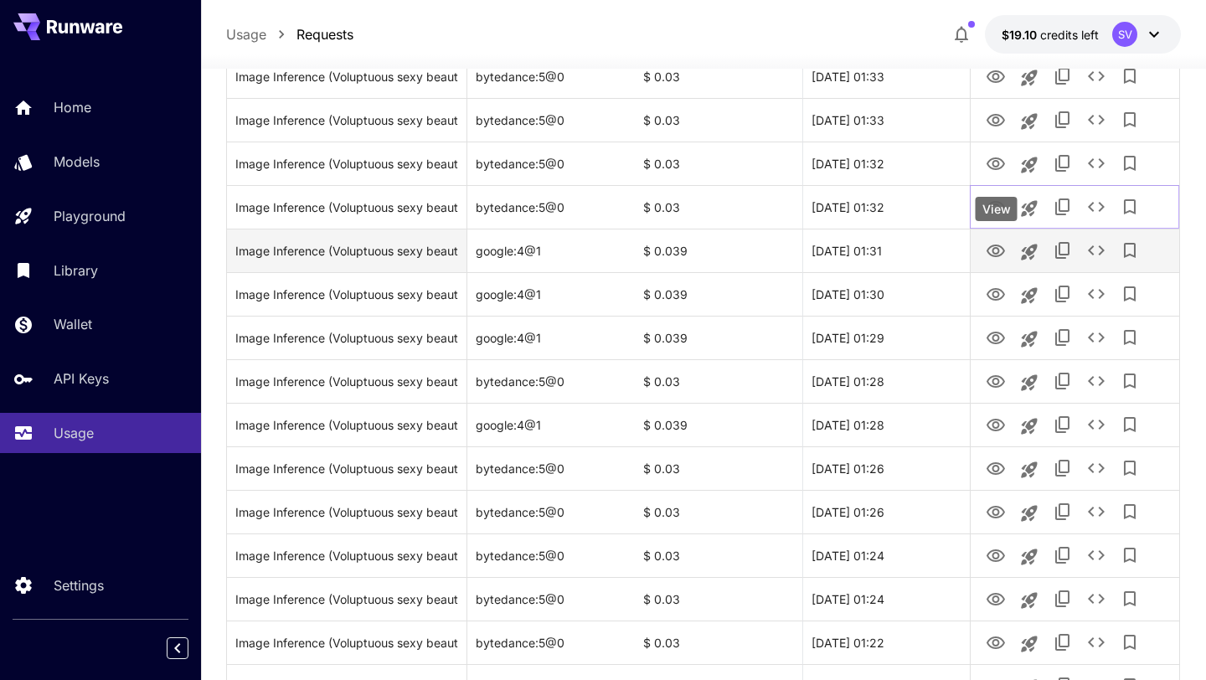
scroll to position [1920, 0]
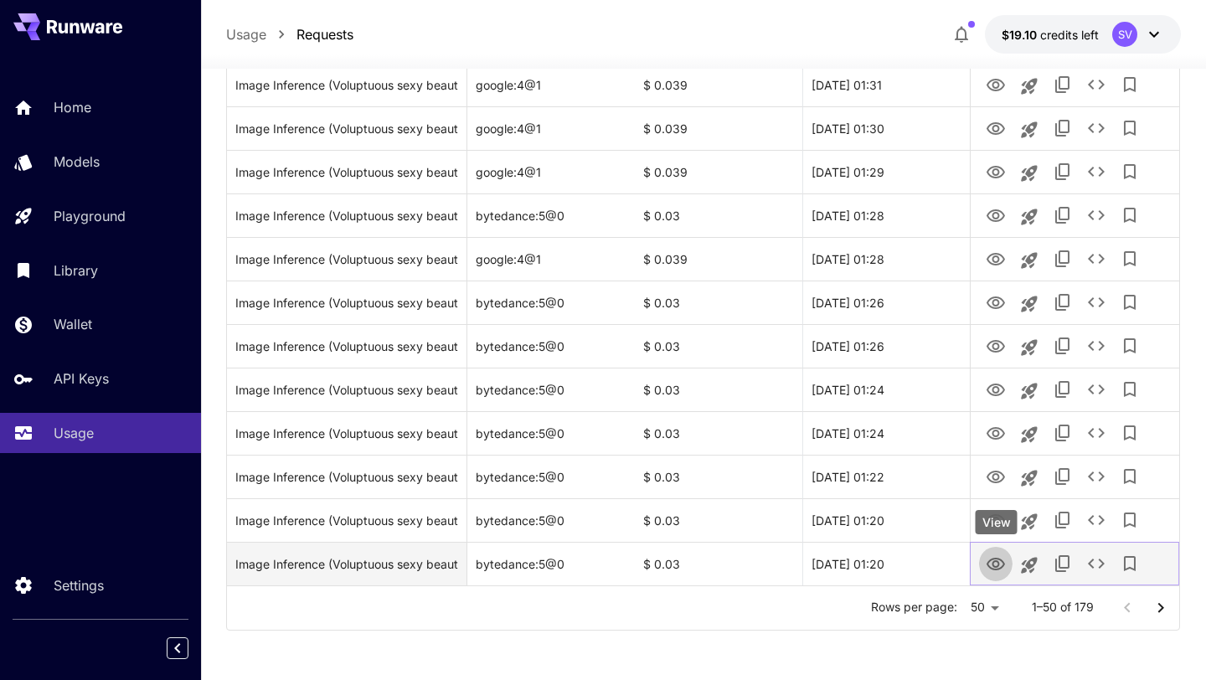
click at [991, 560] on icon "View" at bounding box center [995, 564] width 20 height 20
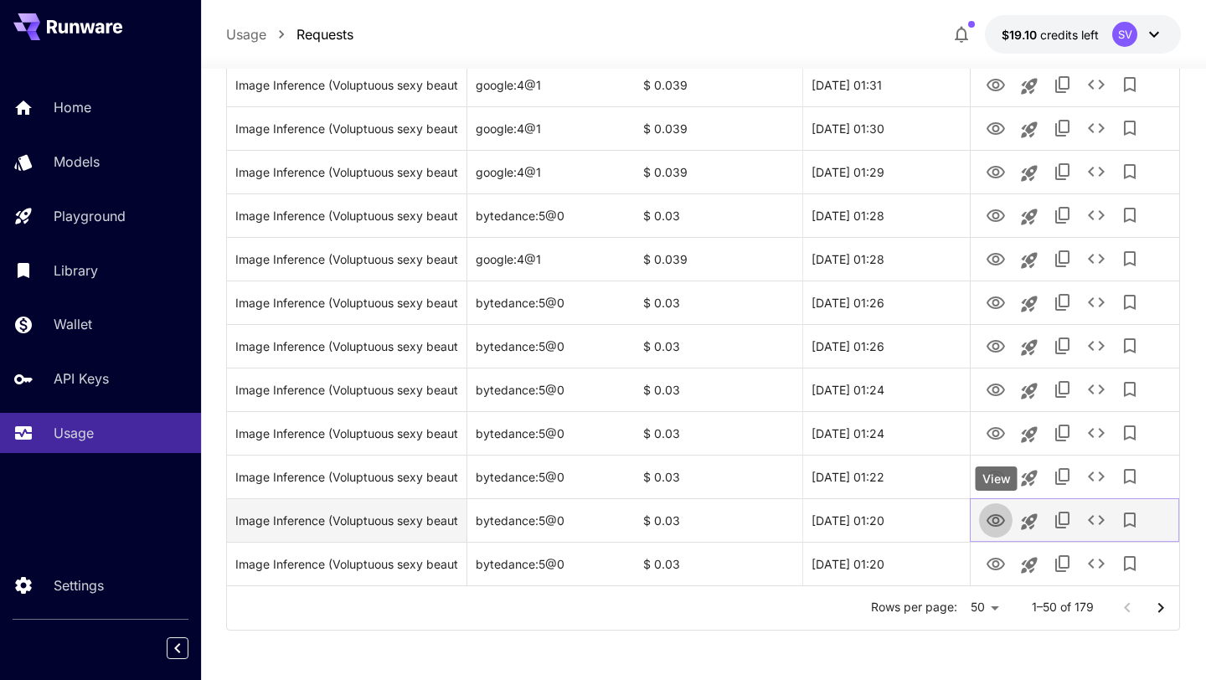
click at [990, 515] on icon "View" at bounding box center [995, 520] width 18 height 13
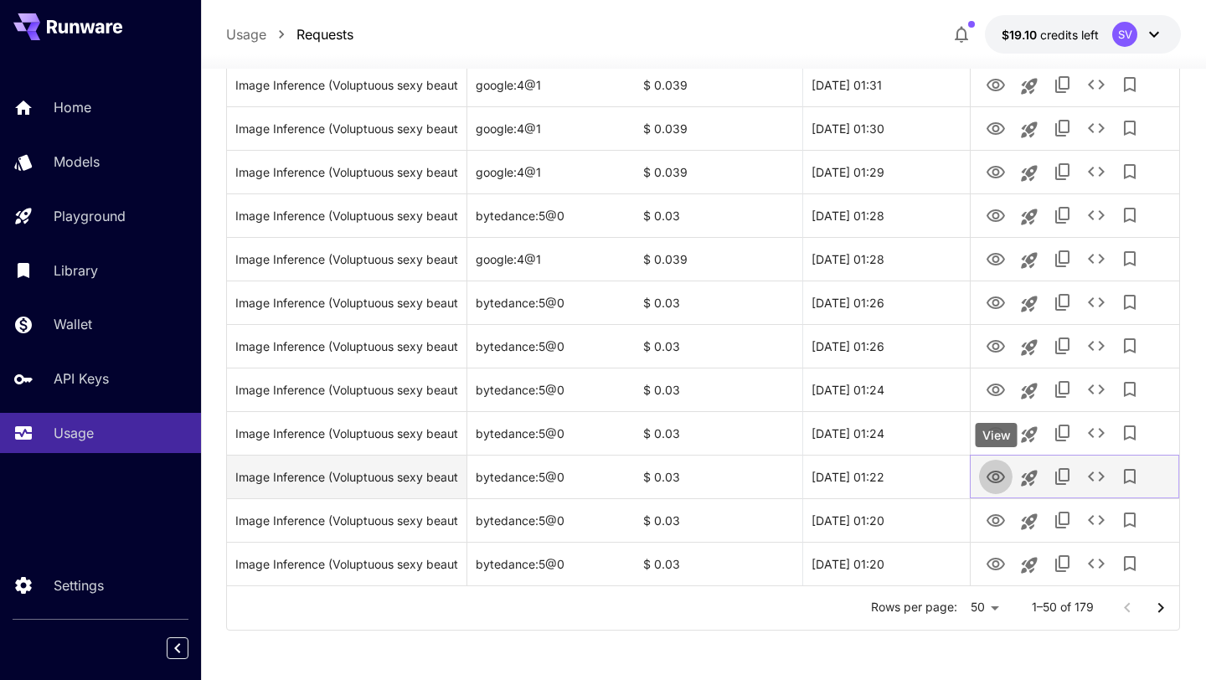
click at [995, 480] on icon "View" at bounding box center [995, 477] width 20 height 20
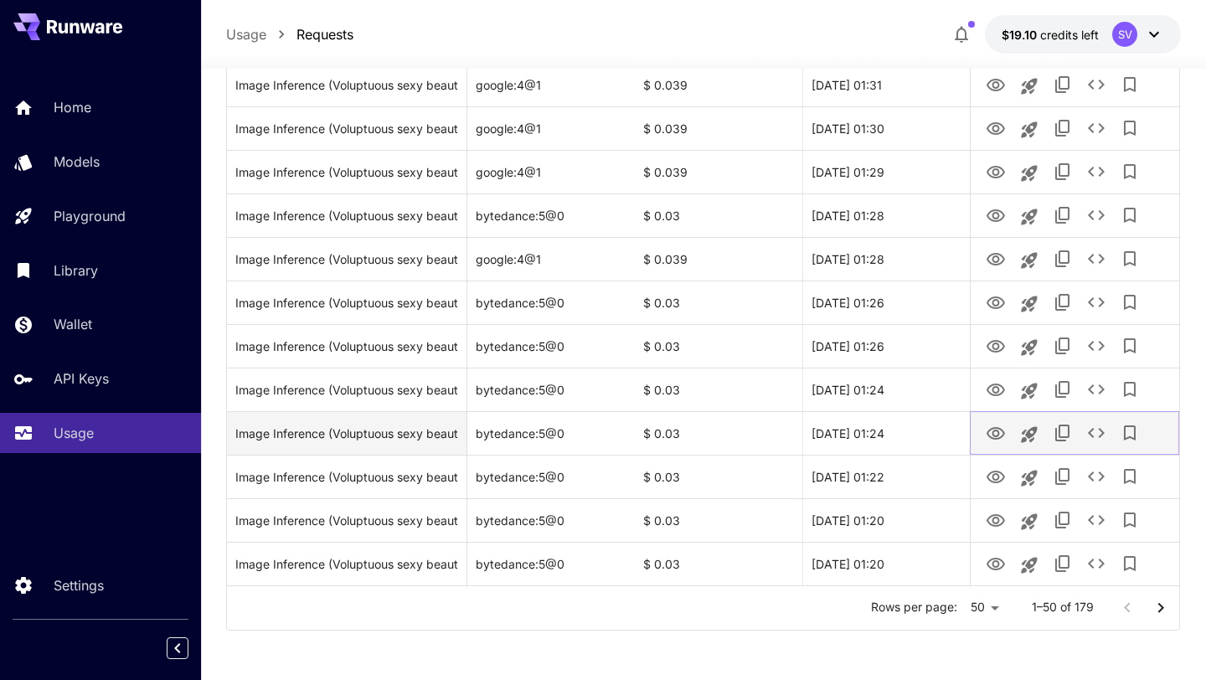
click at [991, 439] on icon "View" at bounding box center [995, 434] width 20 height 20
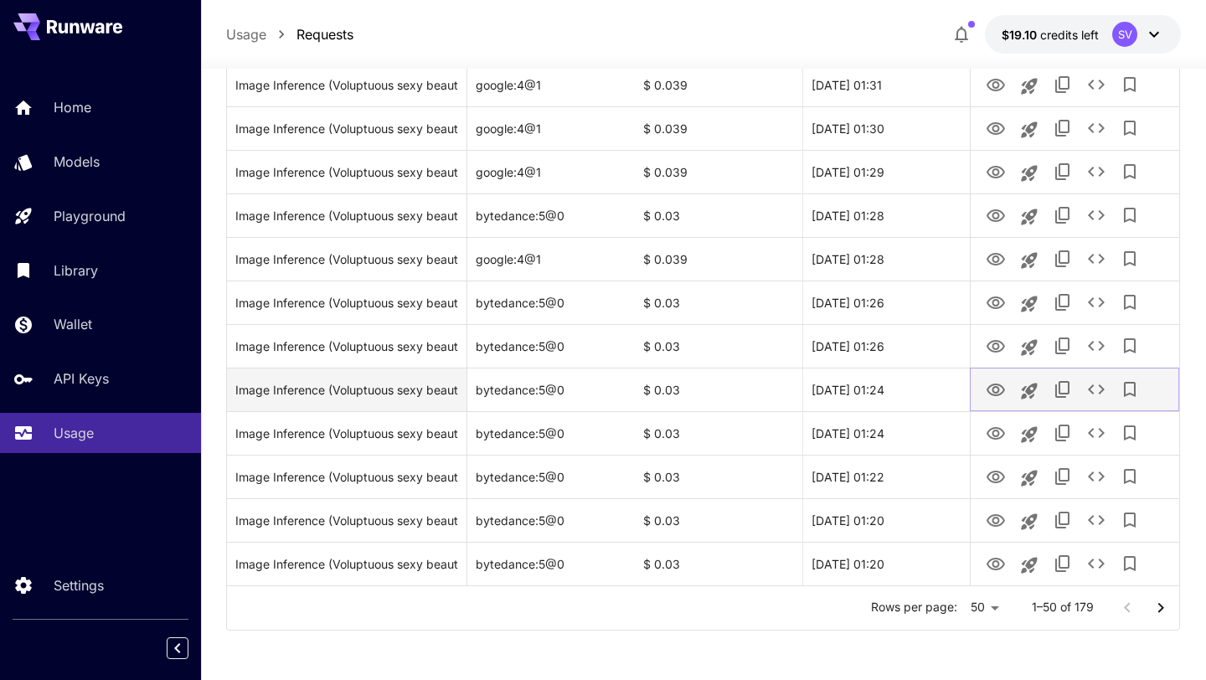
click at [990, 389] on icon "View" at bounding box center [995, 390] width 20 height 20
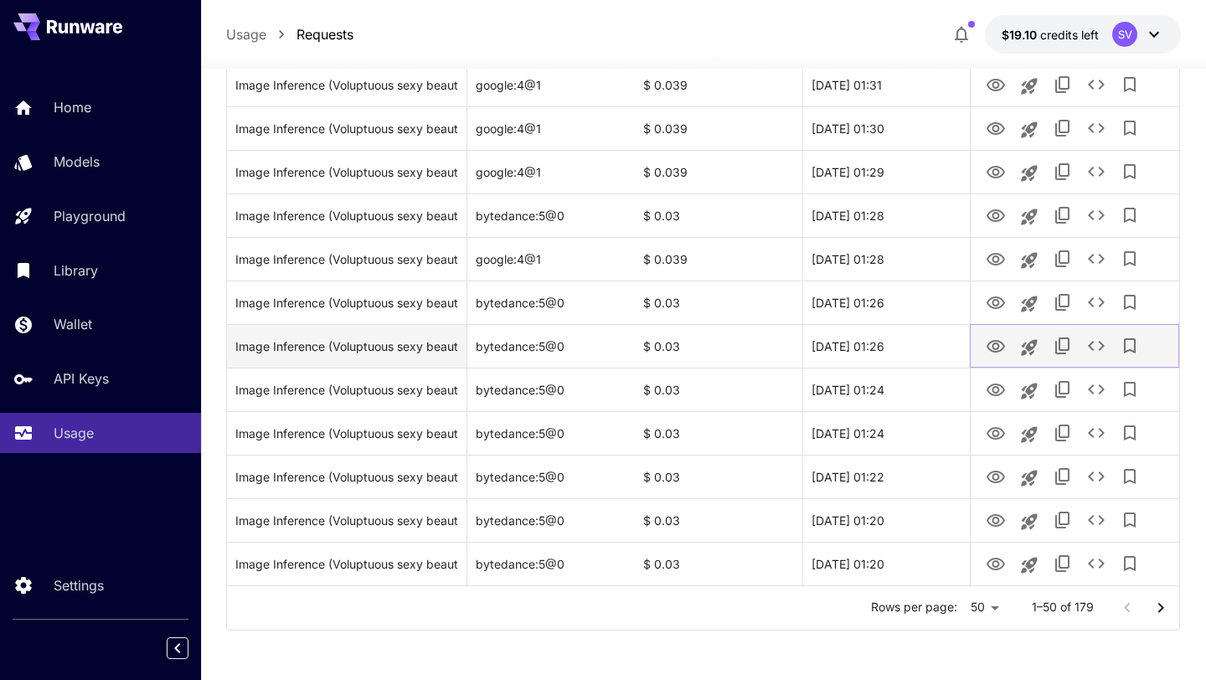
click at [995, 337] on icon "View" at bounding box center [995, 347] width 20 height 20
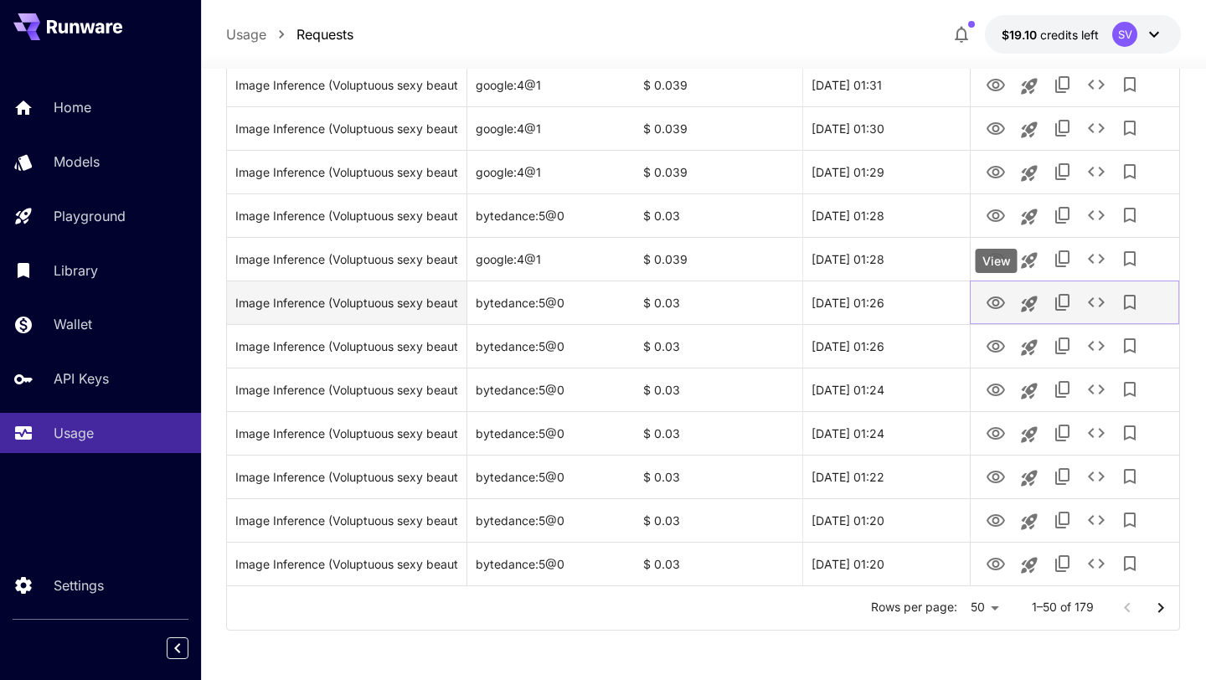
click at [994, 294] on icon "View" at bounding box center [995, 303] width 20 height 20
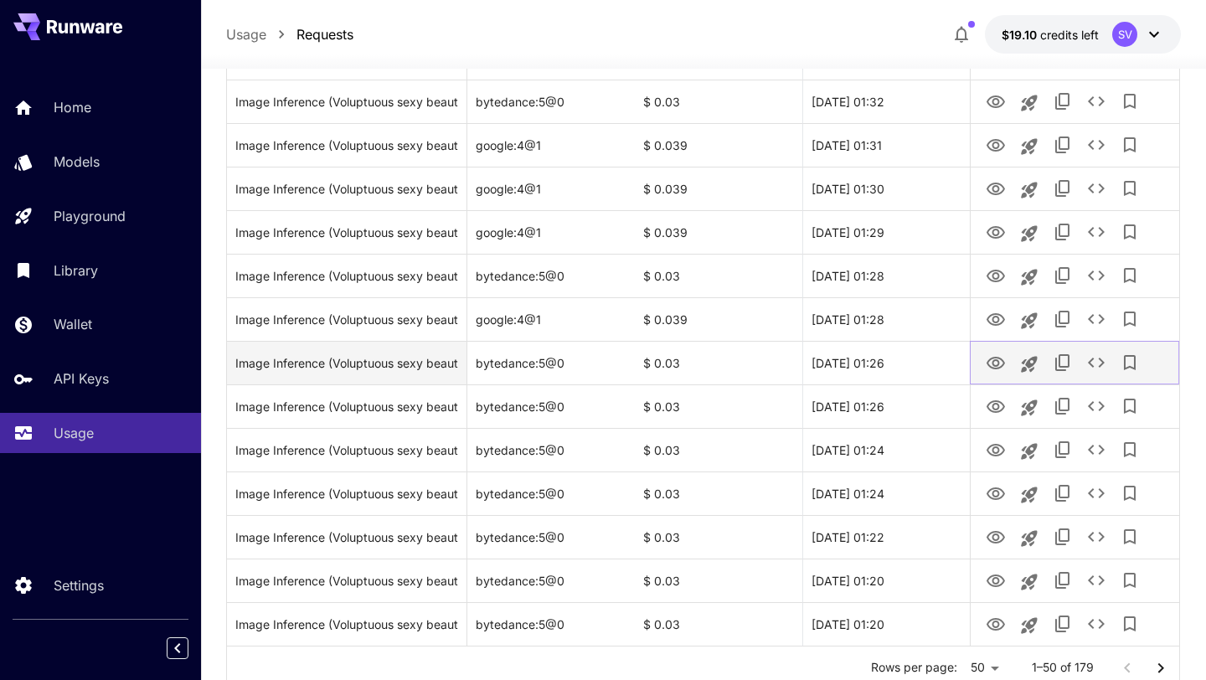
scroll to position [1831, 0]
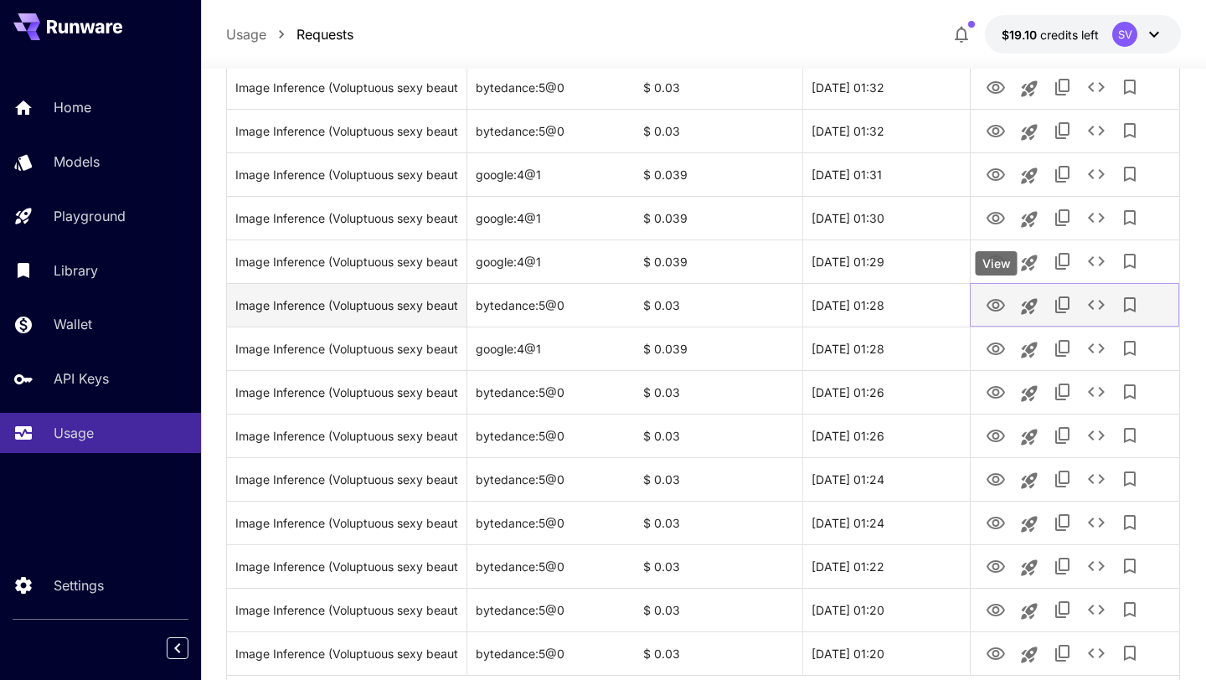
click at [994, 307] on icon "View" at bounding box center [995, 305] width 18 height 13
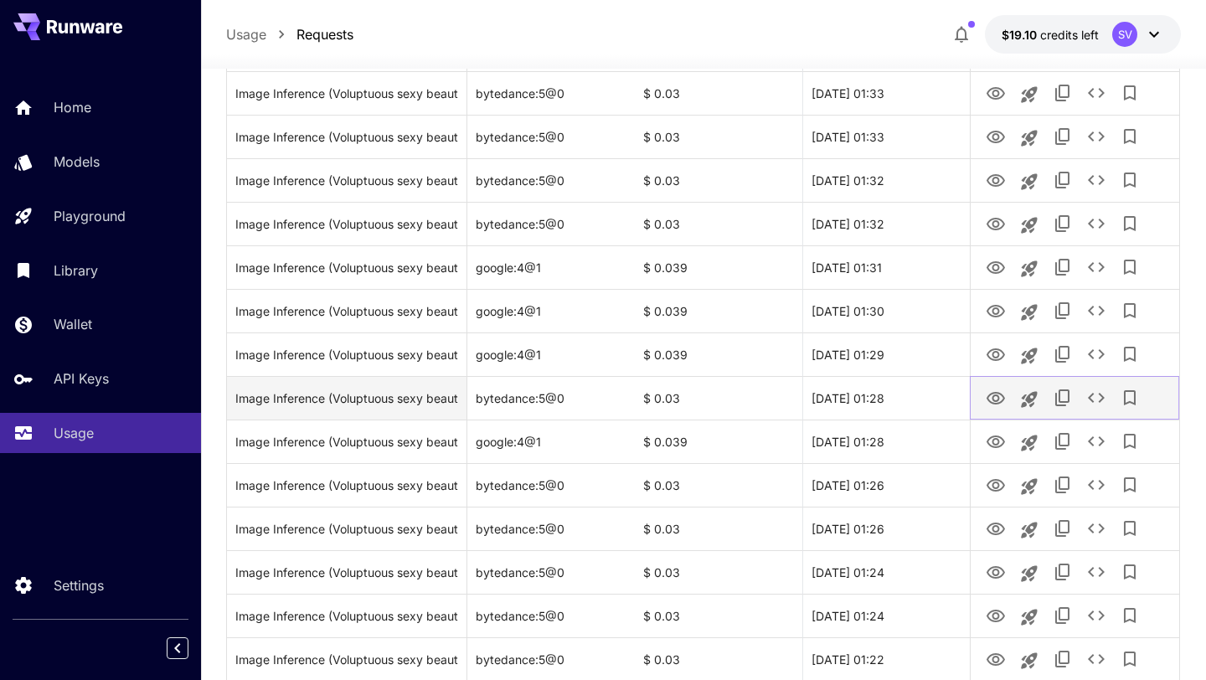
scroll to position [1673, 0]
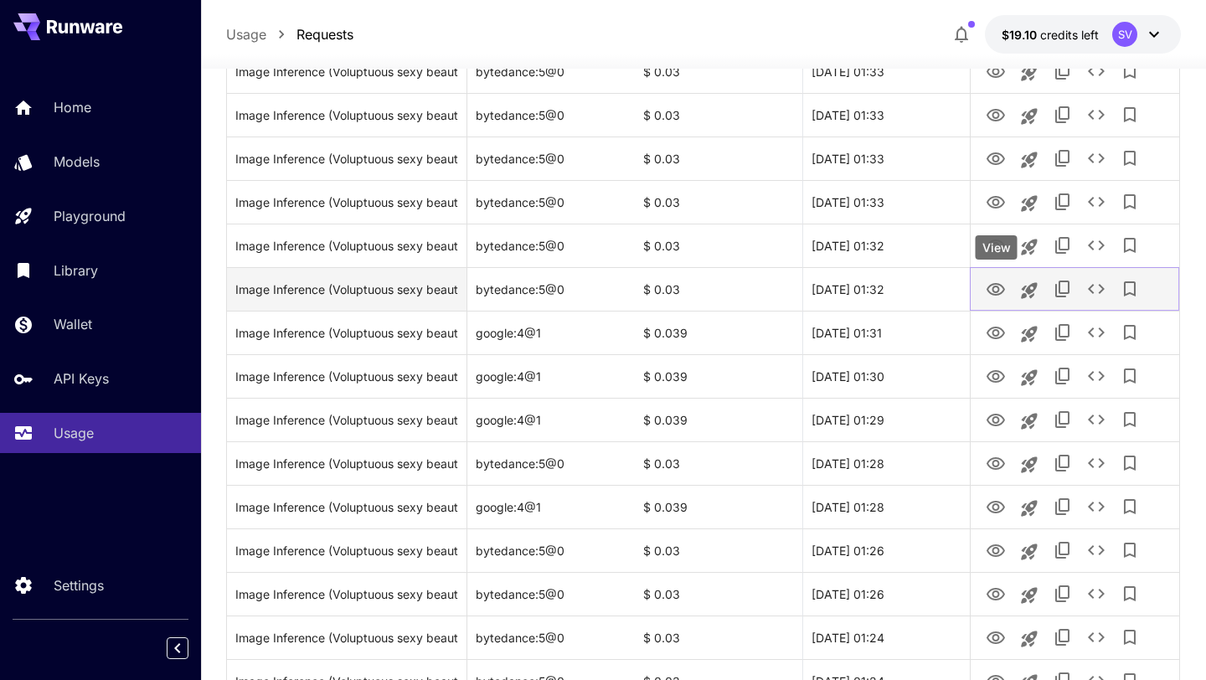
click at [995, 290] on icon "View" at bounding box center [995, 290] width 20 height 20
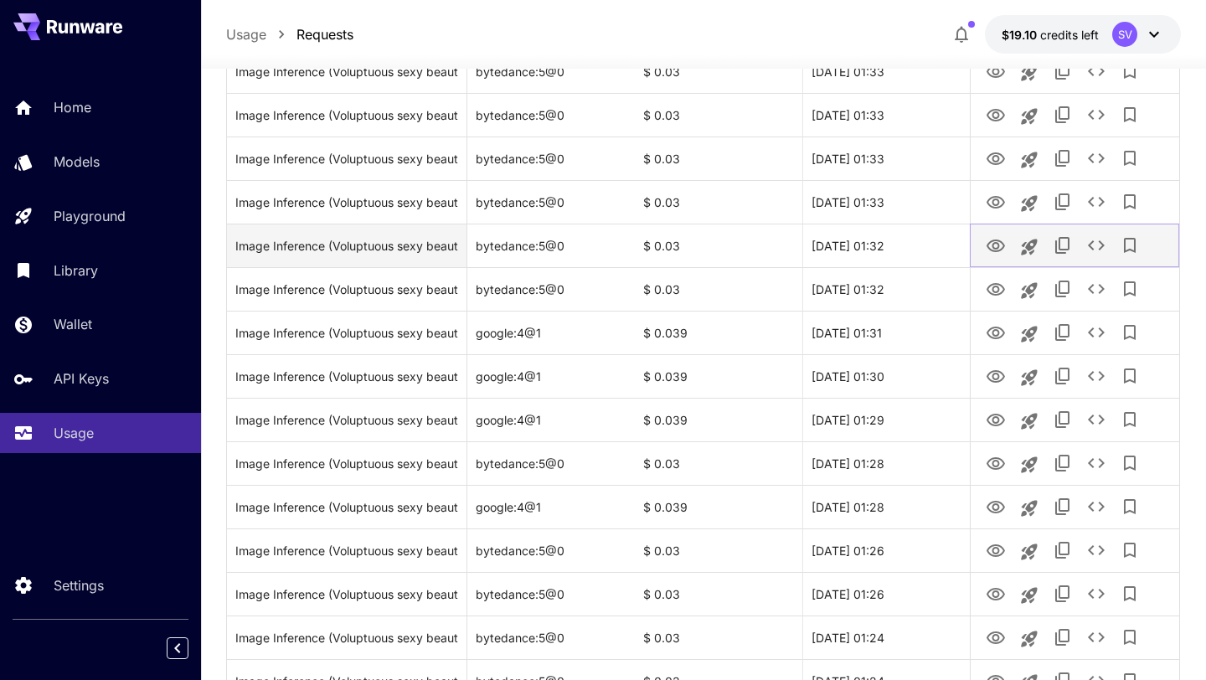
click at [995, 249] on icon "View" at bounding box center [995, 246] width 20 height 20
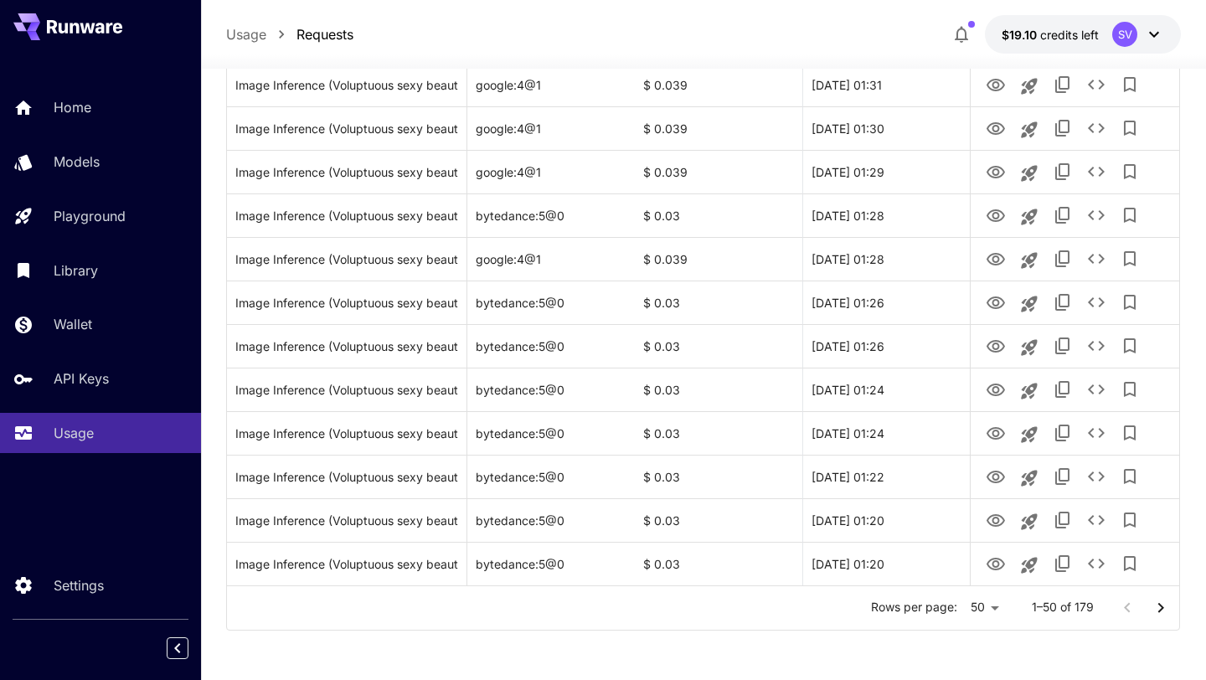
click at [1159, 605] on icon "Go to next page" at bounding box center [1160, 607] width 6 height 10
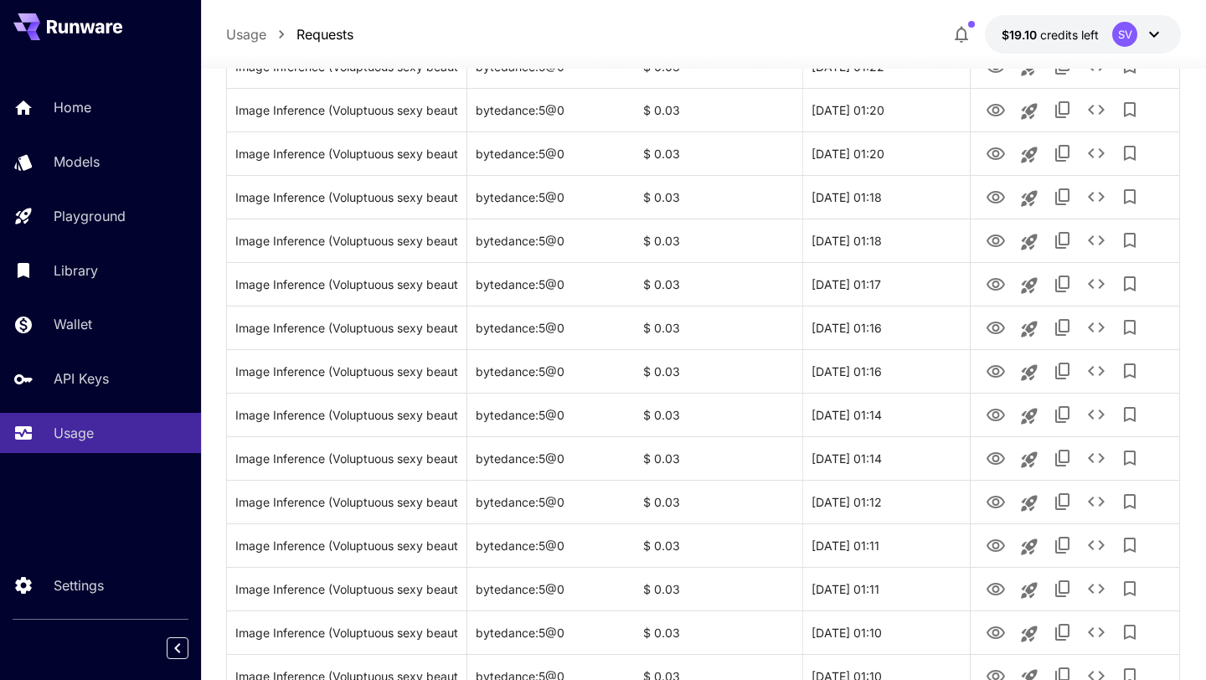
scroll to position [0, 0]
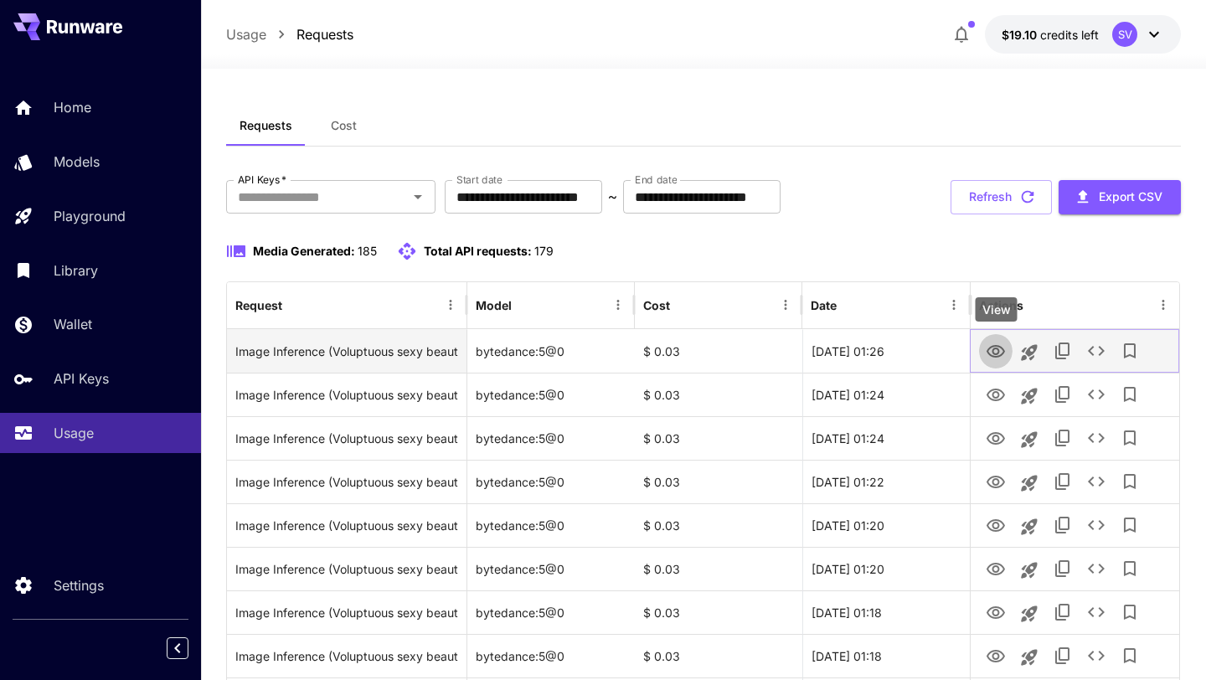
click at [995, 343] on icon "View" at bounding box center [995, 352] width 20 height 20
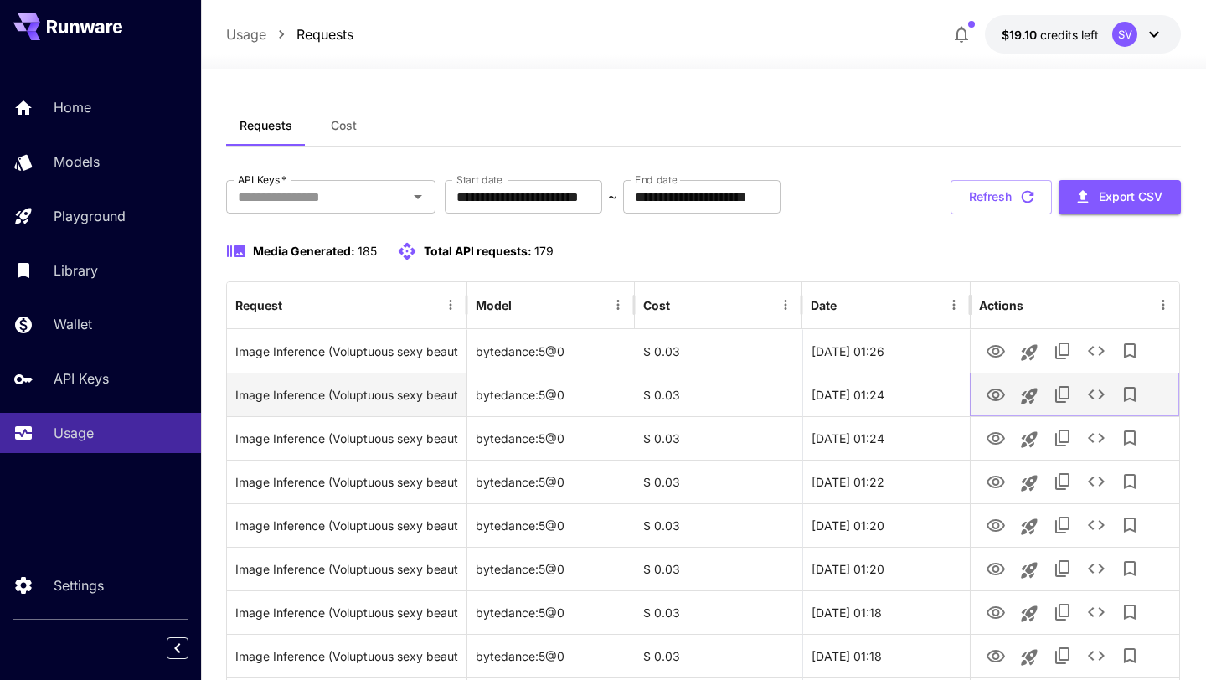
click at [997, 391] on icon "View" at bounding box center [995, 394] width 18 height 13
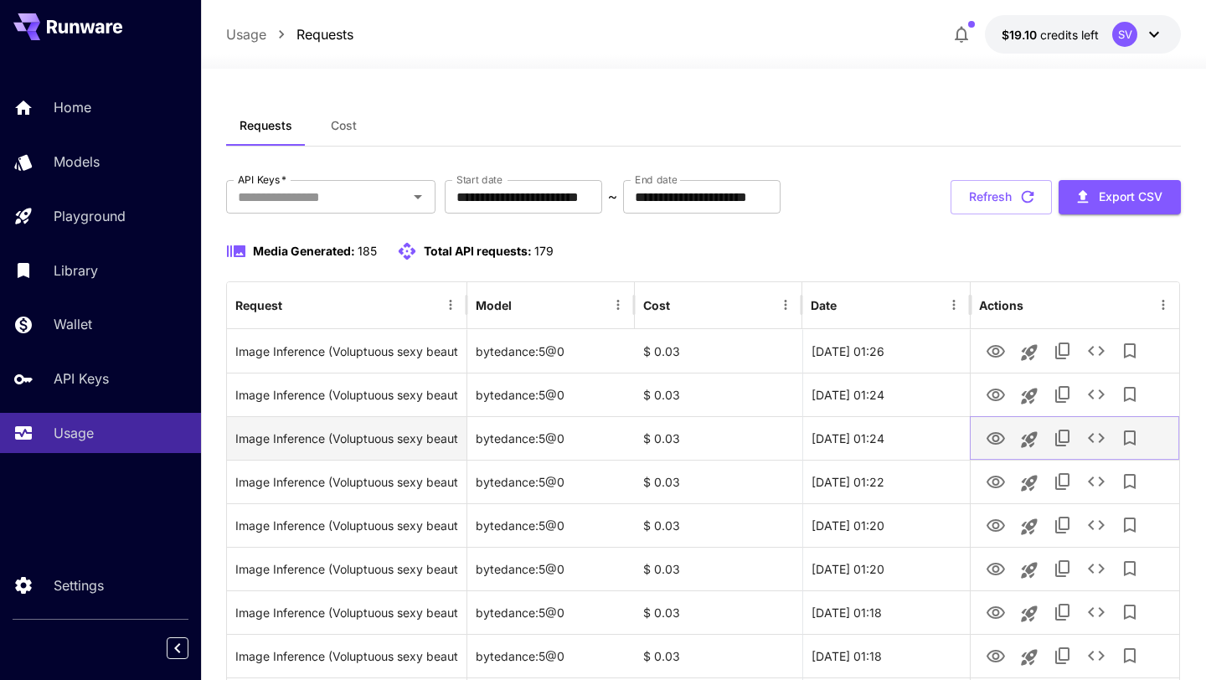
click at [987, 434] on icon "View" at bounding box center [995, 439] width 20 height 20
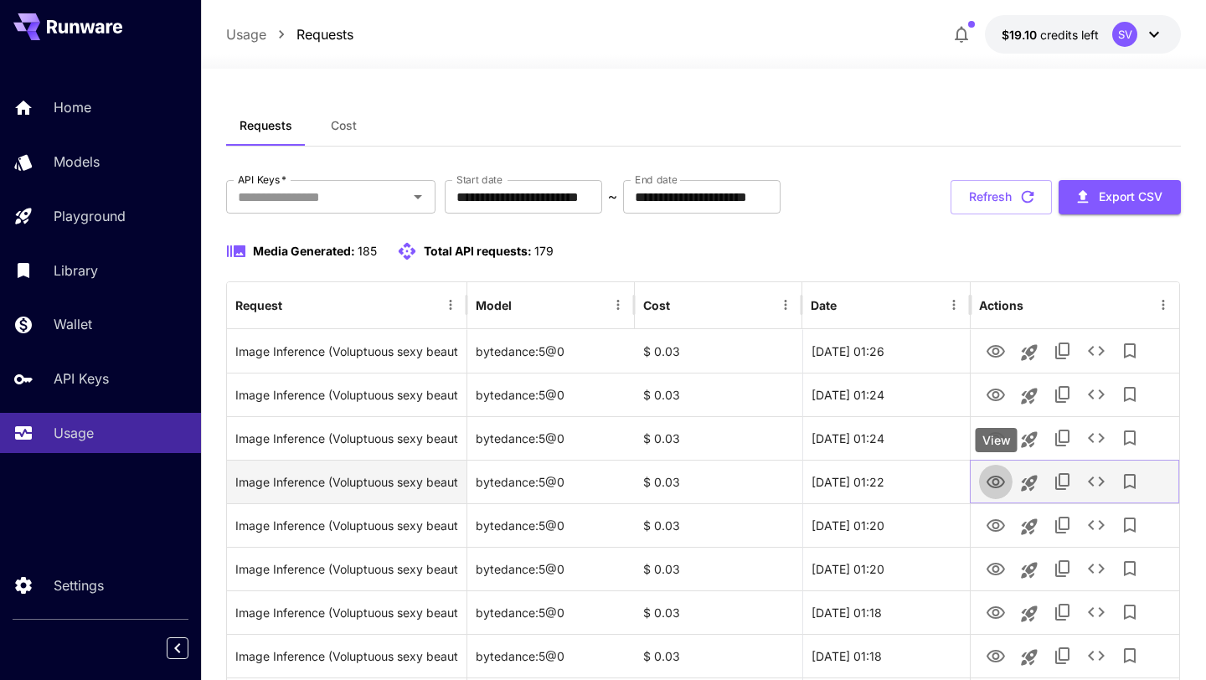
click at [985, 487] on icon "View" at bounding box center [995, 482] width 20 height 20
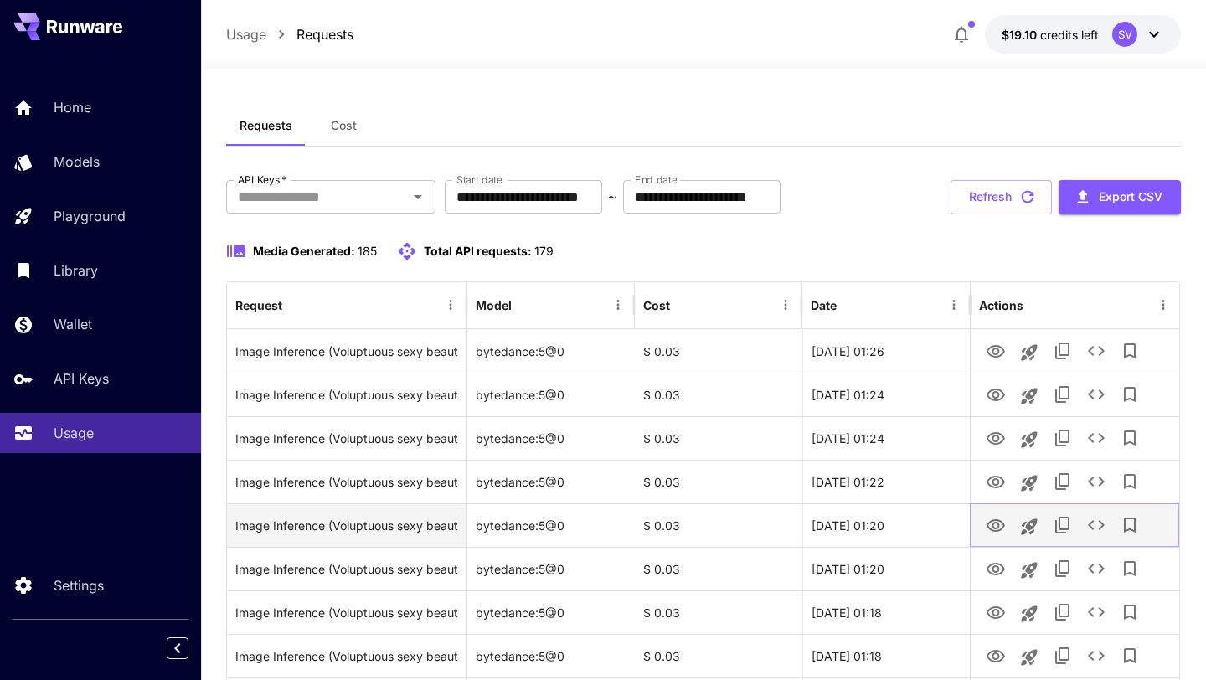
click at [991, 536] on button "View" at bounding box center [995, 524] width 33 height 34
click at [992, 527] on icon "View" at bounding box center [995, 525] width 18 height 13
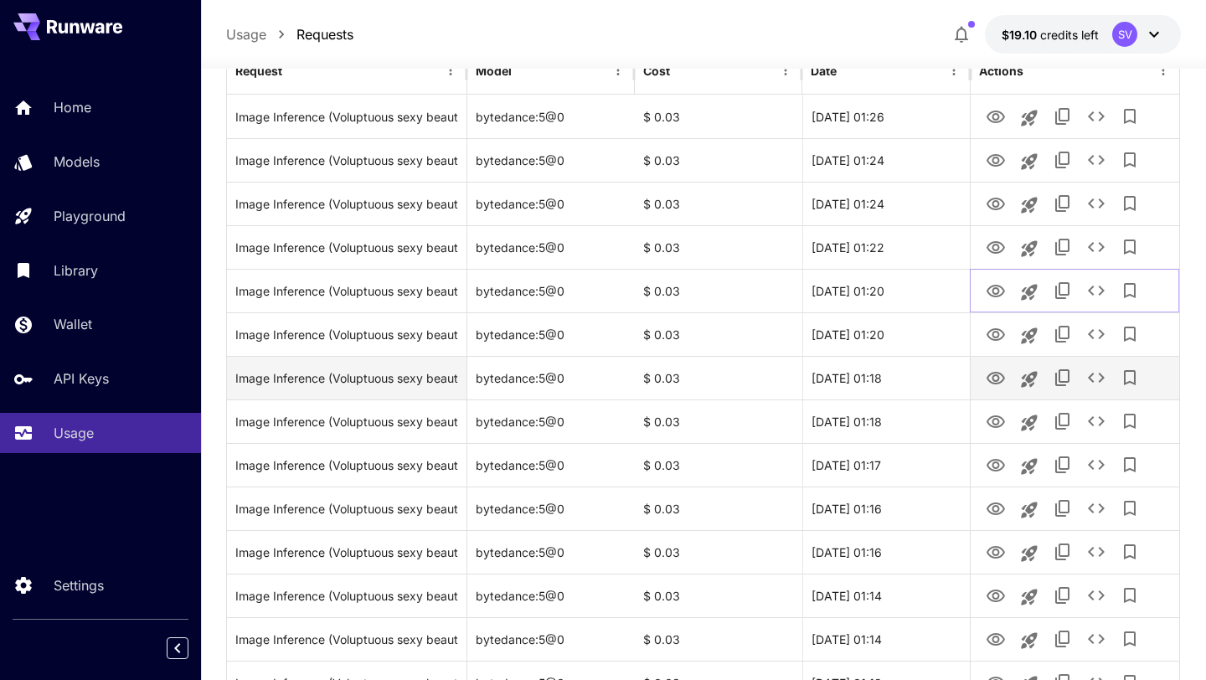
scroll to position [238, 0]
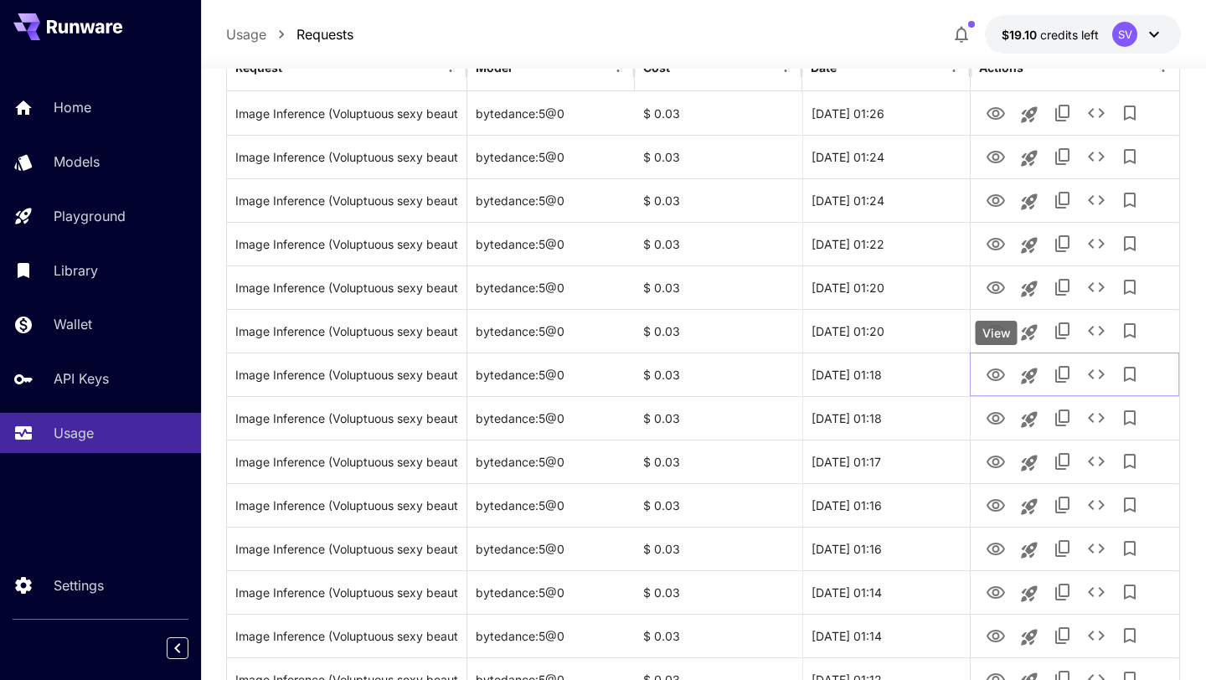
click at [994, 332] on div "View" at bounding box center [996, 333] width 42 height 24
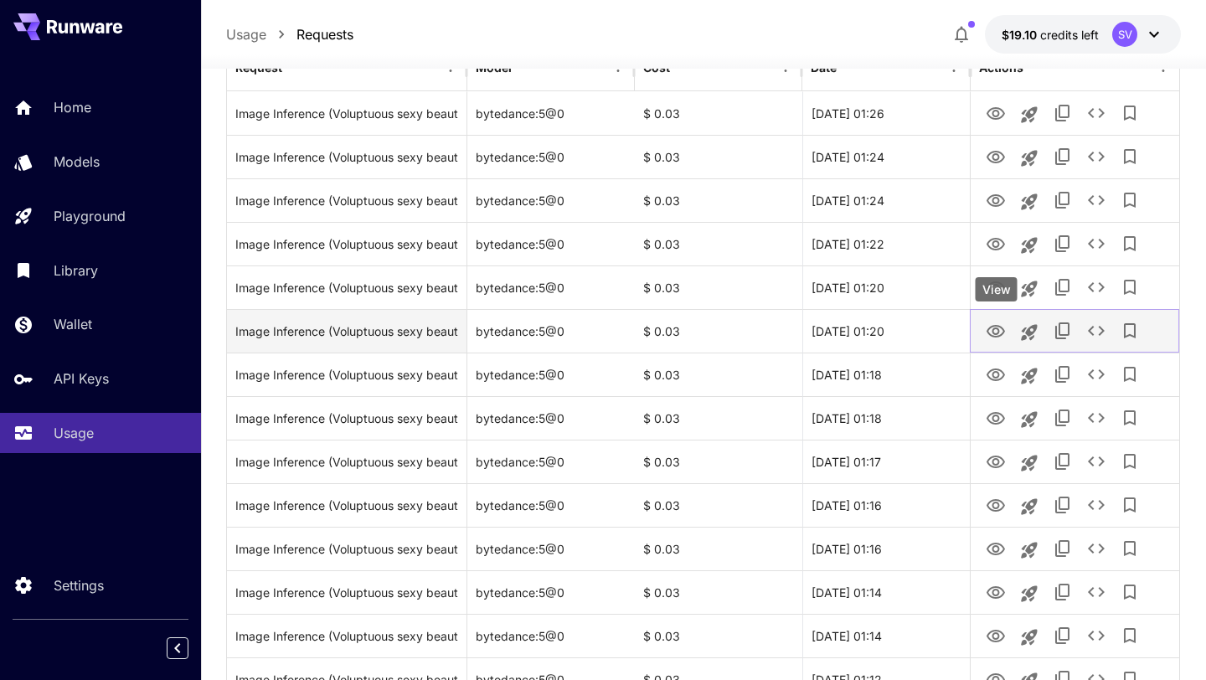
click at [997, 319] on button "View" at bounding box center [995, 330] width 33 height 34
click at [995, 326] on icon "View" at bounding box center [995, 331] width 18 height 13
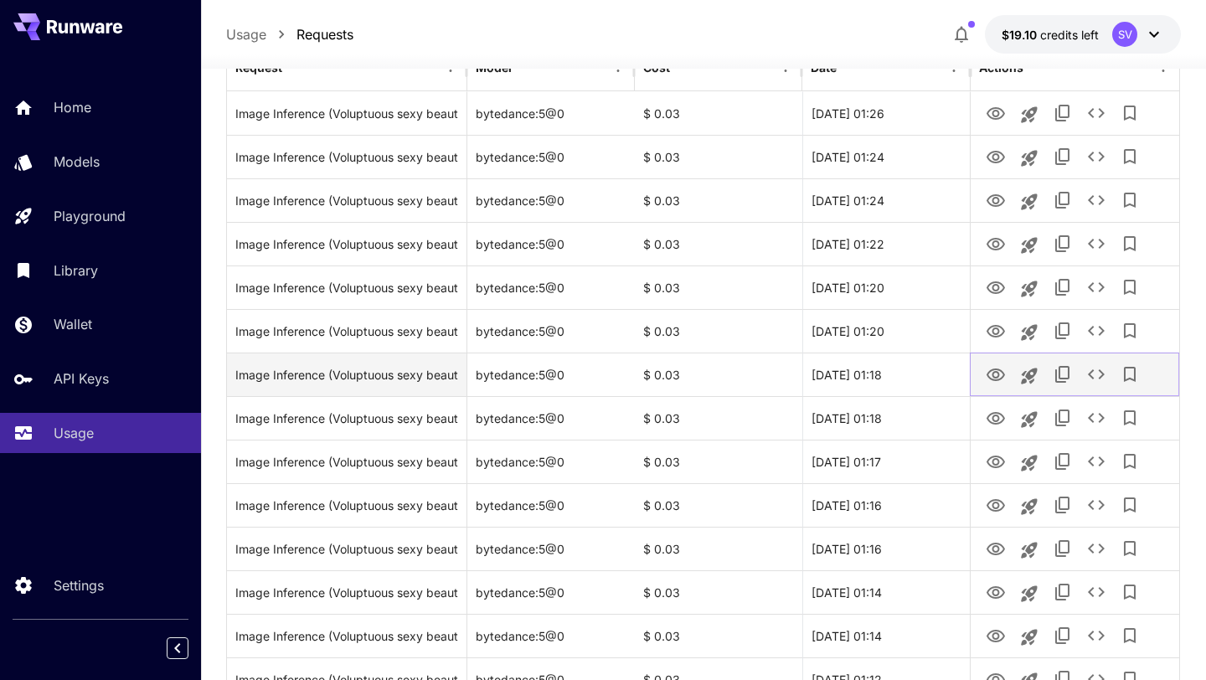
click at [992, 379] on icon "View" at bounding box center [995, 374] width 18 height 13
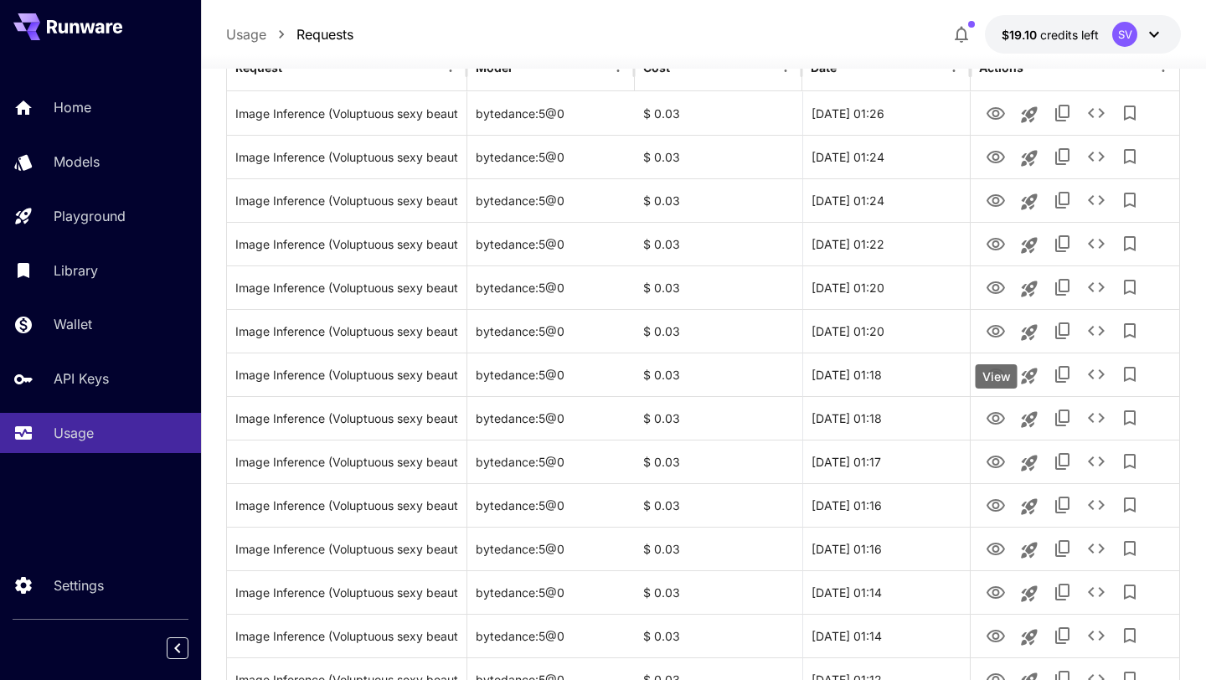
click at [991, 372] on div "View" at bounding box center [996, 376] width 42 height 24
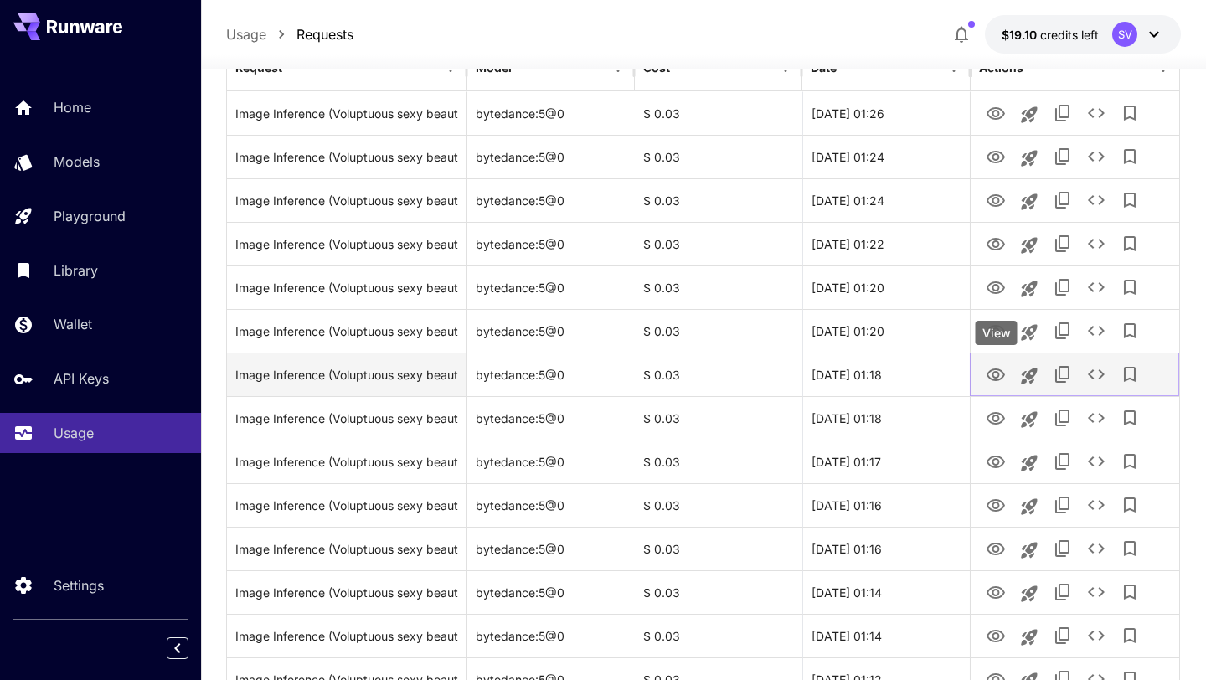
click at [993, 372] on icon "View" at bounding box center [995, 374] width 18 height 13
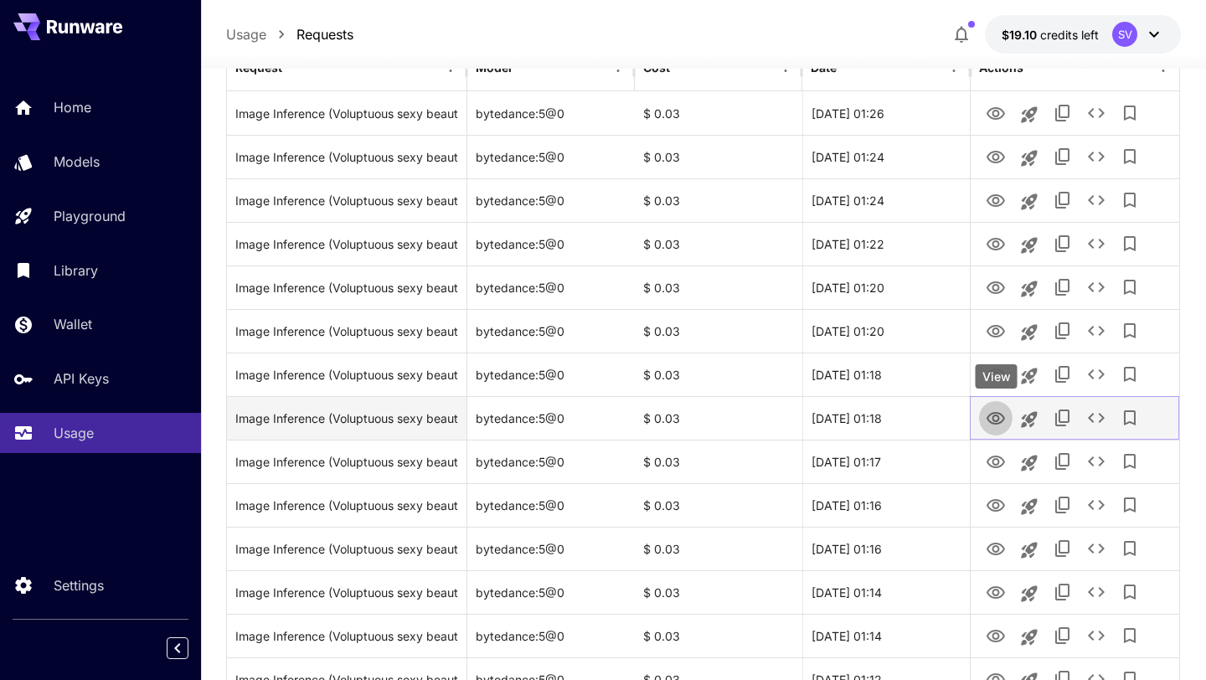
click at [988, 422] on icon "View" at bounding box center [995, 419] width 20 height 20
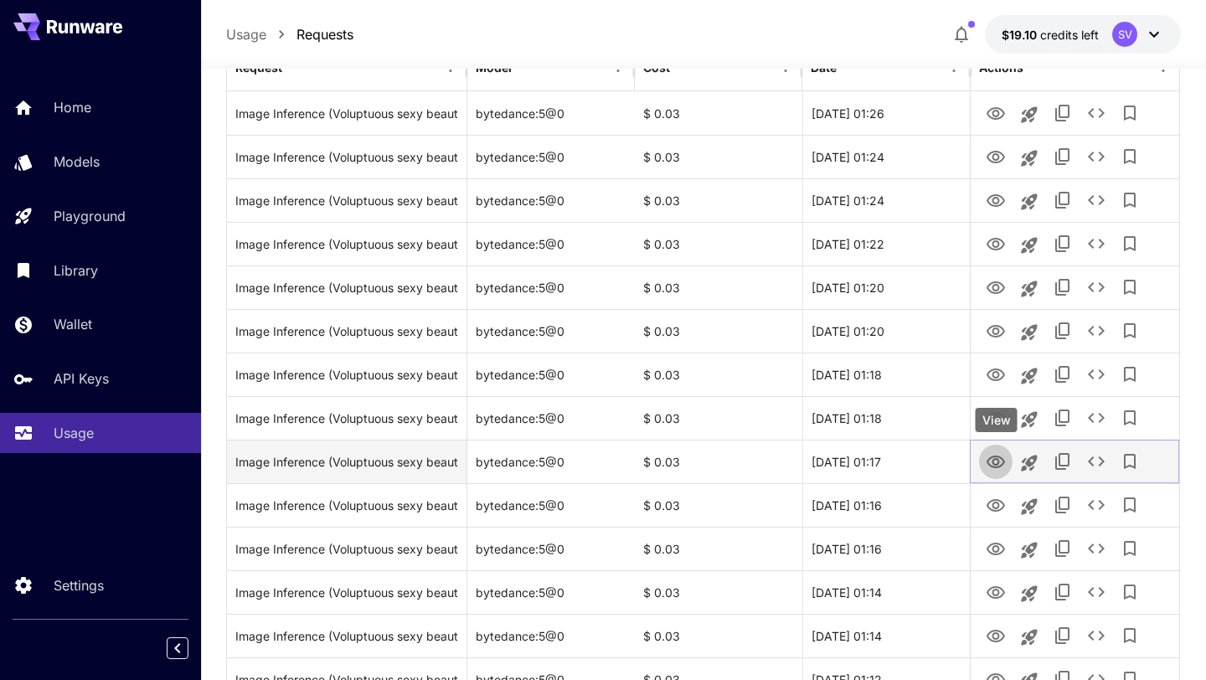
click at [993, 470] on icon "View" at bounding box center [995, 462] width 20 height 20
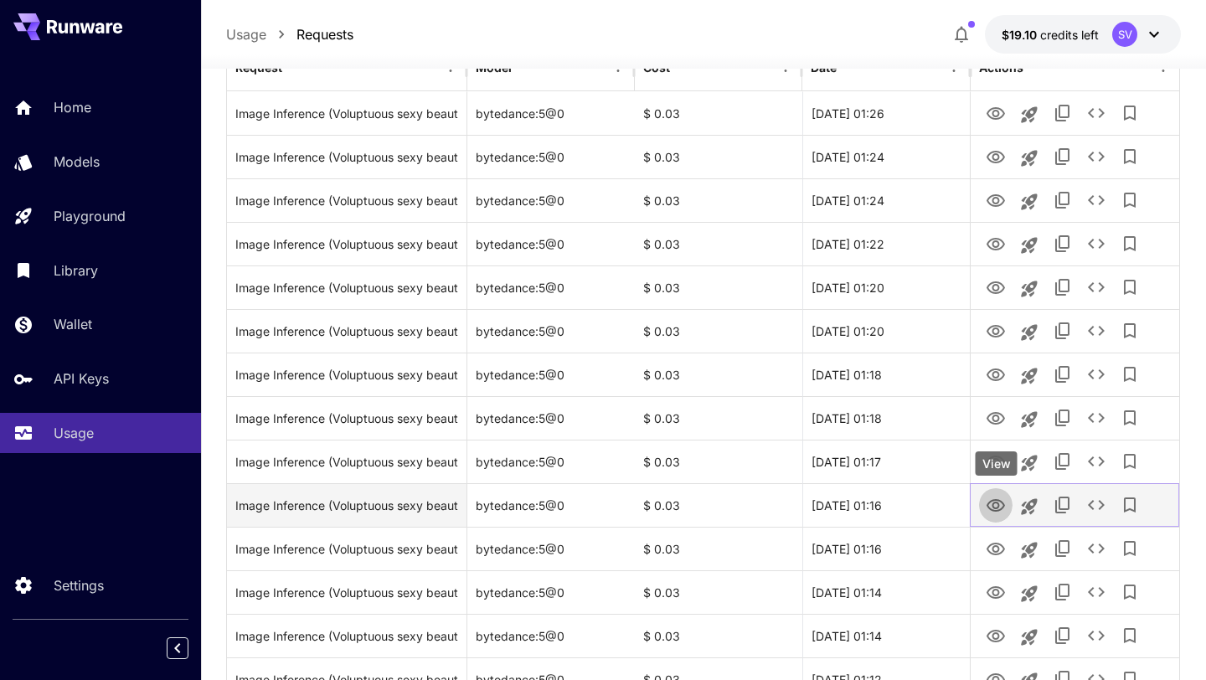
click at [997, 512] on icon "View" at bounding box center [995, 506] width 20 height 20
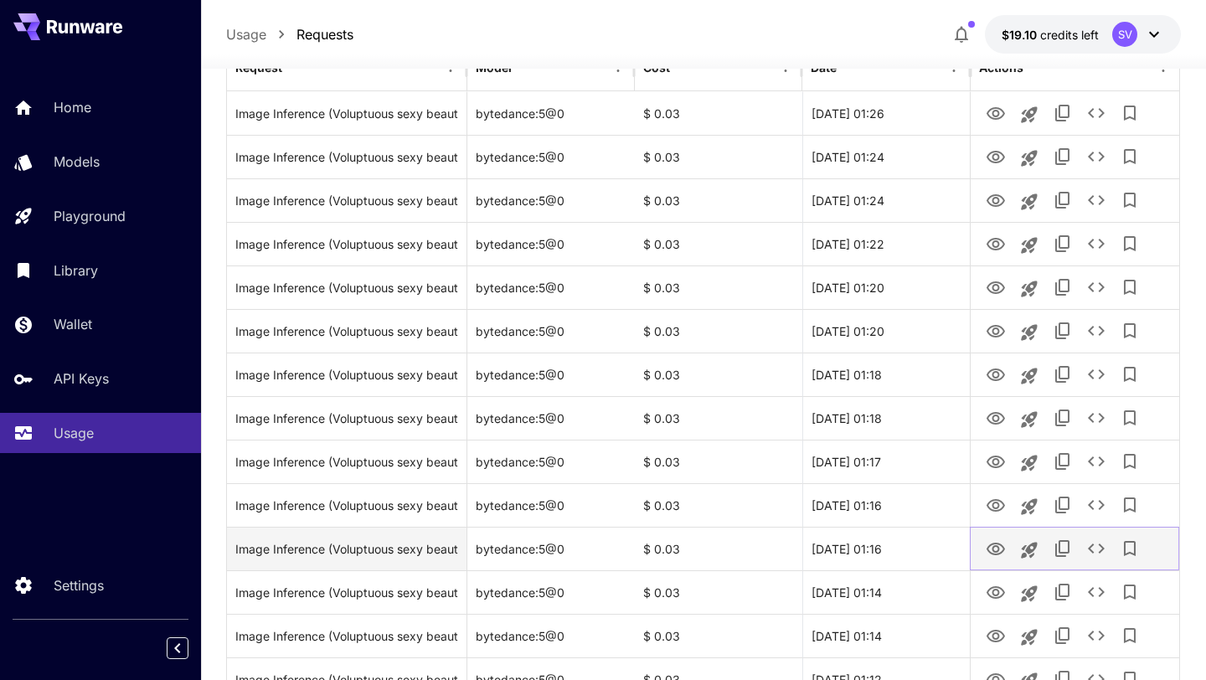
click at [994, 548] on icon "View" at bounding box center [995, 549] width 20 height 20
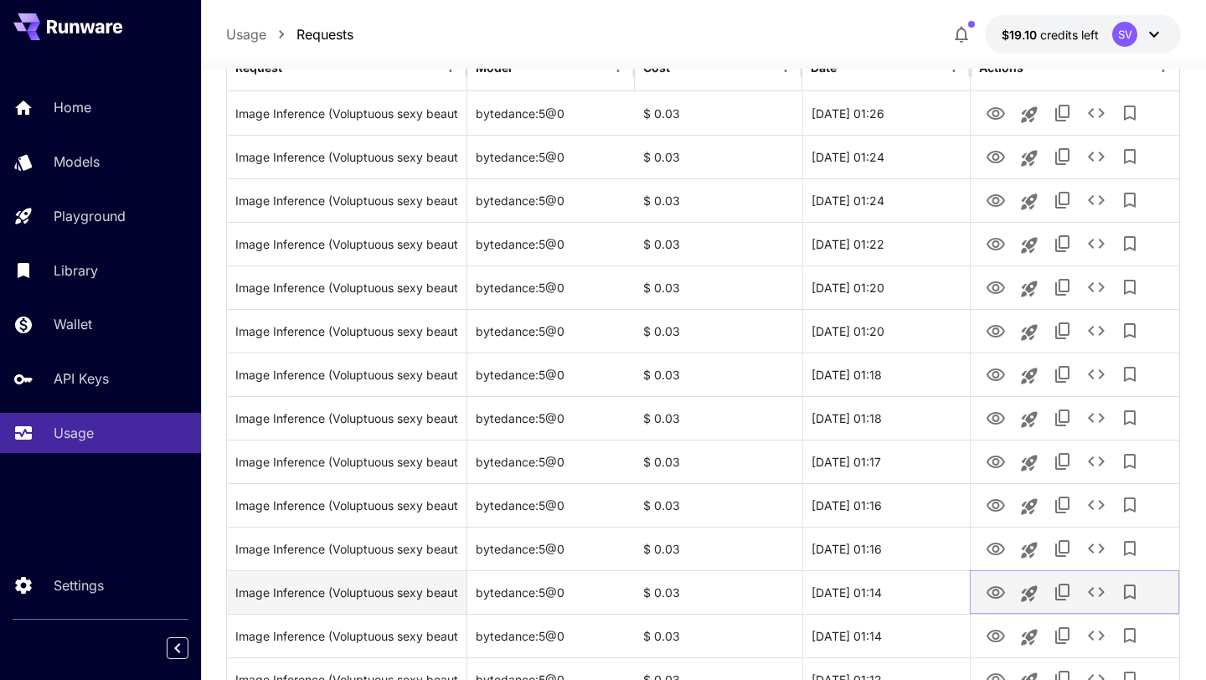
click at [996, 594] on icon "View" at bounding box center [995, 592] width 18 height 13
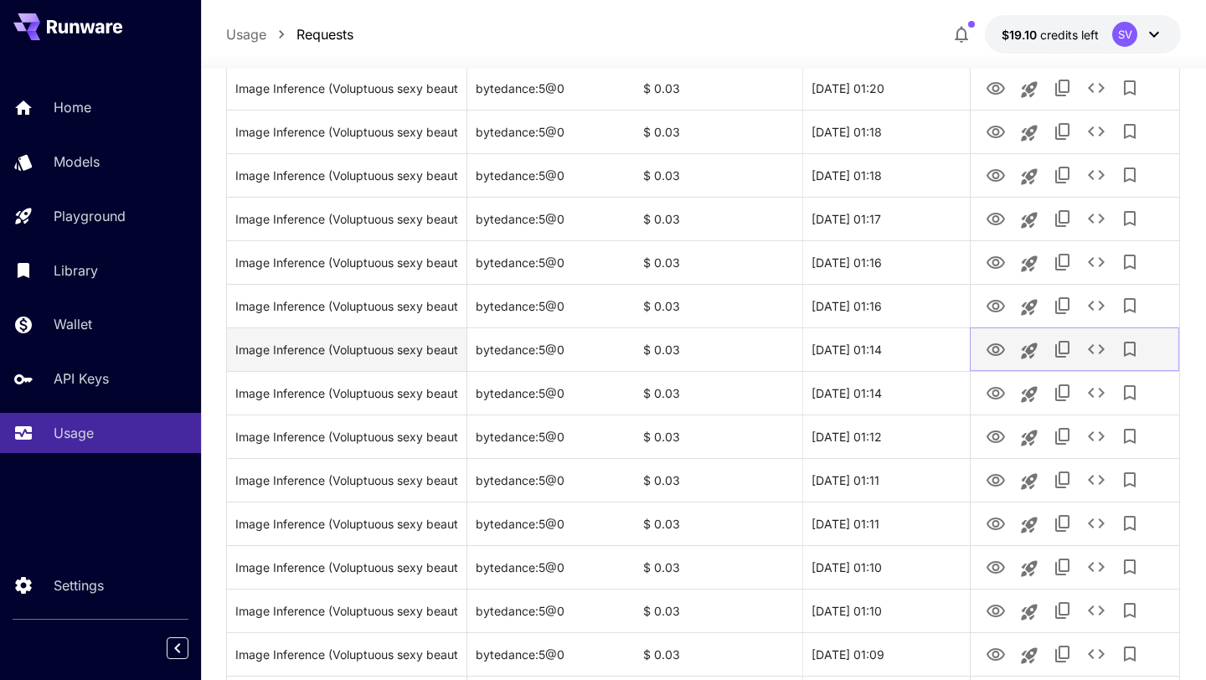
scroll to position [522, 0]
click at [1001, 349] on icon "View" at bounding box center [995, 352] width 20 height 20
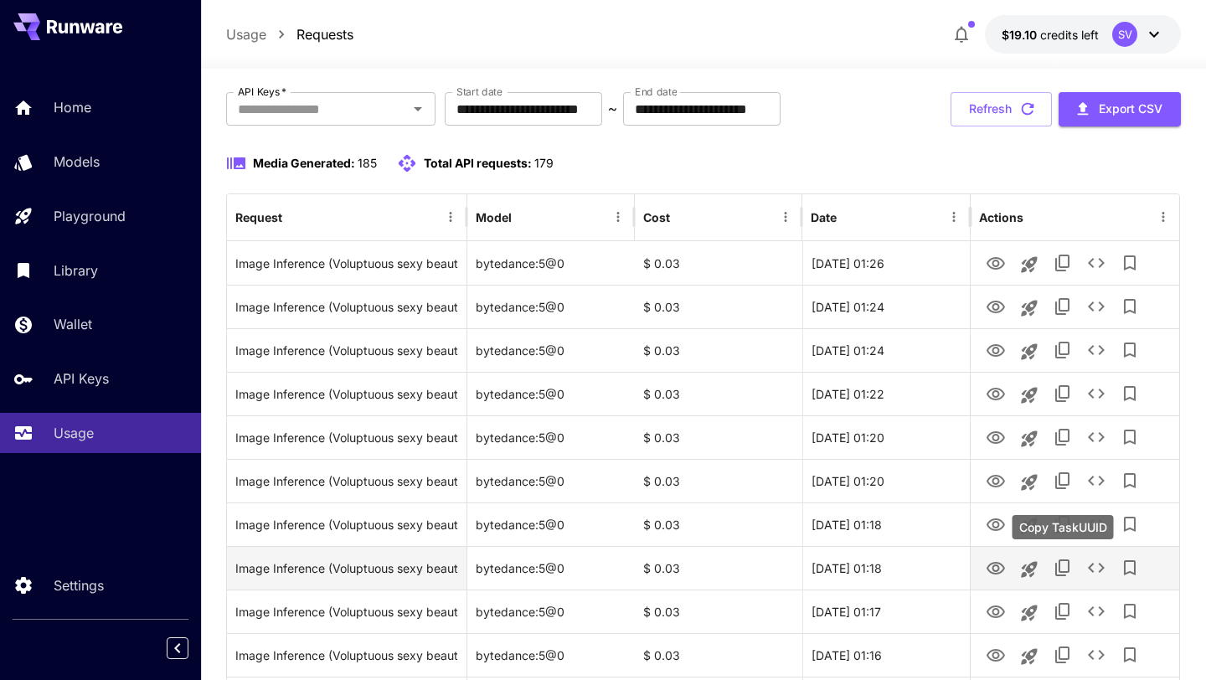
scroll to position [0, 0]
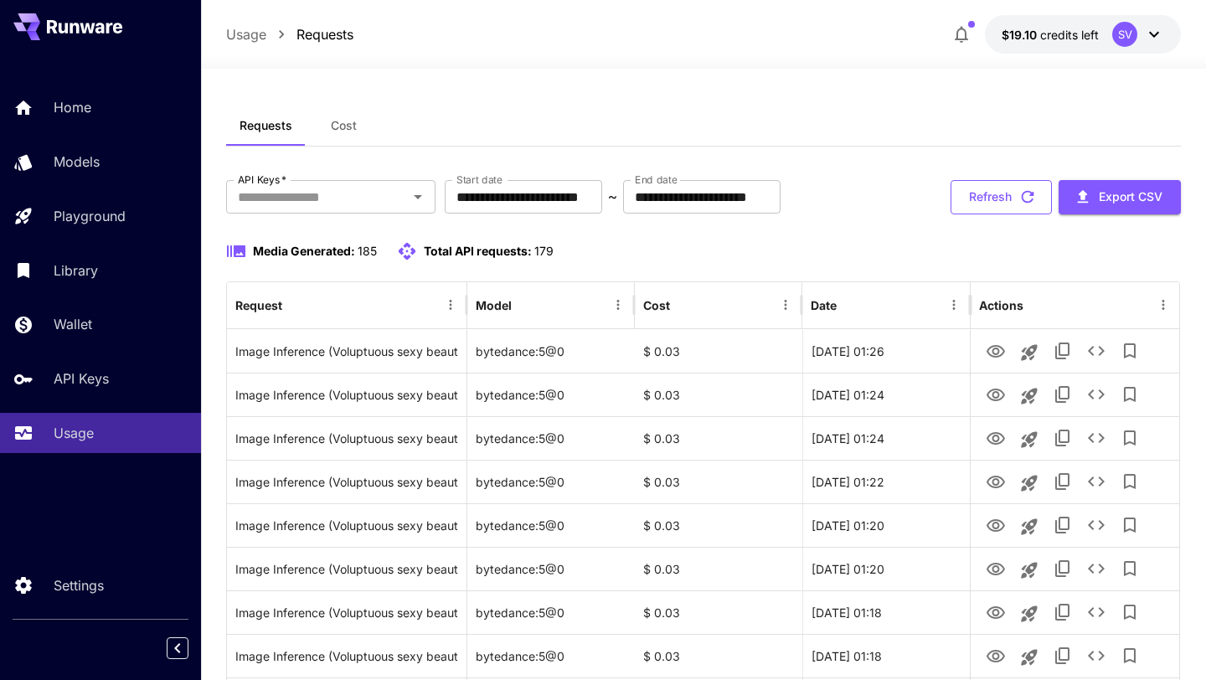
click at [998, 194] on button "Refresh" at bounding box center [1000, 197] width 101 height 34
click at [990, 188] on button "Refresh" at bounding box center [1000, 197] width 101 height 34
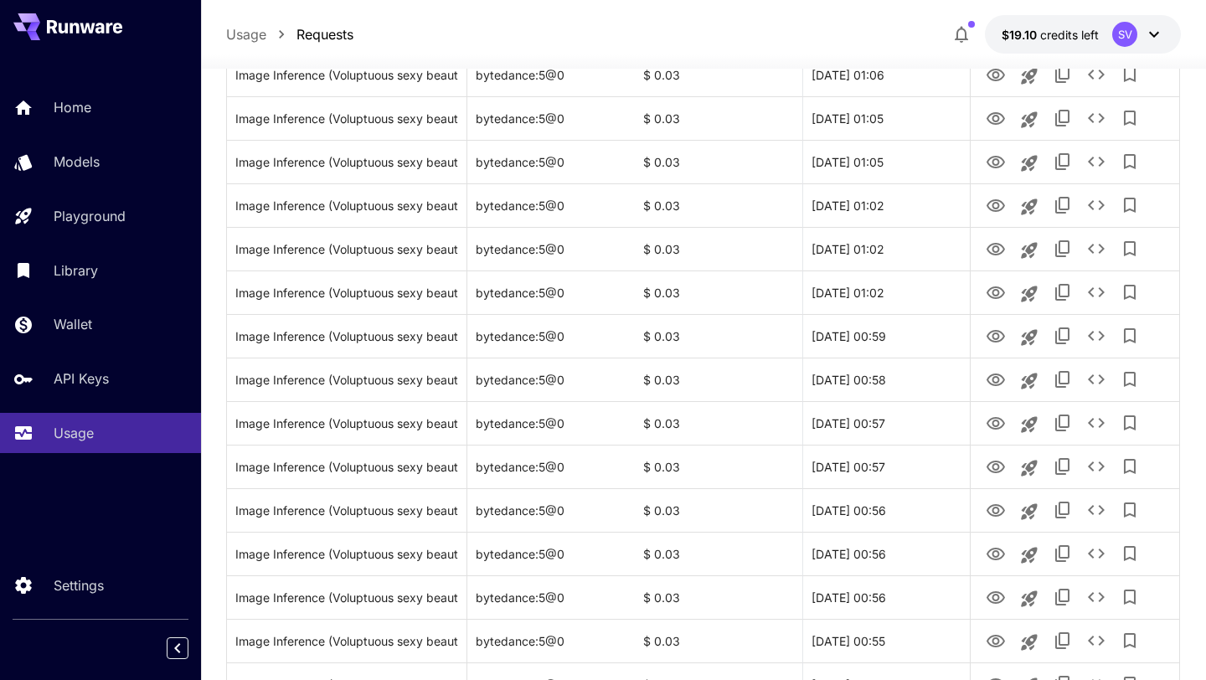
scroll to position [1920, 0]
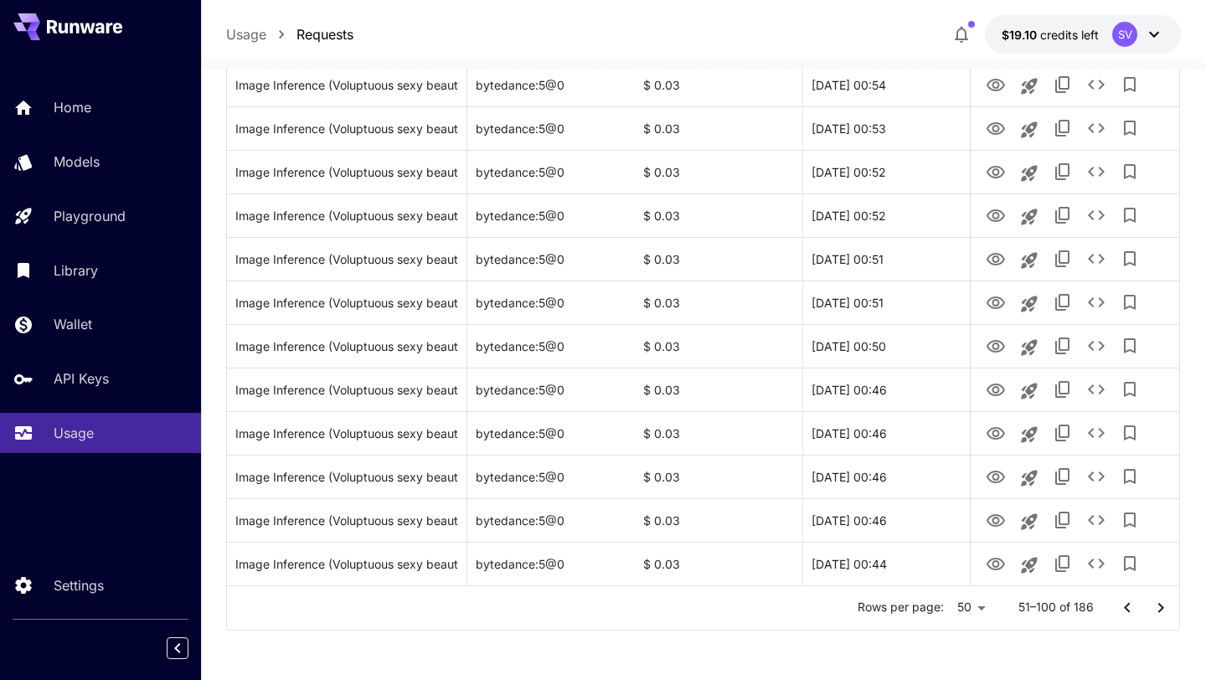
click at [1115, 599] on button "Go to previous page" at bounding box center [1126, 607] width 33 height 33
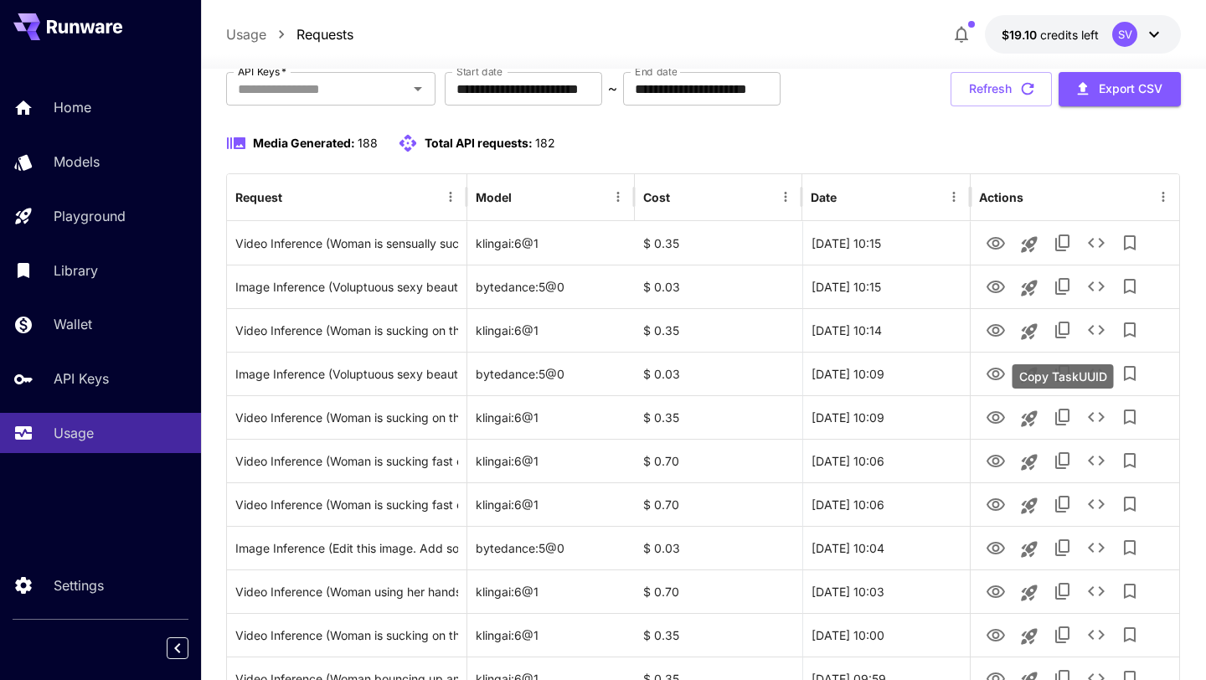
scroll to position [0, 0]
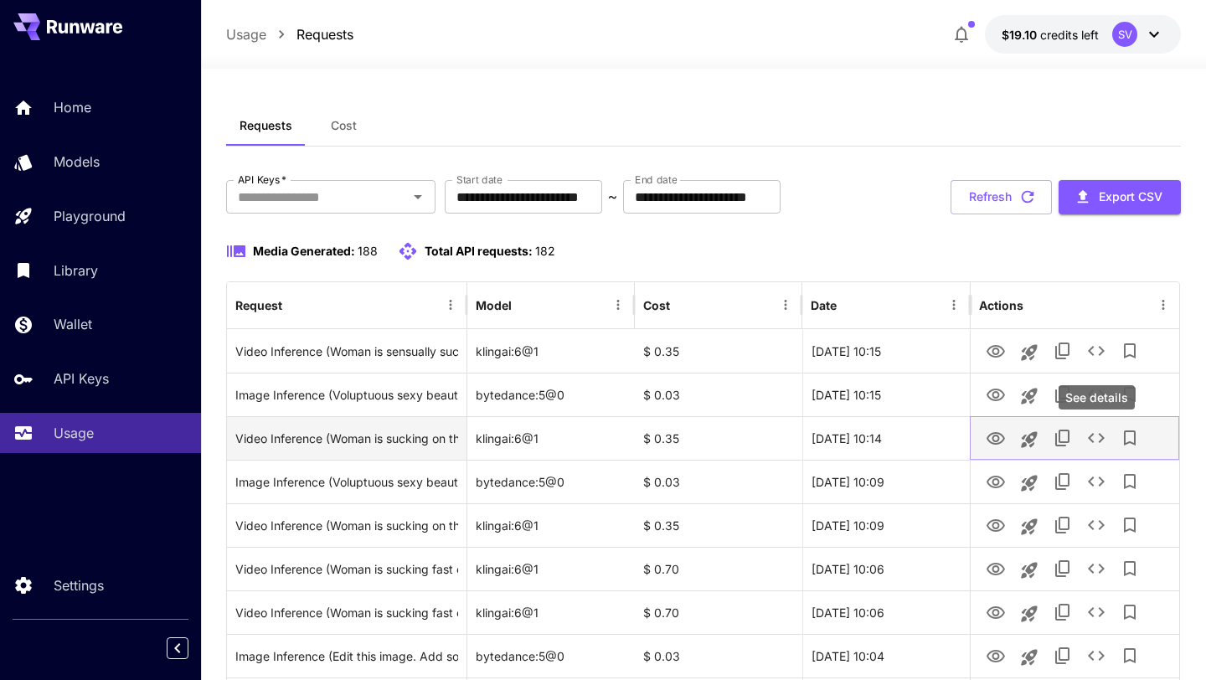
click at [1097, 441] on icon "See details" at bounding box center [1096, 438] width 20 height 20
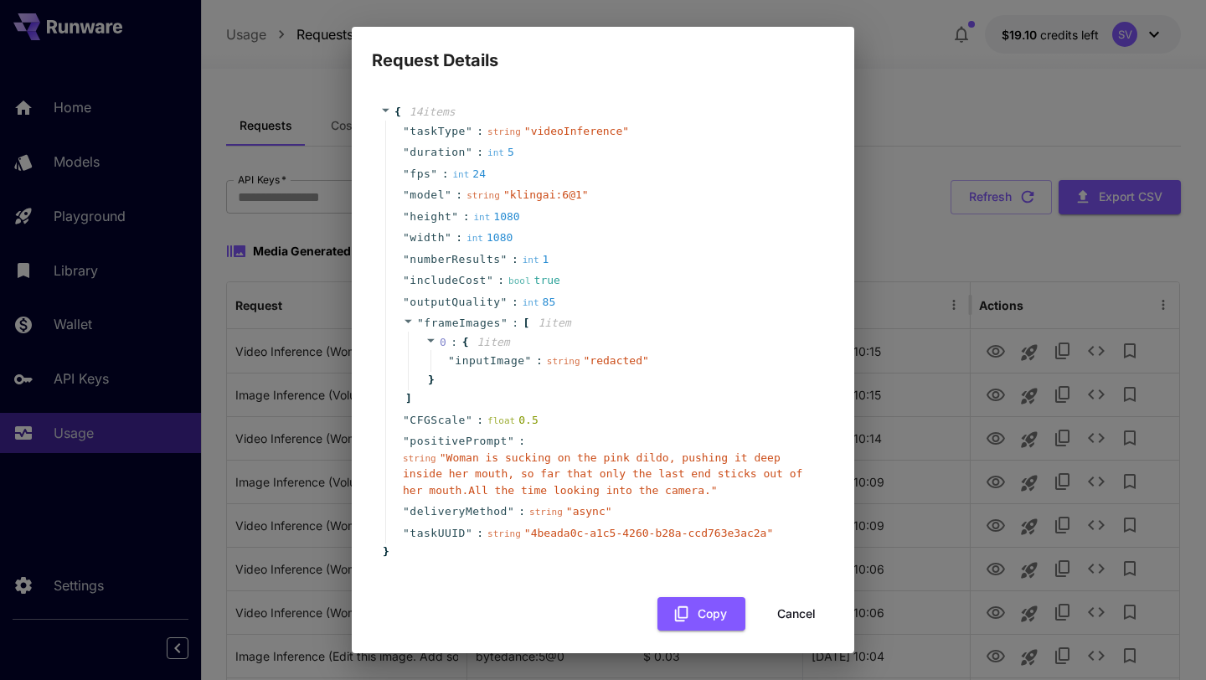
click at [589, 476] on span "" Woman is sucking on the pink dildo, pushing it deep inside her mouth, so far …" at bounding box center [602, 473] width 399 height 45
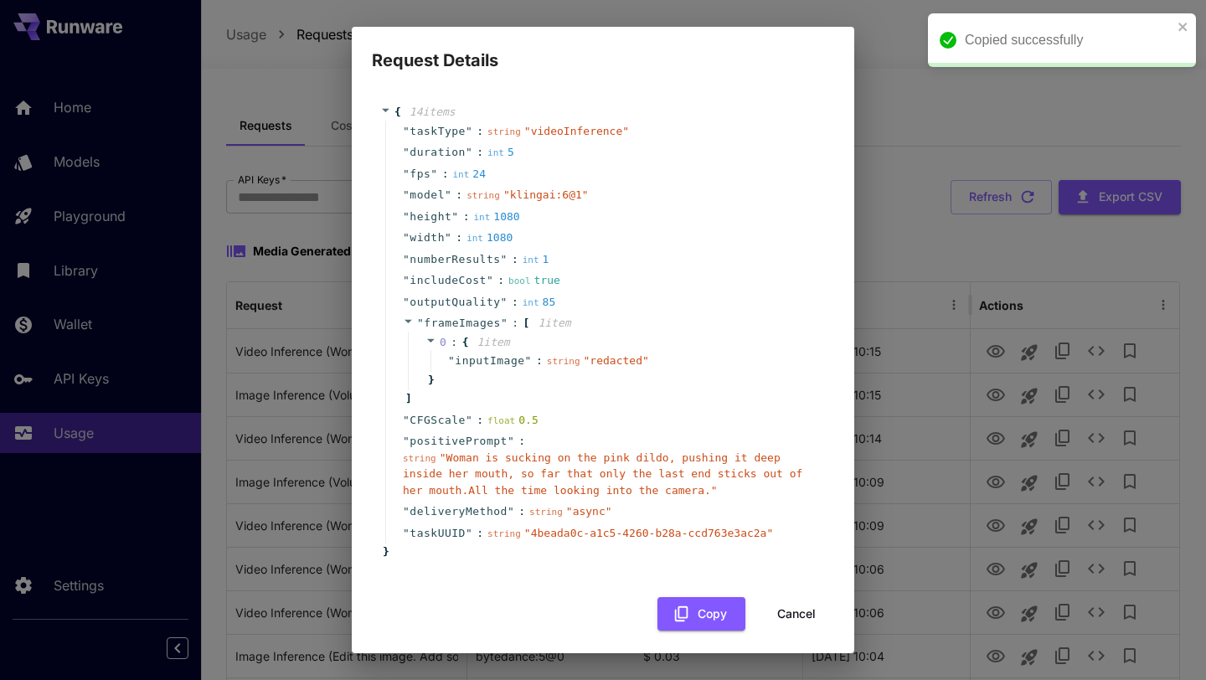
click at [787, 609] on button "Cancel" at bounding box center [795, 614] width 75 height 34
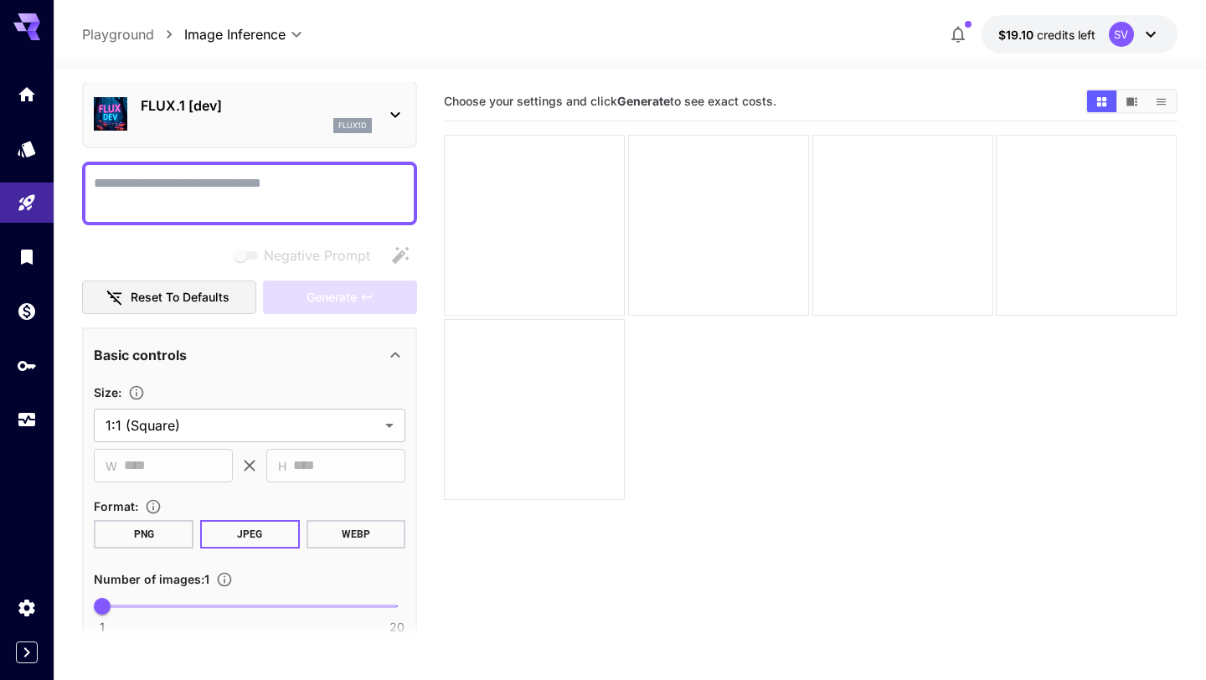
scroll to position [31, 0]
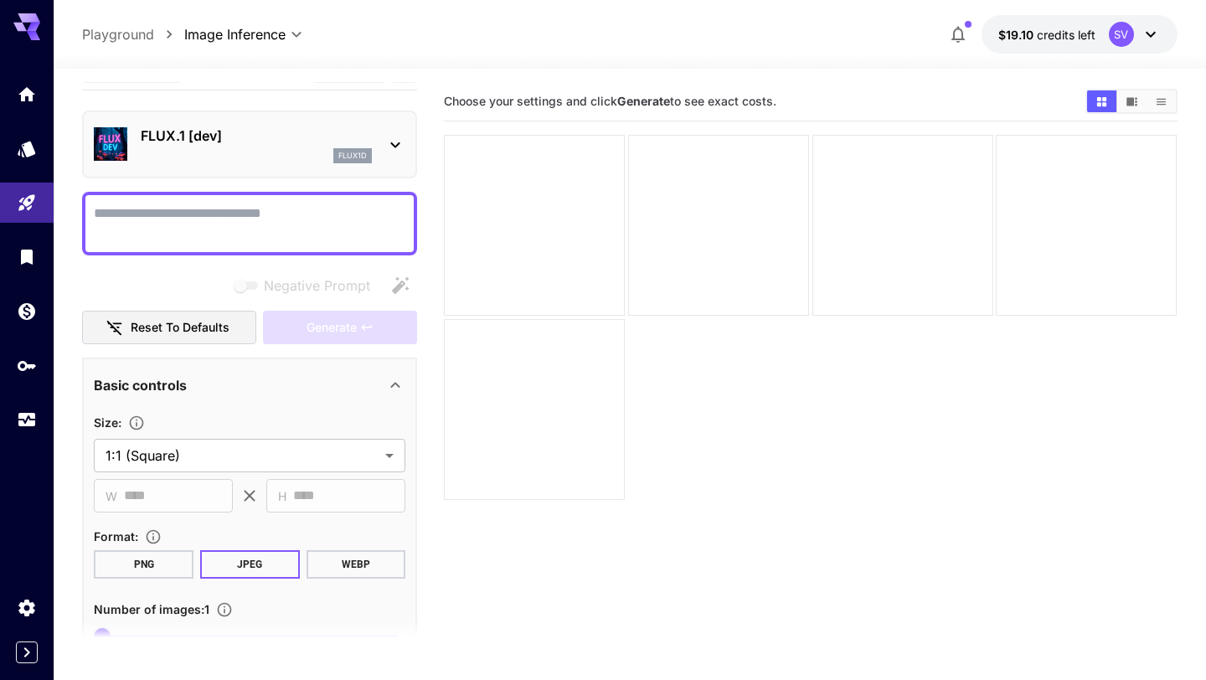
click at [181, 211] on textarea "Negative Prompt" at bounding box center [249, 223] width 311 height 40
click at [188, 150] on div "flux1d" at bounding box center [256, 155] width 231 height 15
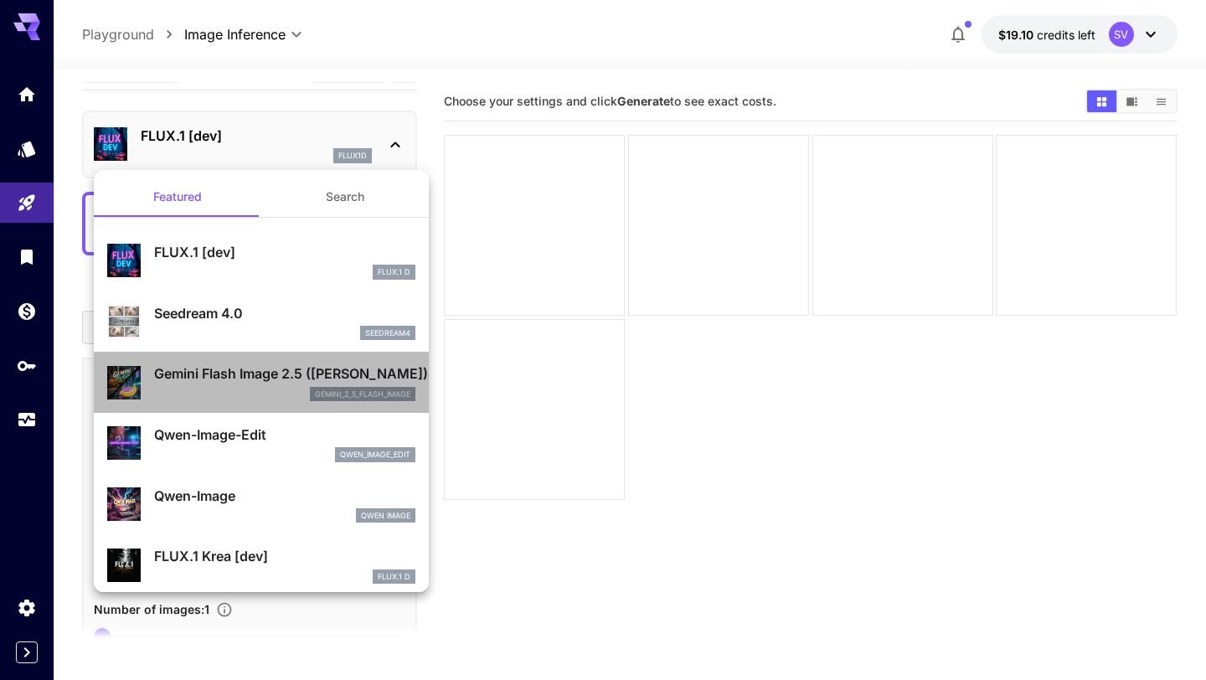
click at [210, 373] on p "Gemini Flash Image 2.5 ([PERSON_NAME])" at bounding box center [284, 373] width 261 height 20
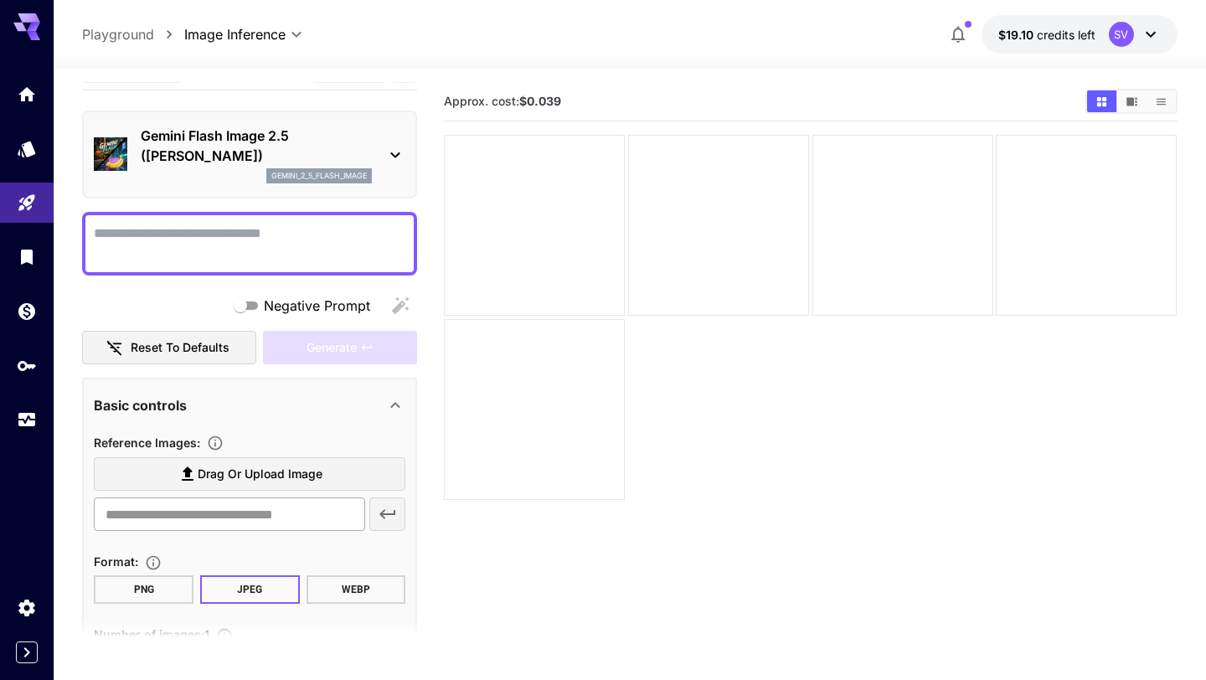
click at [185, 528] on input "text" at bounding box center [229, 513] width 270 height 33
paste input "**********"
type input "**********"
click at [385, 515] on icon "button" at bounding box center [387, 514] width 16 height 9
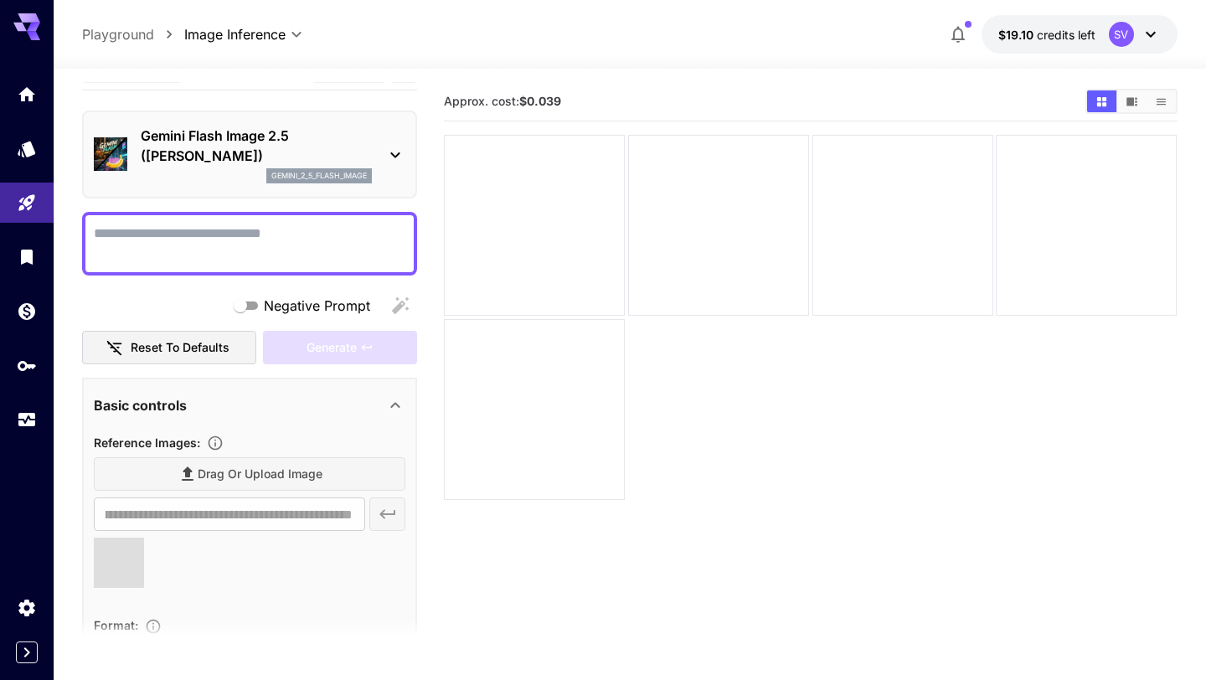
scroll to position [0, 0]
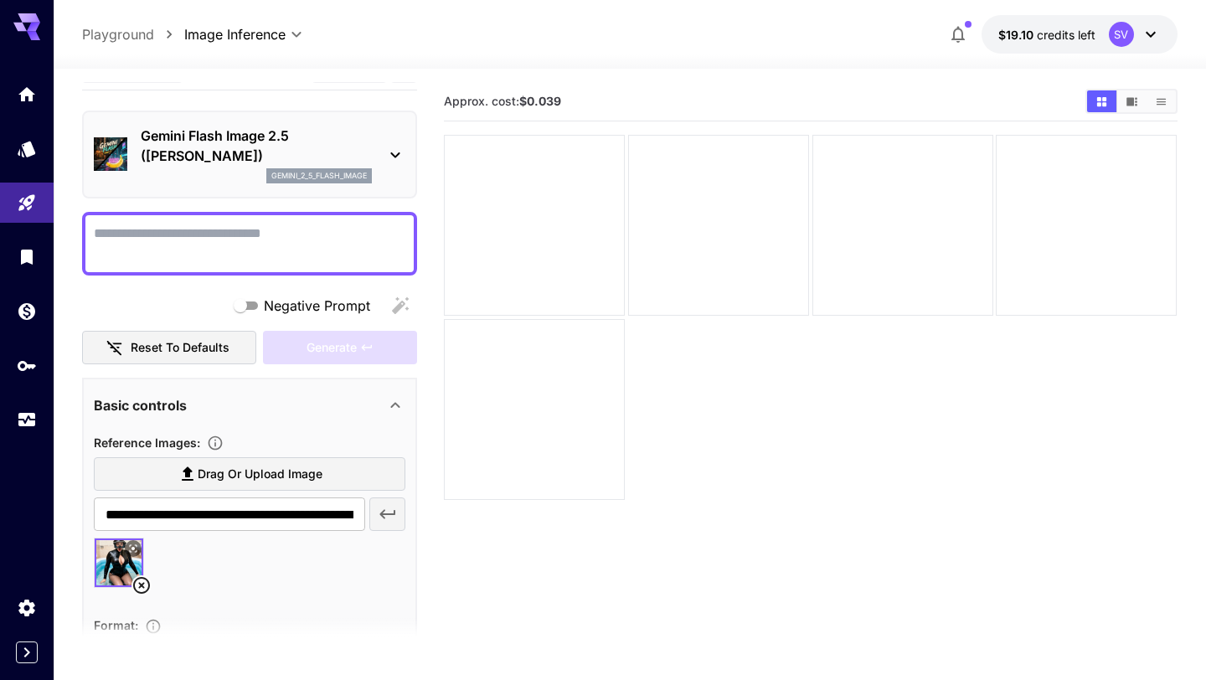
click at [193, 249] on textarea "Negative Prompt" at bounding box center [249, 244] width 311 height 40
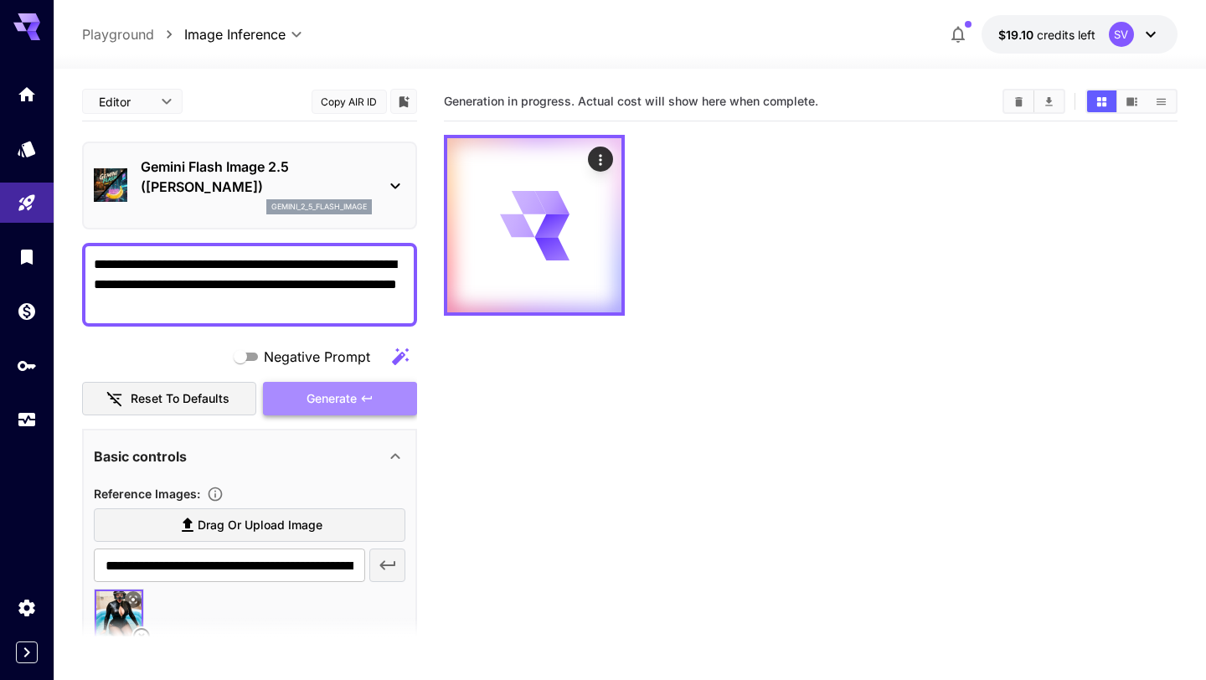
click at [309, 407] on span "Generate" at bounding box center [331, 398] width 50 height 21
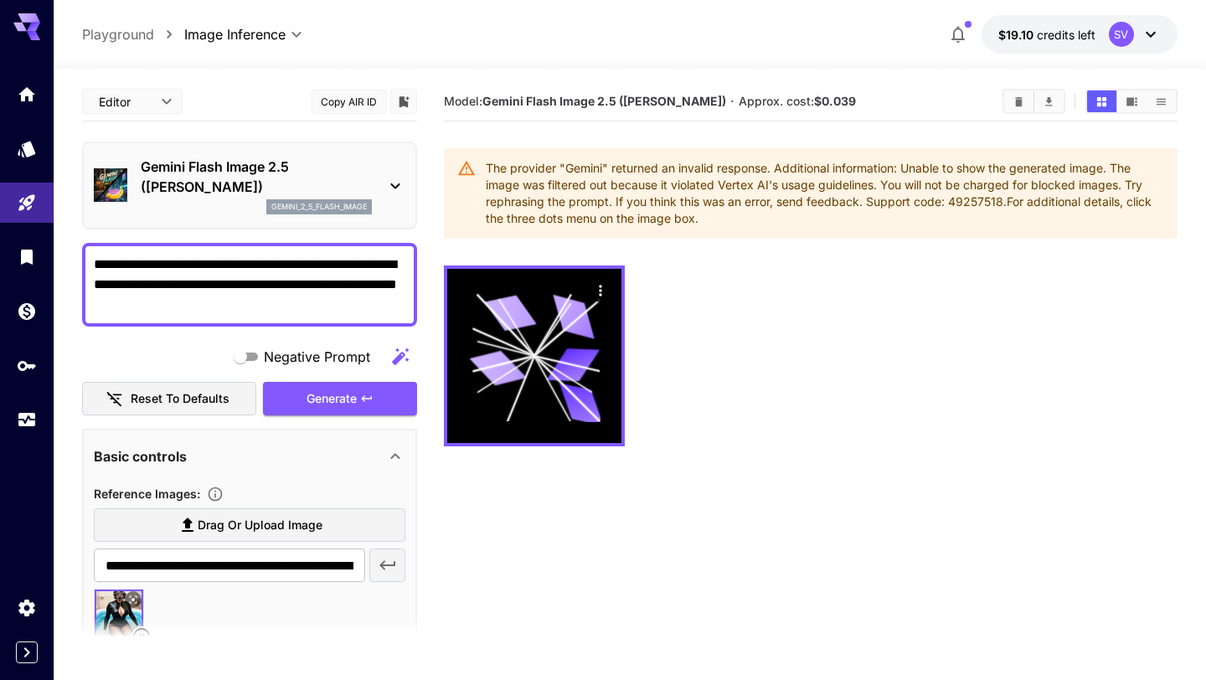
click at [216, 262] on textarea "**********" at bounding box center [249, 284] width 311 height 60
click at [335, 265] on textarea "**********" at bounding box center [249, 284] width 311 height 60
click at [385, 280] on textarea "**********" at bounding box center [249, 284] width 311 height 60
type textarea "**********"
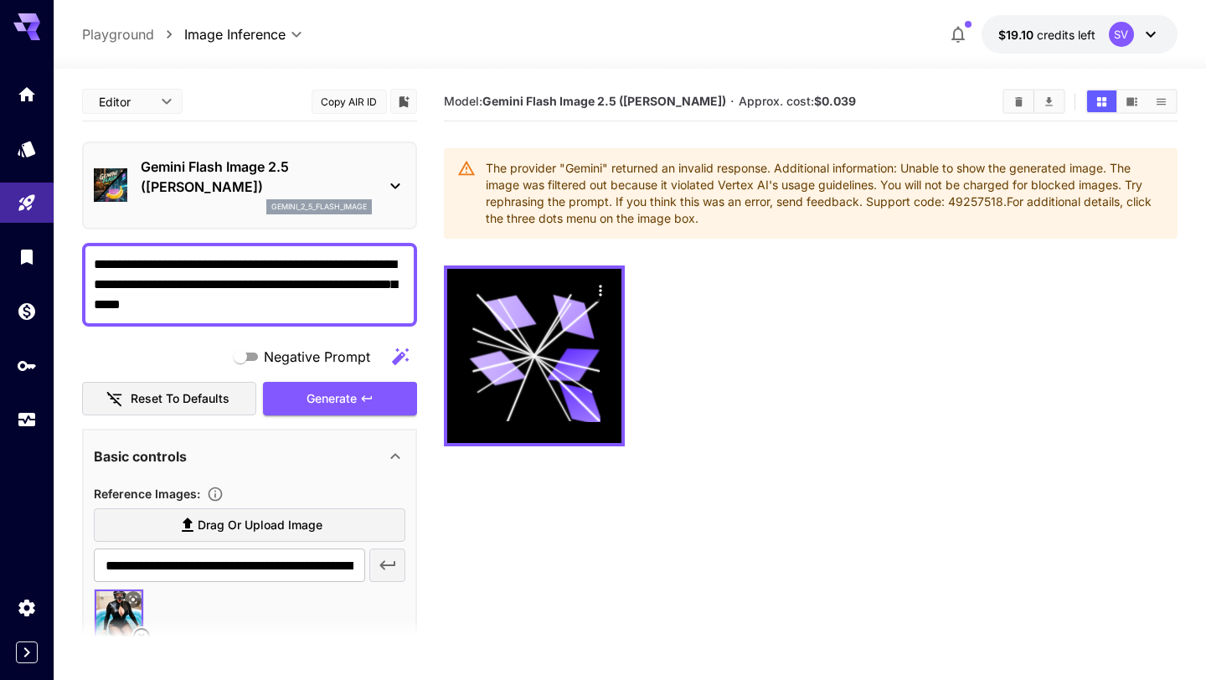
click at [221, 170] on p "Gemini Flash Image 2.5 (Nano Banana)" at bounding box center [256, 177] width 231 height 40
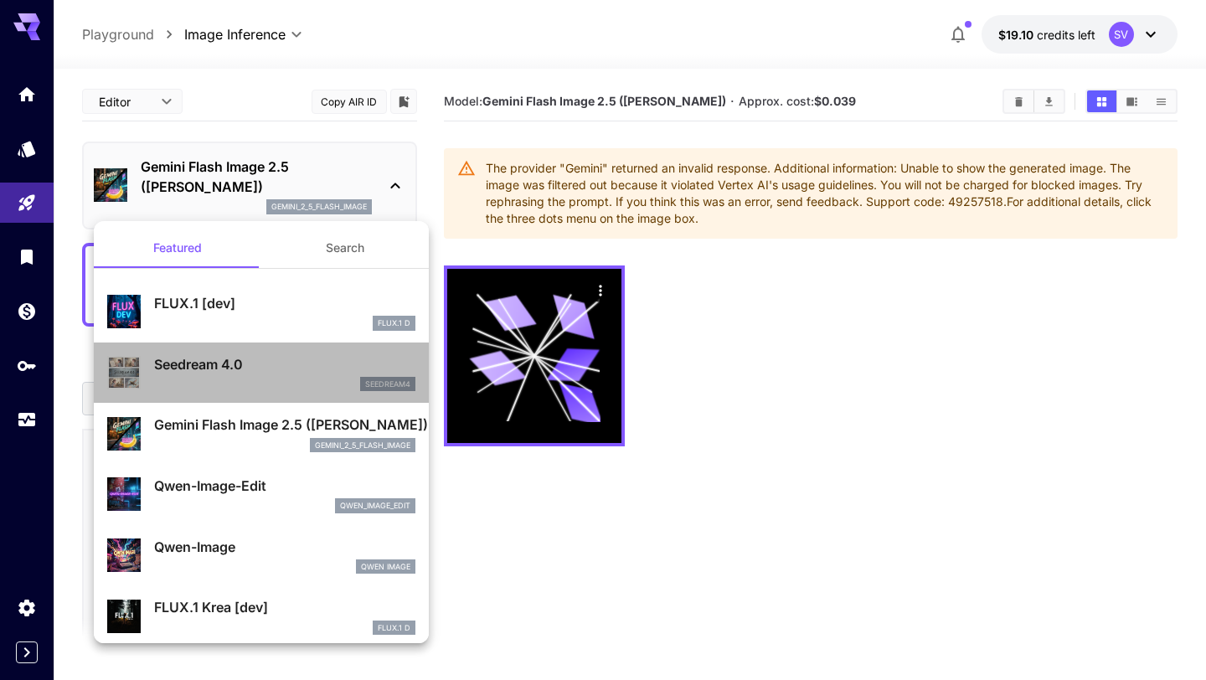
click at [207, 357] on p "Seedream 4.0" at bounding box center [284, 364] width 261 height 20
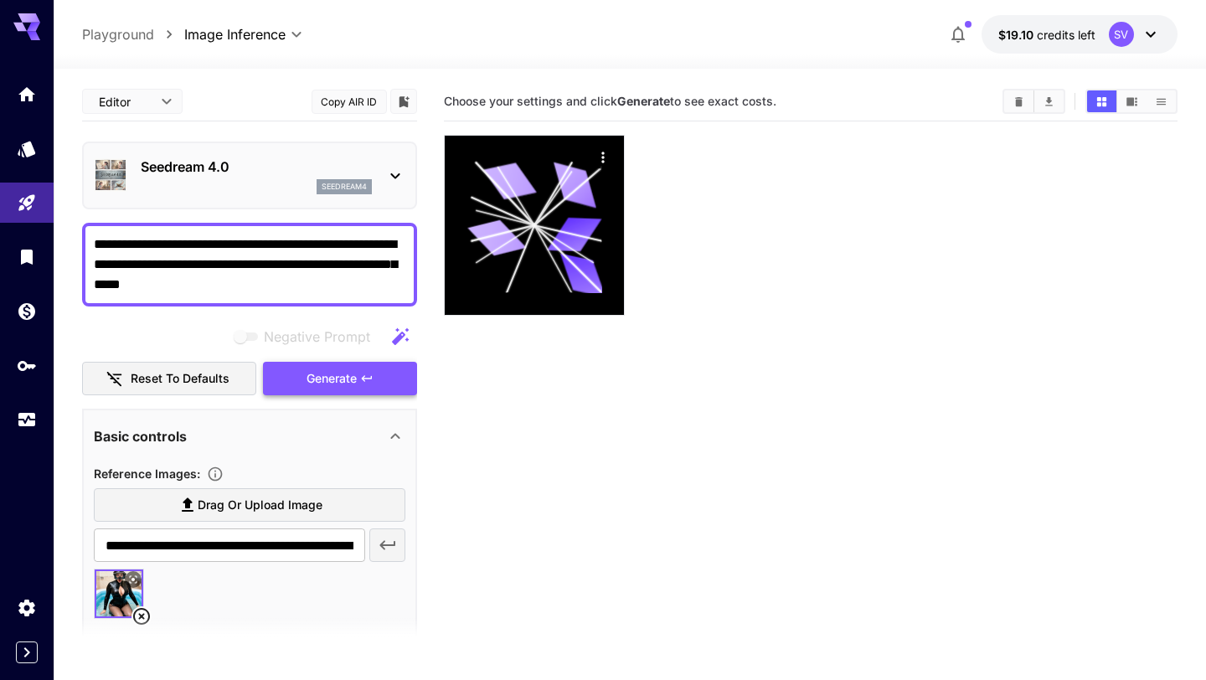
click at [316, 379] on span "Generate" at bounding box center [331, 378] width 50 height 21
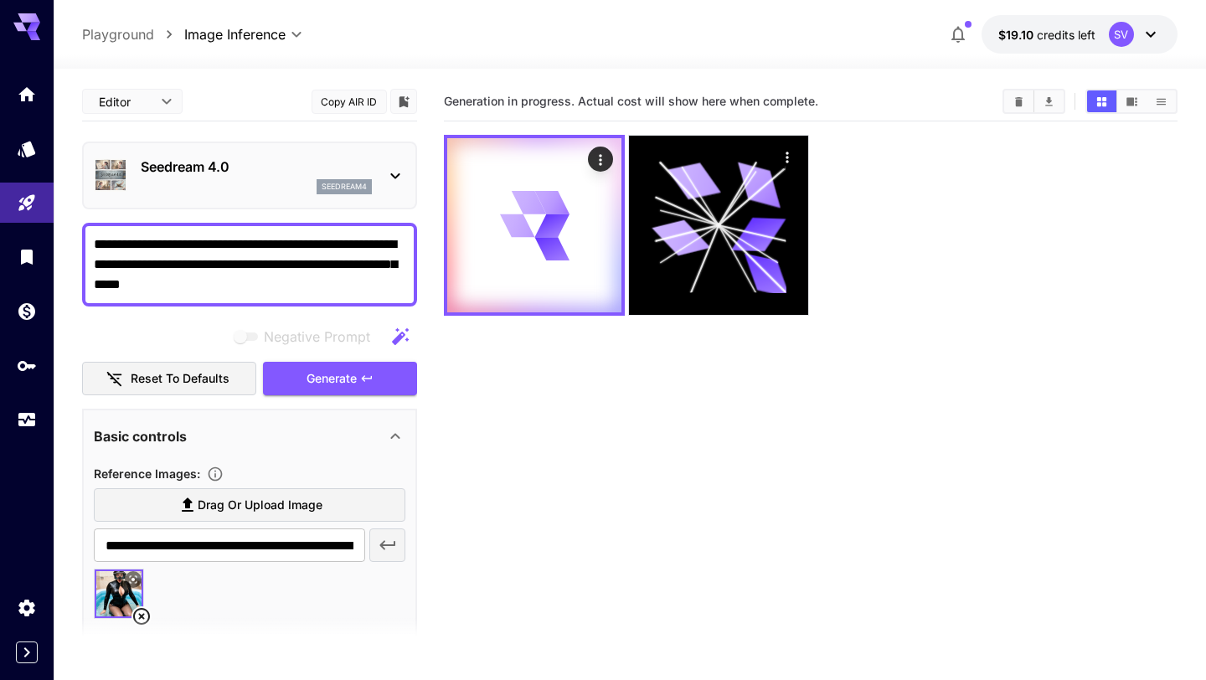
click at [293, 166] on p "Seedream 4.0" at bounding box center [256, 167] width 231 height 20
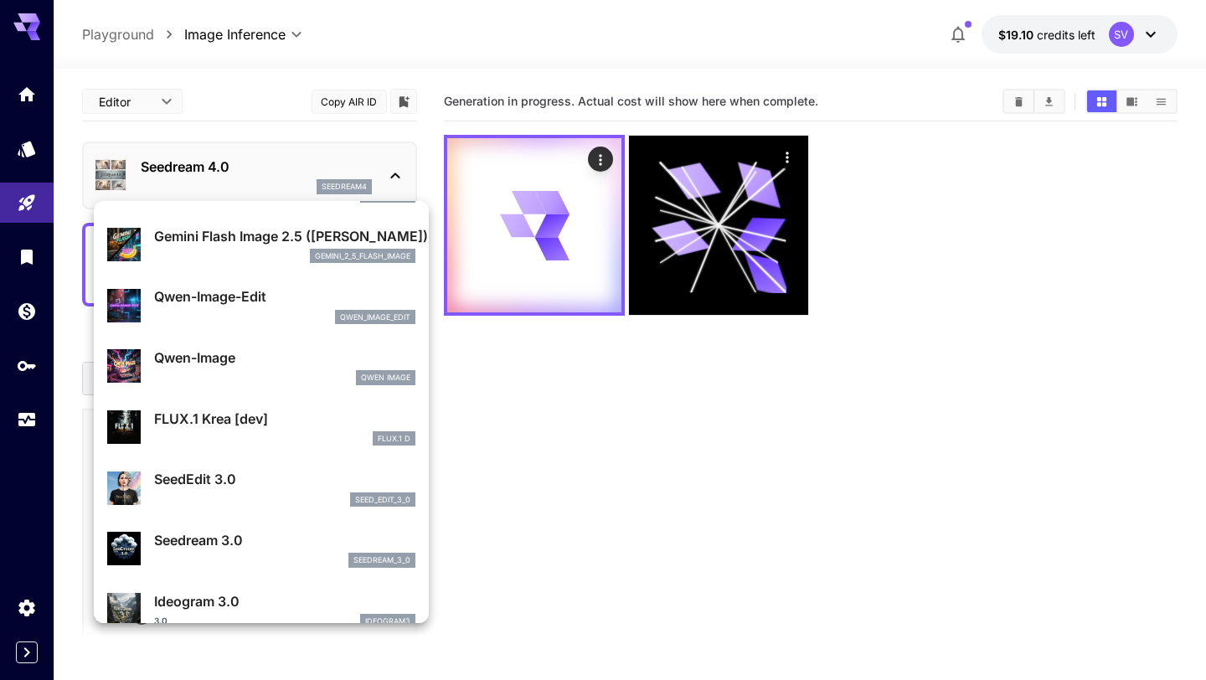
scroll to position [172, 0]
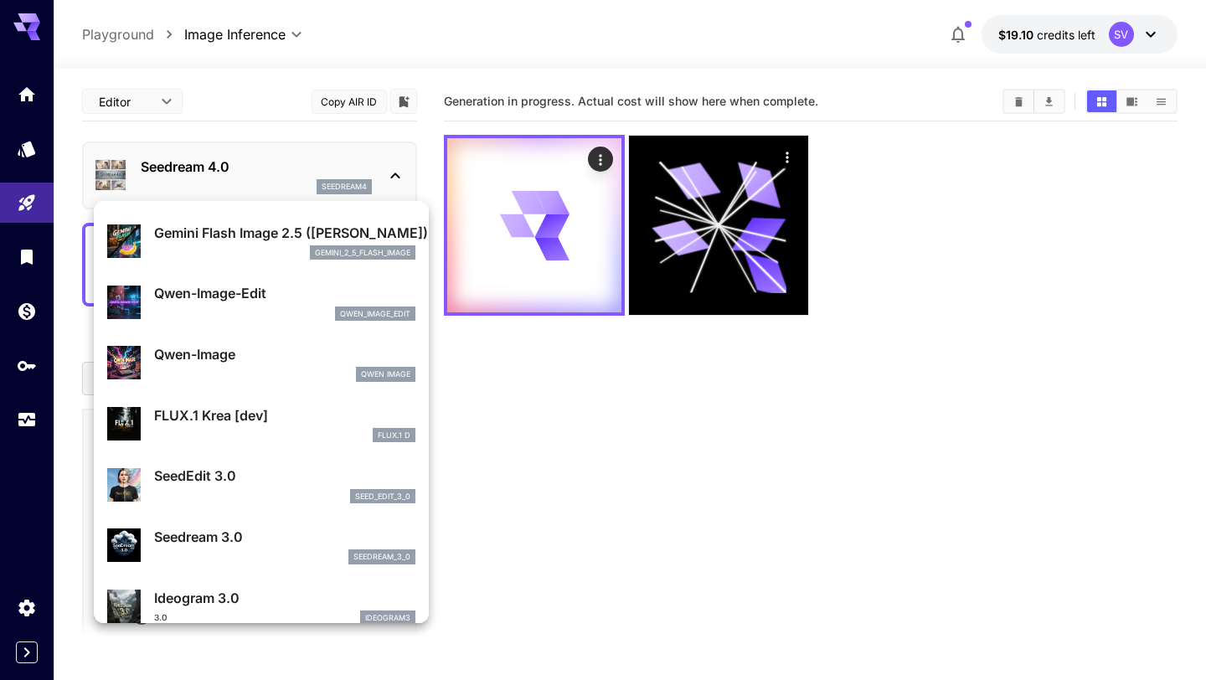
click at [252, 306] on div "qwen_image_edit" at bounding box center [284, 313] width 261 height 15
type input "**********"
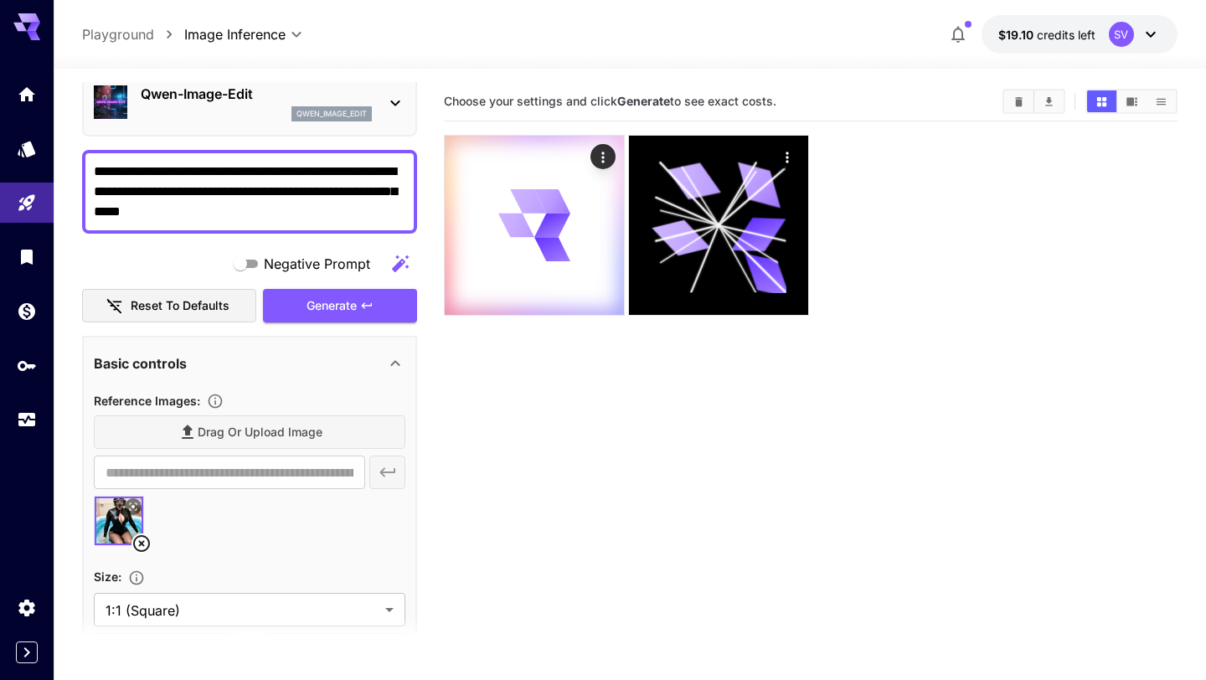
scroll to position [130, 0]
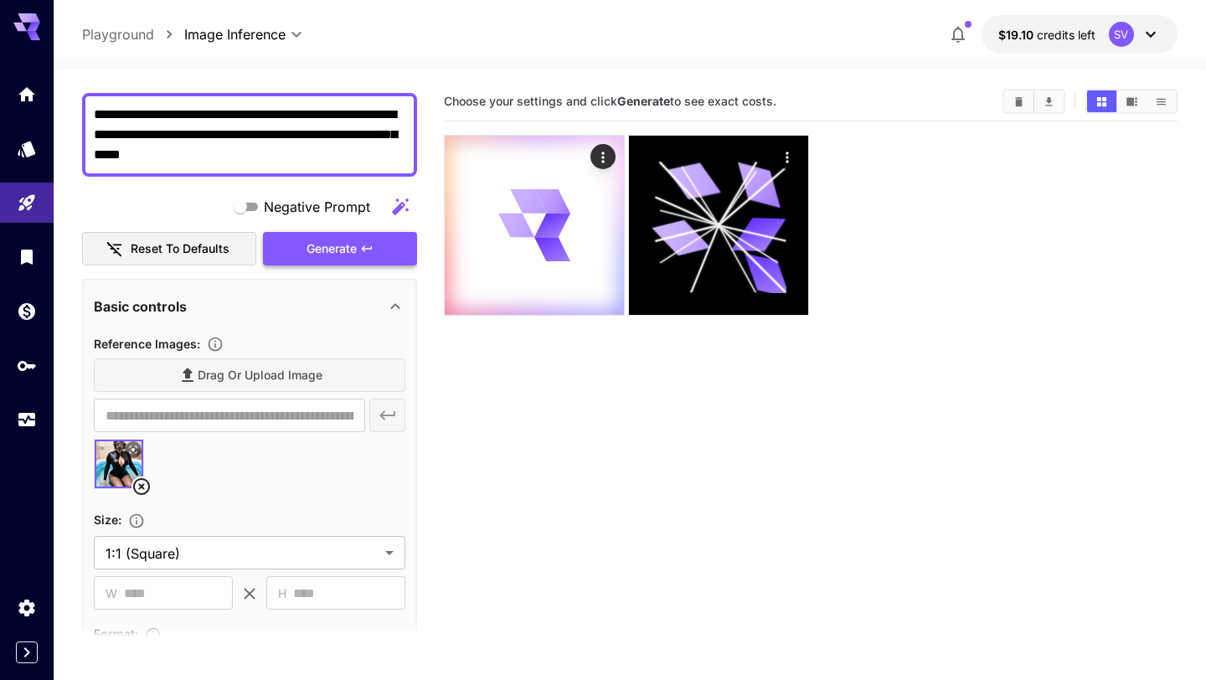
click at [317, 249] on span "Generate" at bounding box center [331, 249] width 50 height 21
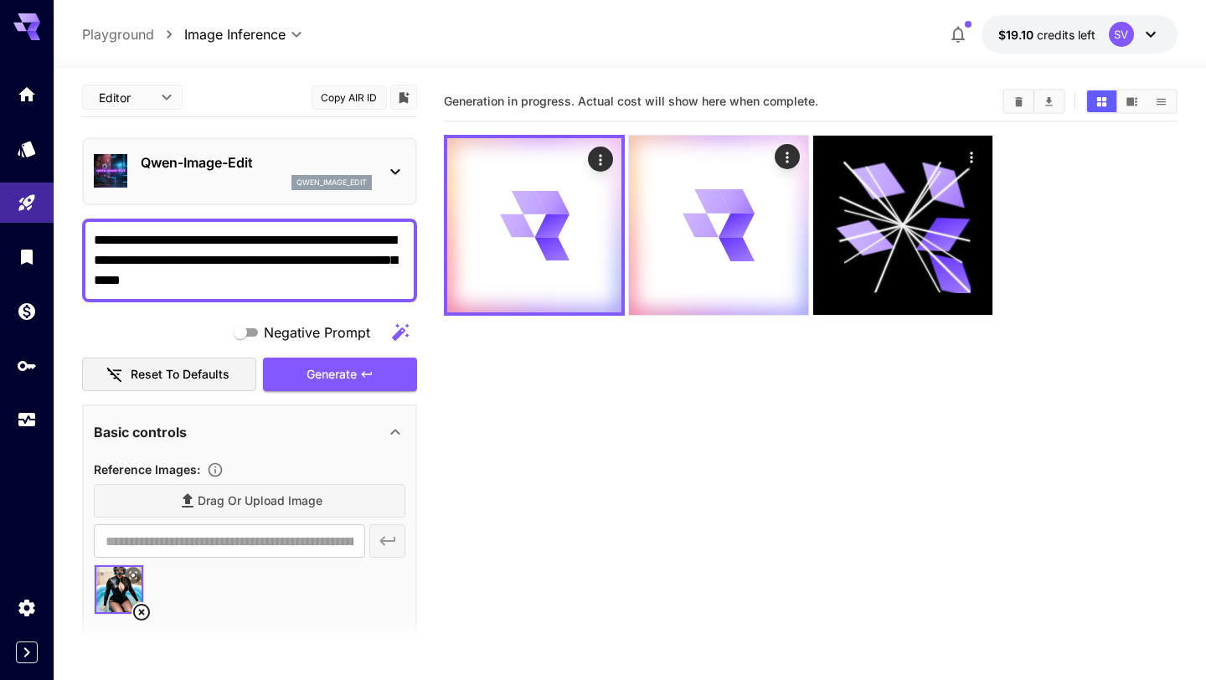
scroll to position [0, 0]
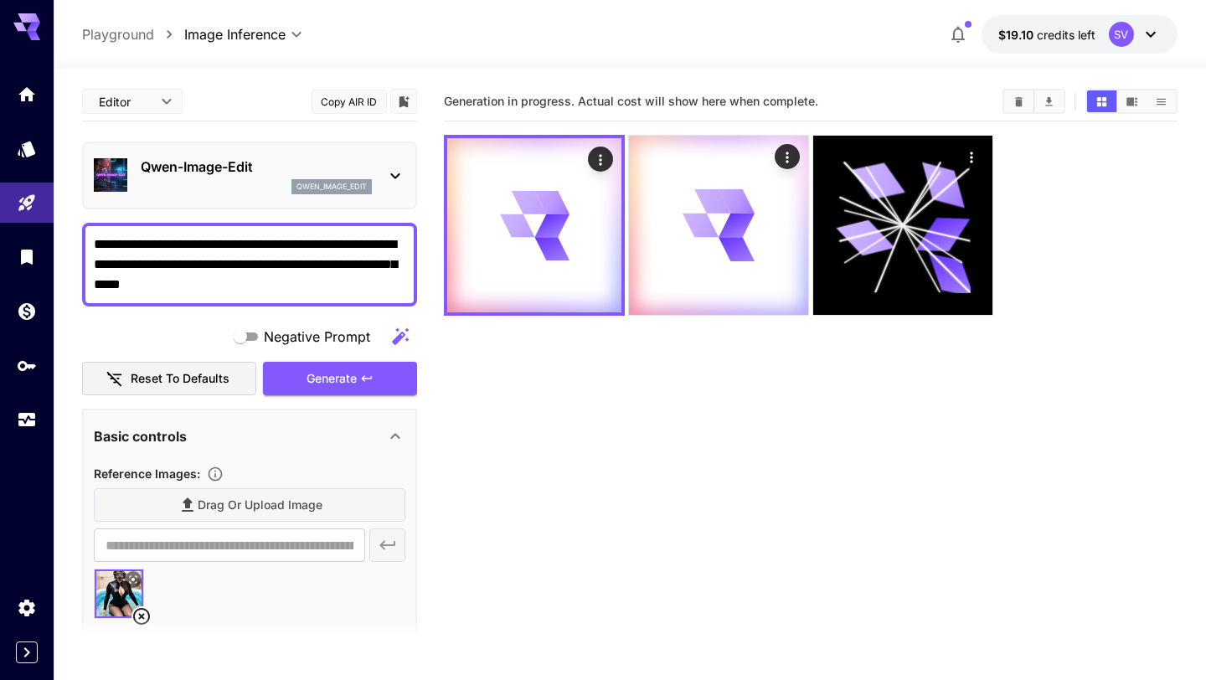
click at [249, 179] on div "qwen_image_edit" at bounding box center [256, 186] width 231 height 15
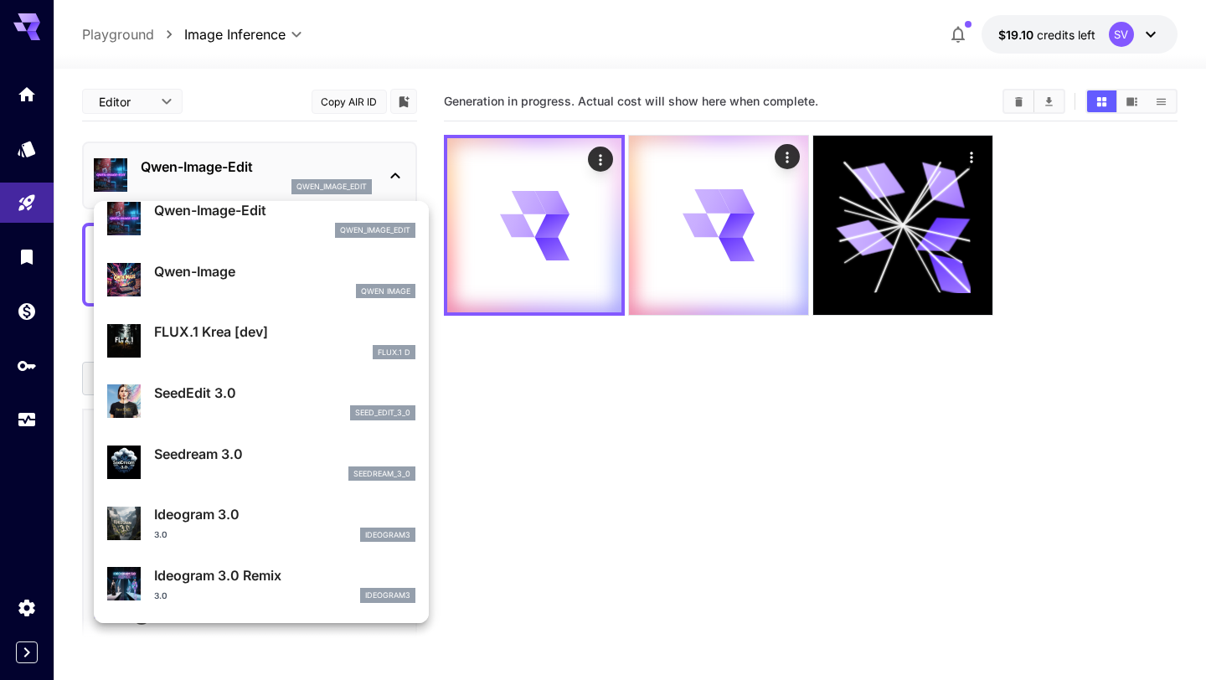
scroll to position [266, 0]
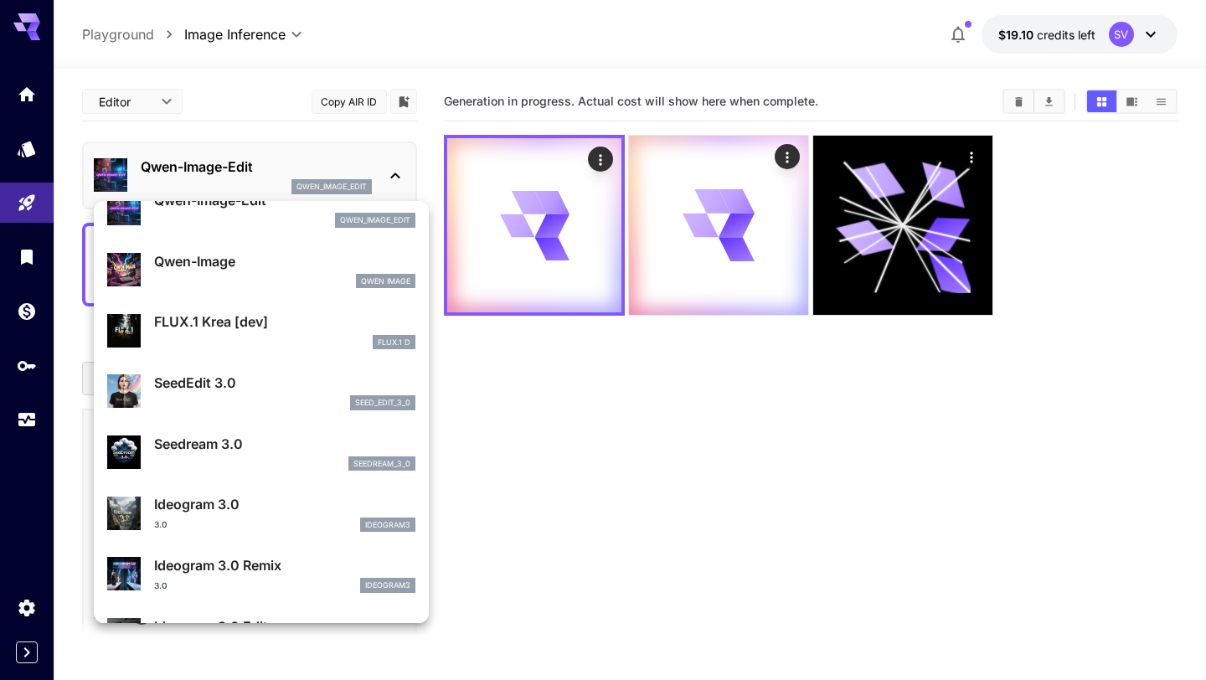
click at [220, 333] on div "FLUX.1 Krea [dev] FLUX.1 D" at bounding box center [284, 330] width 261 height 38
type input "**"
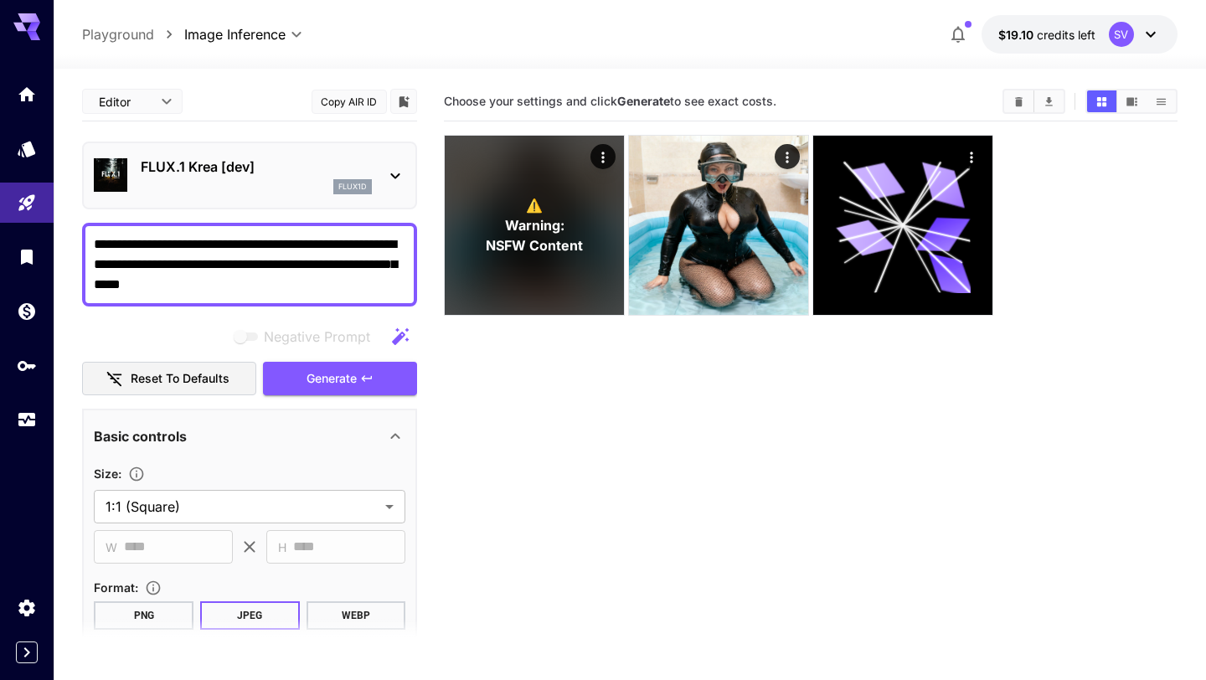
click at [207, 191] on div "flux1d" at bounding box center [256, 186] width 231 height 15
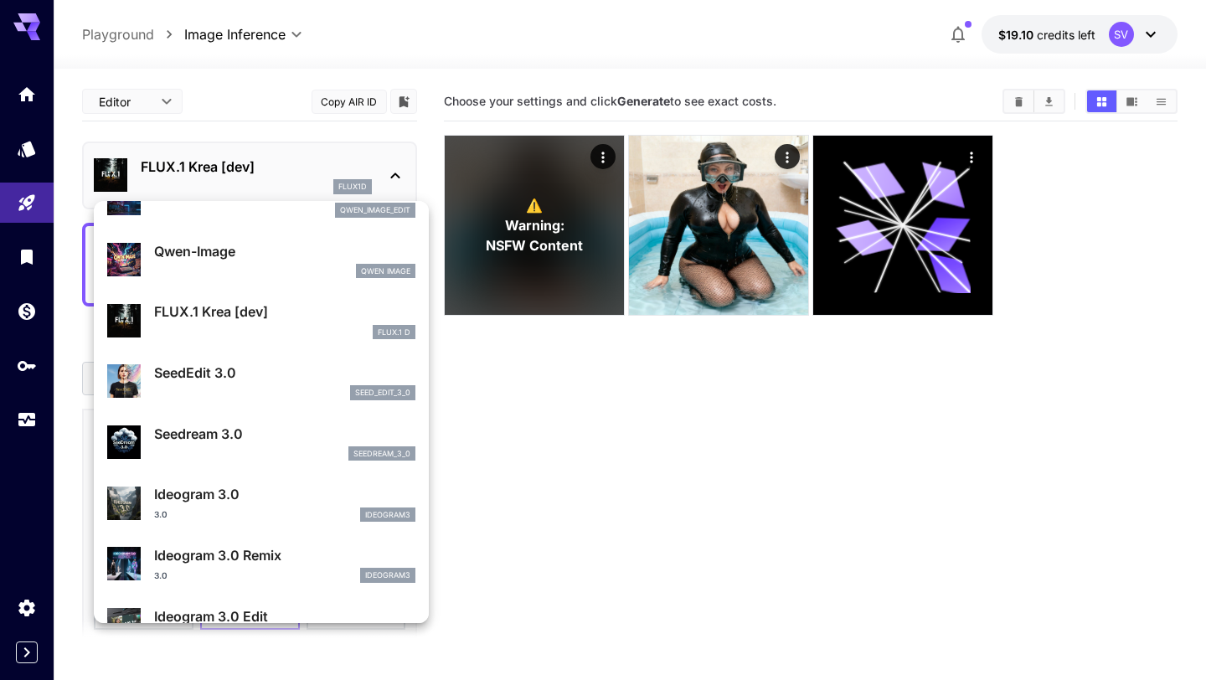
scroll to position [295, 0]
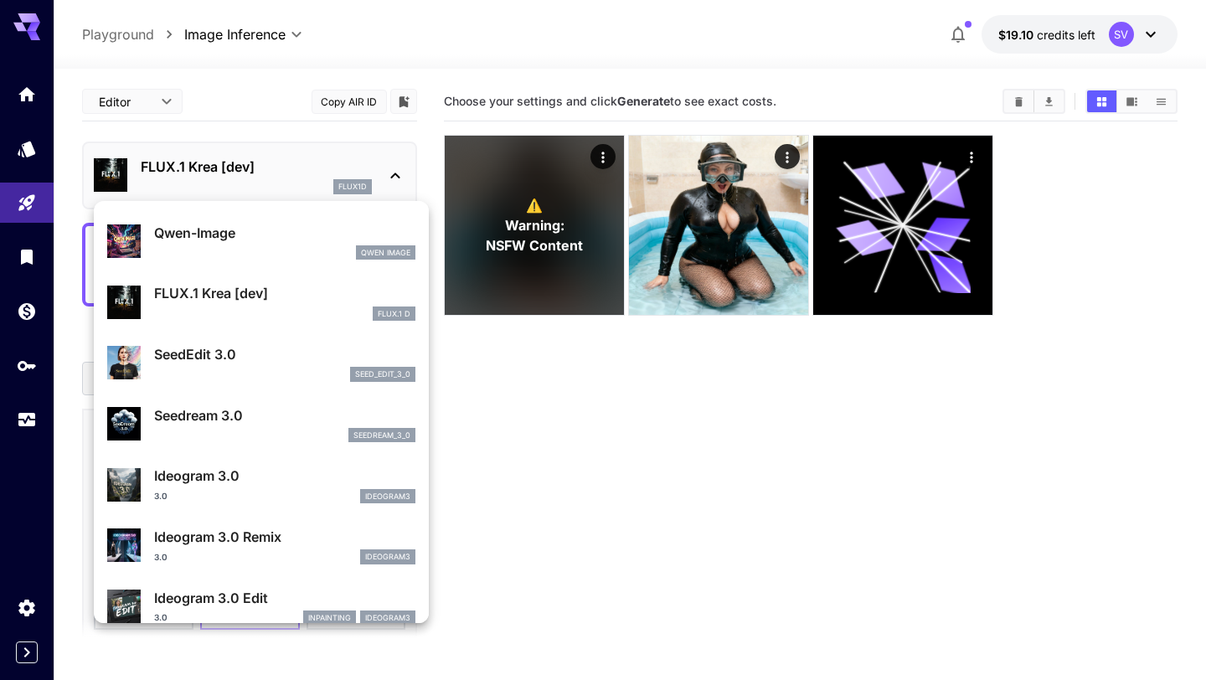
click at [192, 364] on div "SeedEdit 3.0 seed_edit_3_0" at bounding box center [284, 363] width 261 height 38
type input "***"
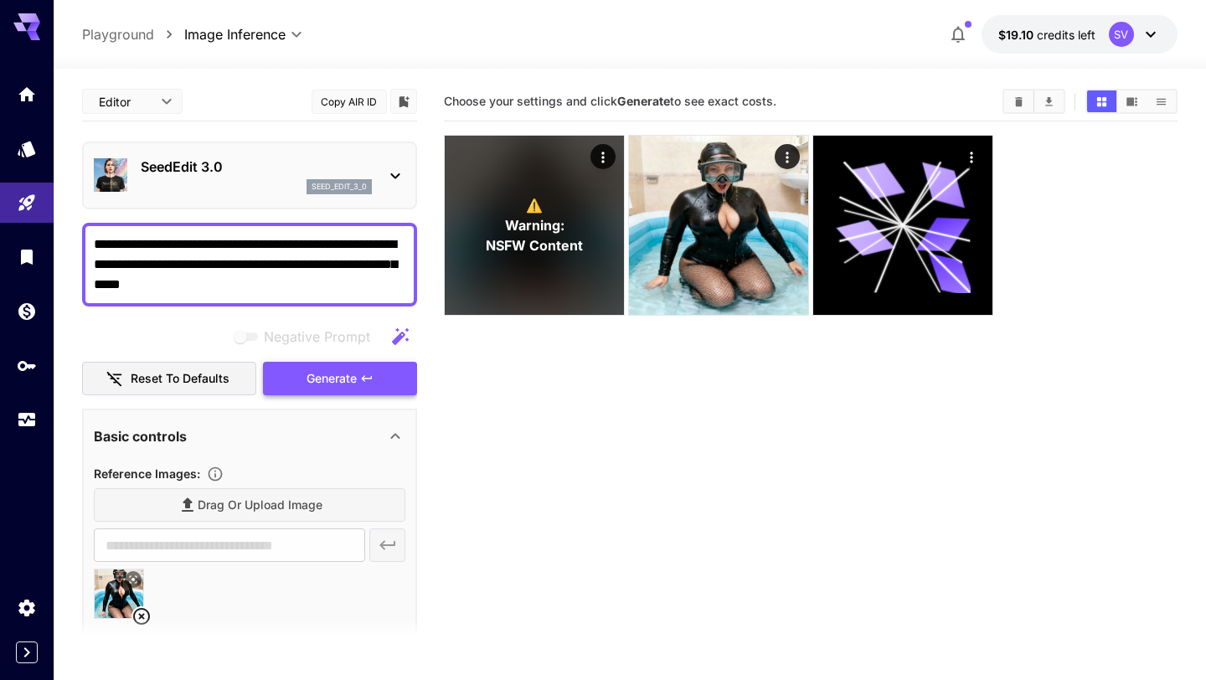
click at [301, 378] on button "Generate" at bounding box center [340, 379] width 154 height 34
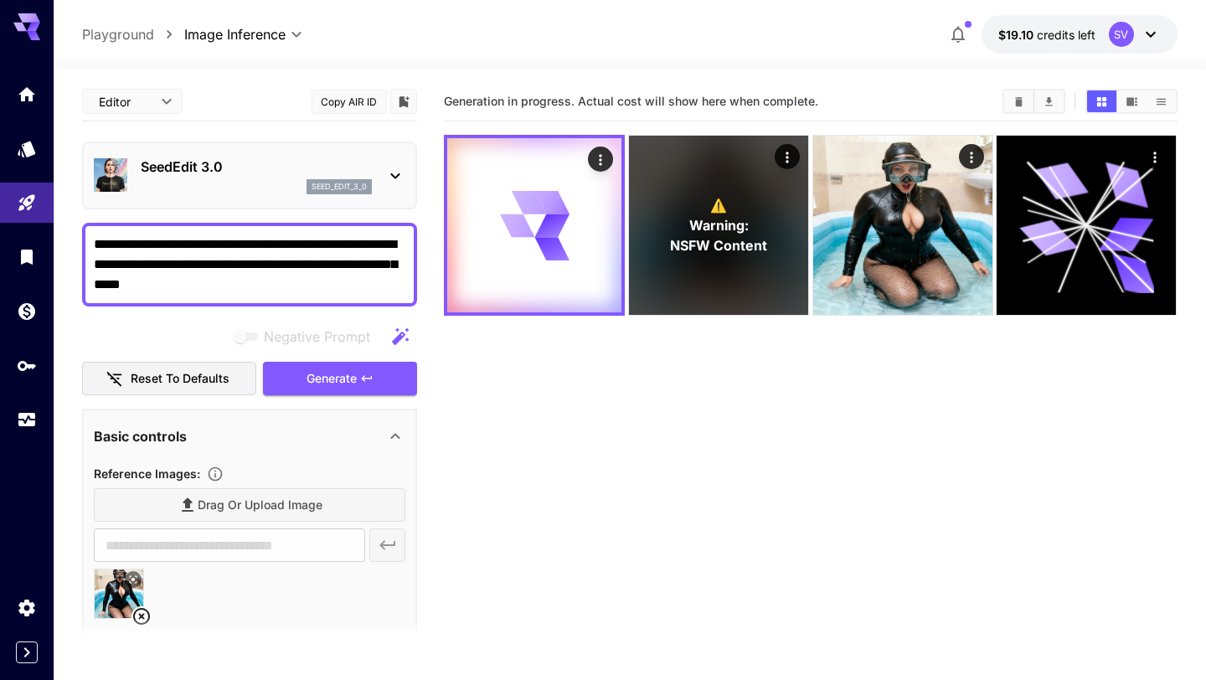
click at [246, 203] on div "SeedEdit 3.0 seed_edit_3_0" at bounding box center [249, 175] width 335 height 68
click at [246, 188] on div "seed_edit_3_0" at bounding box center [256, 186] width 231 height 15
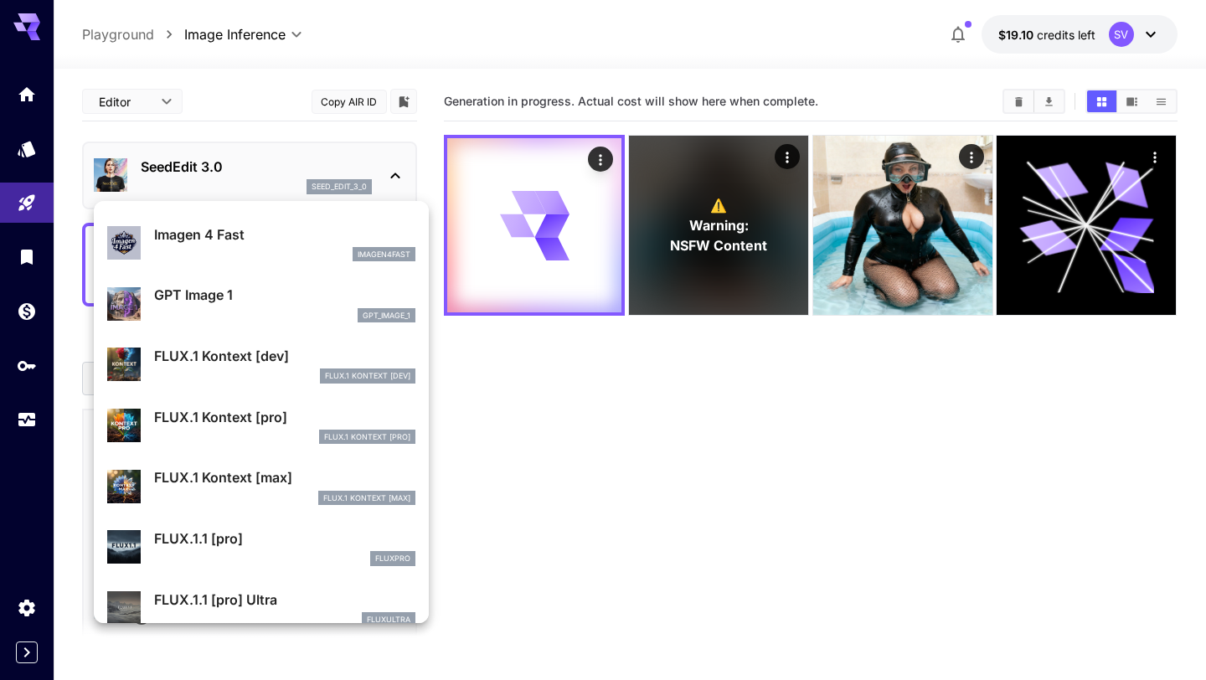
scroll to position [970, 0]
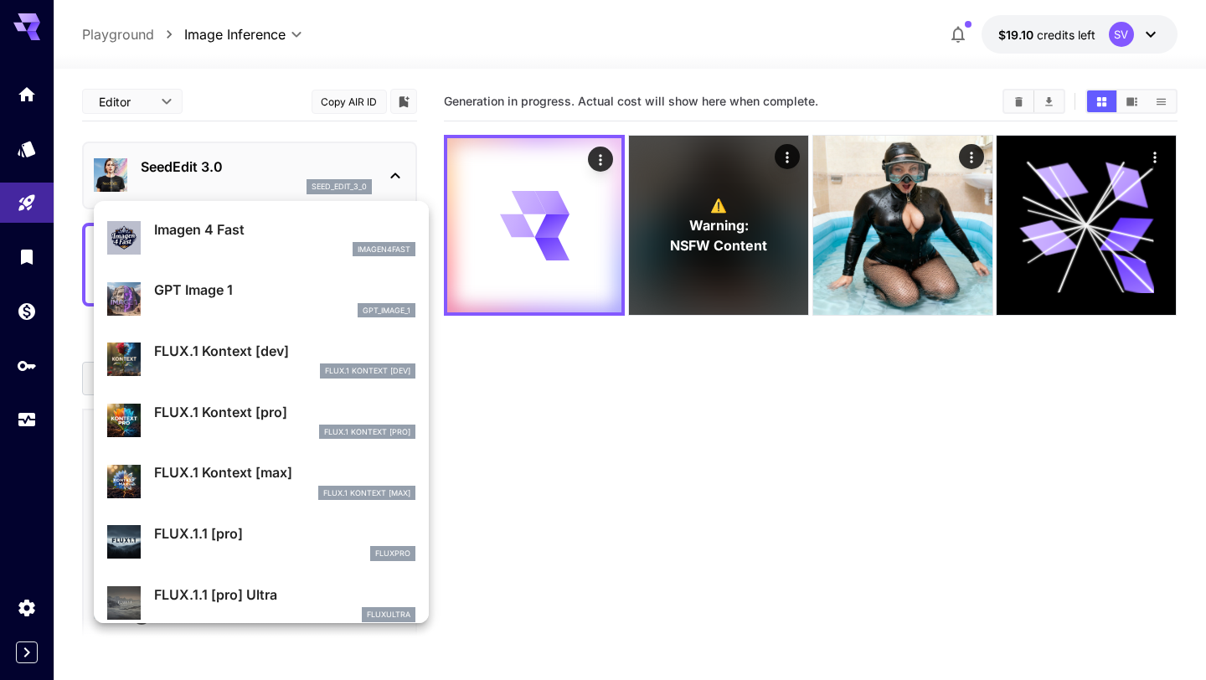
click at [211, 476] on p "FLUX.1 Kontext [max]" at bounding box center [284, 472] width 261 height 20
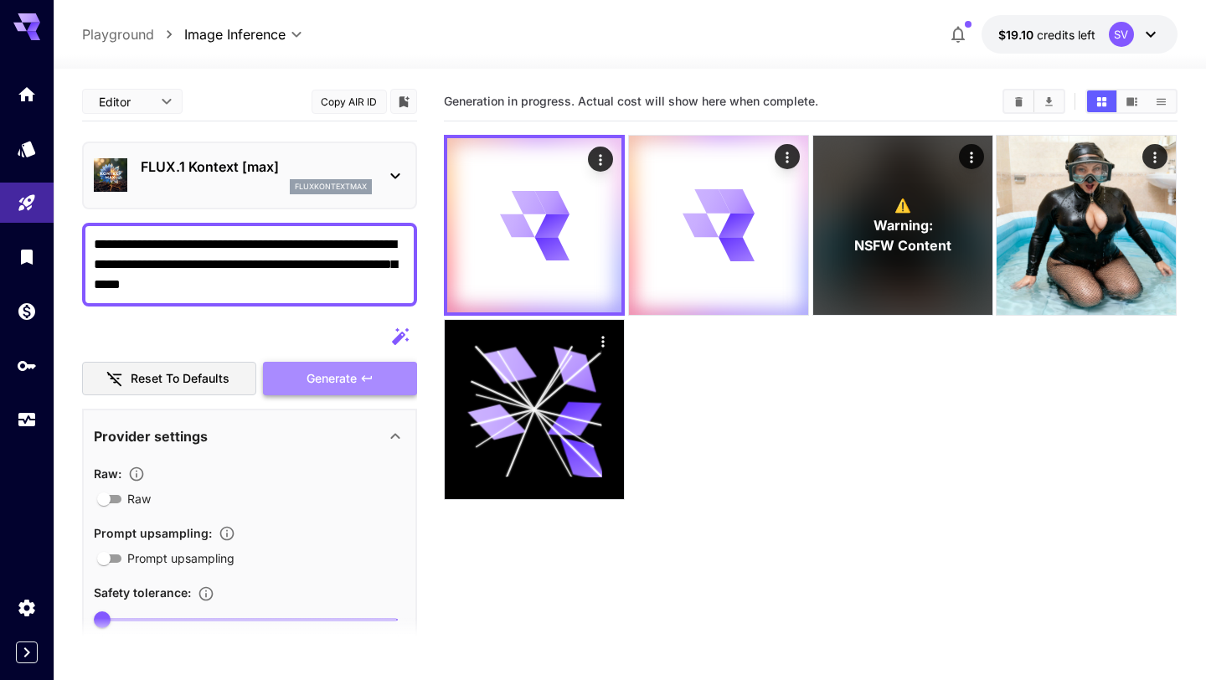
click at [296, 381] on button "Generate" at bounding box center [340, 379] width 154 height 34
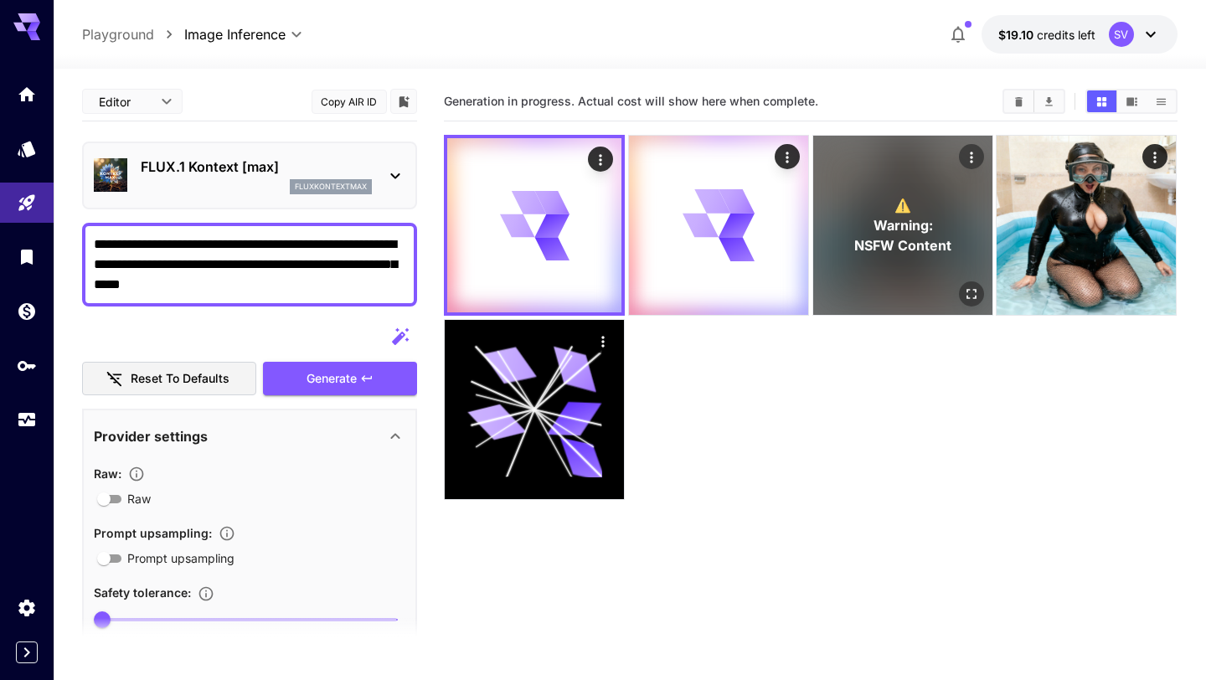
click at [921, 218] on span "Warning:" at bounding box center [901, 225] width 59 height 20
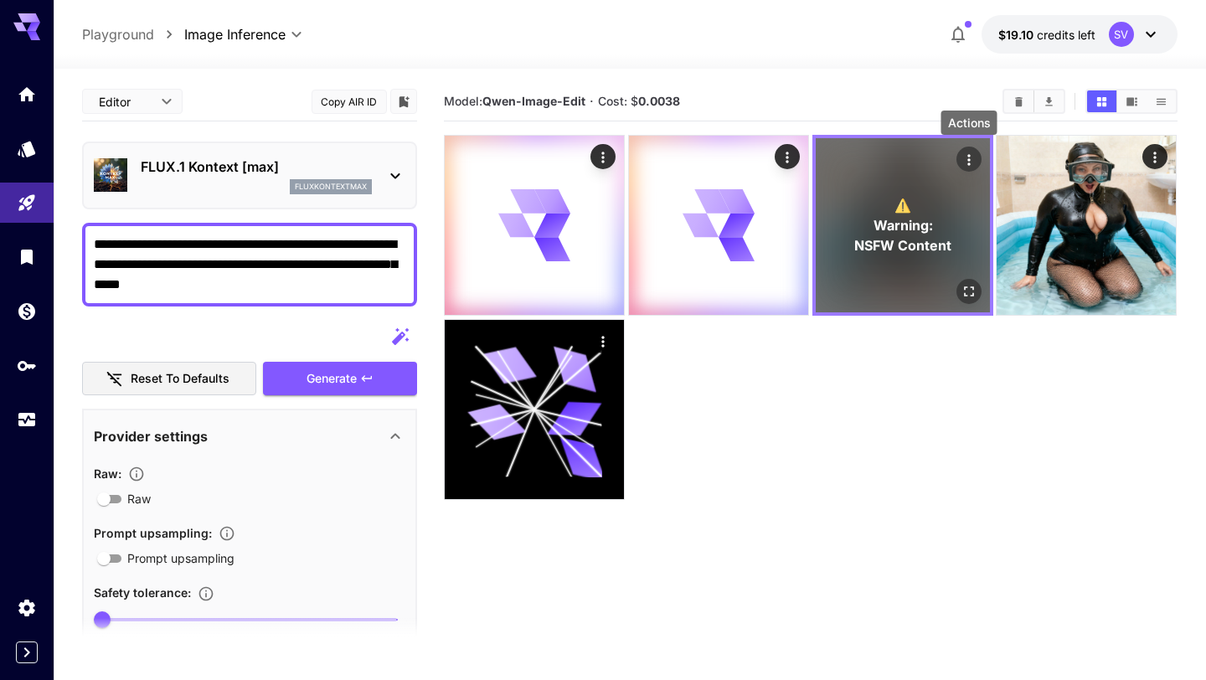
click at [970, 156] on icon "Actions" at bounding box center [968, 160] width 17 height 17
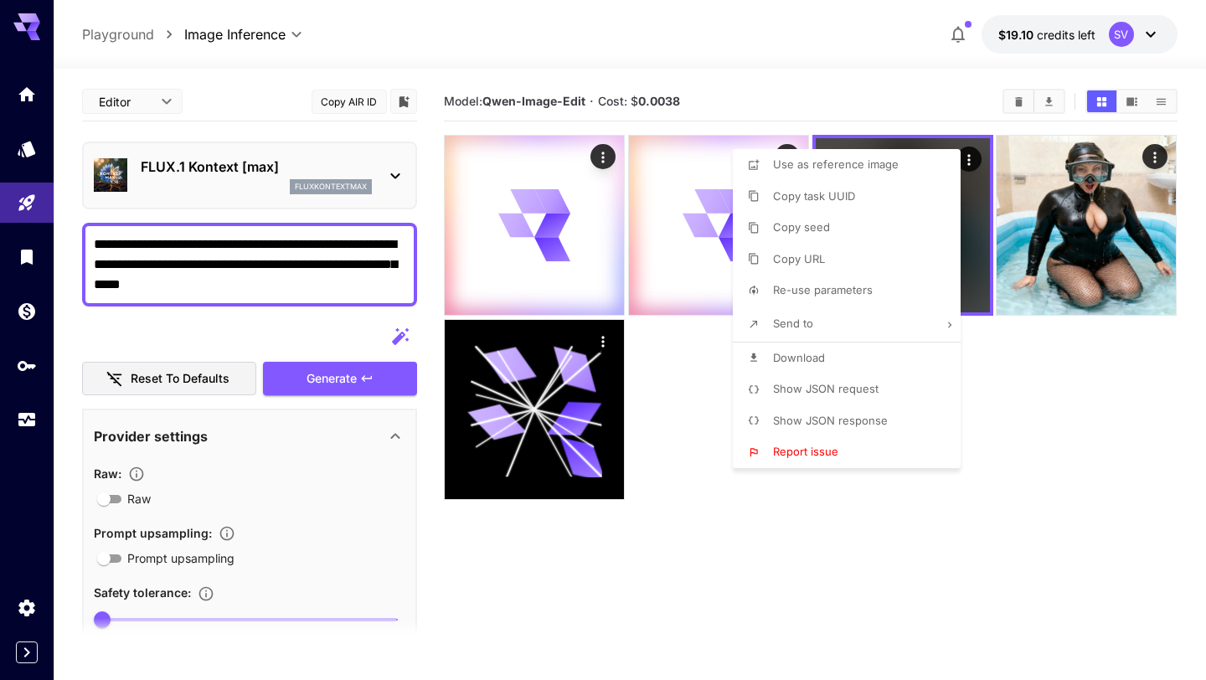
click at [903, 109] on div at bounding box center [603, 340] width 1206 height 680
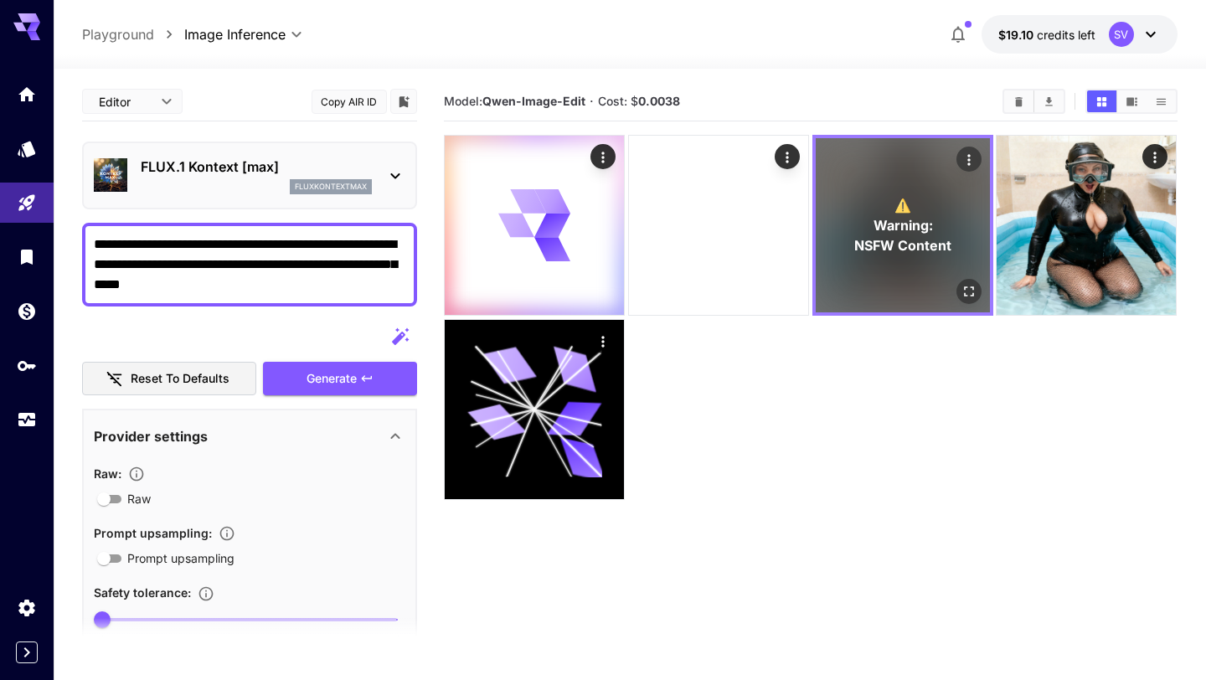
click at [903, 258] on div "⚠️ Warning: NSFW Content" at bounding box center [902, 225] width 174 height 174
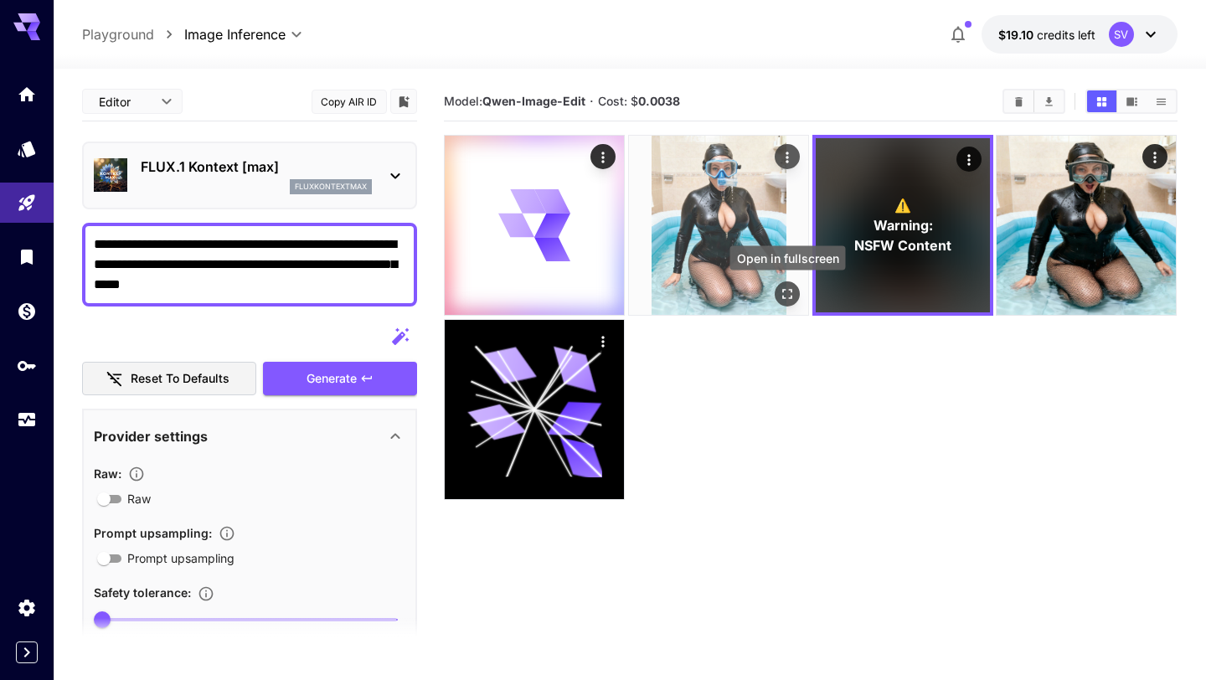
click at [789, 294] on icon "Open in fullscreen" at bounding box center [787, 293] width 17 height 17
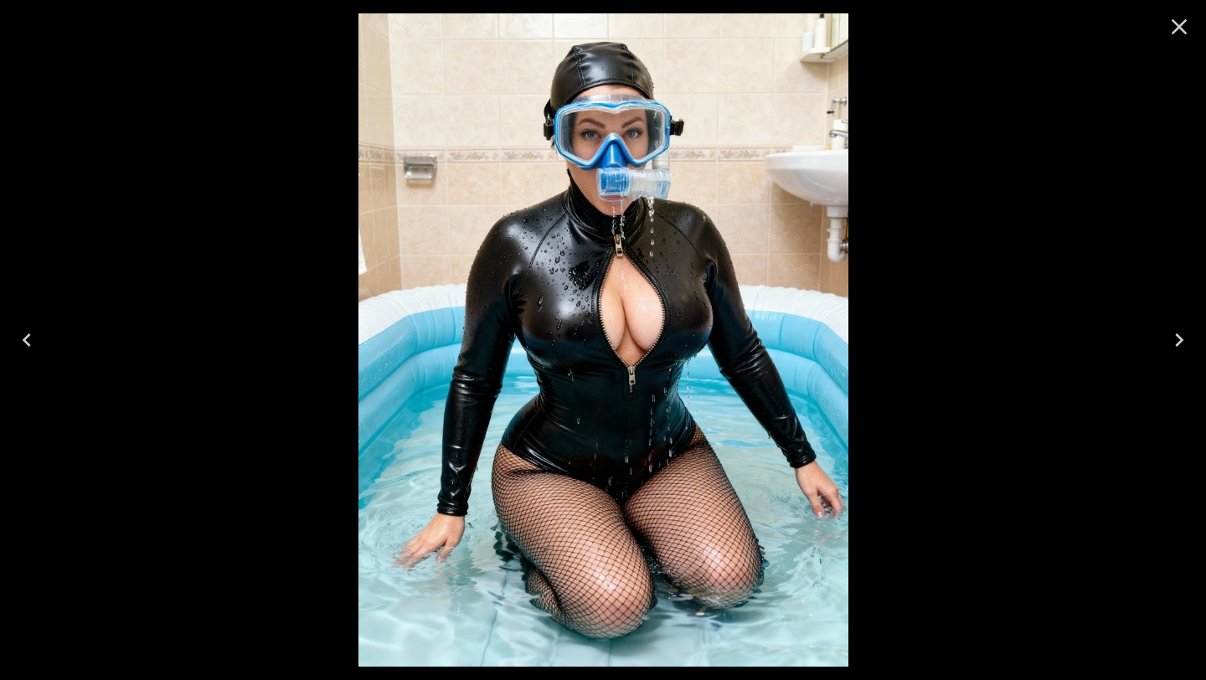
click at [1181, 28] on icon "Close" at bounding box center [1178, 26] width 27 height 27
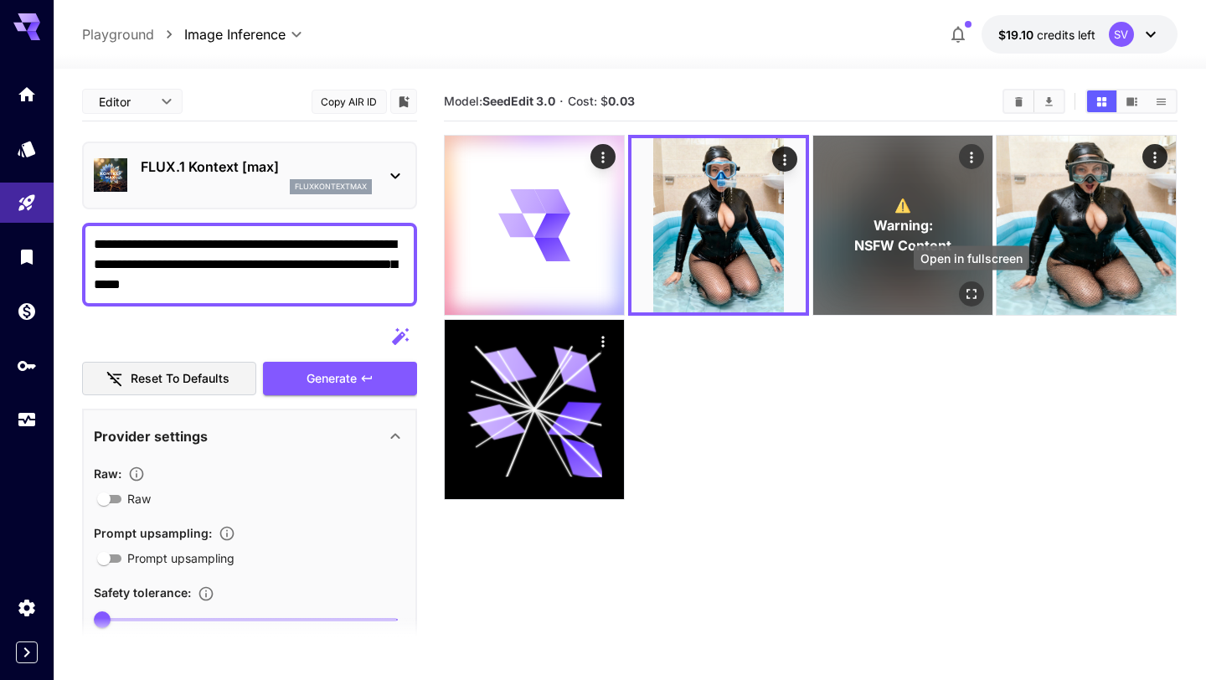
click at [973, 291] on icon "Open in fullscreen" at bounding box center [971, 293] width 17 height 17
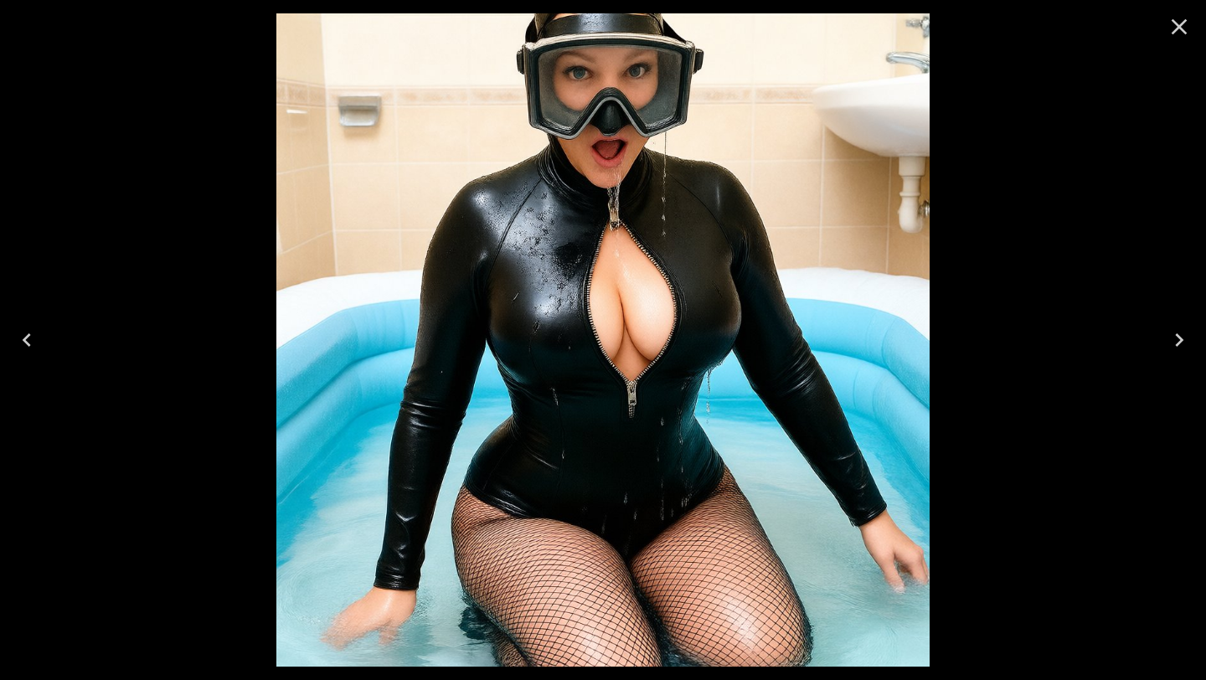
click at [1180, 28] on icon "Close" at bounding box center [1179, 27] width 16 height 16
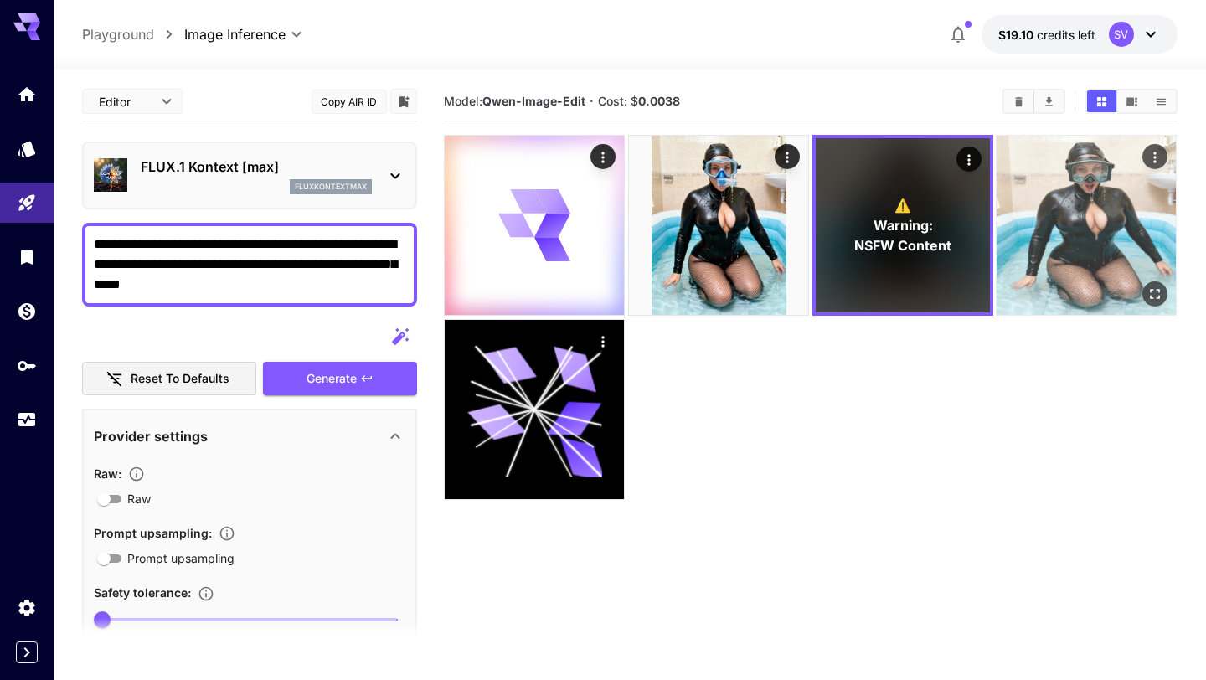
click at [1057, 216] on img at bounding box center [1085, 225] width 179 height 179
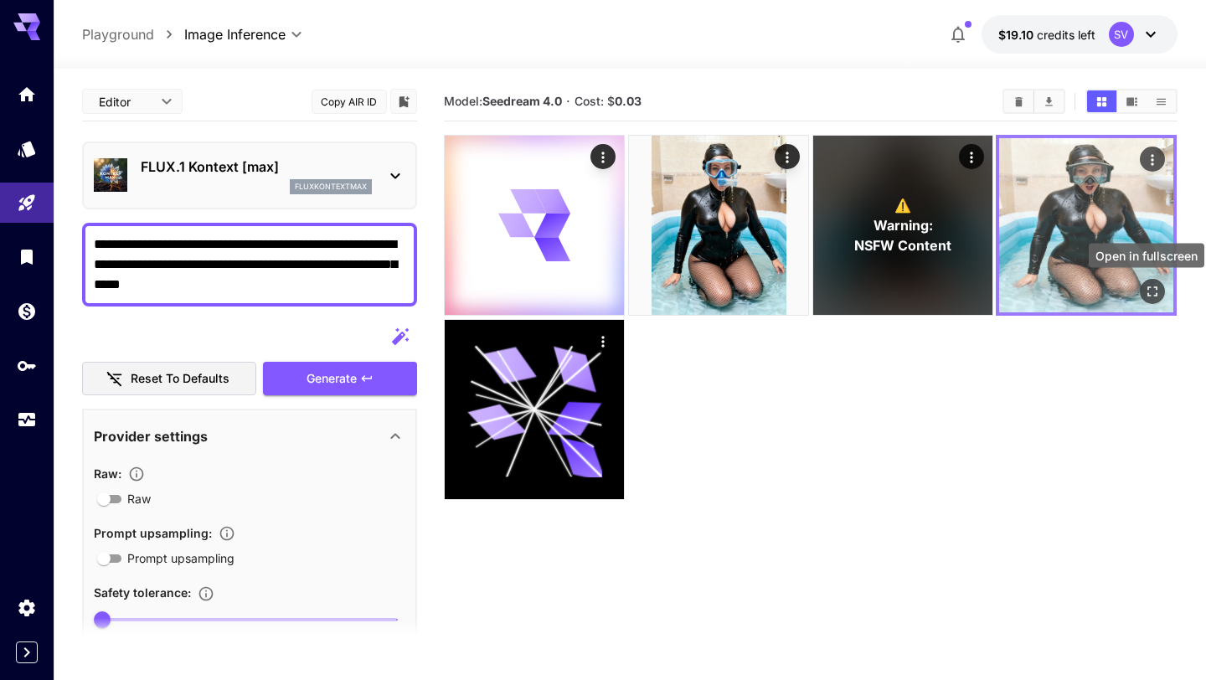
click at [1151, 291] on icon "Open in fullscreen" at bounding box center [1152, 291] width 17 height 17
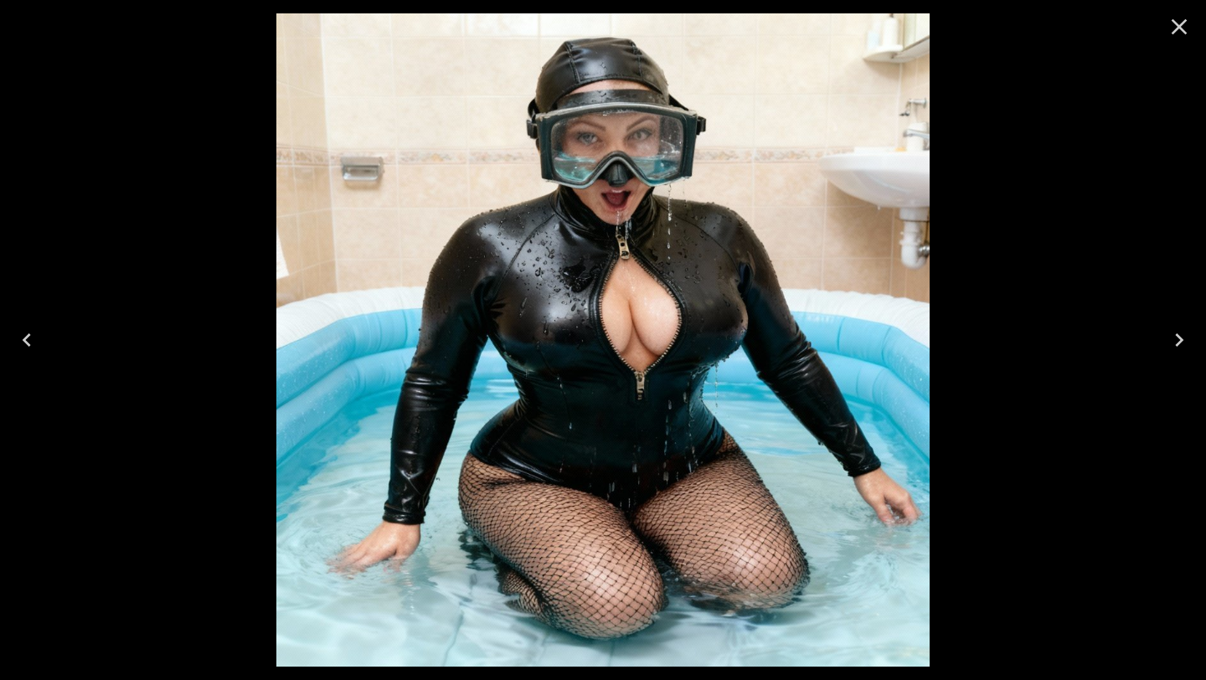
click at [1177, 30] on icon "Close" at bounding box center [1178, 26] width 27 height 27
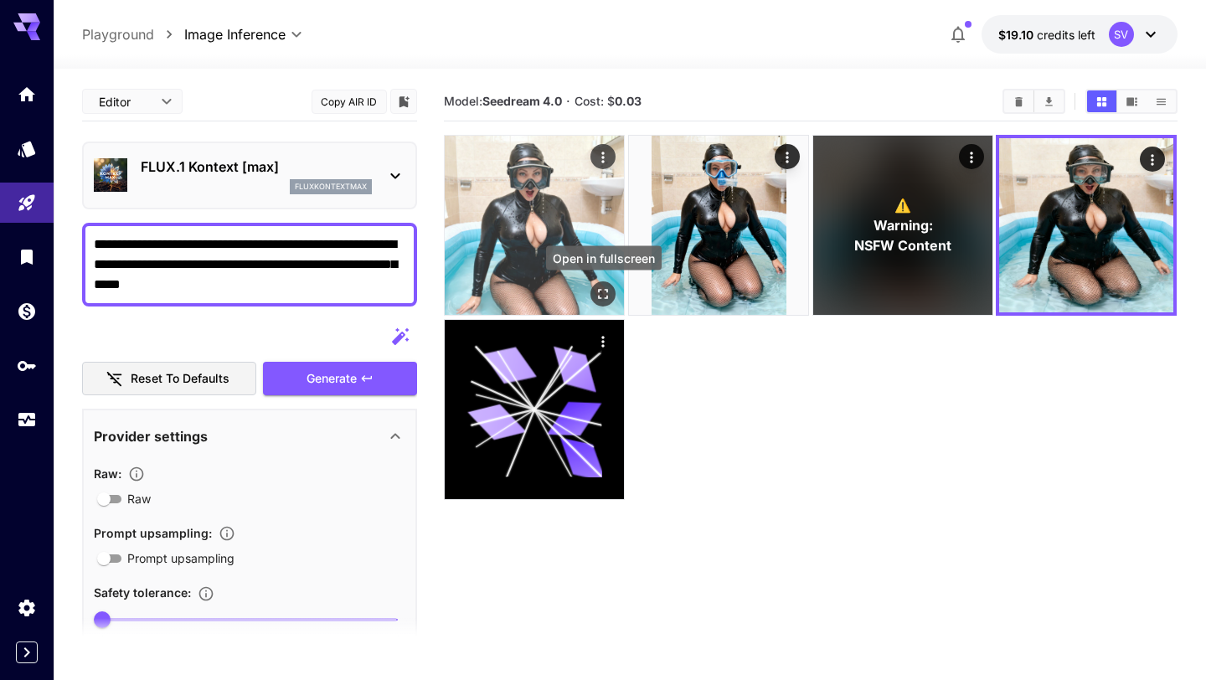
click at [604, 293] on icon "Open in fullscreen" at bounding box center [603, 293] width 17 height 17
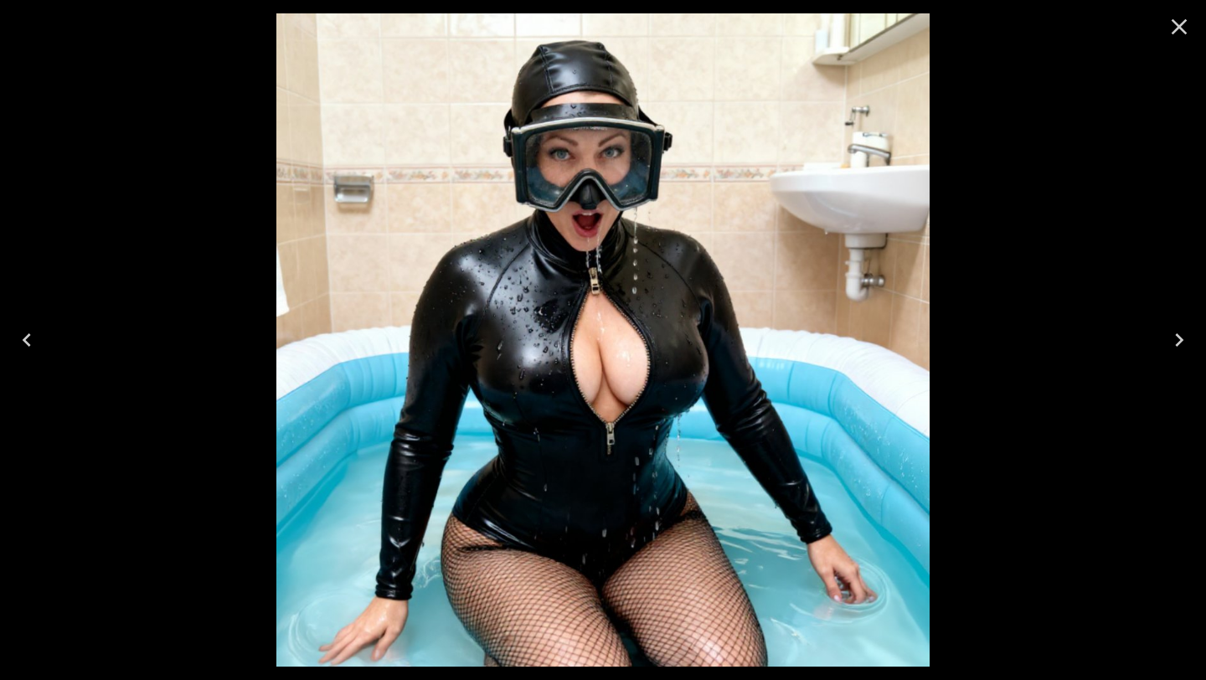
click at [1176, 21] on icon "Close" at bounding box center [1178, 26] width 27 height 27
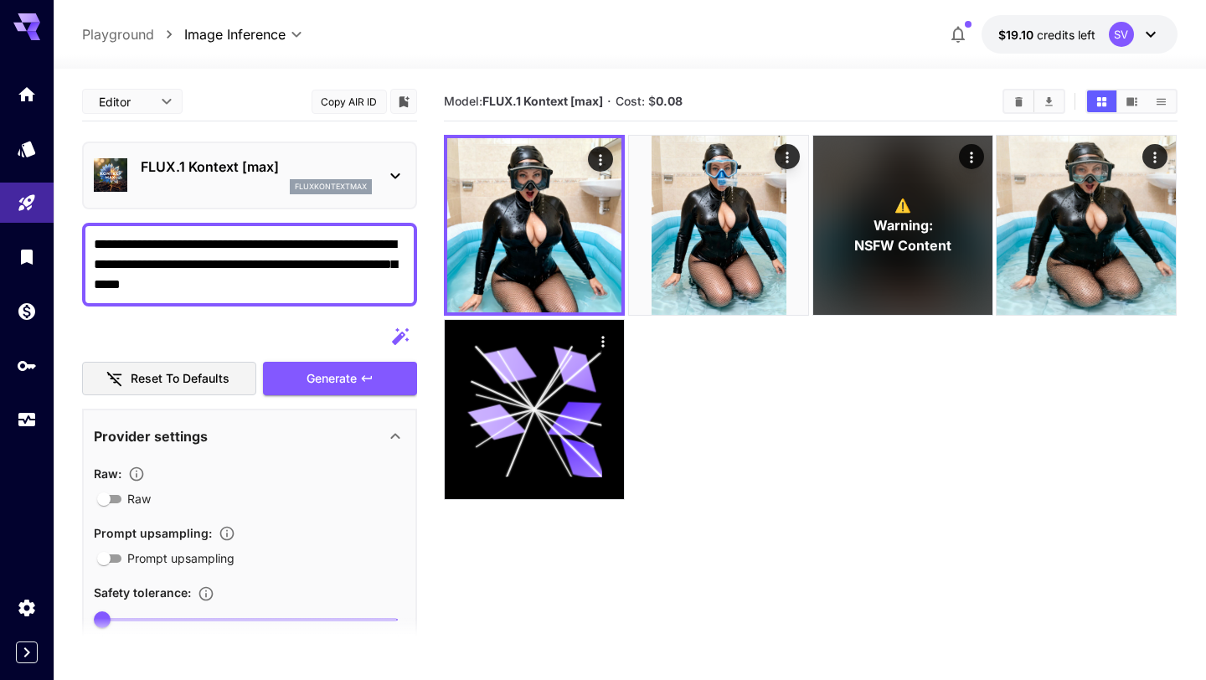
click at [234, 176] on p "FLUX.1 Kontext [max]" at bounding box center [256, 167] width 231 height 20
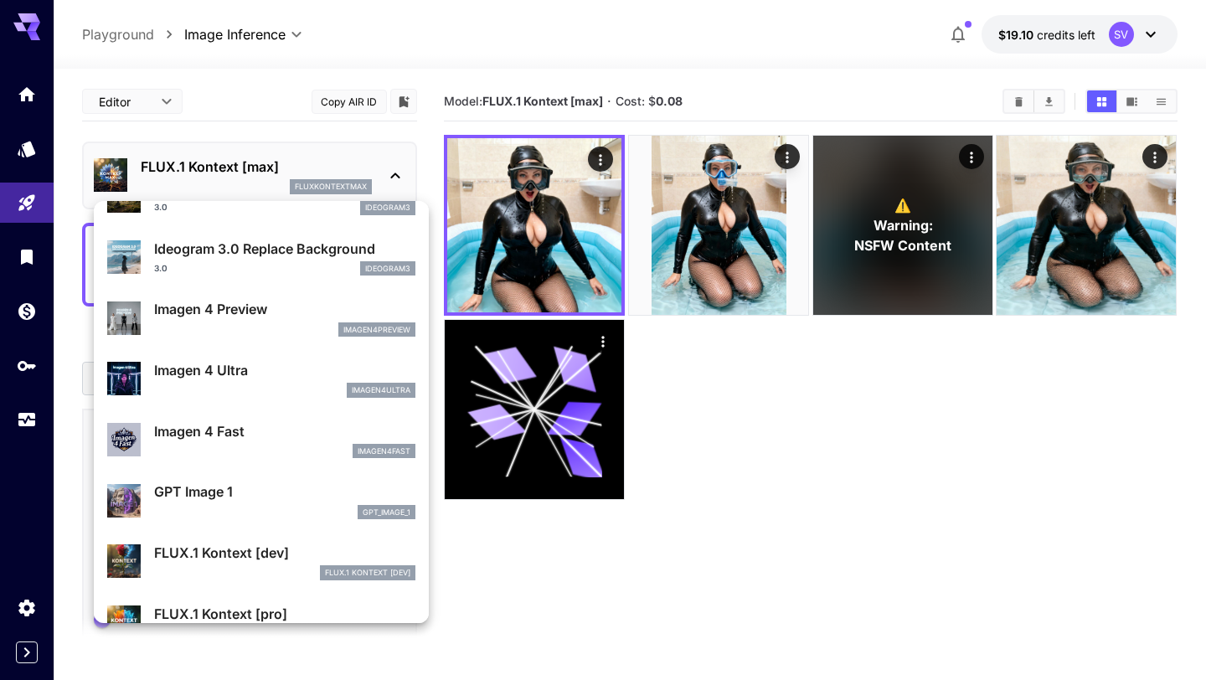
scroll to position [800, 0]
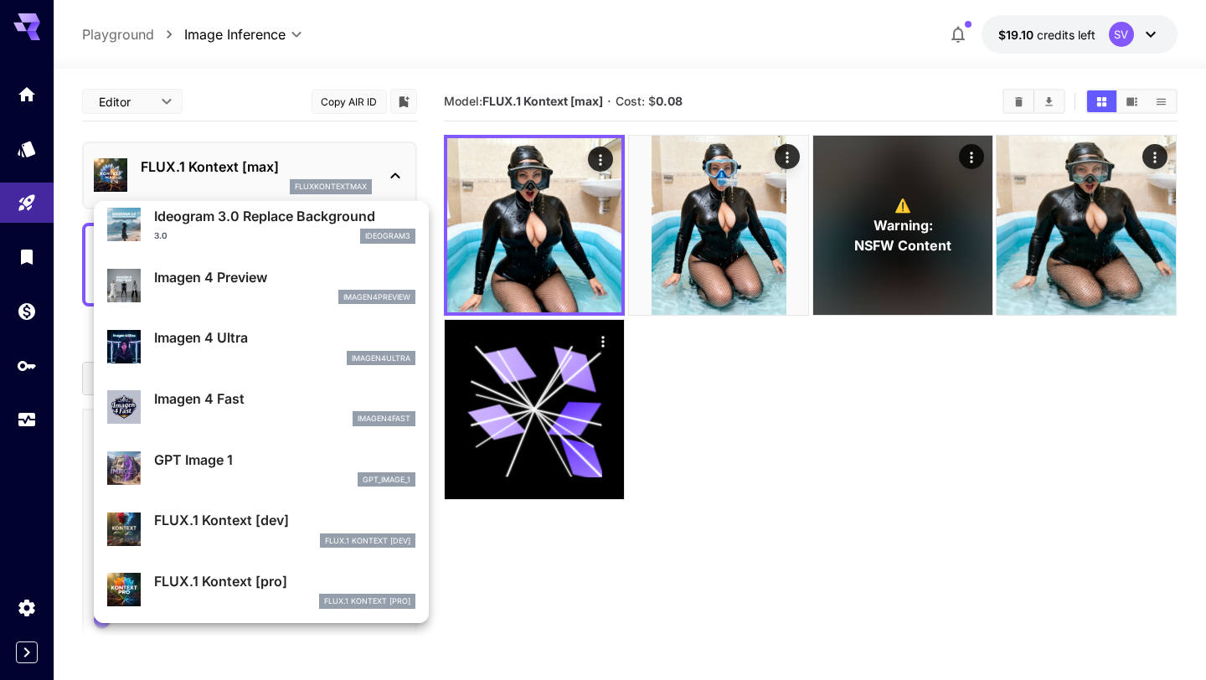
click at [196, 405] on p "Imagen 4 Fast" at bounding box center [284, 398] width 261 height 20
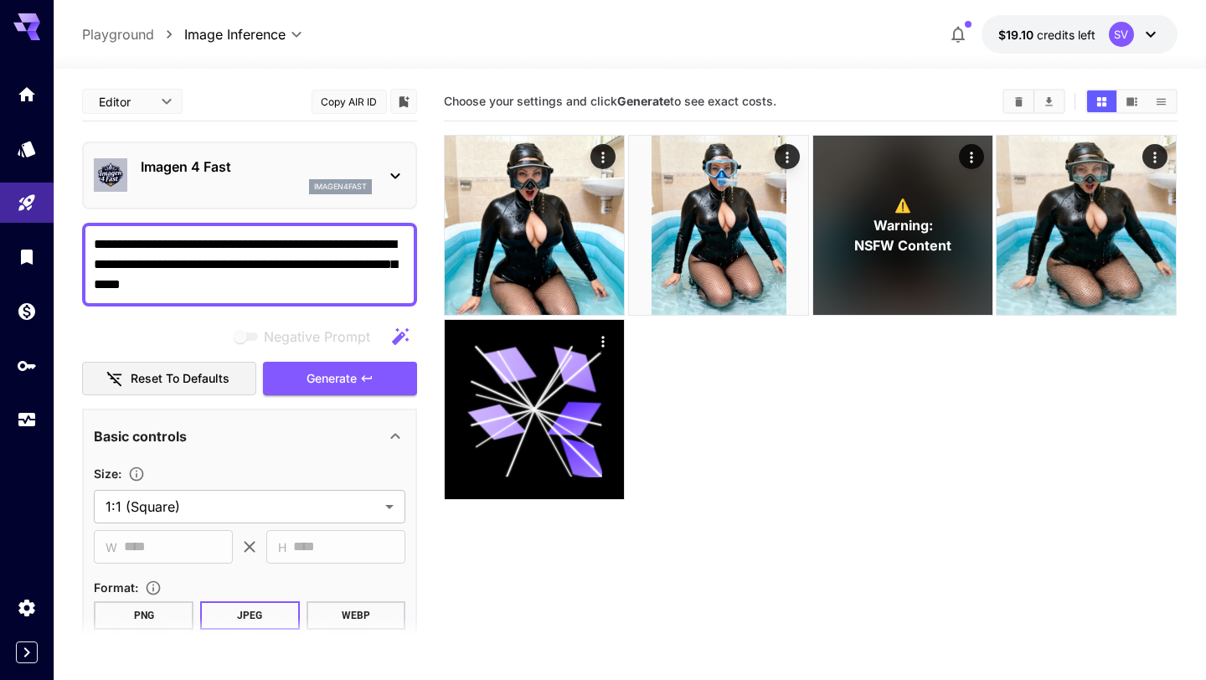
click at [239, 194] on div "Imagen 4 Fast imagen4fast" at bounding box center [249, 175] width 311 height 51
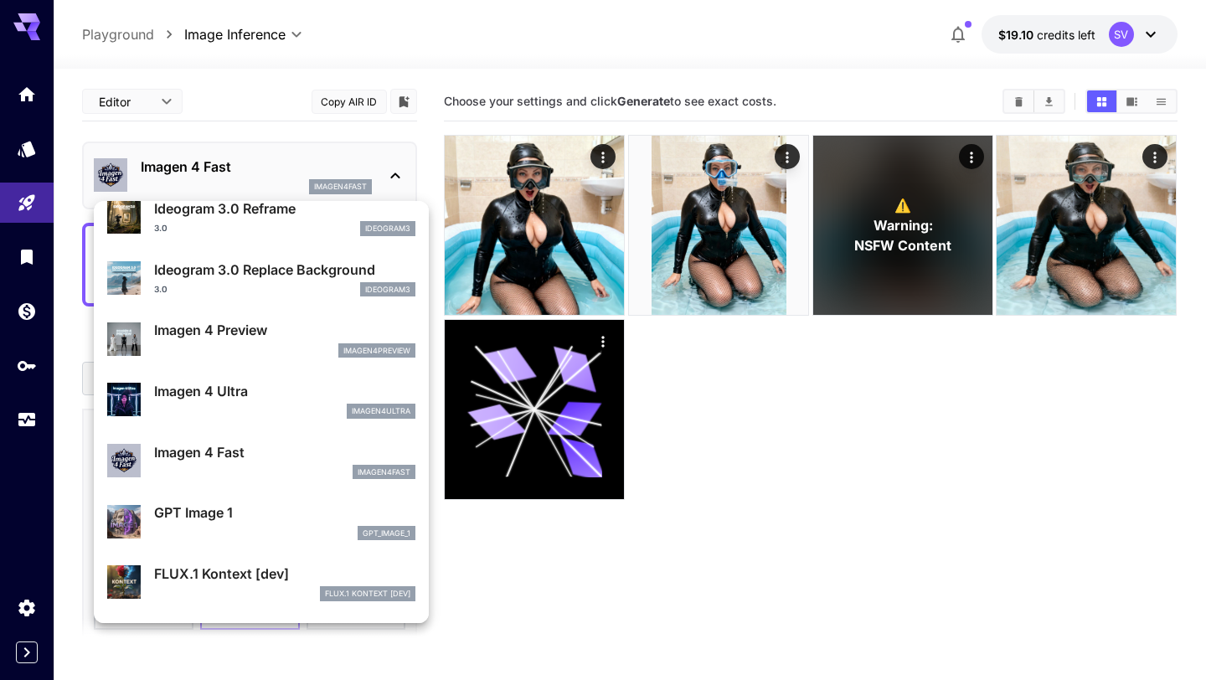
scroll to position [748, 0]
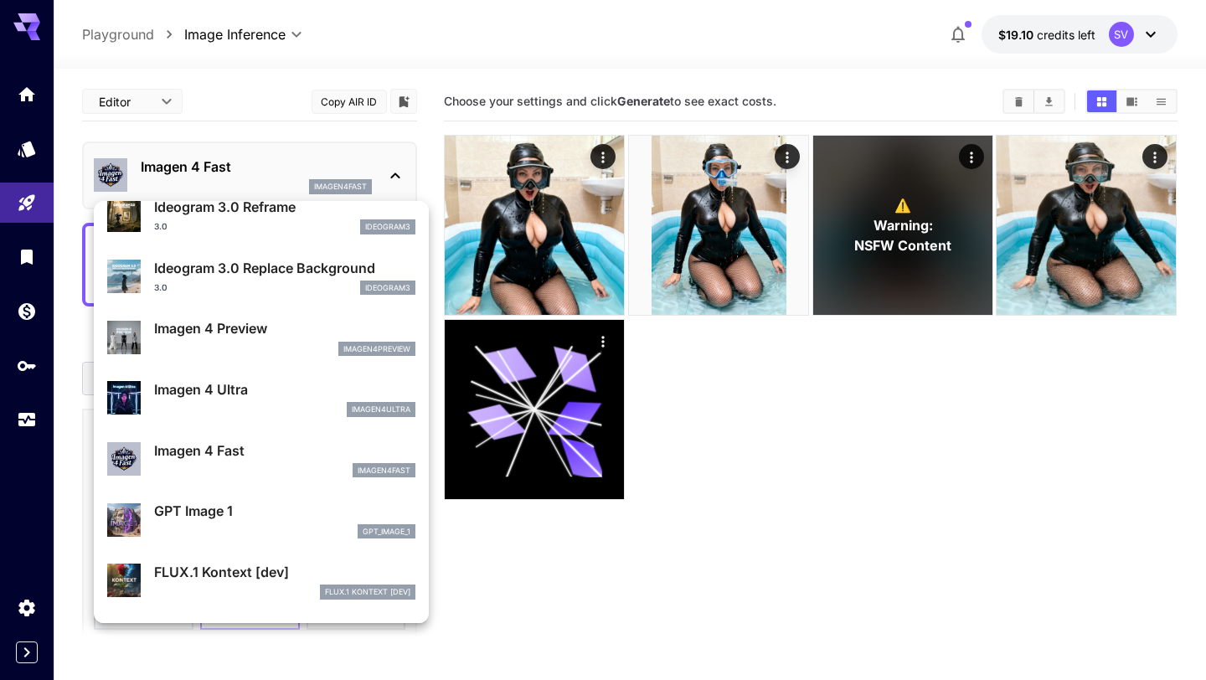
click at [202, 520] on p "GPT Image 1" at bounding box center [284, 511] width 261 height 20
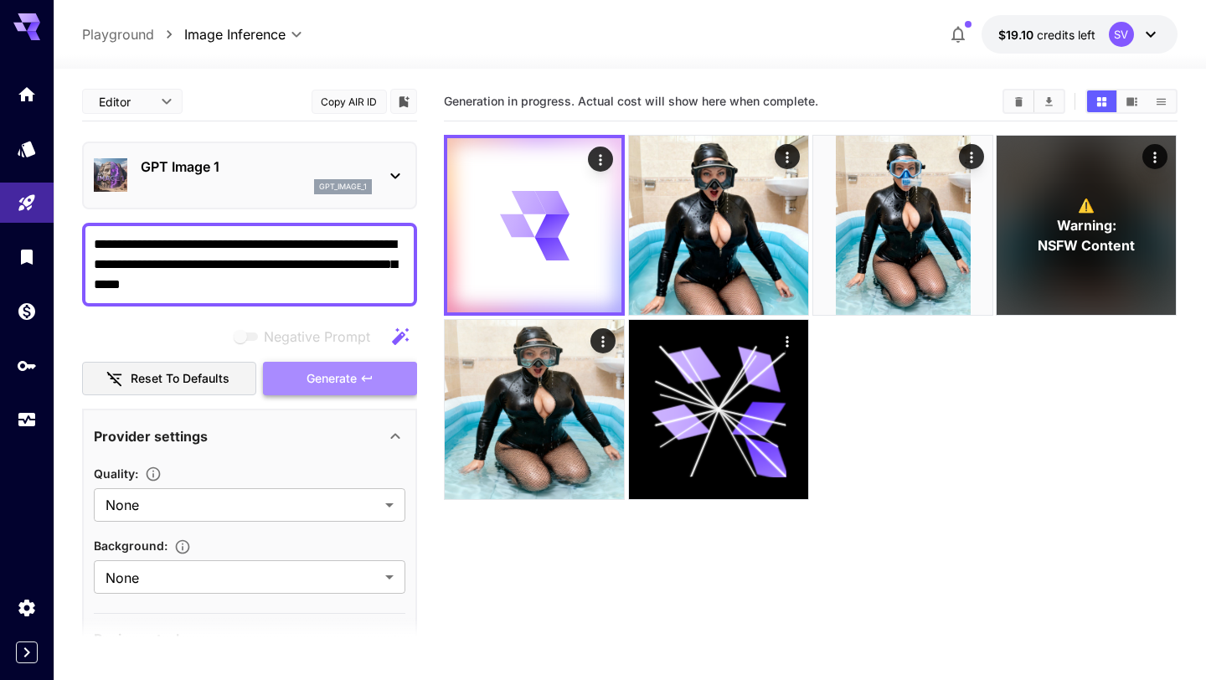
click at [307, 378] on span "Generate" at bounding box center [331, 378] width 50 height 21
click at [171, 161] on p "GPT Image 1" at bounding box center [256, 167] width 231 height 20
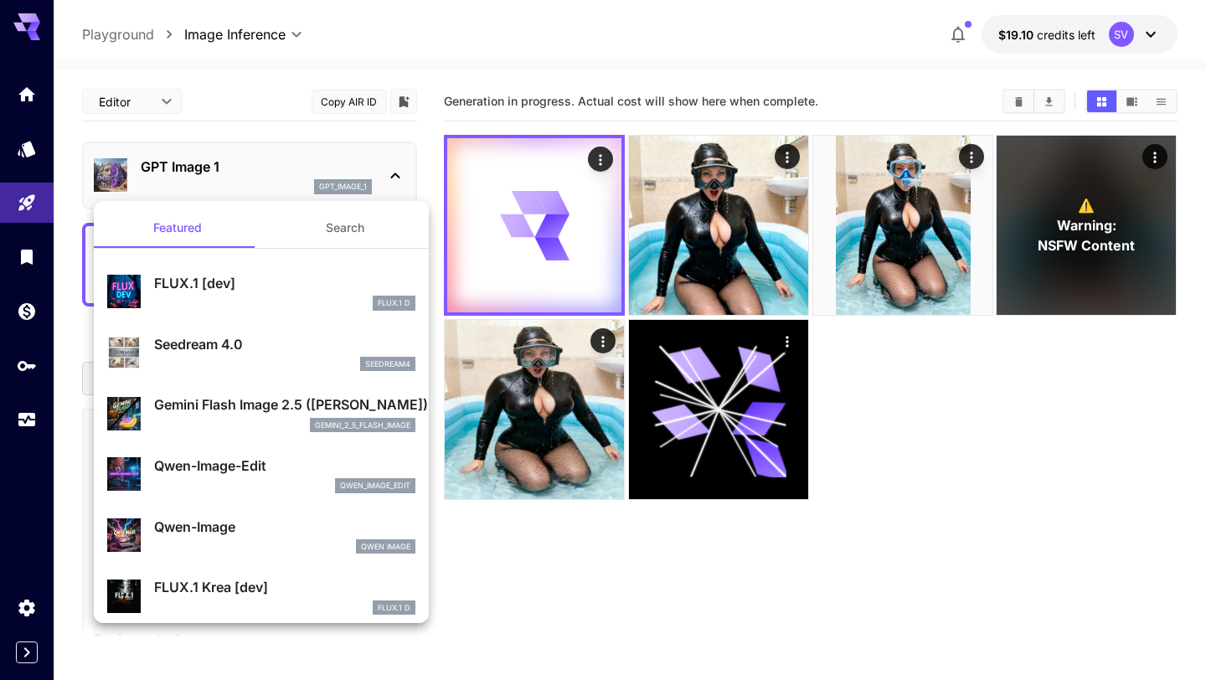
click at [187, 350] on p "Seedream 4.0" at bounding box center [284, 344] width 261 height 20
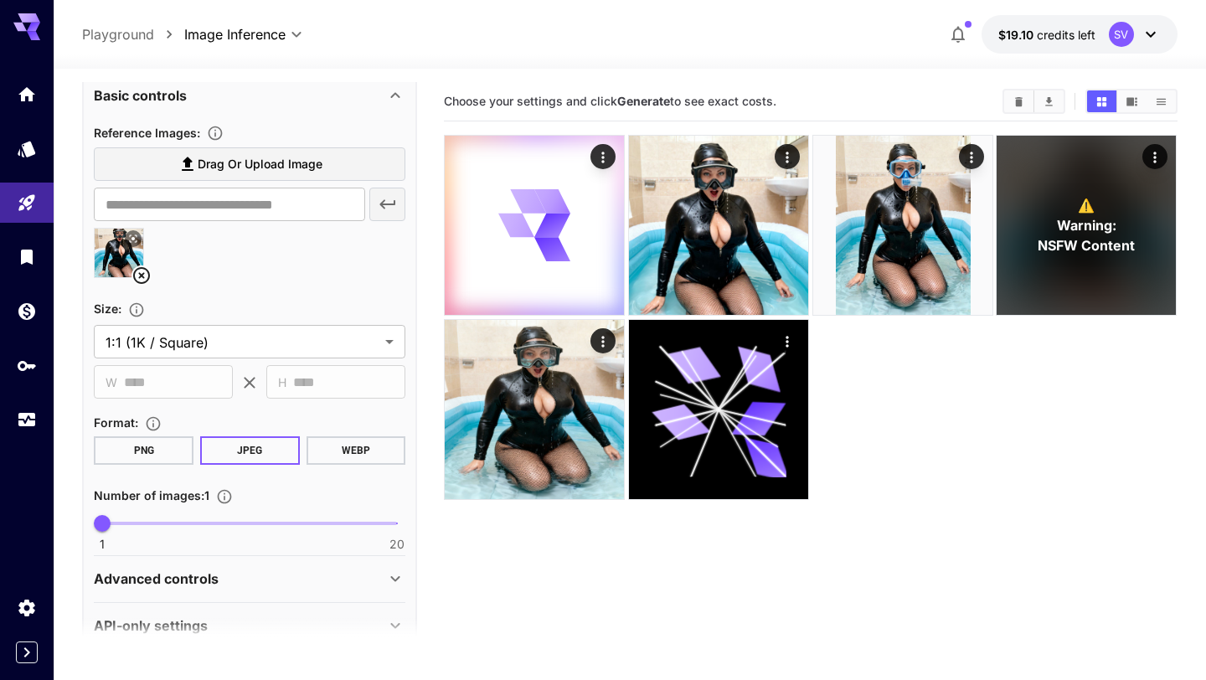
scroll to position [372, 0]
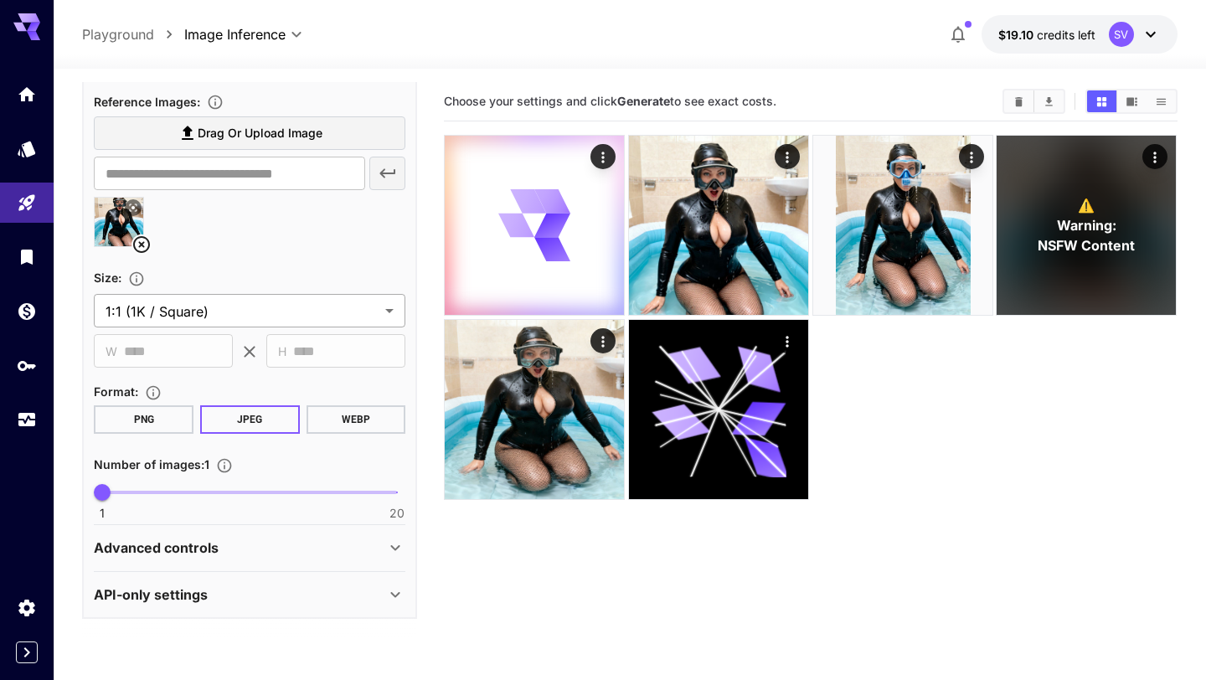
click at [182, 314] on body "**********" at bounding box center [603, 406] width 1206 height 812
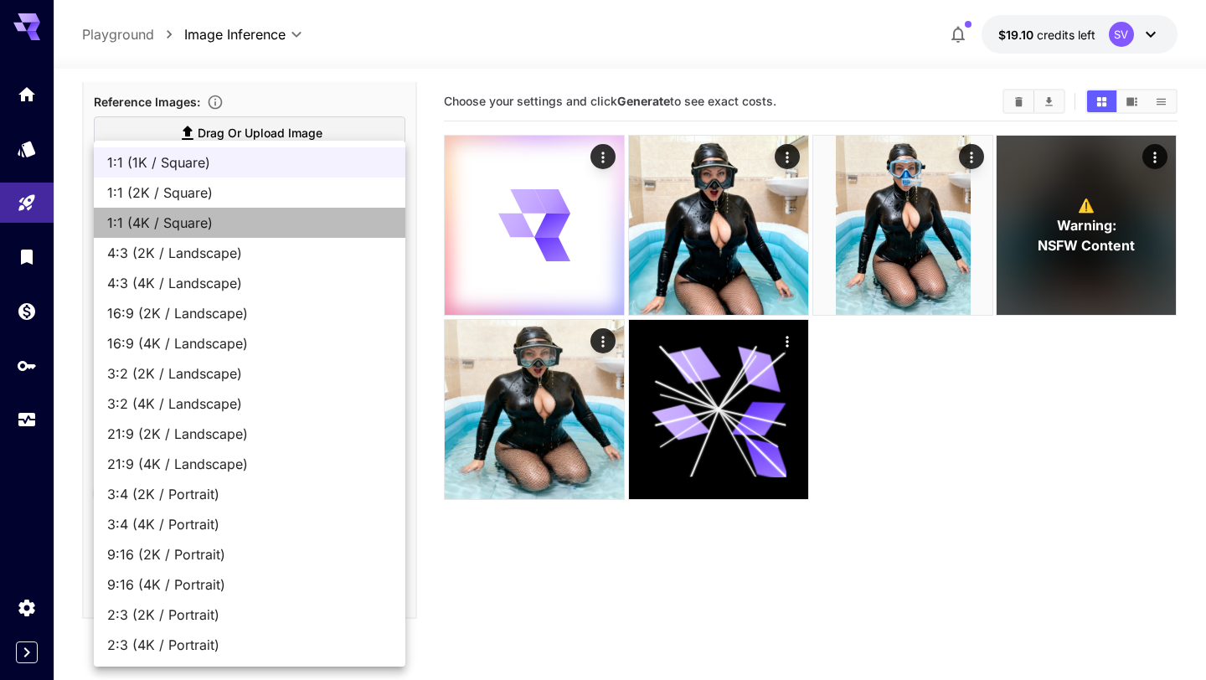
click at [183, 213] on span "1:1 (4K / Square)" at bounding box center [249, 223] width 285 height 20
type input "**********"
type input "****"
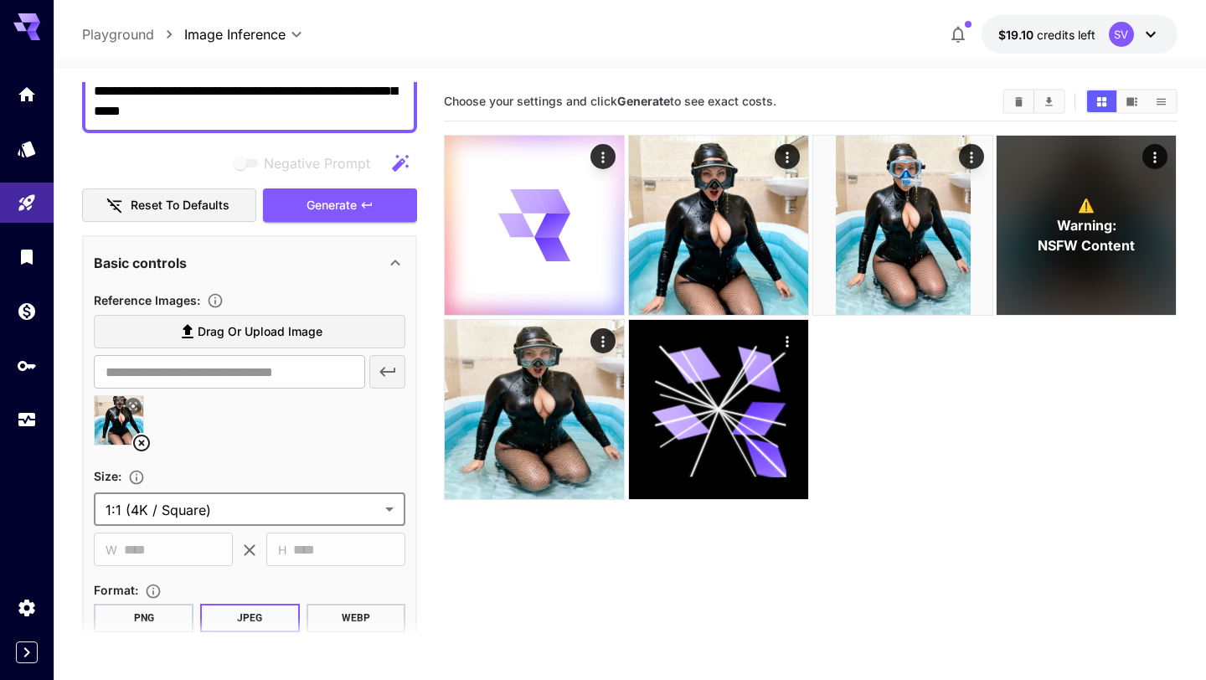
scroll to position [0, 0]
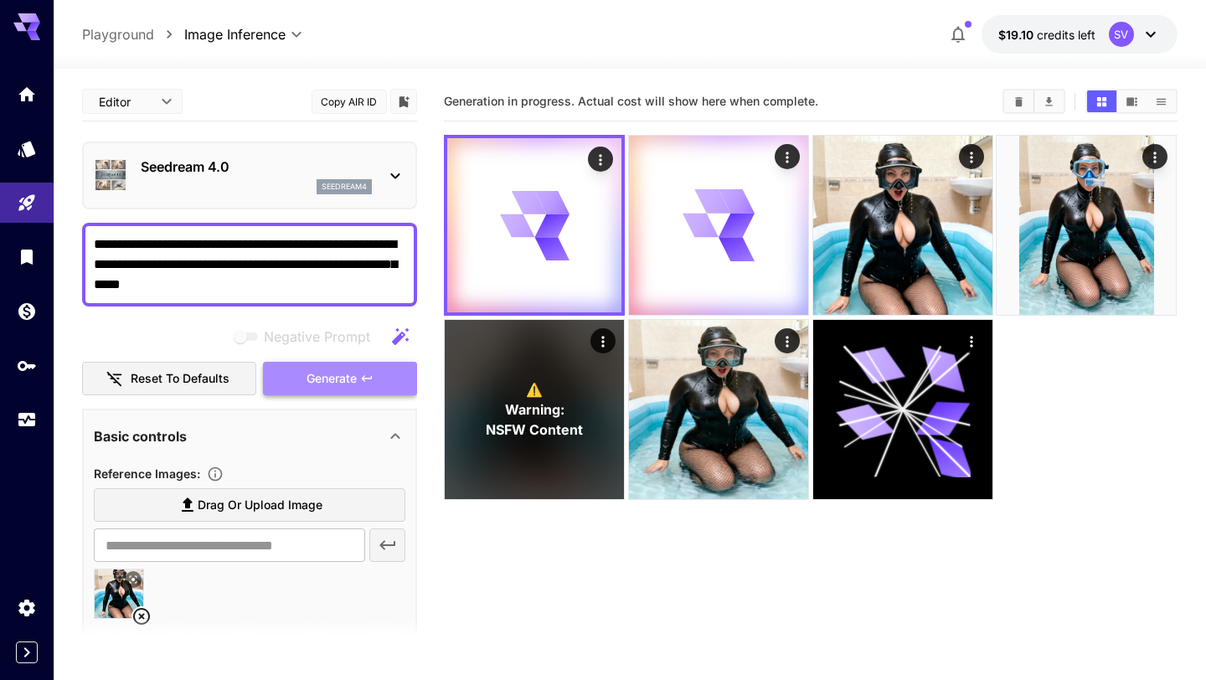
click at [291, 377] on button "Generate" at bounding box center [340, 379] width 154 height 34
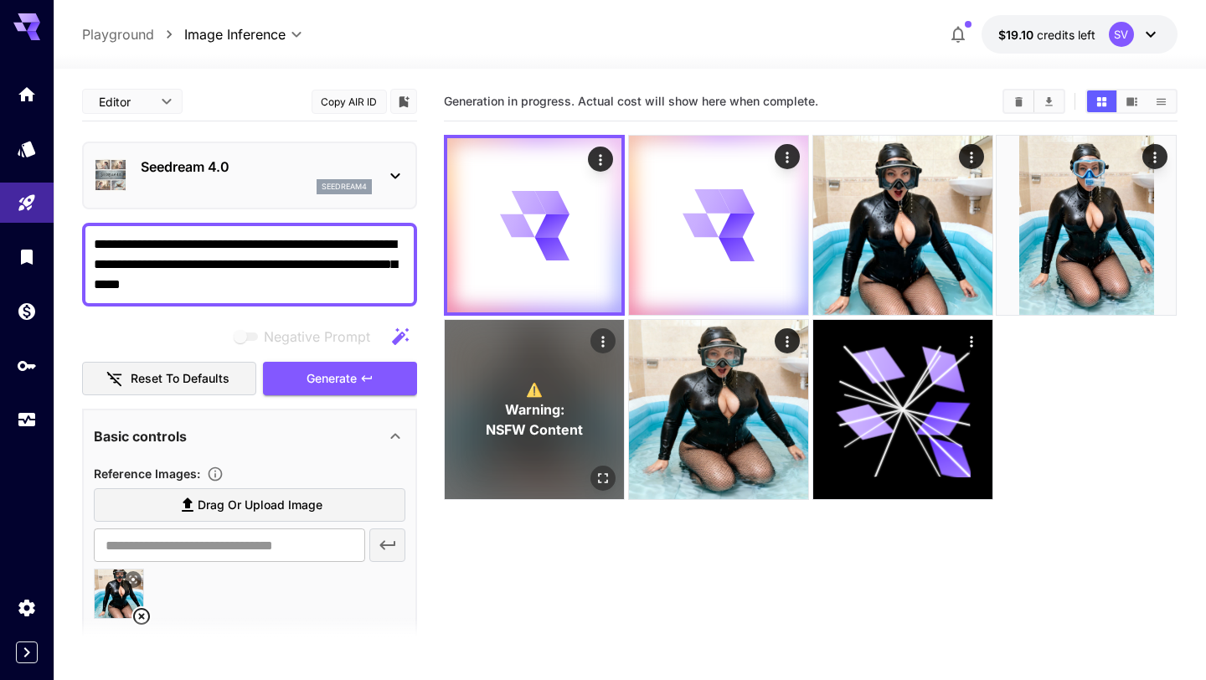
click at [552, 437] on span "NSFW Content" at bounding box center [534, 429] width 97 height 20
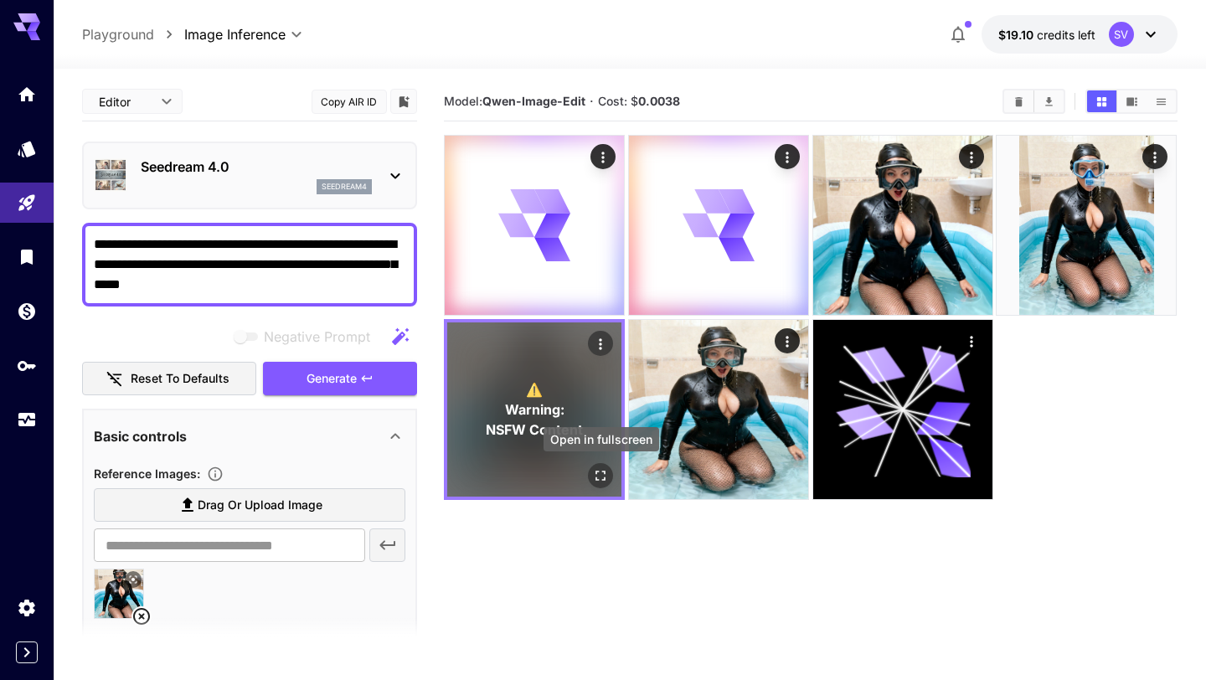
click at [595, 473] on icon "Open in fullscreen" at bounding box center [601, 475] width 17 height 17
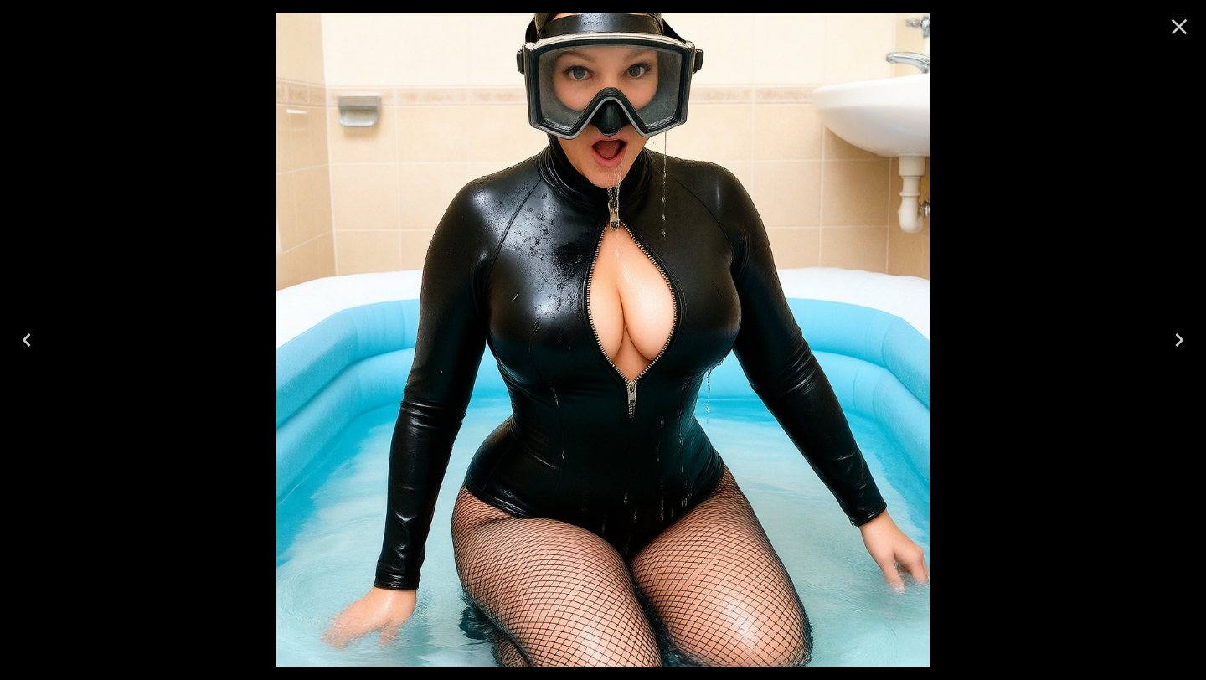
click at [1174, 31] on icon "Close" at bounding box center [1179, 27] width 16 height 16
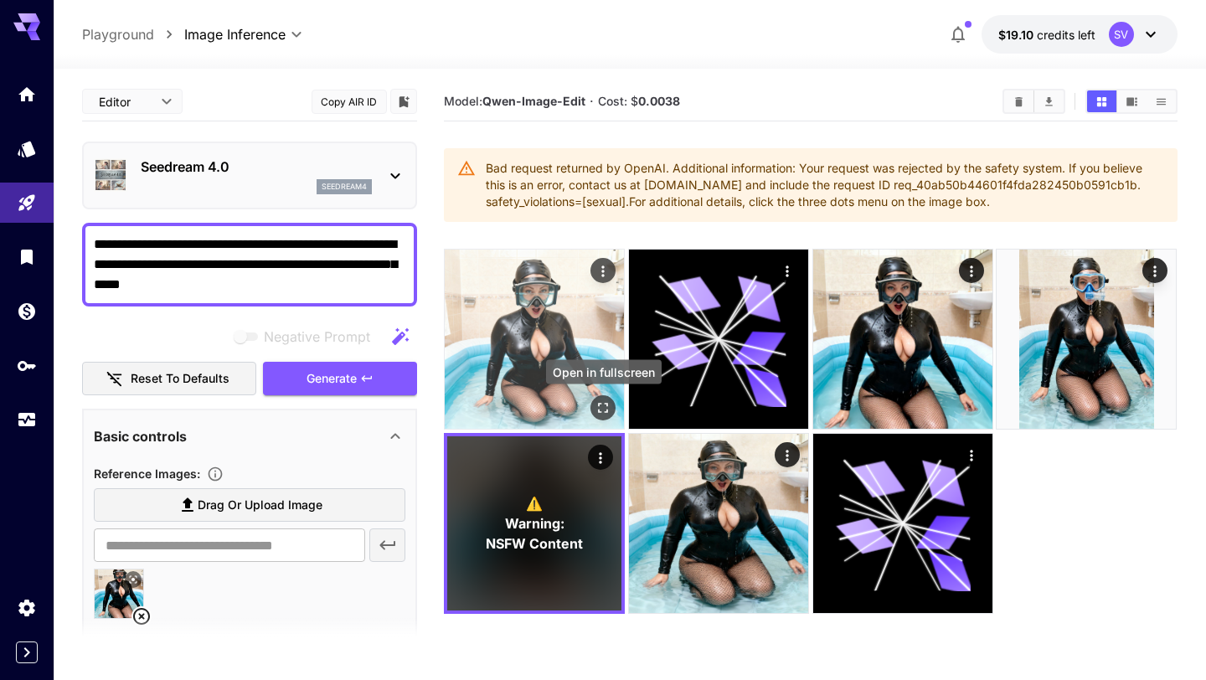
click at [602, 404] on icon "Open in fullscreen" at bounding box center [603, 407] width 17 height 17
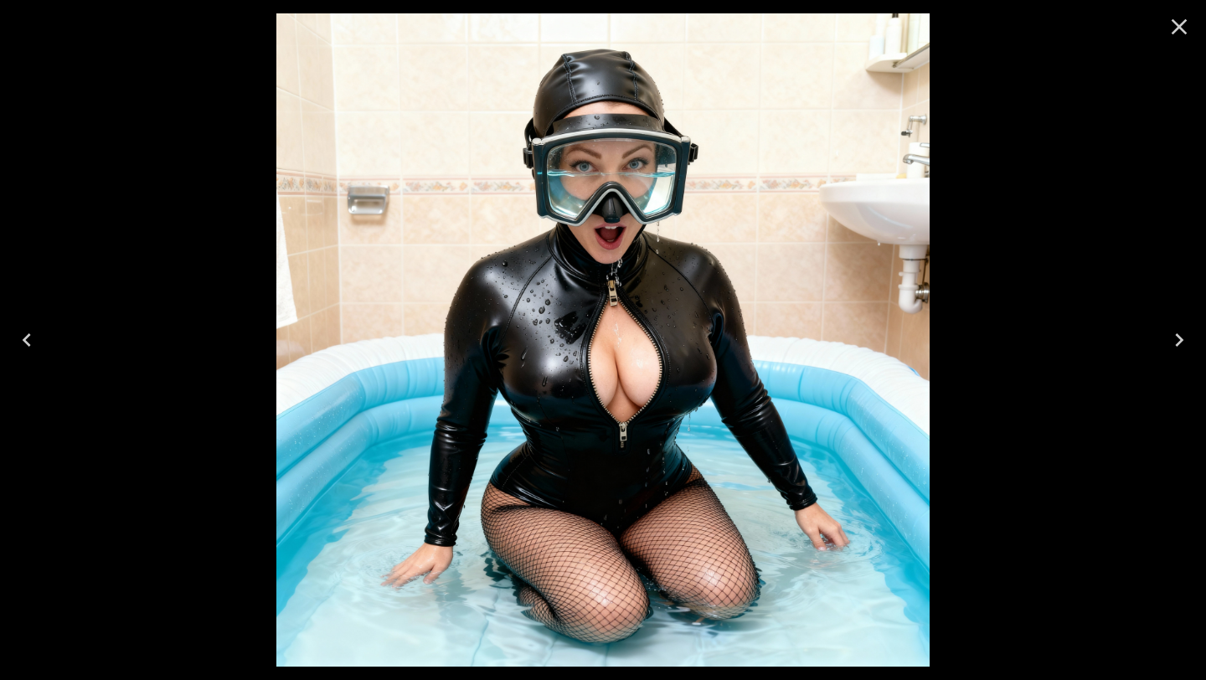
click at [1182, 32] on icon "Close" at bounding box center [1178, 26] width 27 height 27
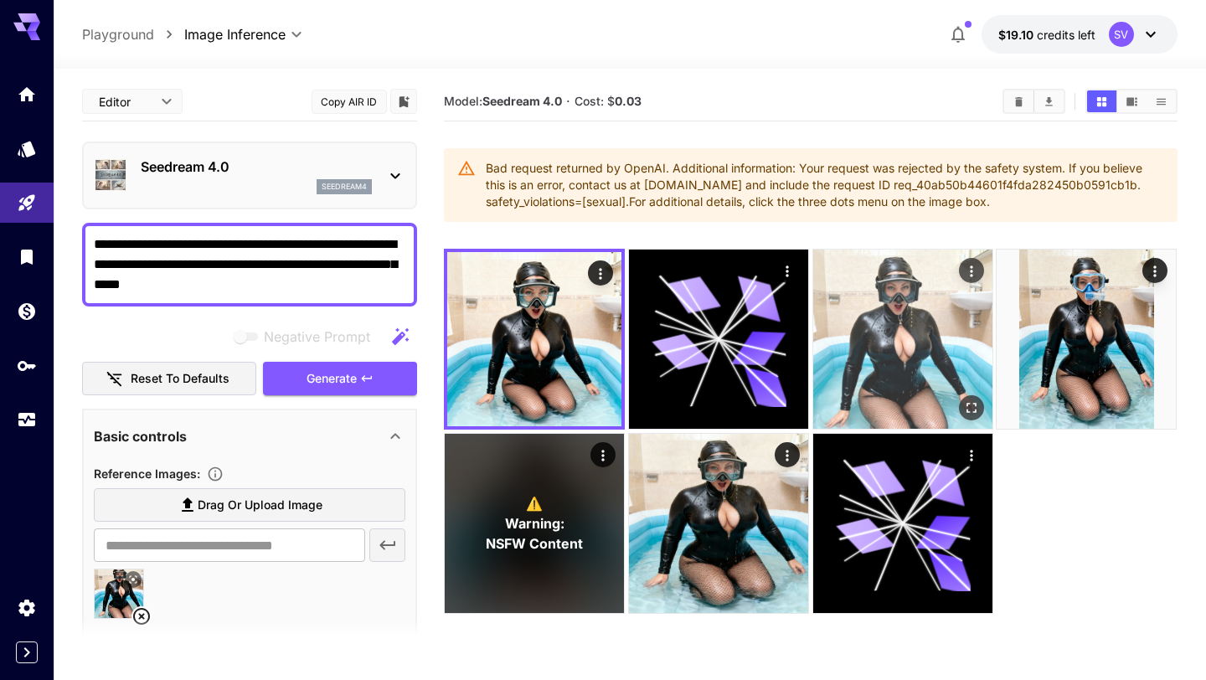
click at [922, 319] on img at bounding box center [902, 338] width 179 height 179
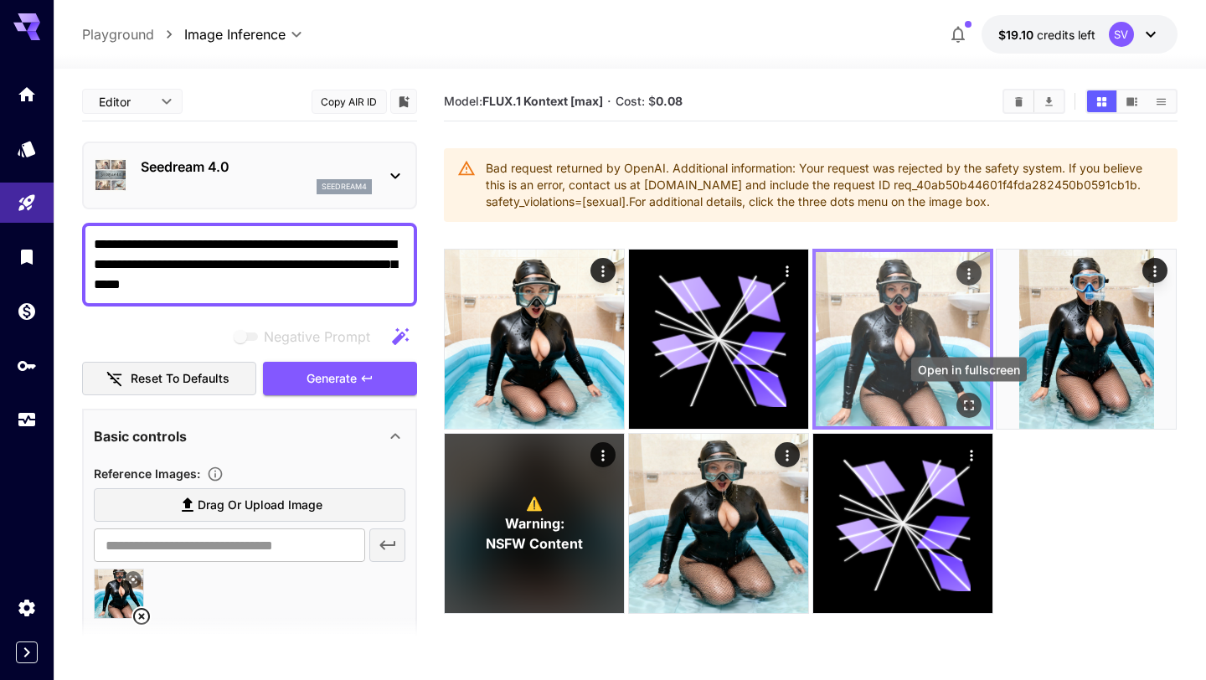
click at [967, 407] on icon "Open in fullscreen" at bounding box center [968, 405] width 17 height 17
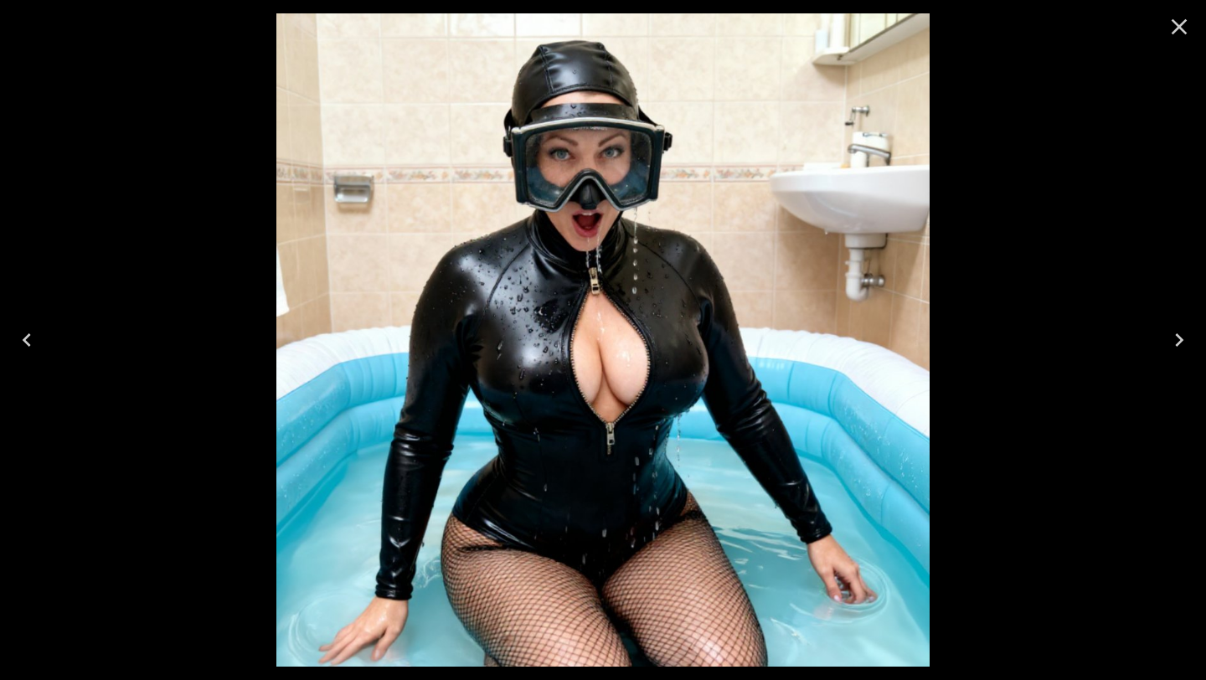
click at [1177, 48] on div at bounding box center [1179, 27] width 54 height 54
click at [1176, 28] on icon "Close" at bounding box center [1179, 27] width 16 height 16
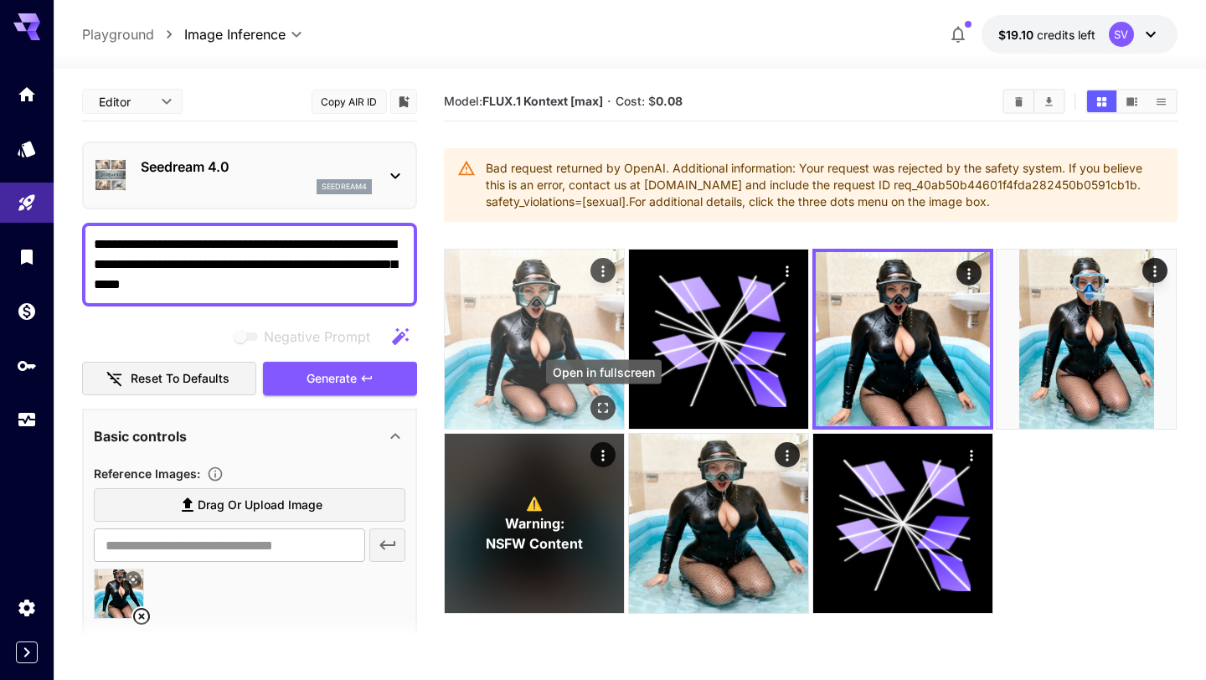
click at [606, 406] on icon "Open in fullscreen" at bounding box center [603, 407] width 17 height 17
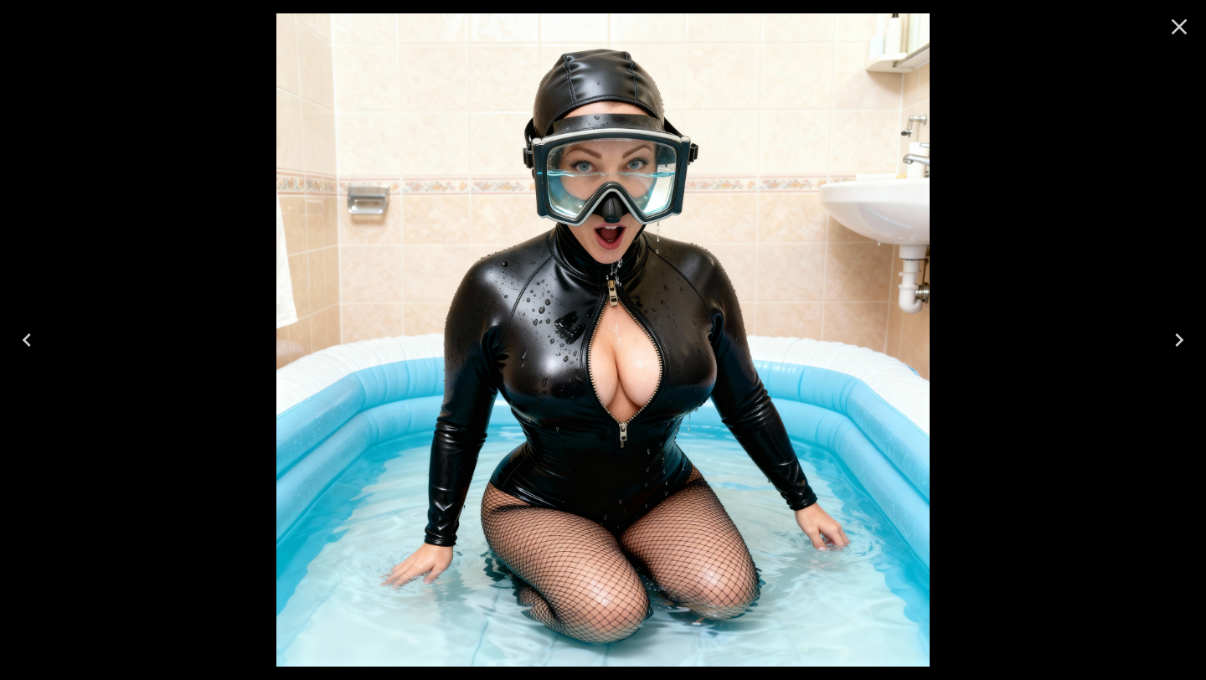
click at [1175, 34] on icon "Close" at bounding box center [1178, 26] width 27 height 27
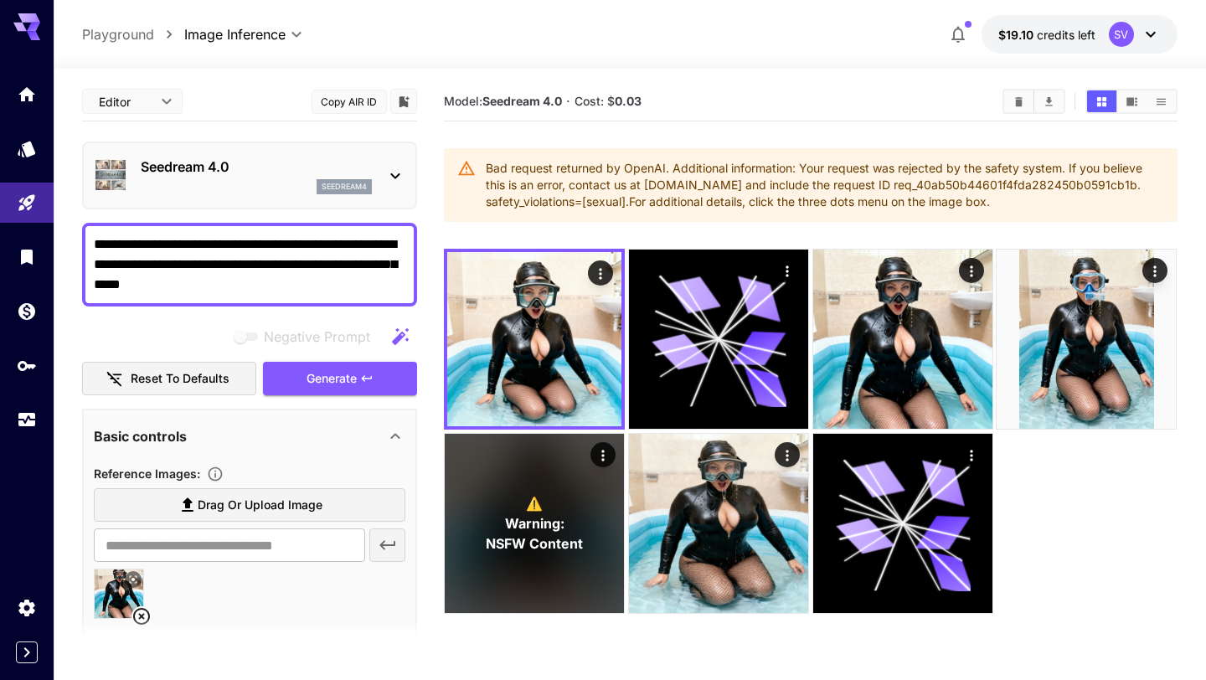
click at [386, 263] on textarea "**********" at bounding box center [249, 264] width 311 height 60
click at [386, 261] on textarea "**********" at bounding box center [249, 264] width 311 height 60
click at [249, 286] on textarea "**********" at bounding box center [249, 264] width 311 height 60
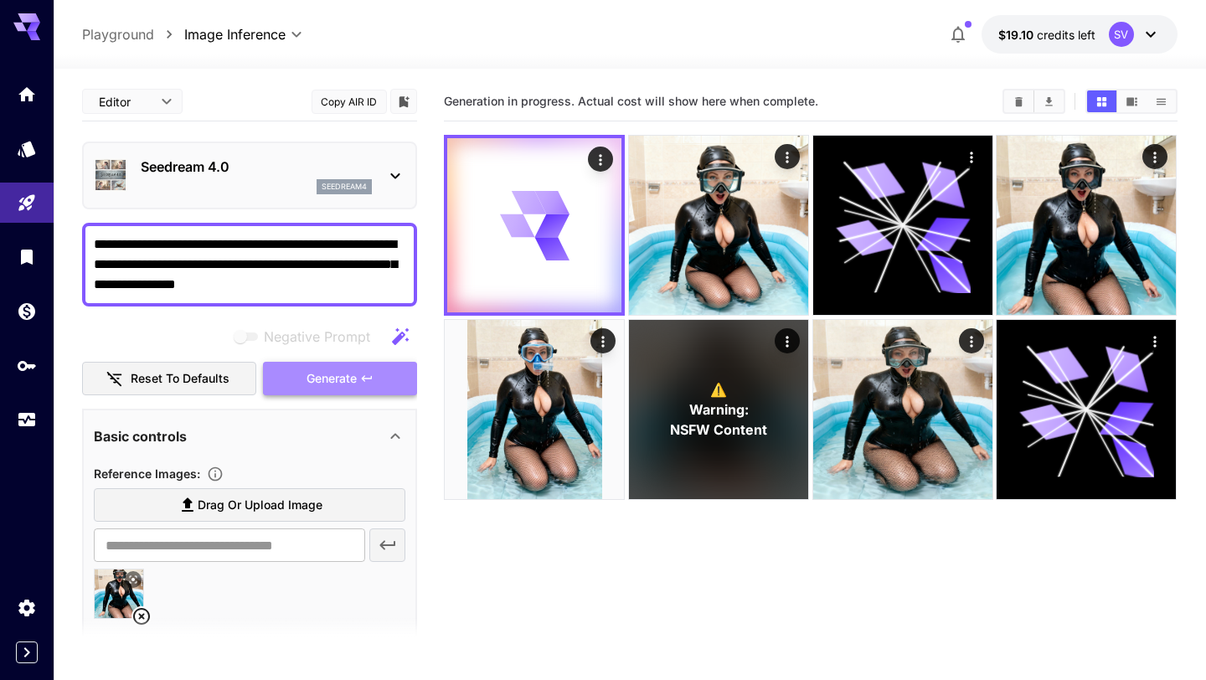
click at [311, 380] on span "Generate" at bounding box center [331, 378] width 50 height 21
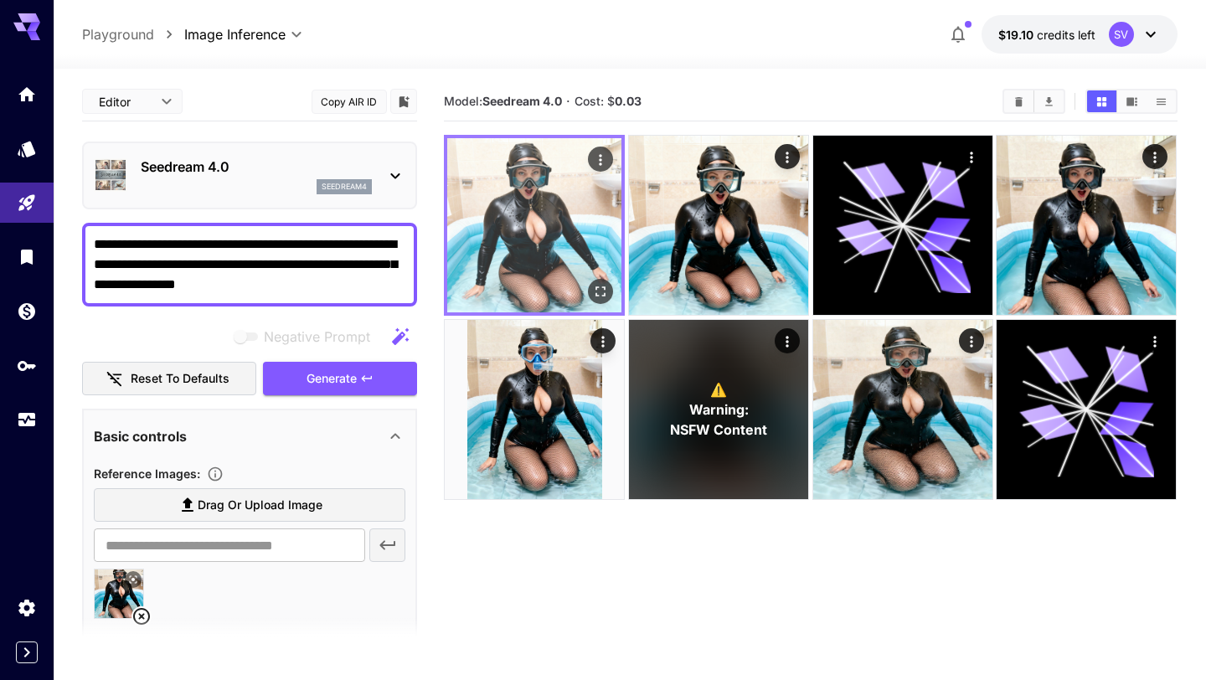
click at [587, 253] on img at bounding box center [534, 225] width 174 height 174
click at [600, 285] on icon "Open in fullscreen" at bounding box center [601, 291] width 17 height 17
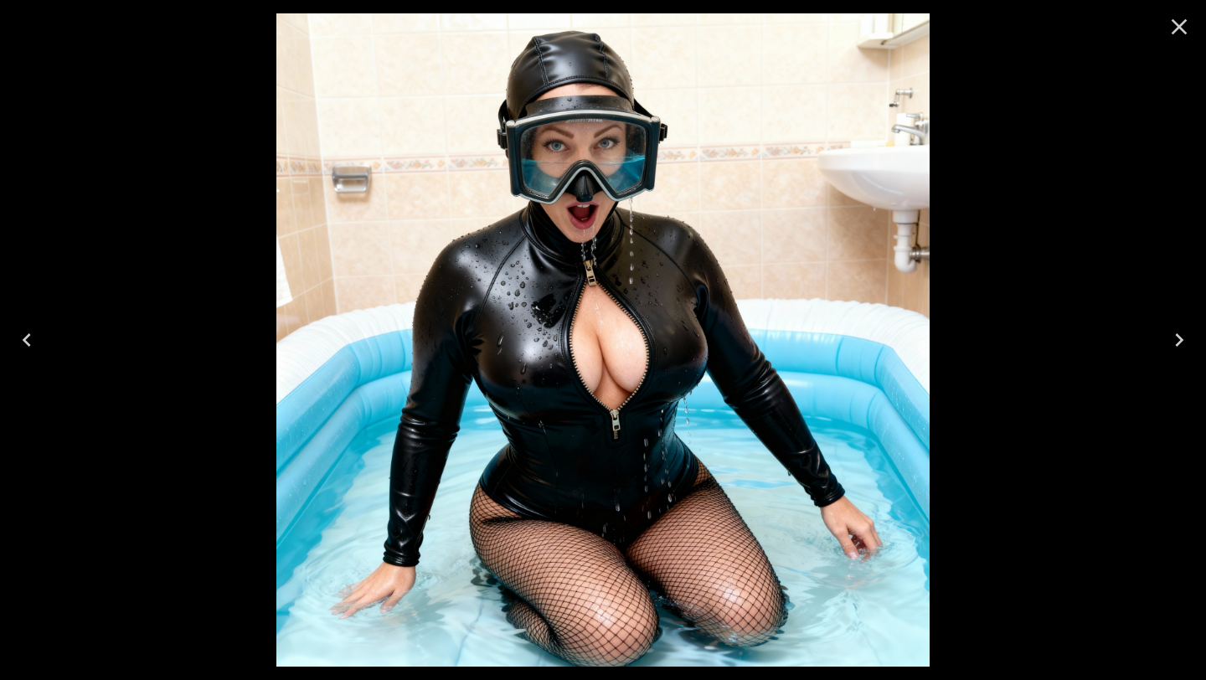
click at [1175, 26] on icon "Close" at bounding box center [1178, 26] width 27 height 27
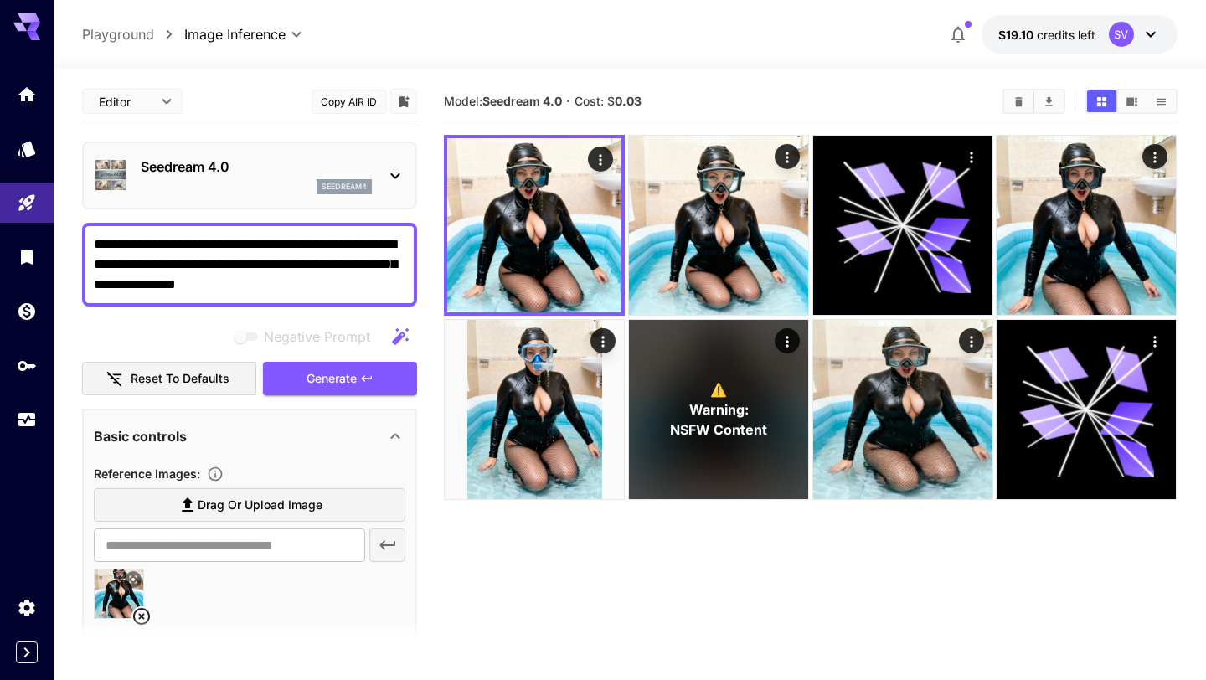
drag, startPoint x: 94, startPoint y: 285, endPoint x: 232, endPoint y: 287, distance: 138.2
click at [232, 287] on textarea "**********" at bounding box center [249, 264] width 311 height 60
click at [250, 244] on textarea "**********" at bounding box center [249, 264] width 311 height 60
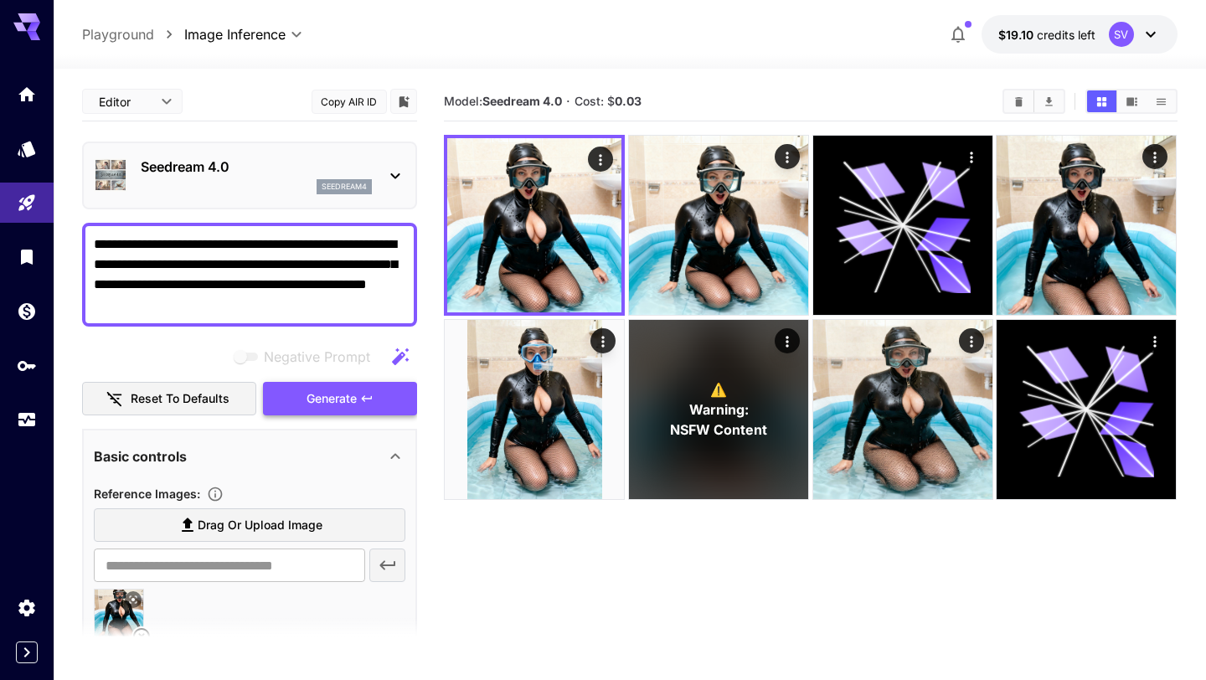
click at [294, 397] on button "Generate" at bounding box center [340, 399] width 154 height 34
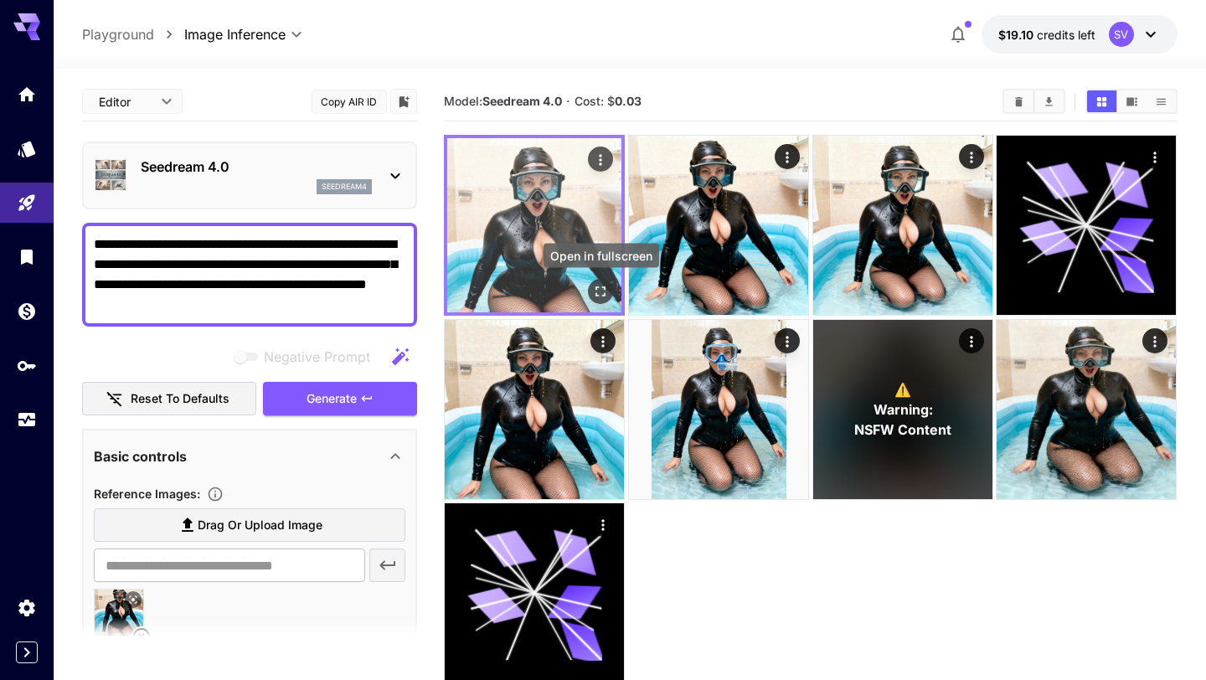
click at [601, 291] on icon "Open in fullscreen" at bounding box center [601, 291] width 17 height 17
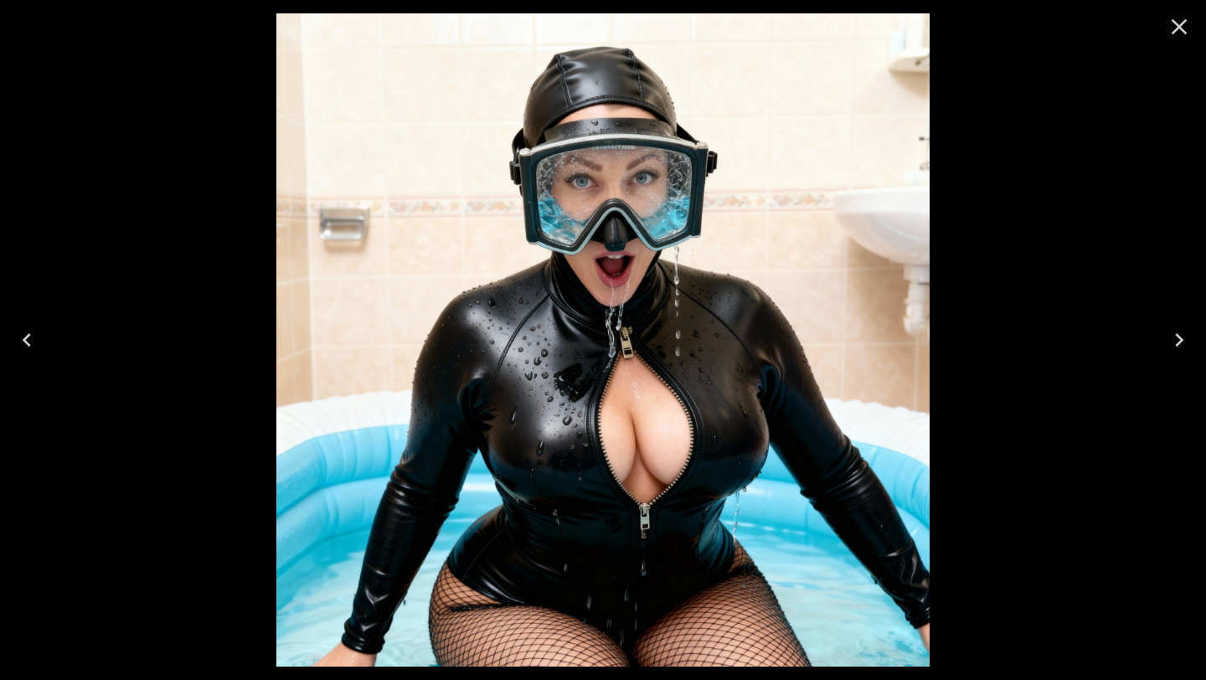
click at [1182, 24] on icon "Close" at bounding box center [1178, 26] width 27 height 27
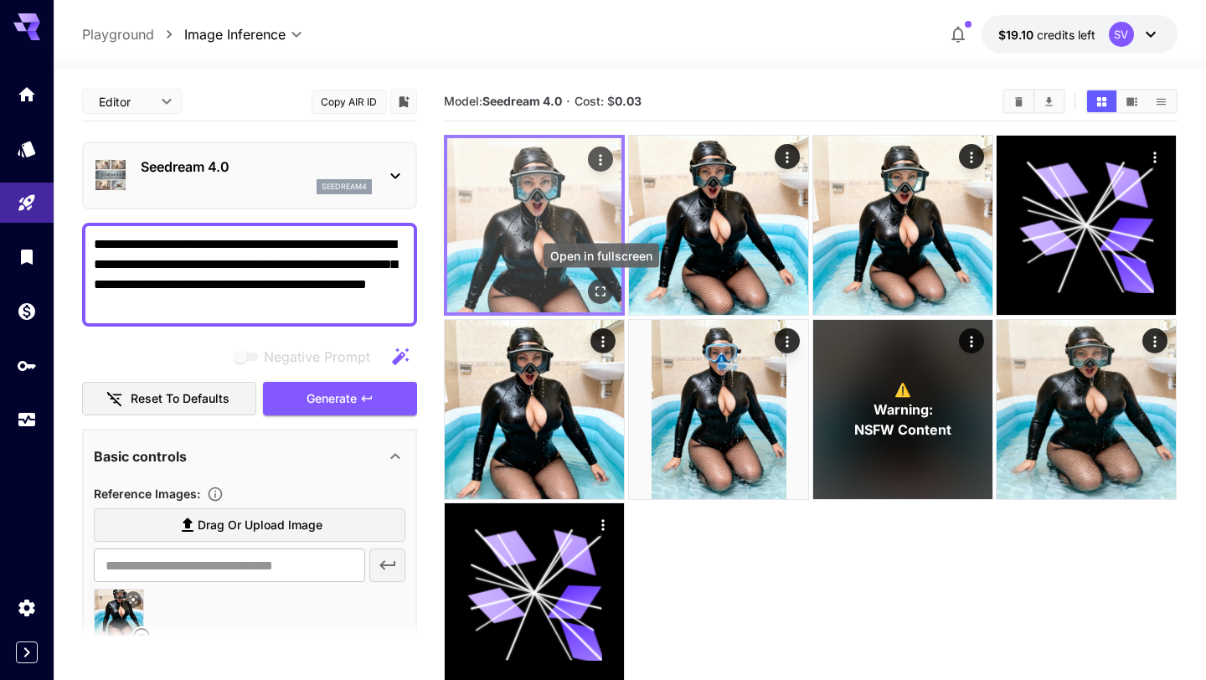
click at [604, 290] on icon "Open in fullscreen" at bounding box center [601, 291] width 17 height 17
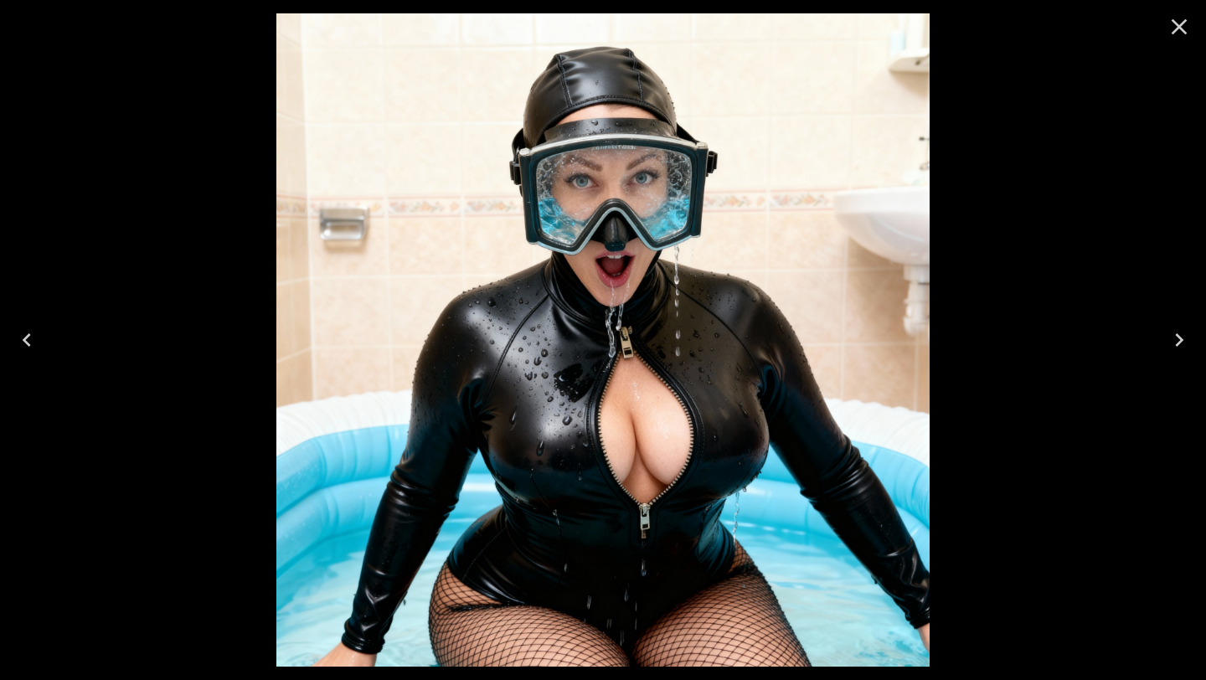
click at [1175, 29] on icon "Close" at bounding box center [1179, 27] width 16 height 16
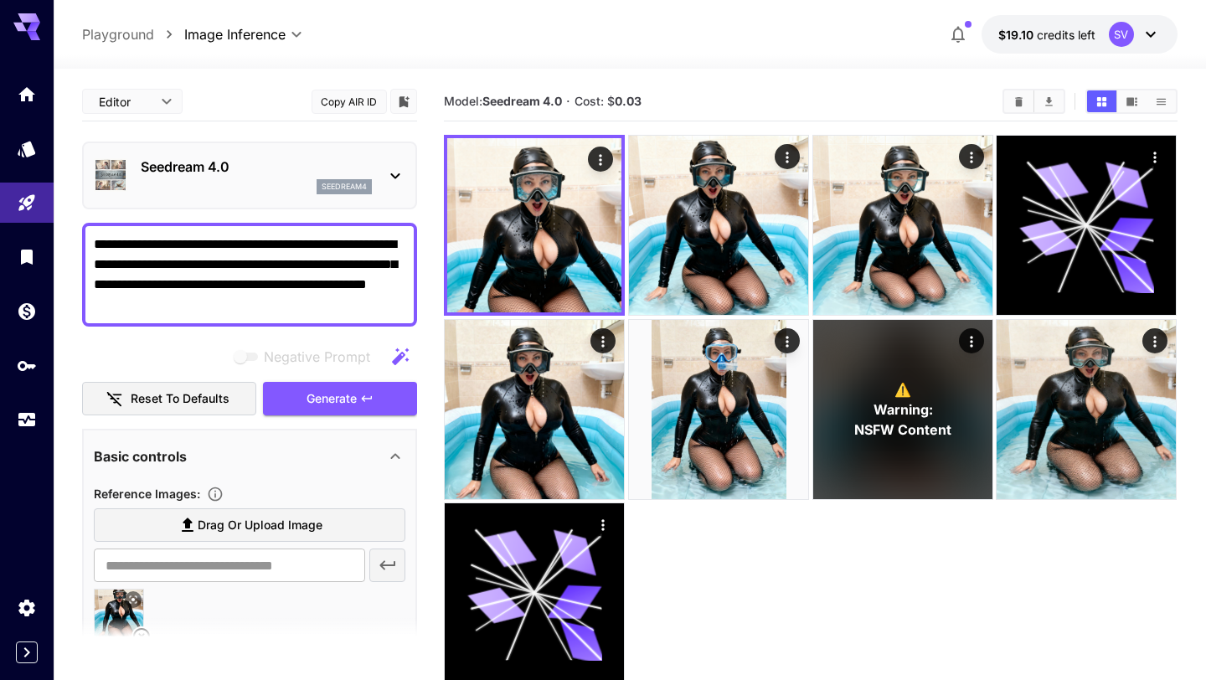
click at [361, 285] on textarea "**********" at bounding box center [249, 274] width 311 height 80
click at [311, 268] on textarea "**********" at bounding box center [249, 274] width 311 height 80
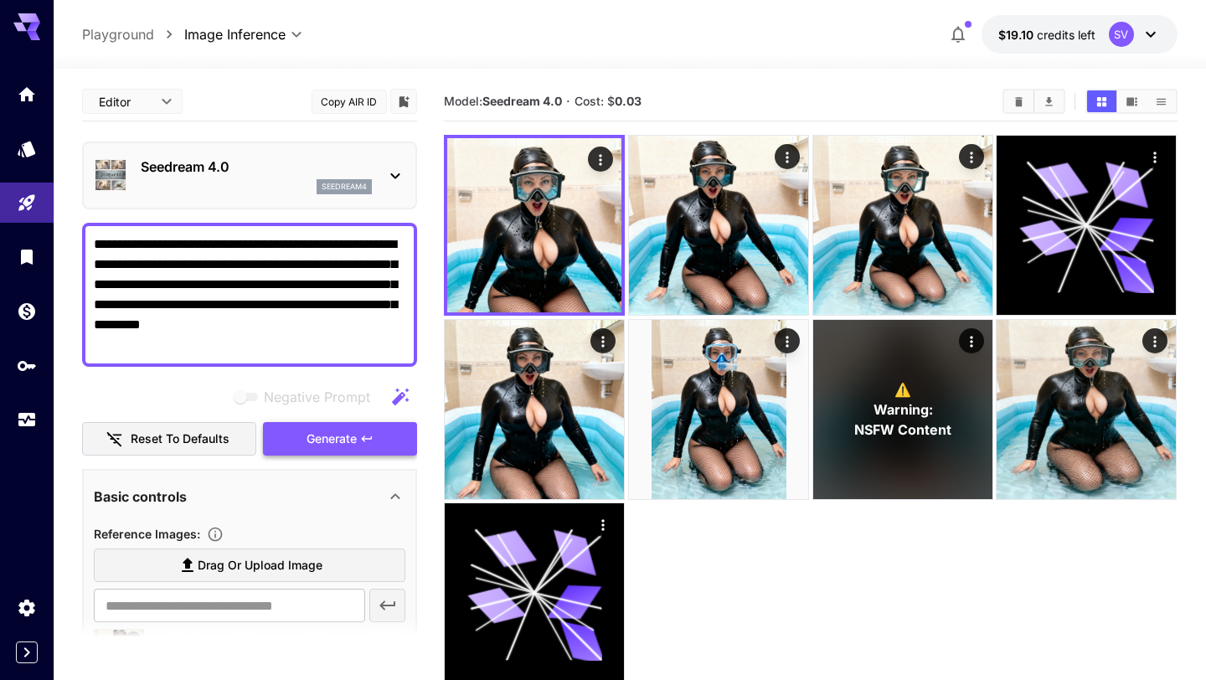
click at [312, 440] on span "Generate" at bounding box center [331, 439] width 50 height 21
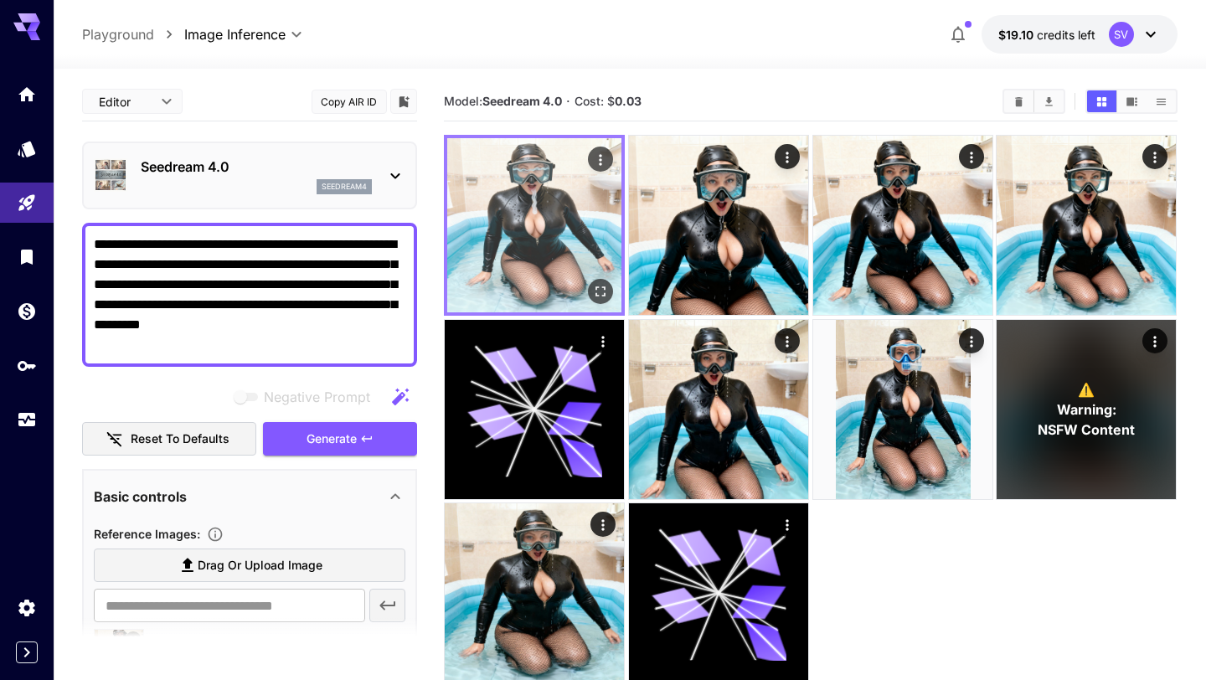
click at [603, 292] on icon "Open in fullscreen" at bounding box center [601, 291] width 17 height 17
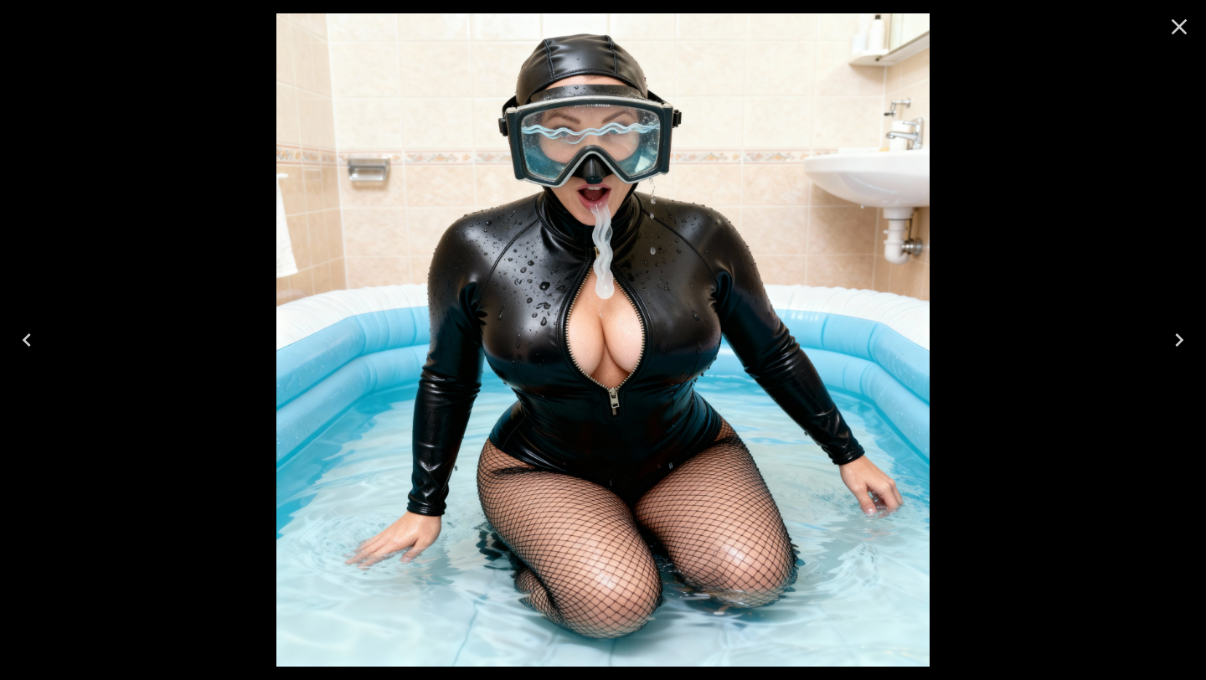
click at [1170, 28] on icon "Close" at bounding box center [1178, 26] width 27 height 27
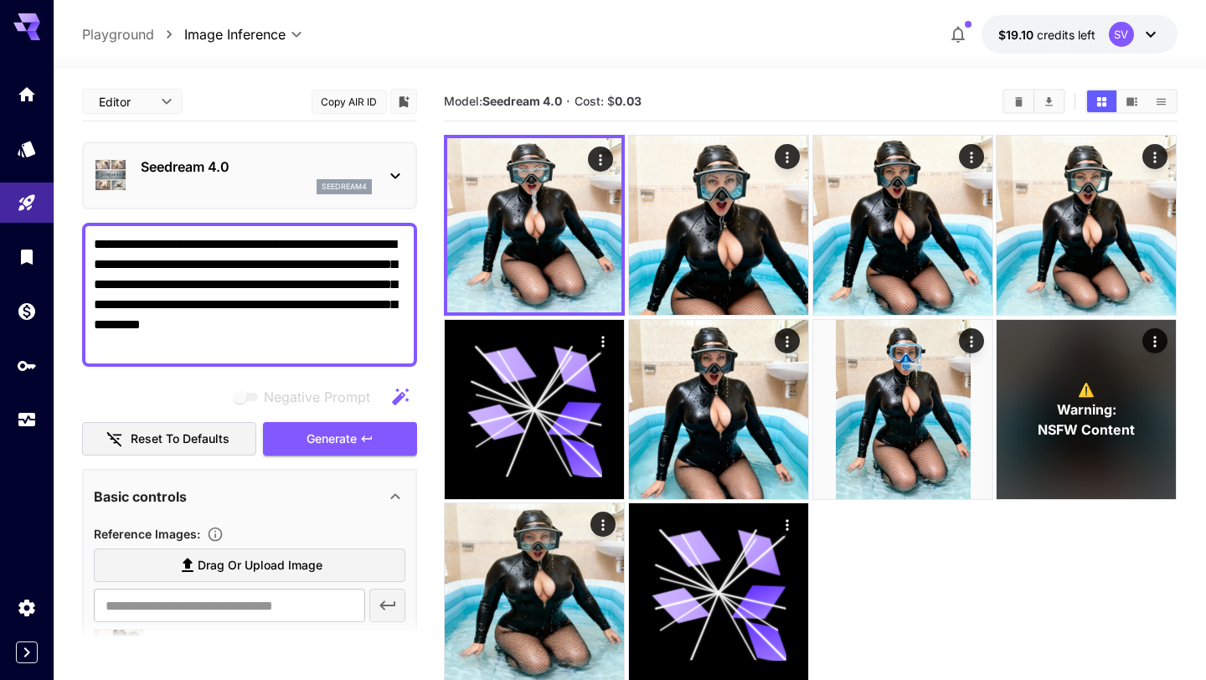
drag, startPoint x: 185, startPoint y: 265, endPoint x: 137, endPoint y: 304, distance: 61.8
click at [137, 304] on textarea "**********" at bounding box center [249, 294] width 311 height 121
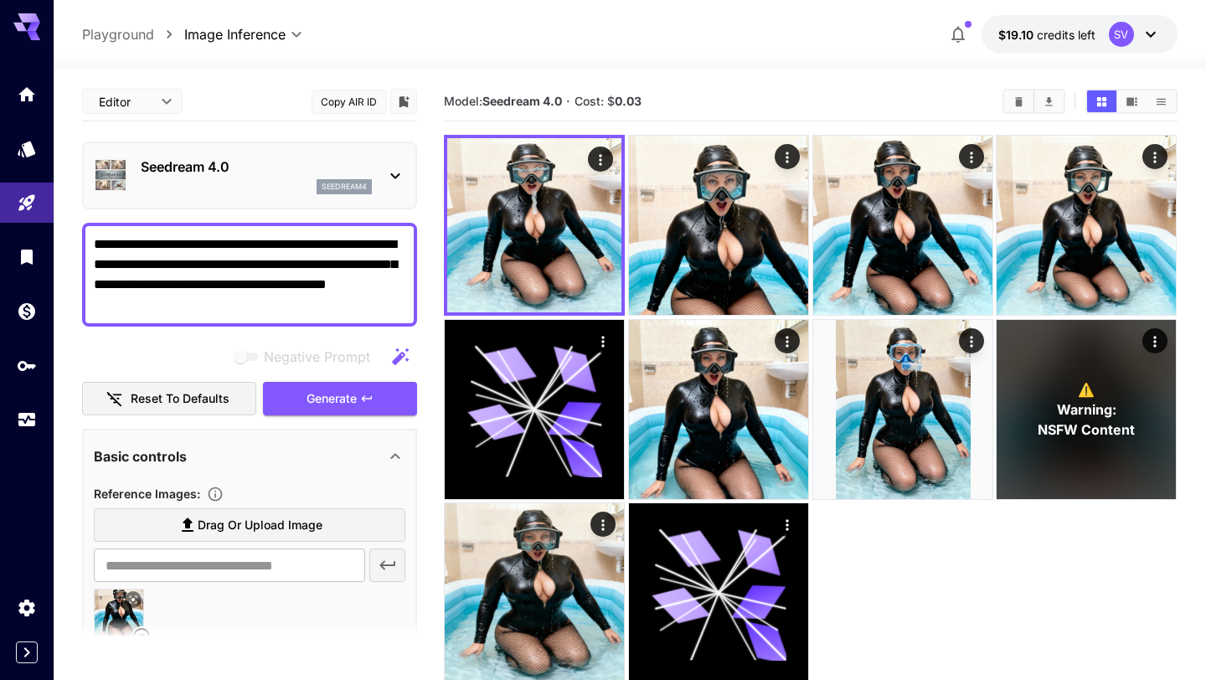
click at [182, 286] on textarea "**********" at bounding box center [249, 274] width 311 height 80
type textarea "**********"
click at [317, 400] on span "Generate" at bounding box center [331, 398] width 50 height 21
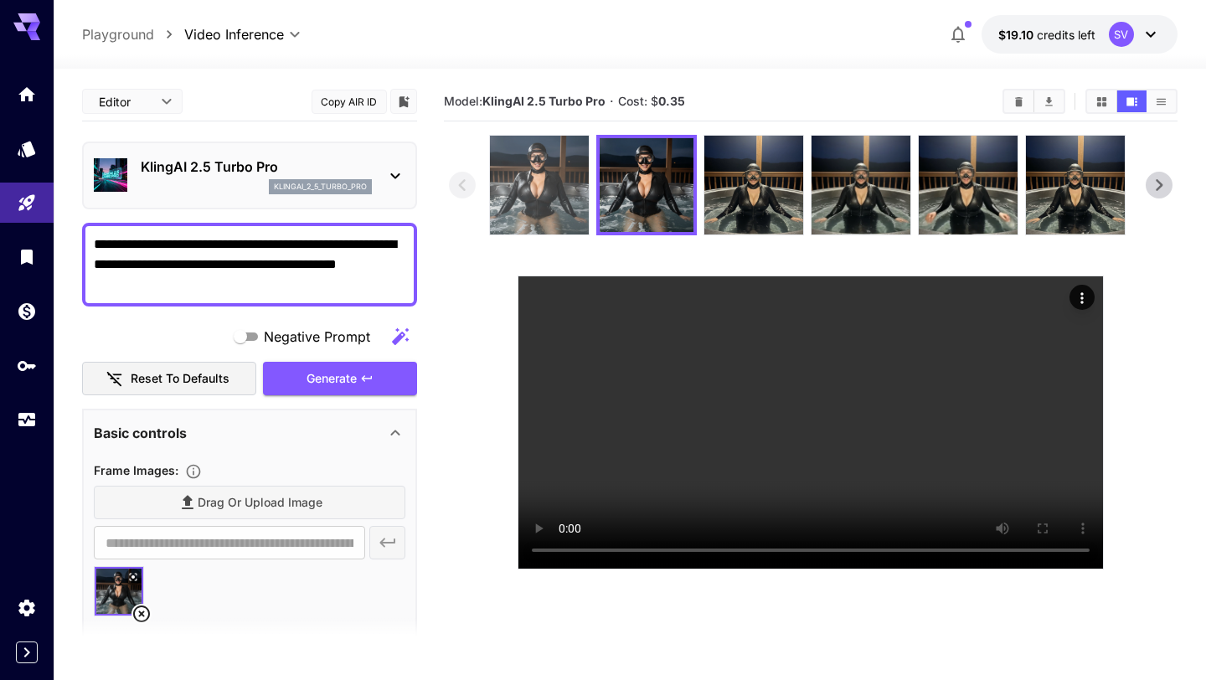
click at [555, 203] on img at bounding box center [539, 185] width 99 height 99
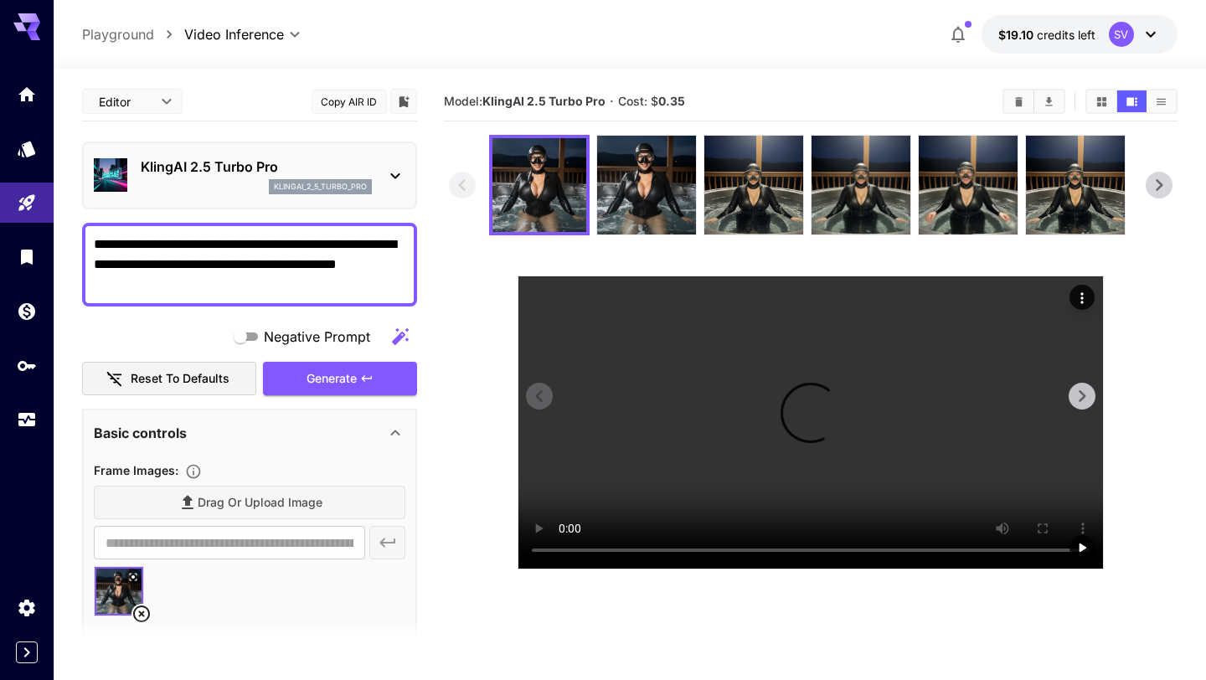
scroll to position [232, 0]
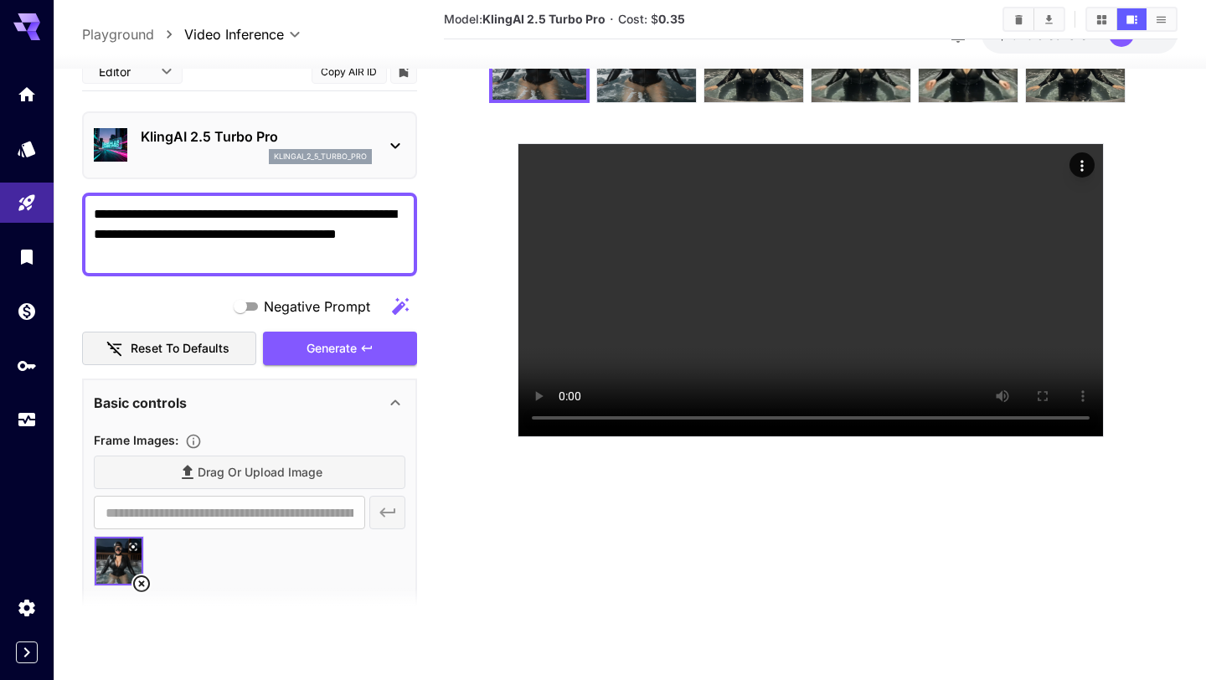
click at [195, 213] on textarea "**********" at bounding box center [249, 234] width 311 height 60
click at [208, 234] on textarea "**********" at bounding box center [249, 234] width 311 height 60
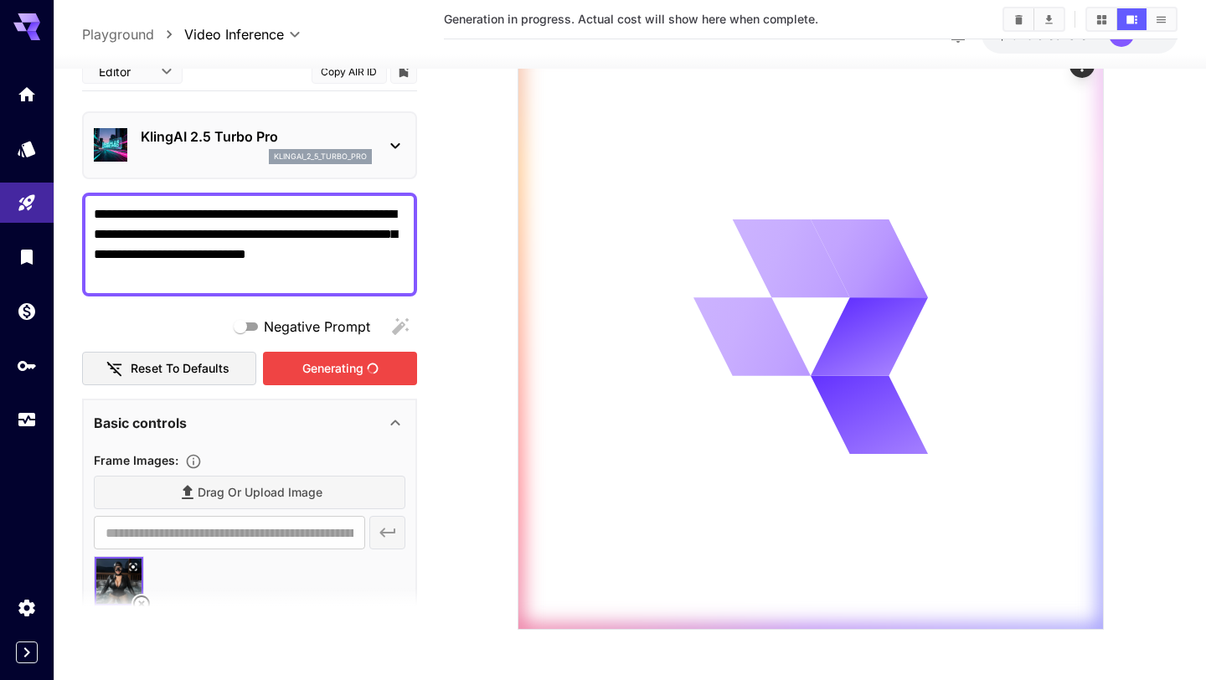
click at [314, 367] on div "Generating" at bounding box center [340, 369] width 154 height 34
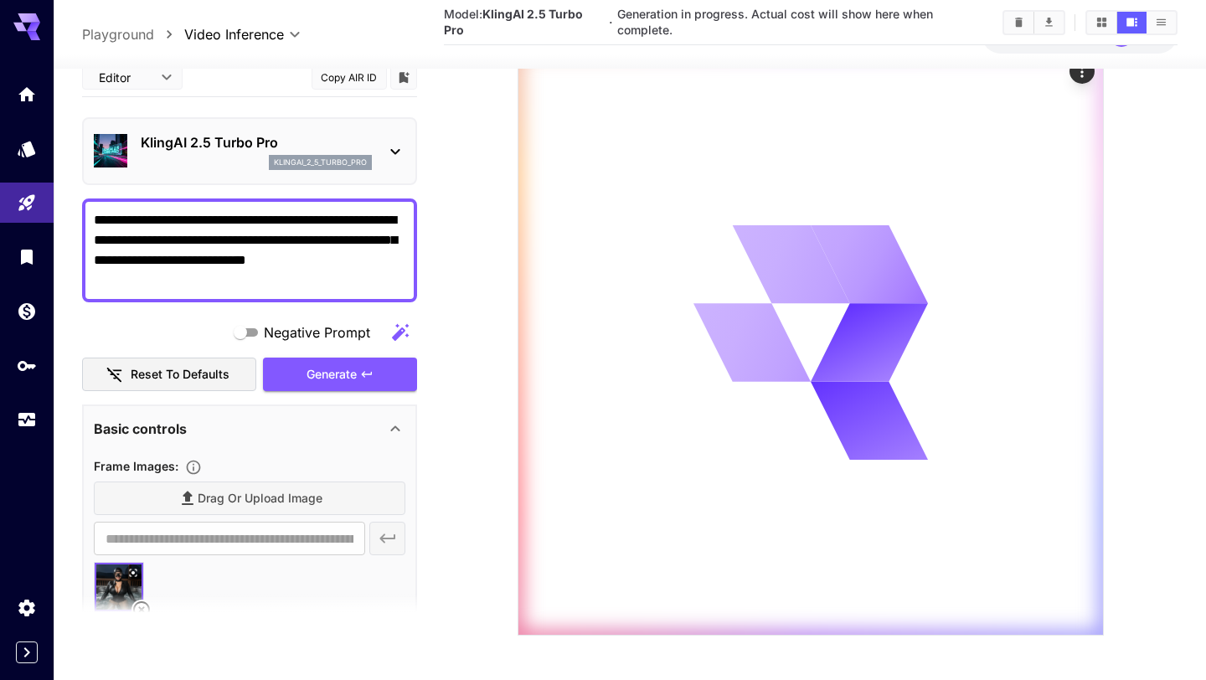
scroll to position [0, 0]
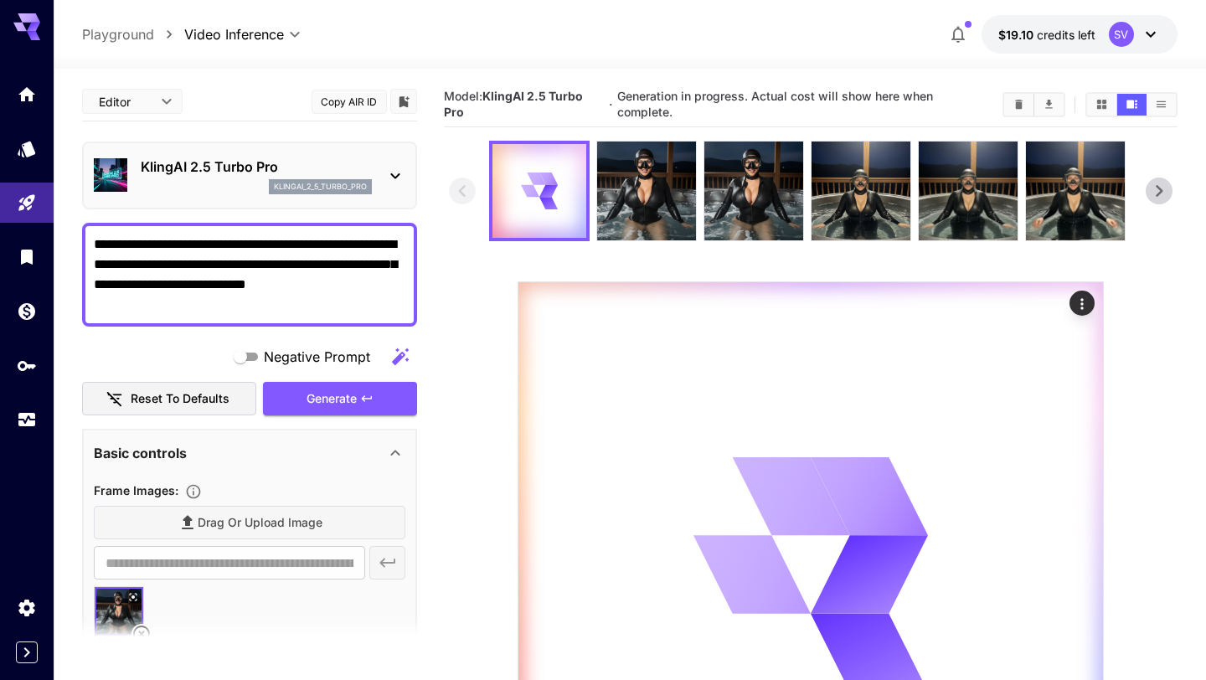
click at [1159, 203] on icon at bounding box center [1158, 190] width 25 height 25
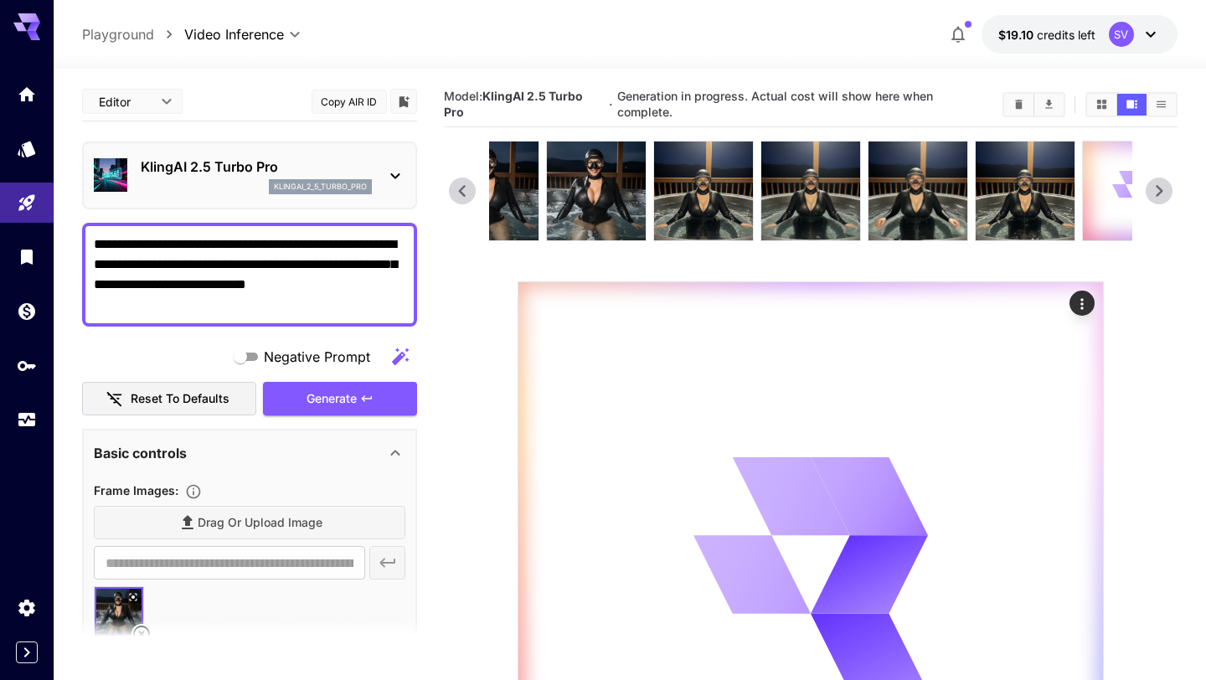
click at [1159, 203] on icon at bounding box center [1158, 190] width 25 height 25
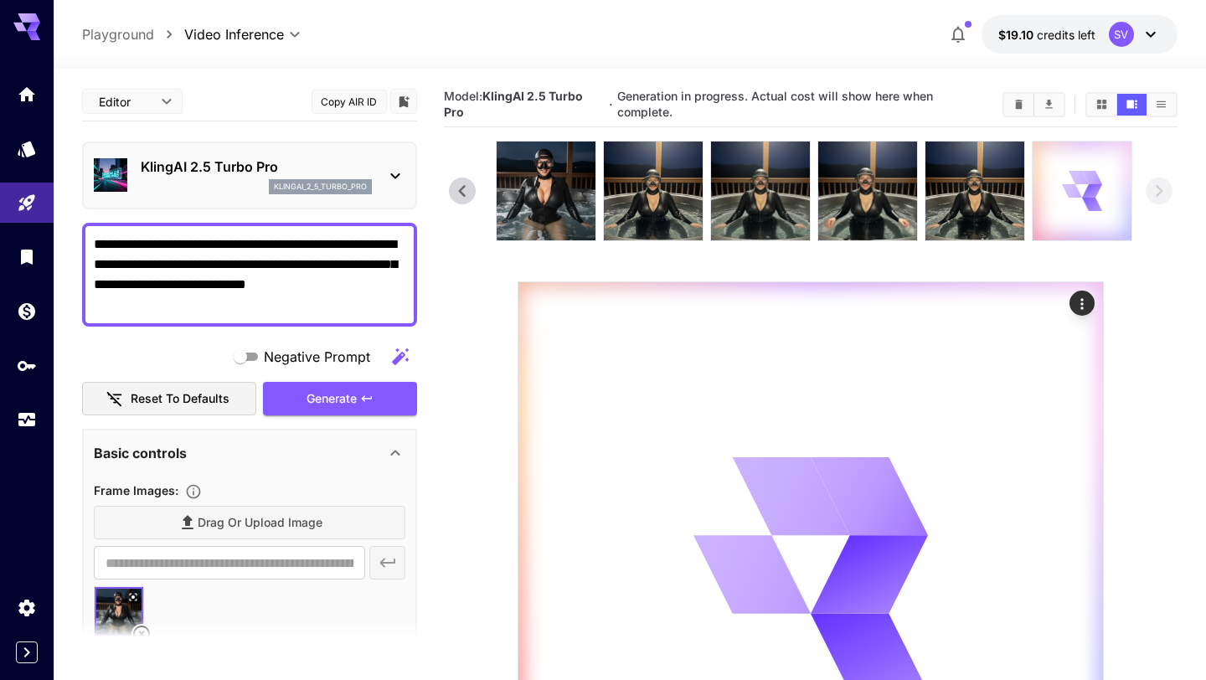
click at [1053, 198] on div at bounding box center [1081, 190] width 99 height 99
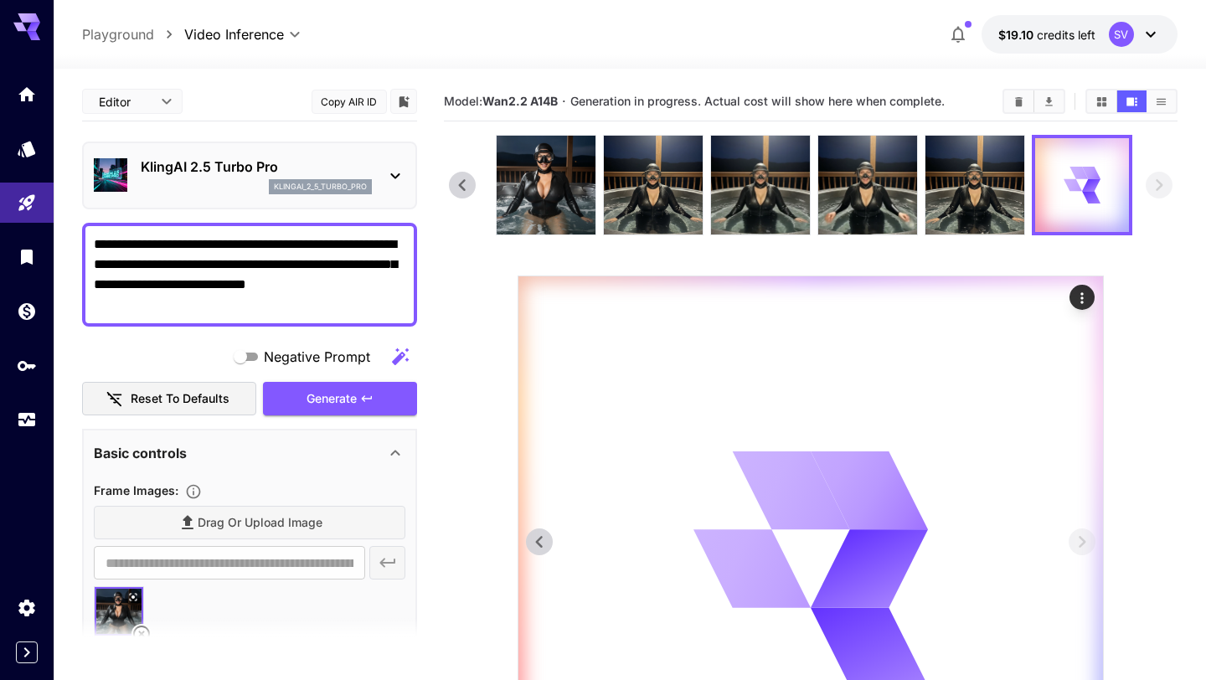
click at [1079, 297] on icon "Actions" at bounding box center [1081, 298] width 17 height 17
click at [1153, 373] on div at bounding box center [603, 340] width 1206 height 680
click at [462, 188] on icon at bounding box center [462, 185] width 7 height 12
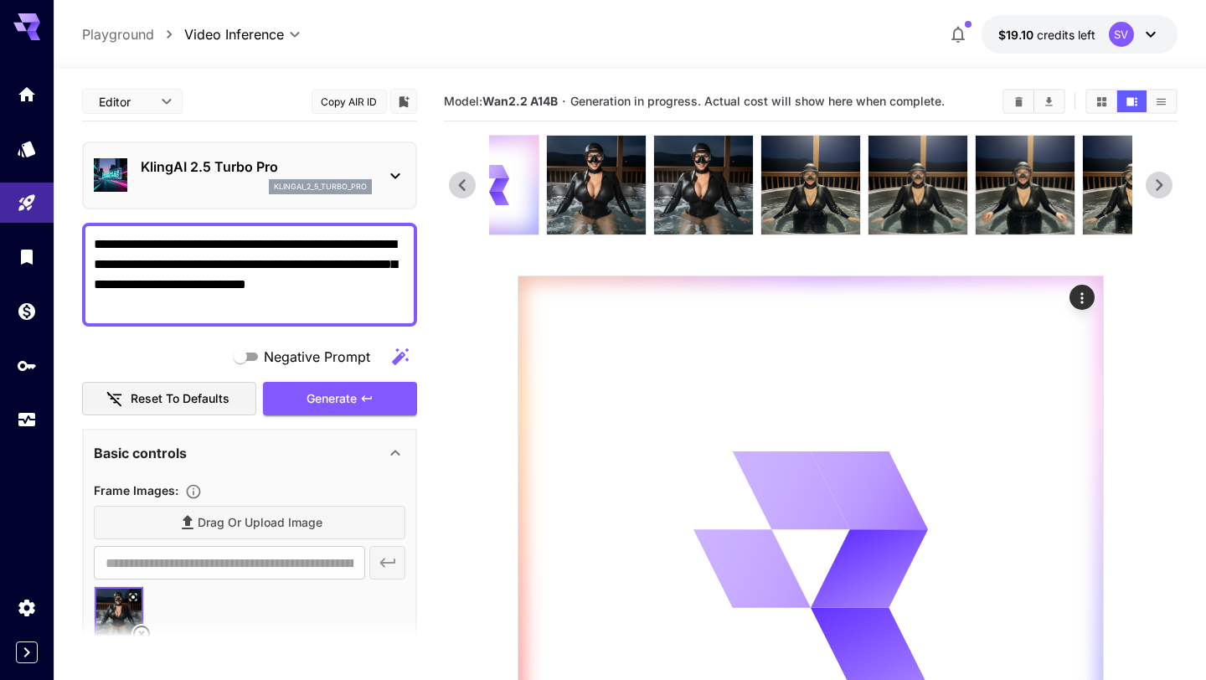
click at [462, 188] on icon at bounding box center [462, 185] width 7 height 12
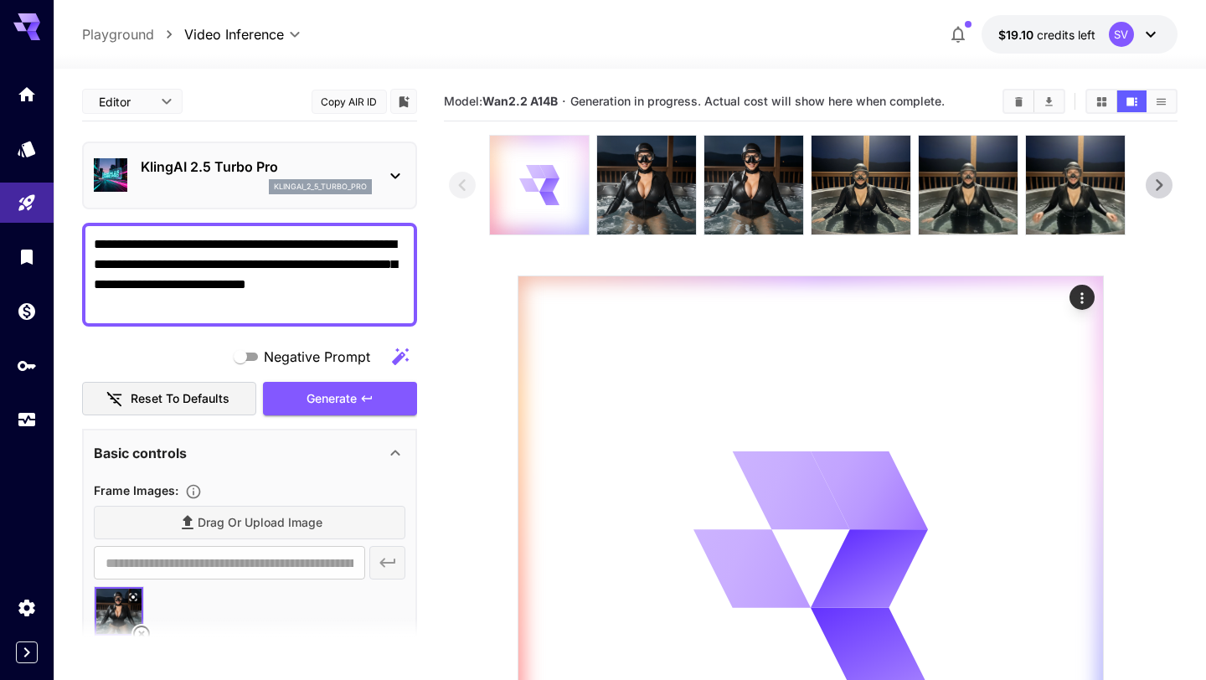
click at [522, 191] on icon at bounding box center [538, 184] width 39 height 39
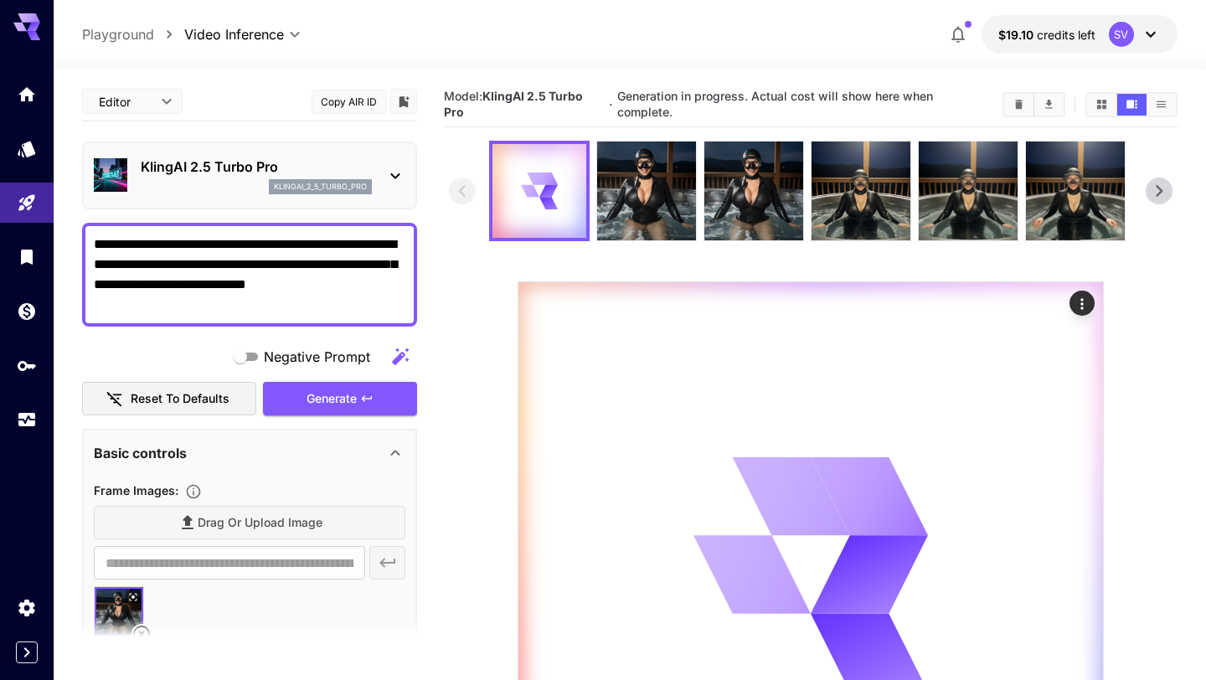
click at [1153, 202] on icon at bounding box center [1158, 190] width 25 height 25
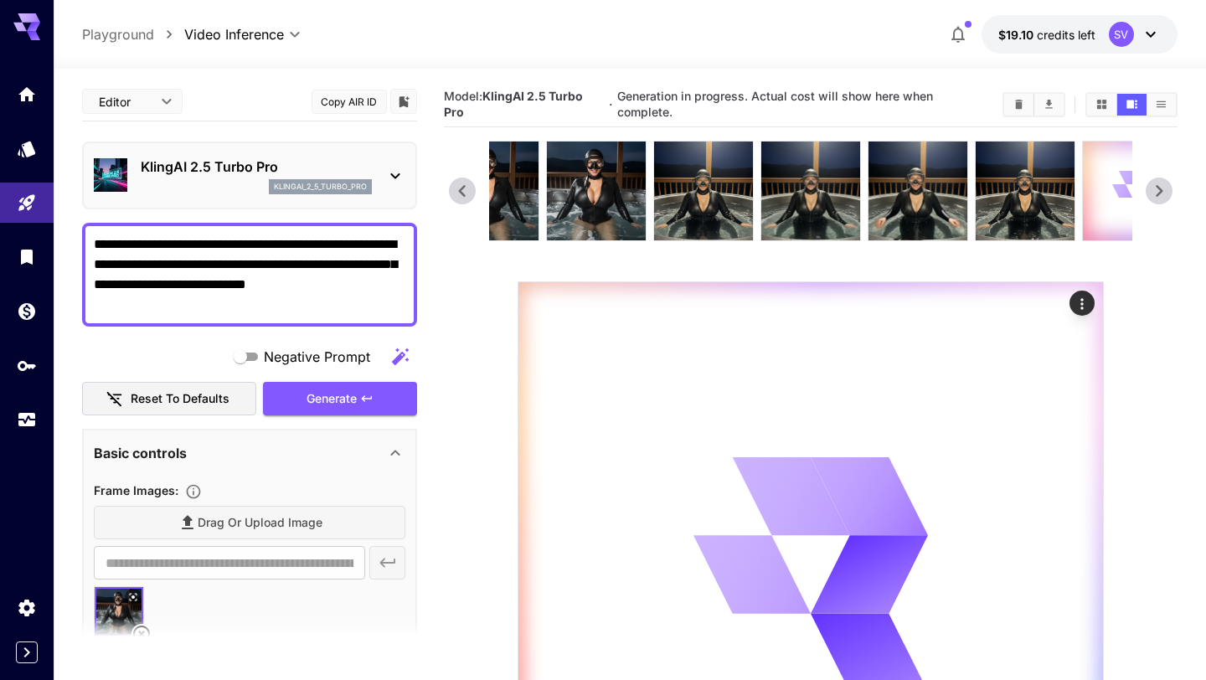
click at [1153, 202] on icon at bounding box center [1158, 190] width 25 height 25
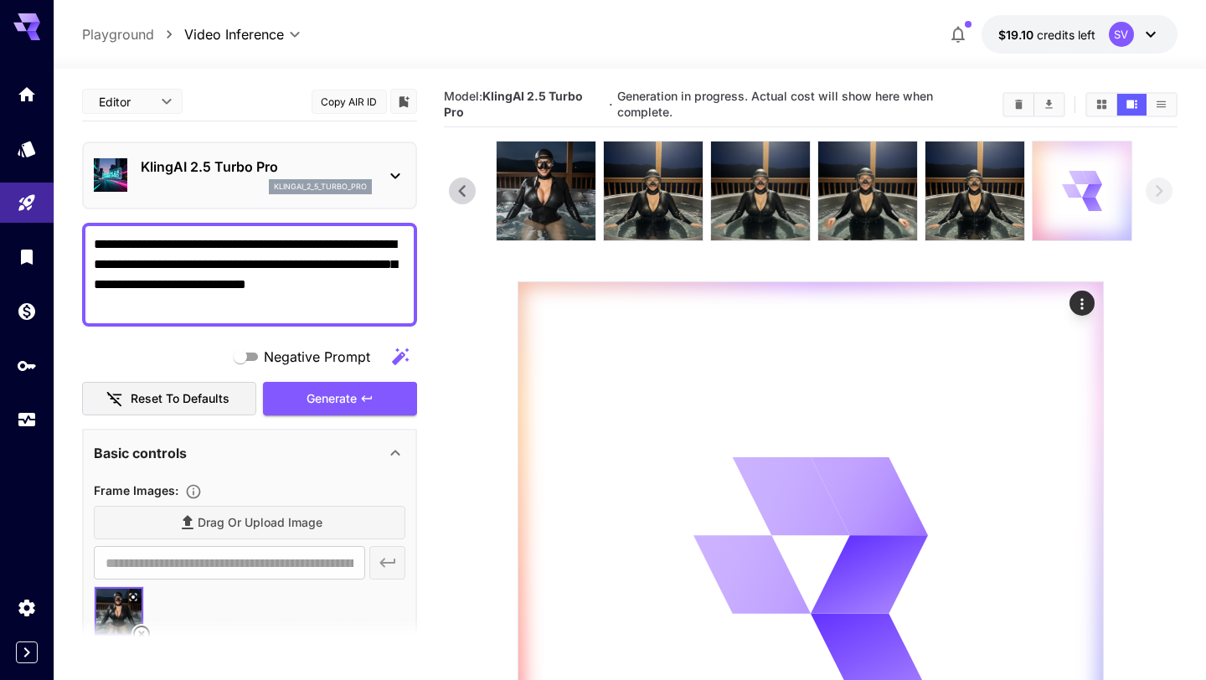
click at [1092, 203] on icon at bounding box center [1091, 204] width 17 height 22
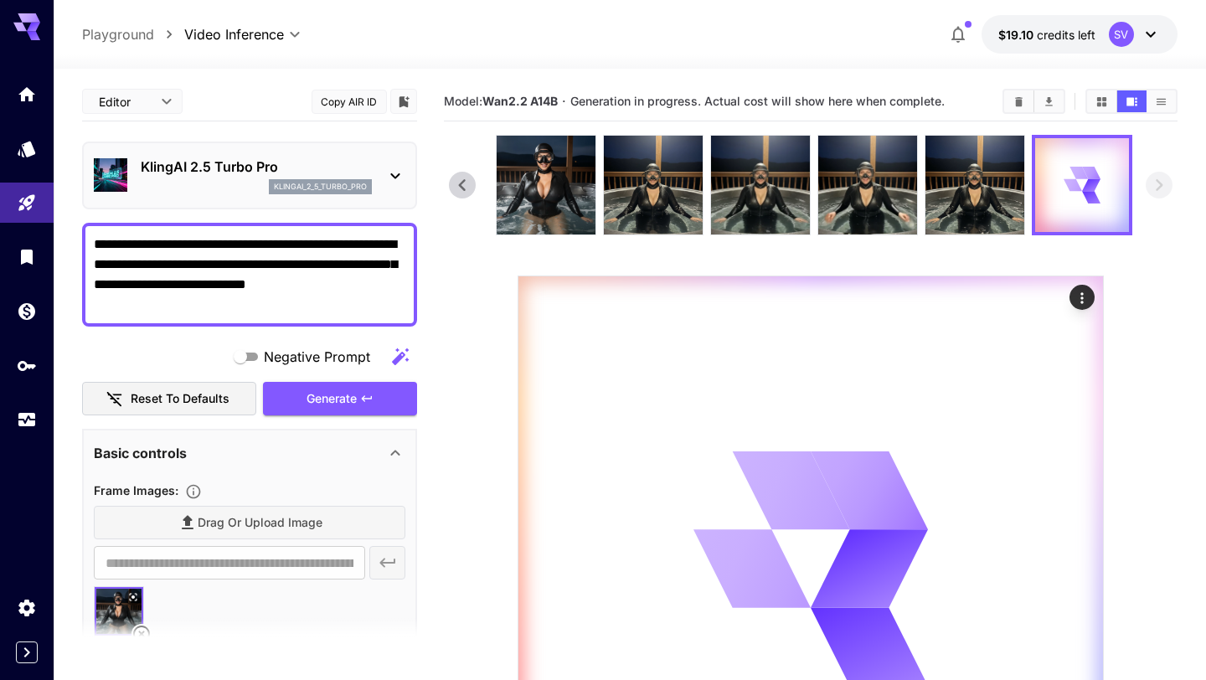
click at [465, 178] on icon at bounding box center [462, 184] width 25 height 25
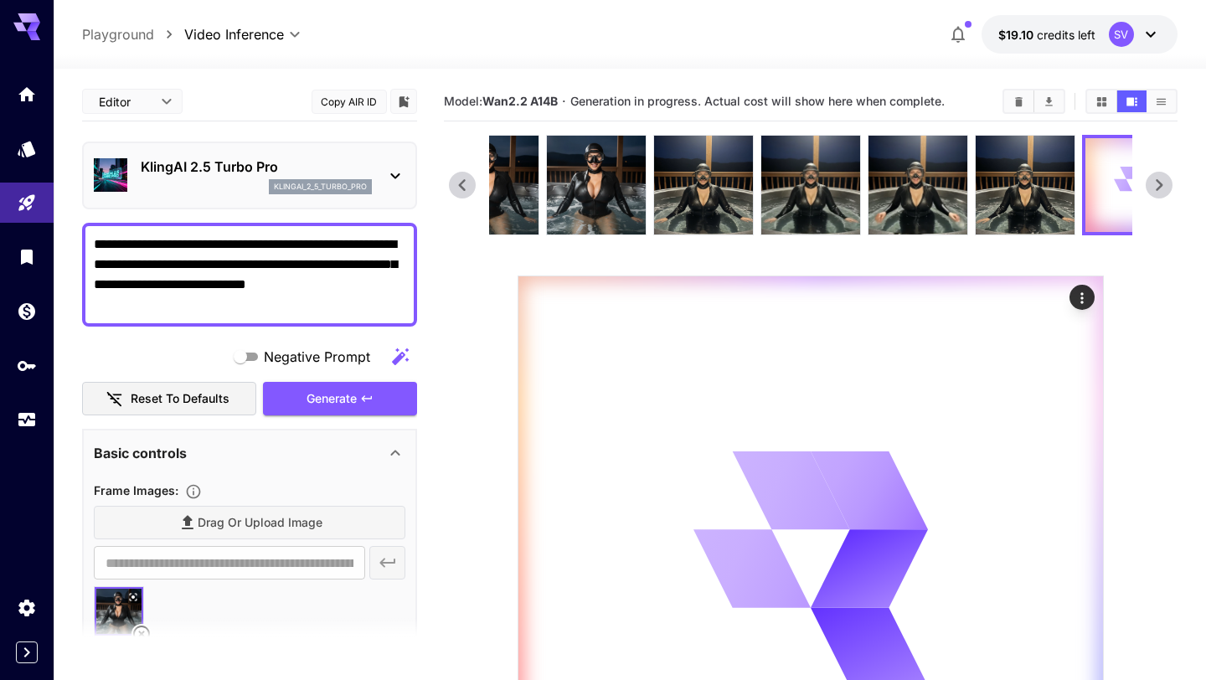
click at [465, 178] on icon at bounding box center [462, 184] width 25 height 25
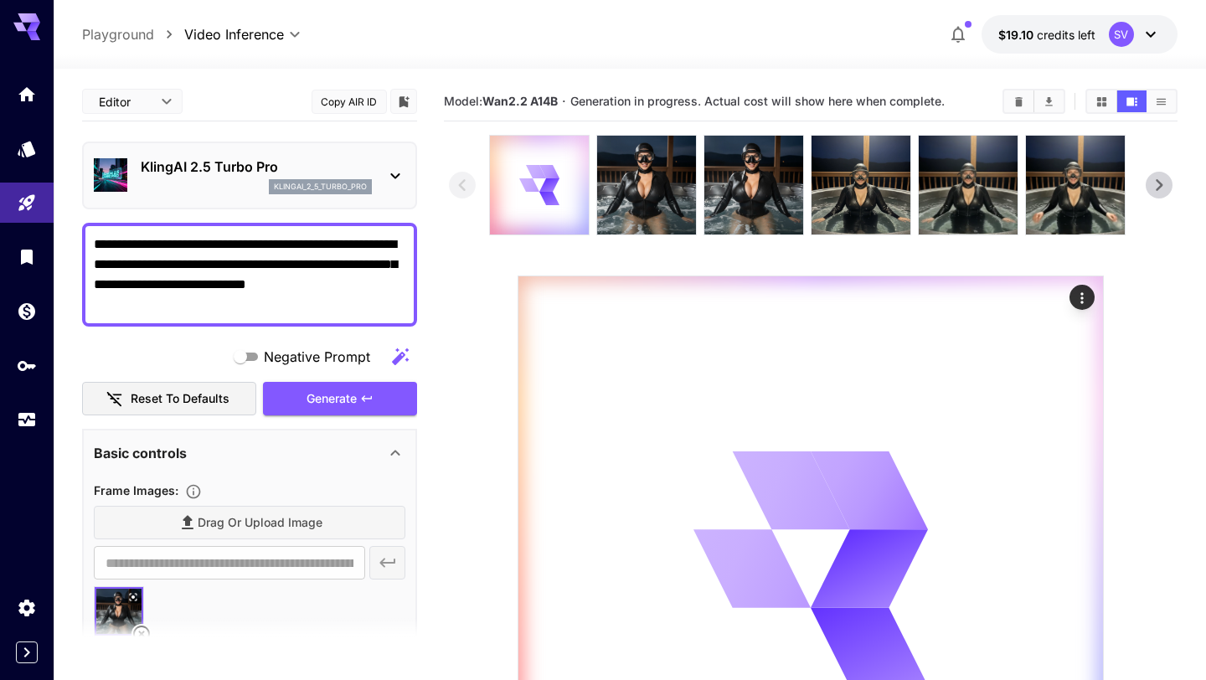
click at [186, 294] on textarea "**********" at bounding box center [249, 274] width 311 height 80
paste textarea
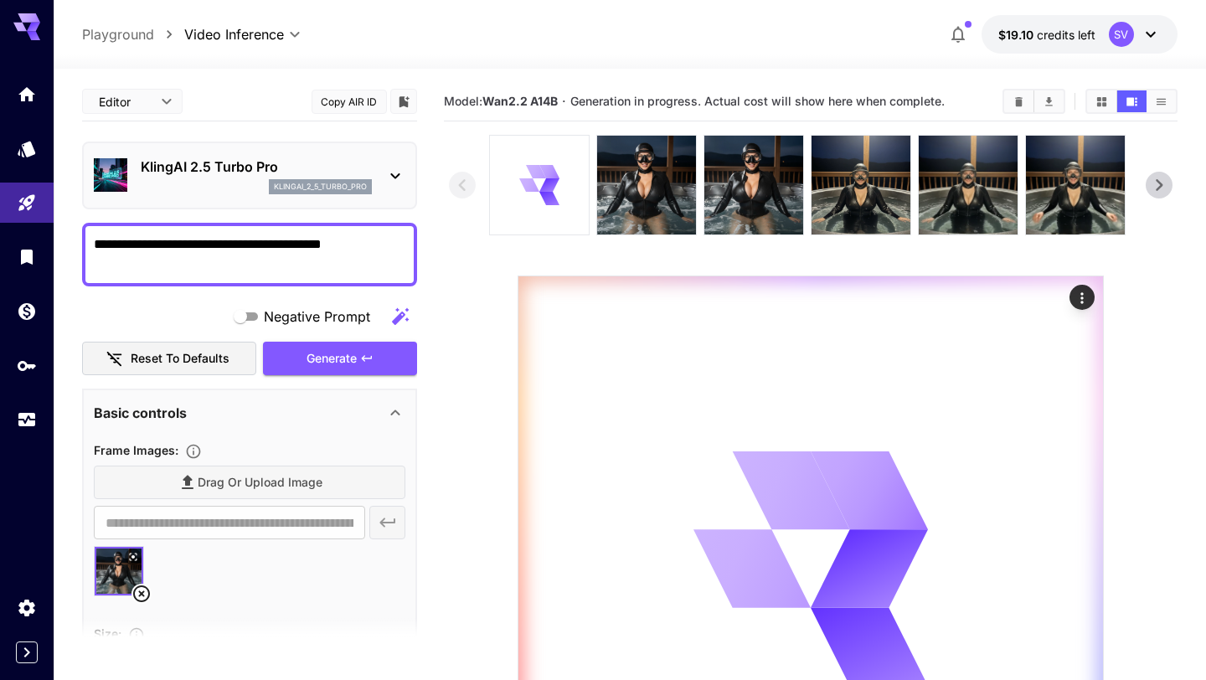
type textarea "**********"
click at [141, 591] on icon at bounding box center [141, 593] width 20 height 20
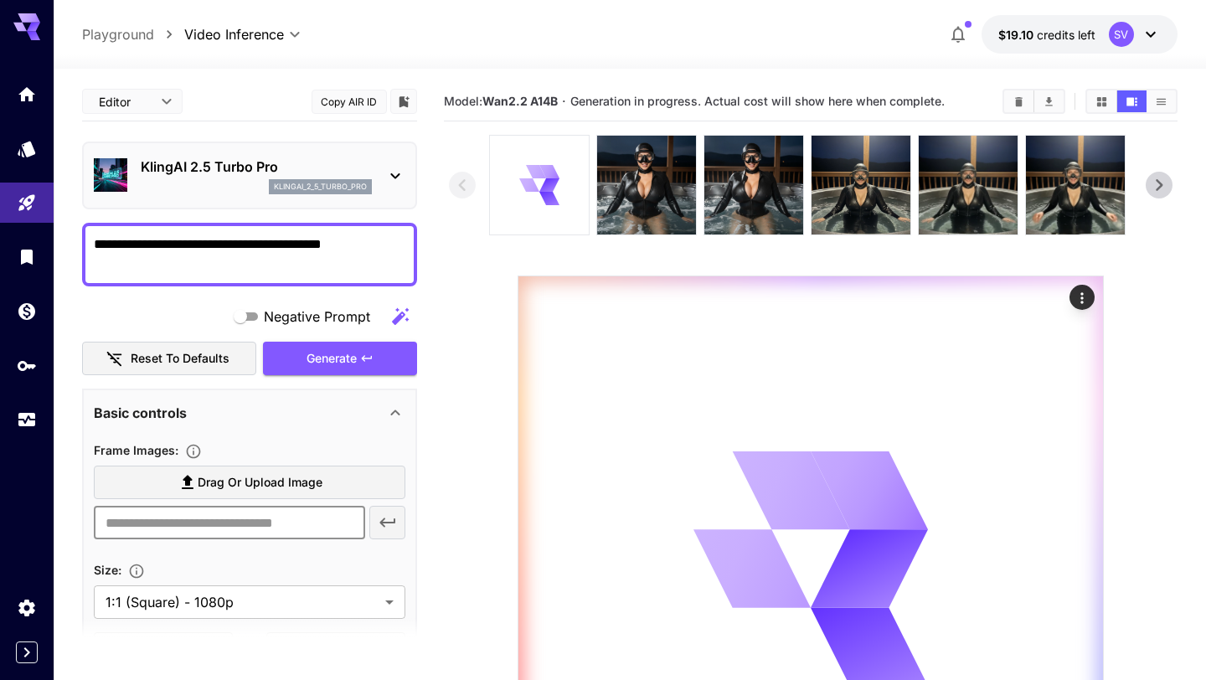
click at [151, 527] on input "text" at bounding box center [229, 522] width 270 height 33
paste input "**********"
type input "**********"
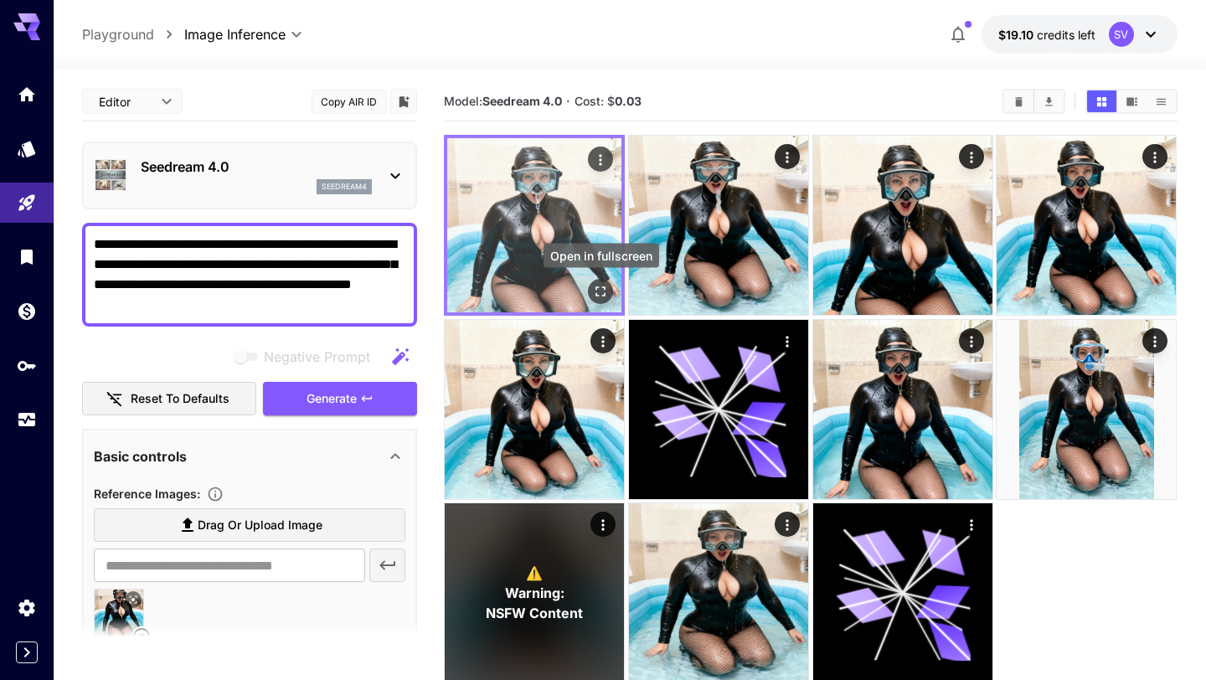
click at [599, 291] on icon "Open in fullscreen" at bounding box center [601, 291] width 17 height 17
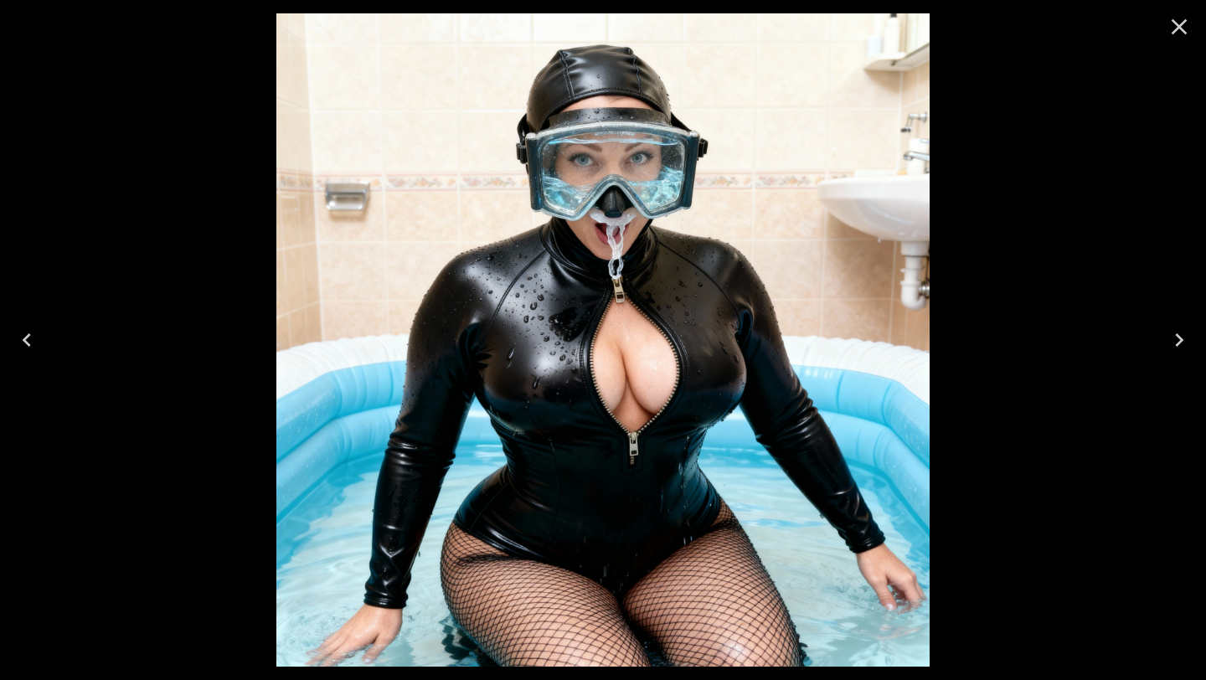
click at [1182, 23] on icon "Close" at bounding box center [1179, 27] width 16 height 16
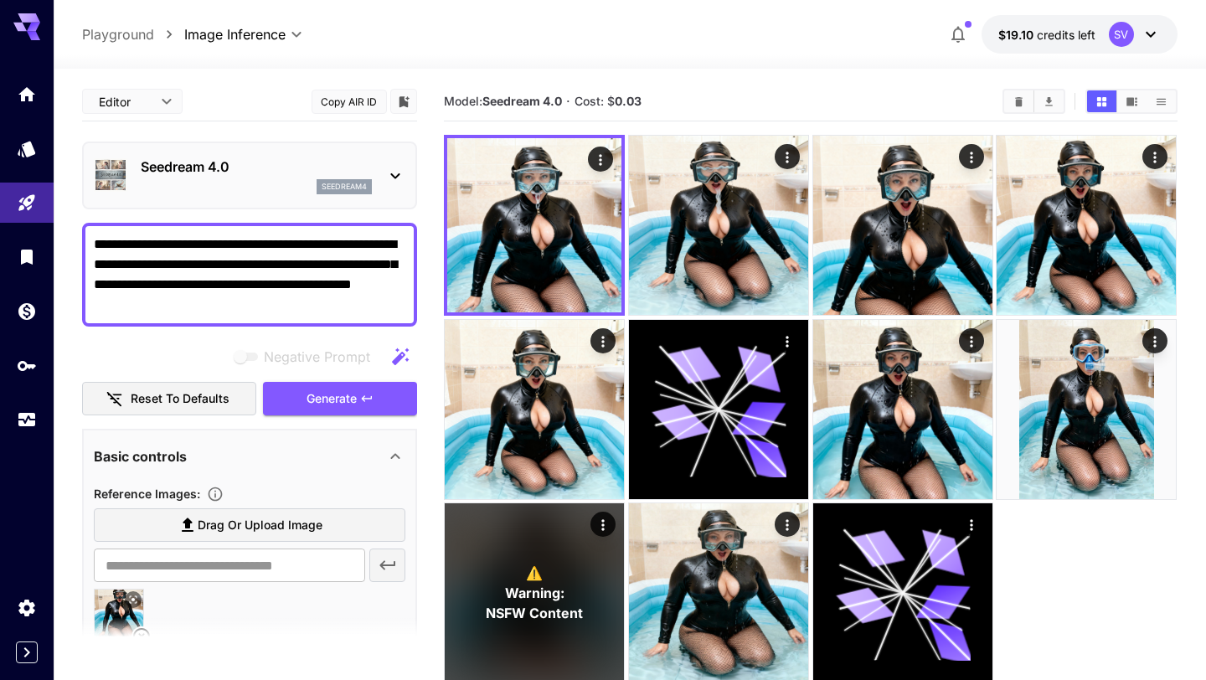
drag, startPoint x: 95, startPoint y: 280, endPoint x: 362, endPoint y: 292, distance: 267.3
click at [362, 292] on textarea "**********" at bounding box center [249, 274] width 311 height 80
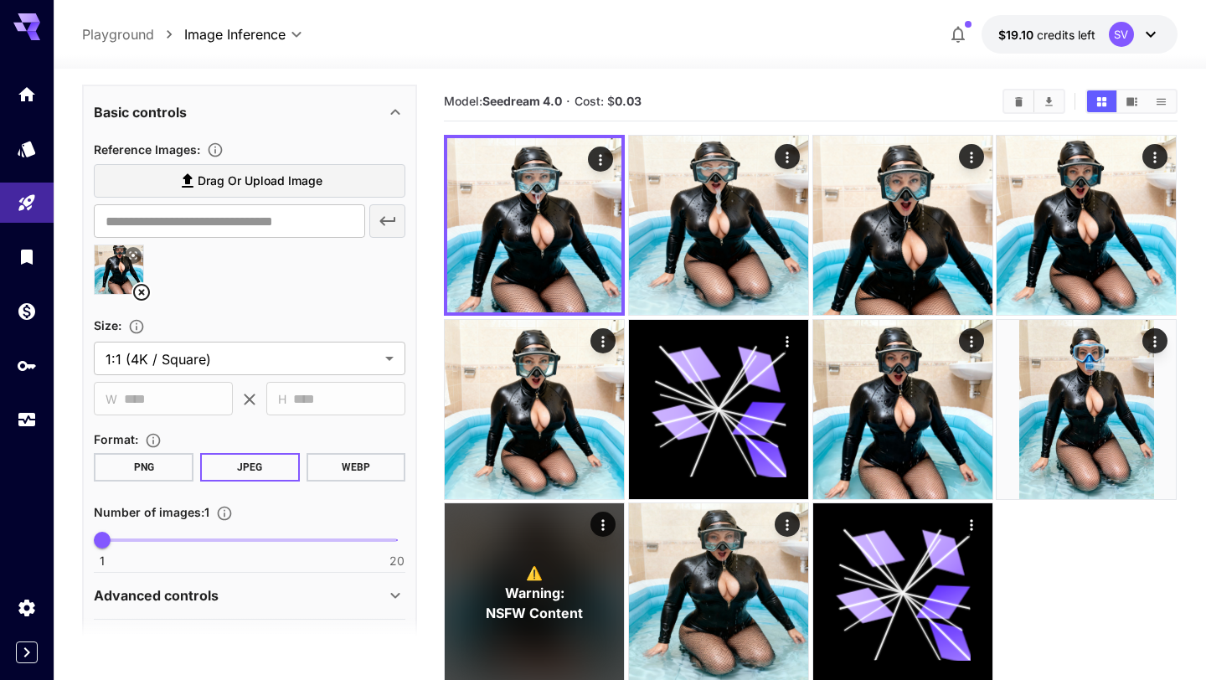
scroll to position [372, 0]
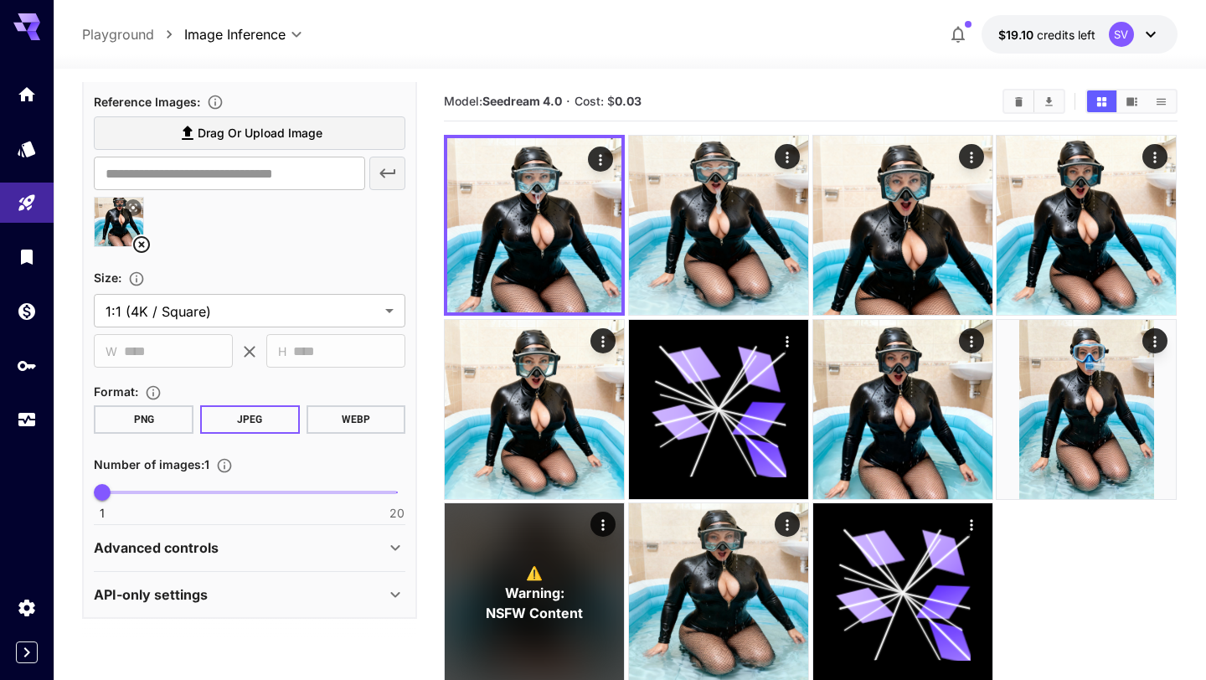
type textarea "**********"
click at [208, 543] on p "Advanced controls" at bounding box center [156, 547] width 125 height 20
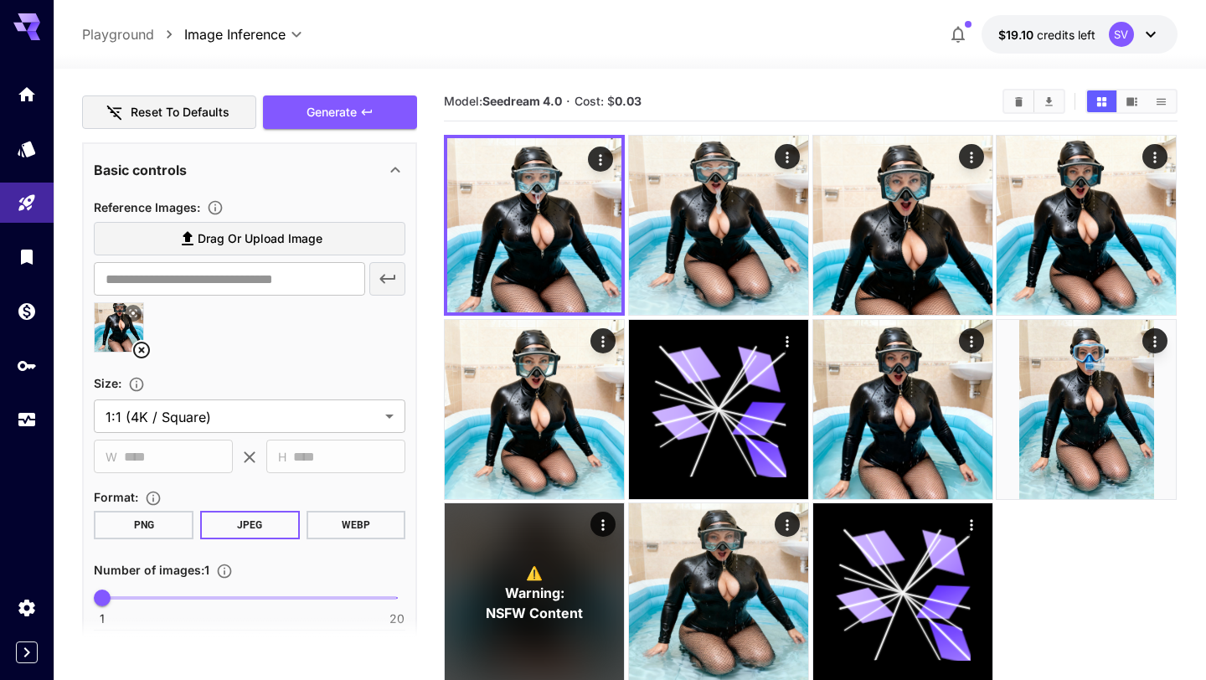
scroll to position [0, 0]
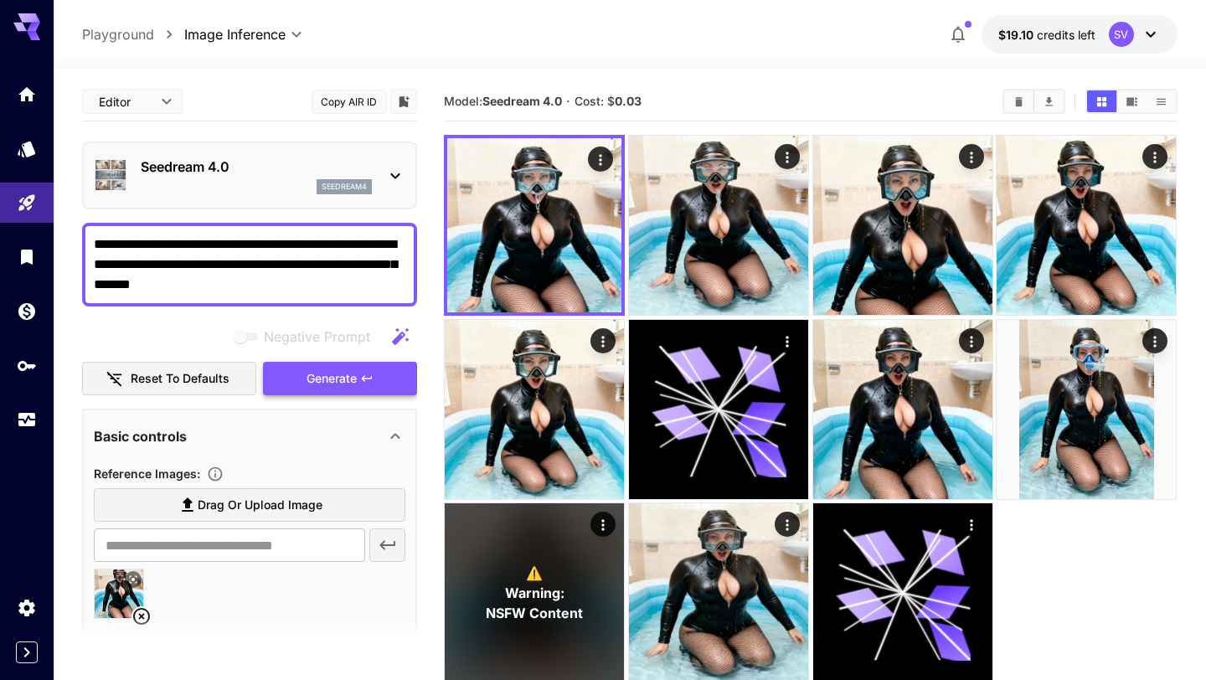
click at [326, 376] on span "Generate" at bounding box center [331, 378] width 50 height 21
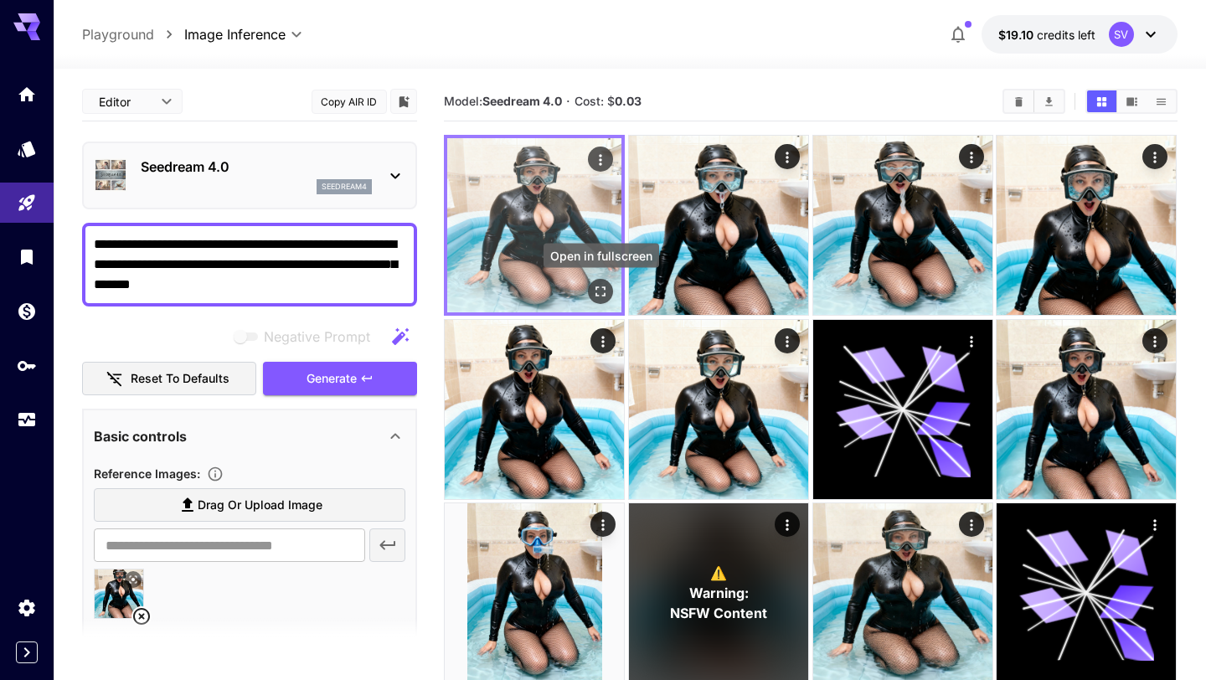
click at [601, 294] on icon "Open in fullscreen" at bounding box center [601, 291] width 17 height 17
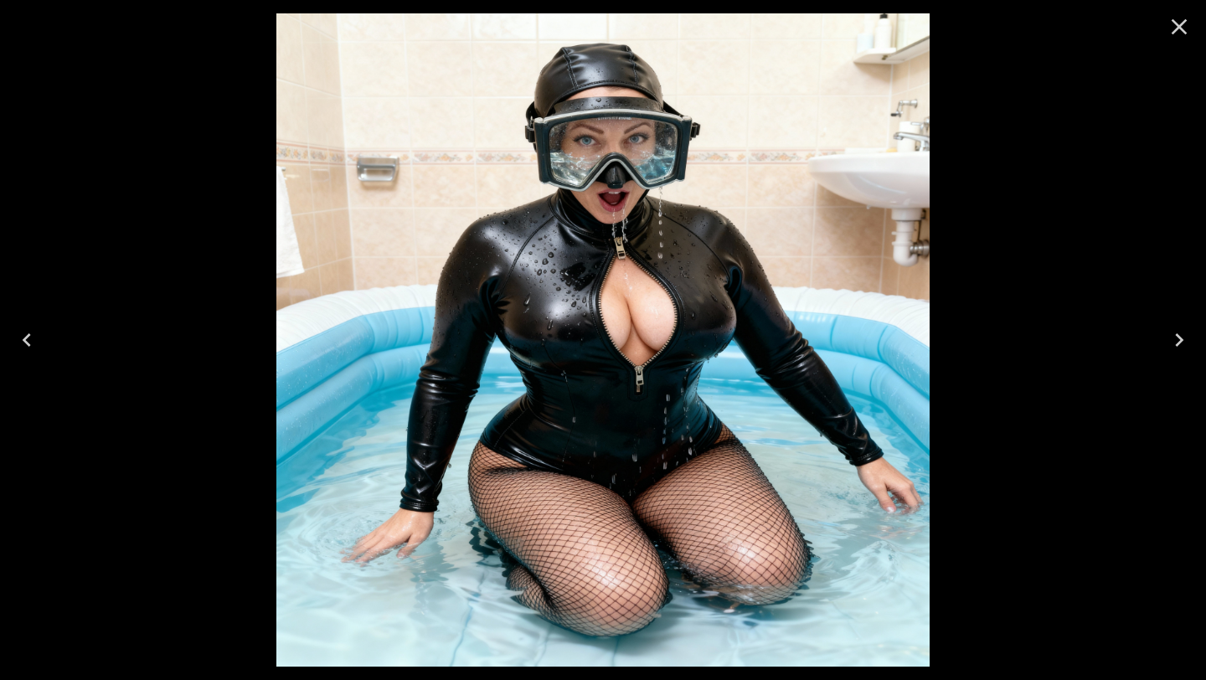
click at [1170, 32] on icon "Close" at bounding box center [1178, 26] width 27 height 27
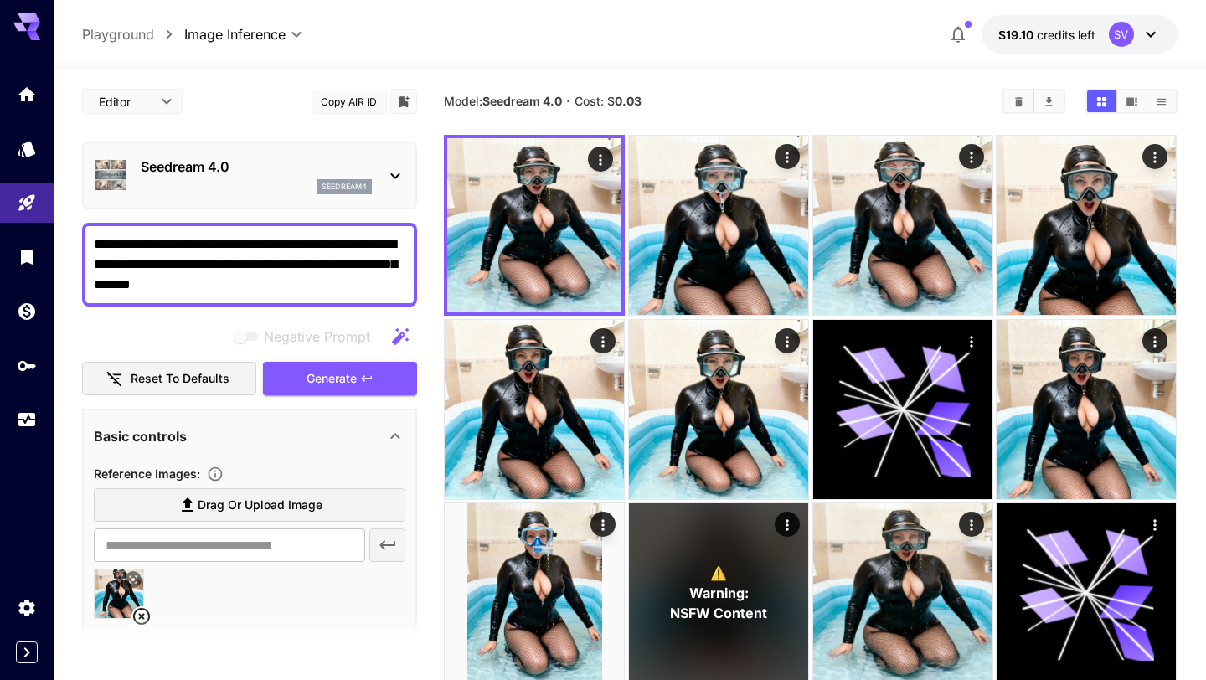
drag, startPoint x: 195, startPoint y: 264, endPoint x: 395, endPoint y: 265, distance: 200.1
click at [395, 265] on textarea "**********" at bounding box center [249, 264] width 311 height 60
type textarea "**********"
click at [351, 378] on span "Generate" at bounding box center [331, 378] width 50 height 21
